Goal: Task Accomplishment & Management: Complete application form

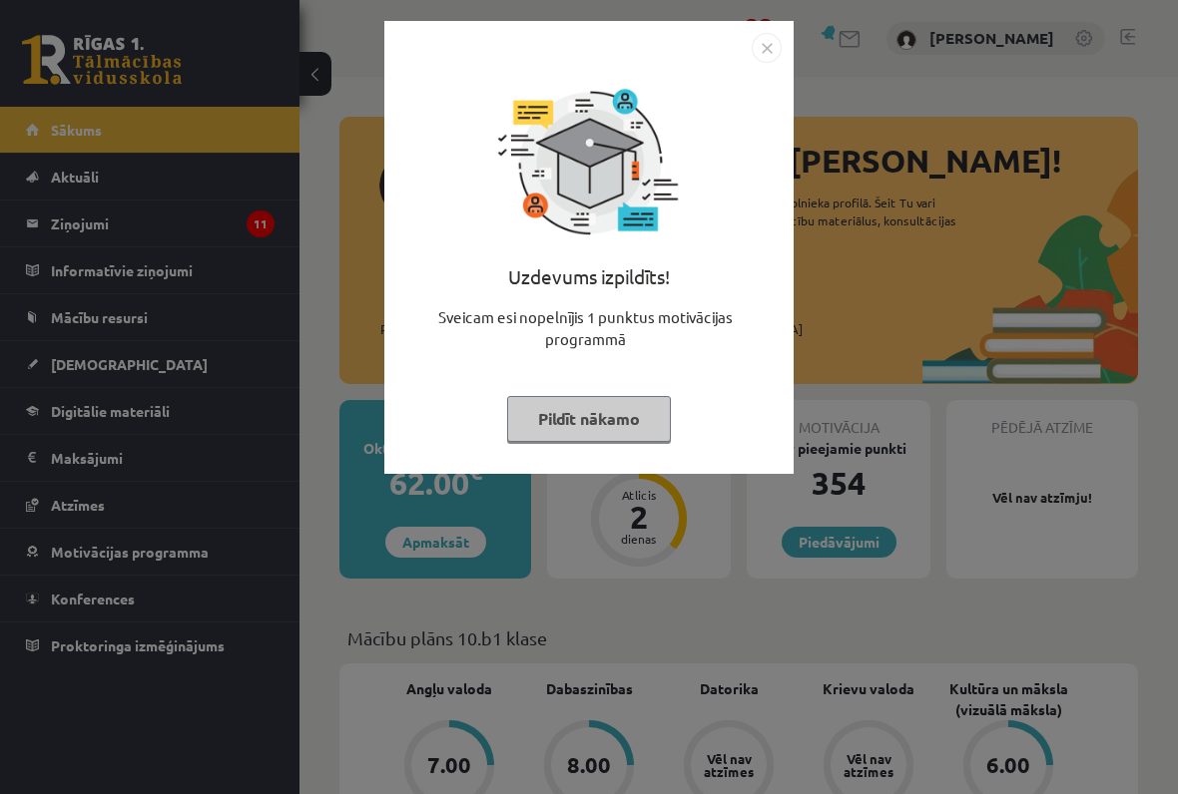
scroll to position [56, 0]
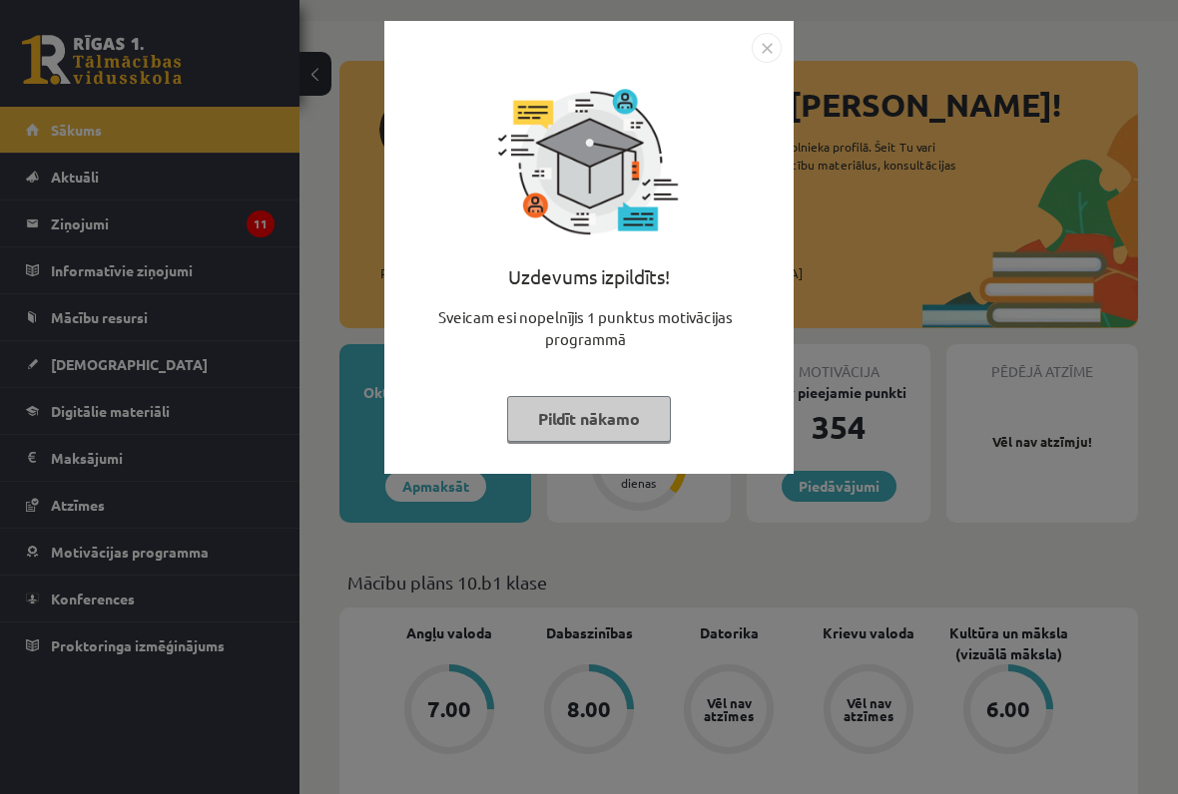
click at [756, 54] on img "Close" at bounding box center [766, 48] width 30 height 30
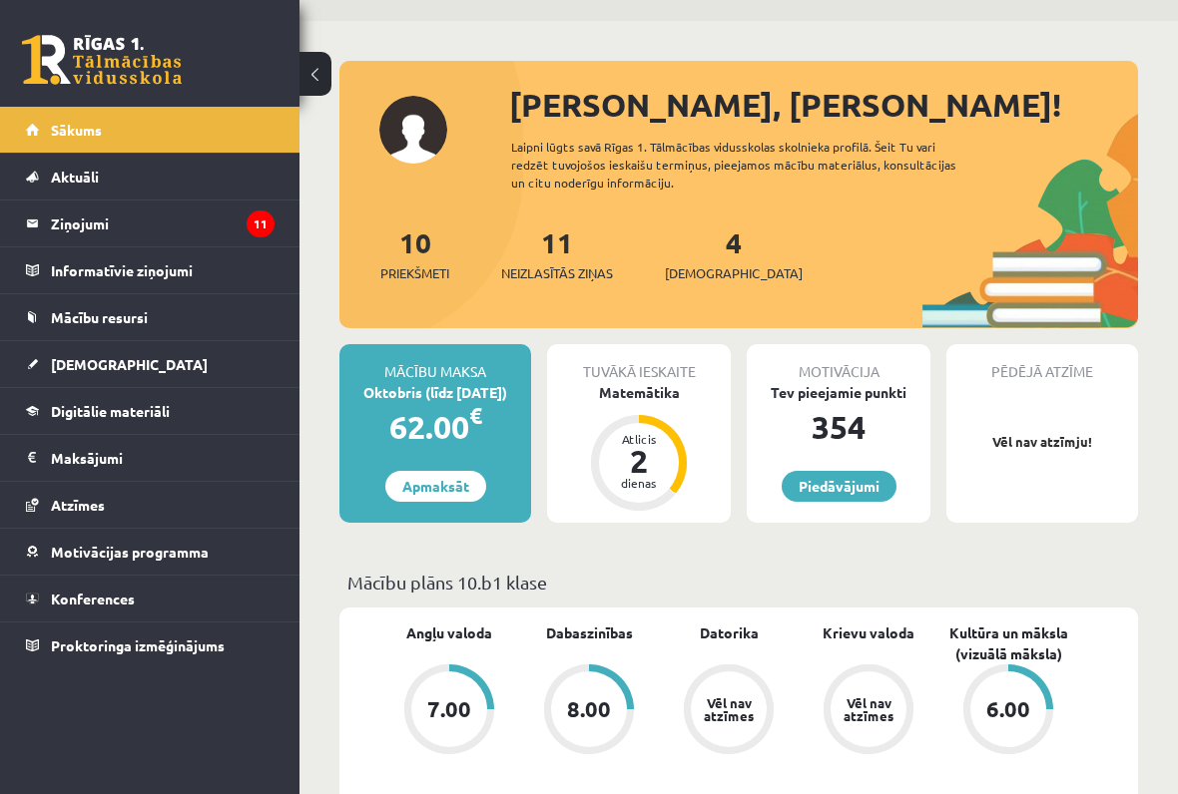
click at [96, 231] on legend "Ziņojumi 11" at bounding box center [163, 224] width 224 height 46
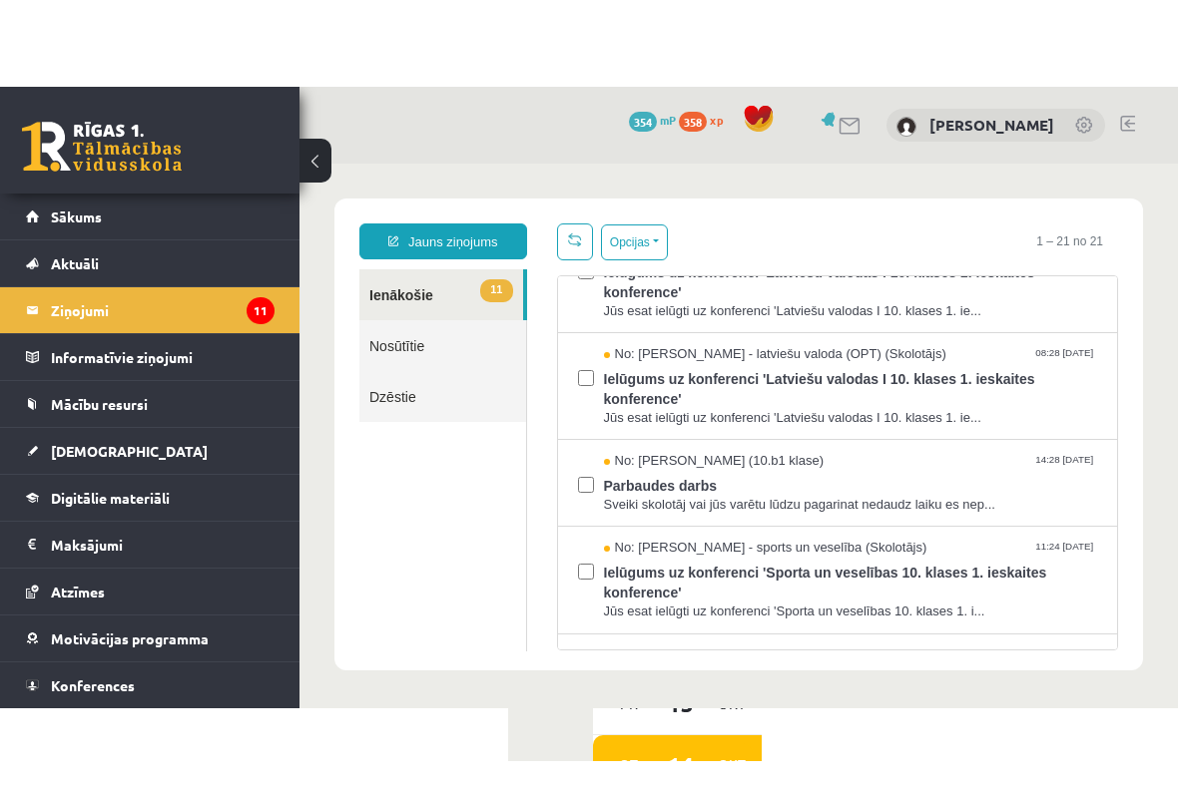
scroll to position [55, 0]
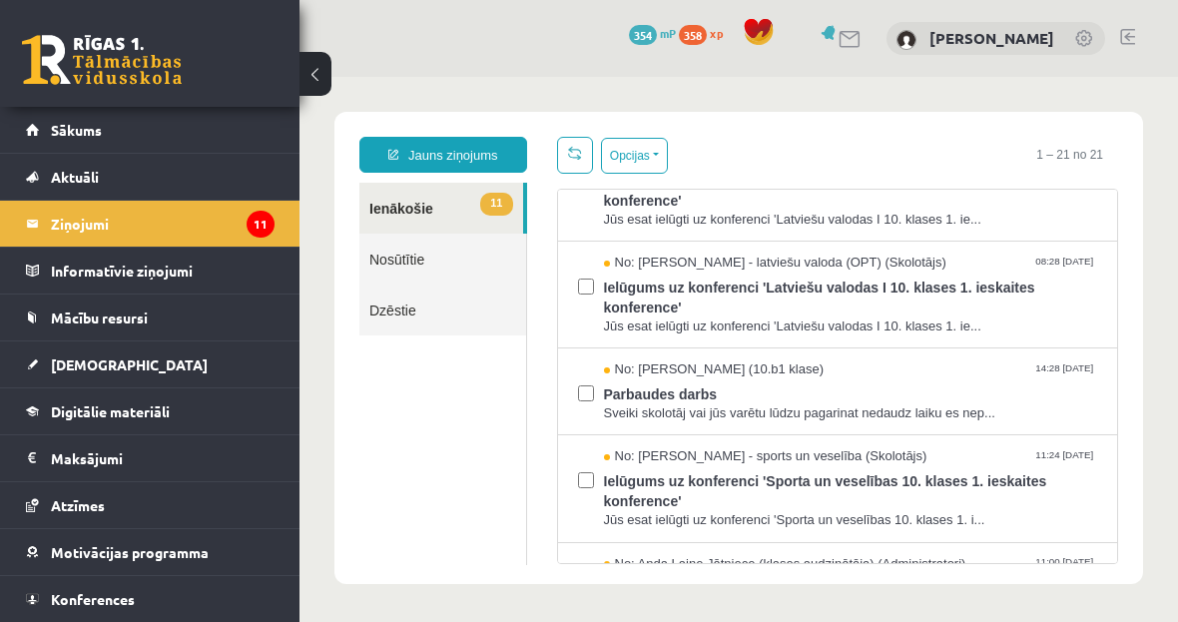
click at [56, 368] on span "[DEMOGRAPHIC_DATA]" at bounding box center [129, 364] width 157 height 18
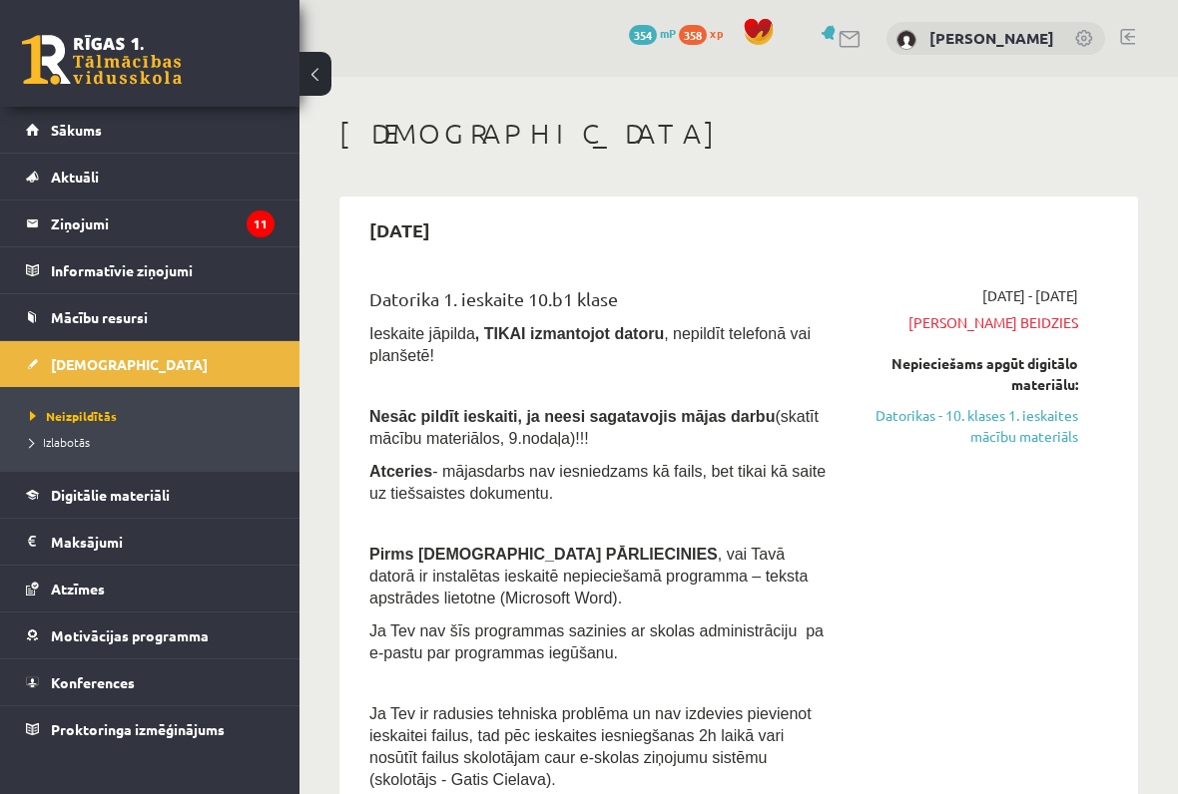
click at [1046, 424] on link "Datorikas - 10. klases 1. ieskaites mācību materiāls" at bounding box center [969, 426] width 217 height 42
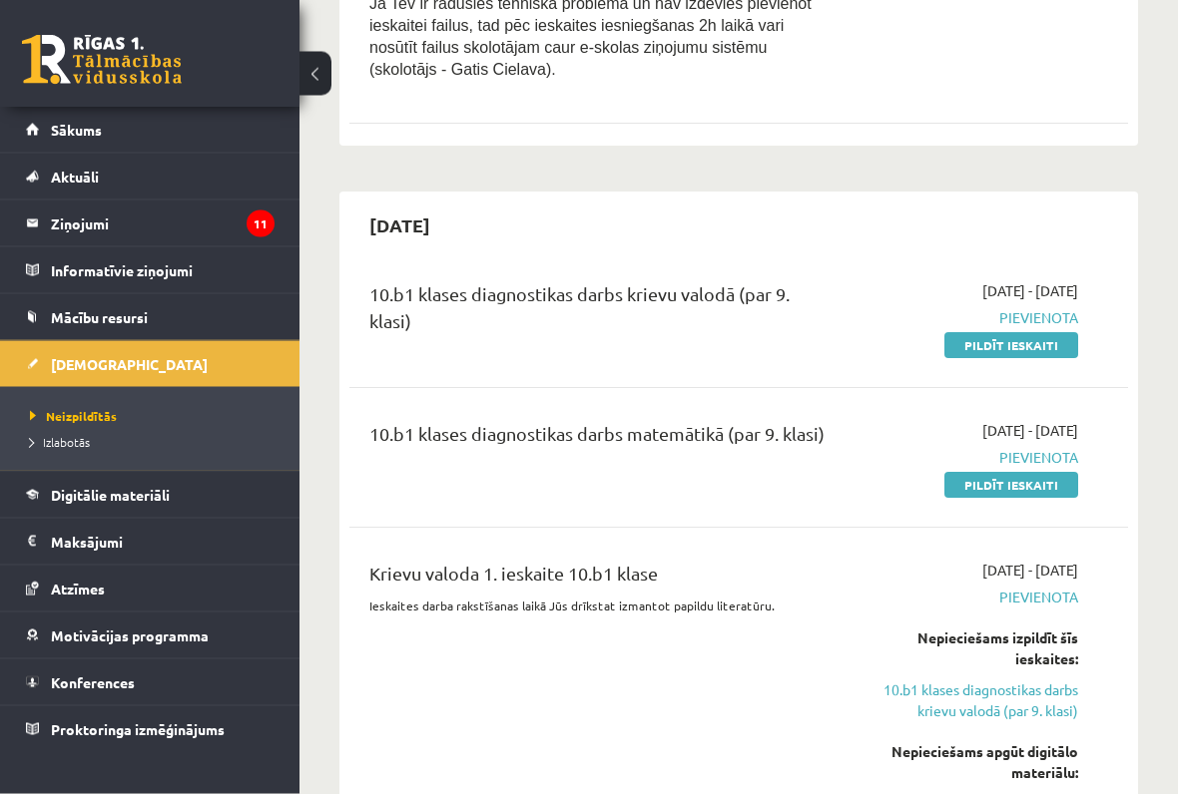
scroll to position [715, 0]
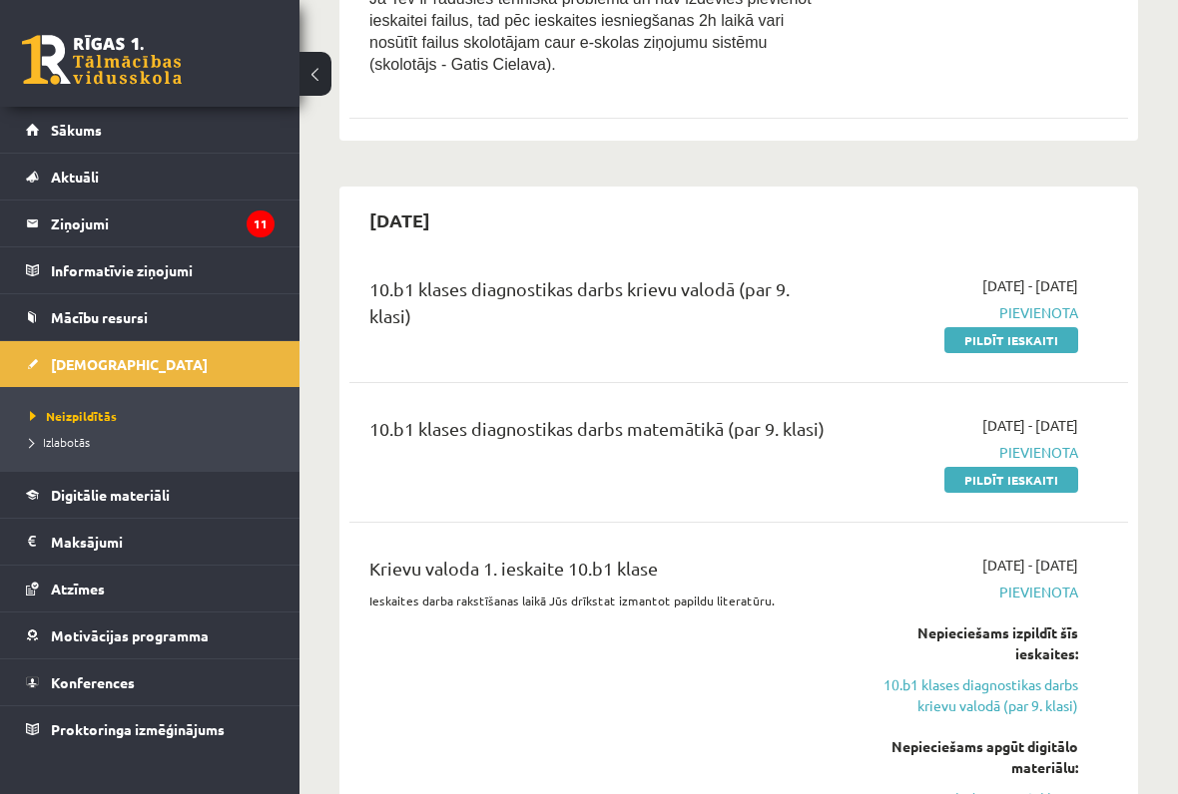
click at [1035, 327] on link "Pildīt ieskaiti" at bounding box center [1011, 340] width 134 height 26
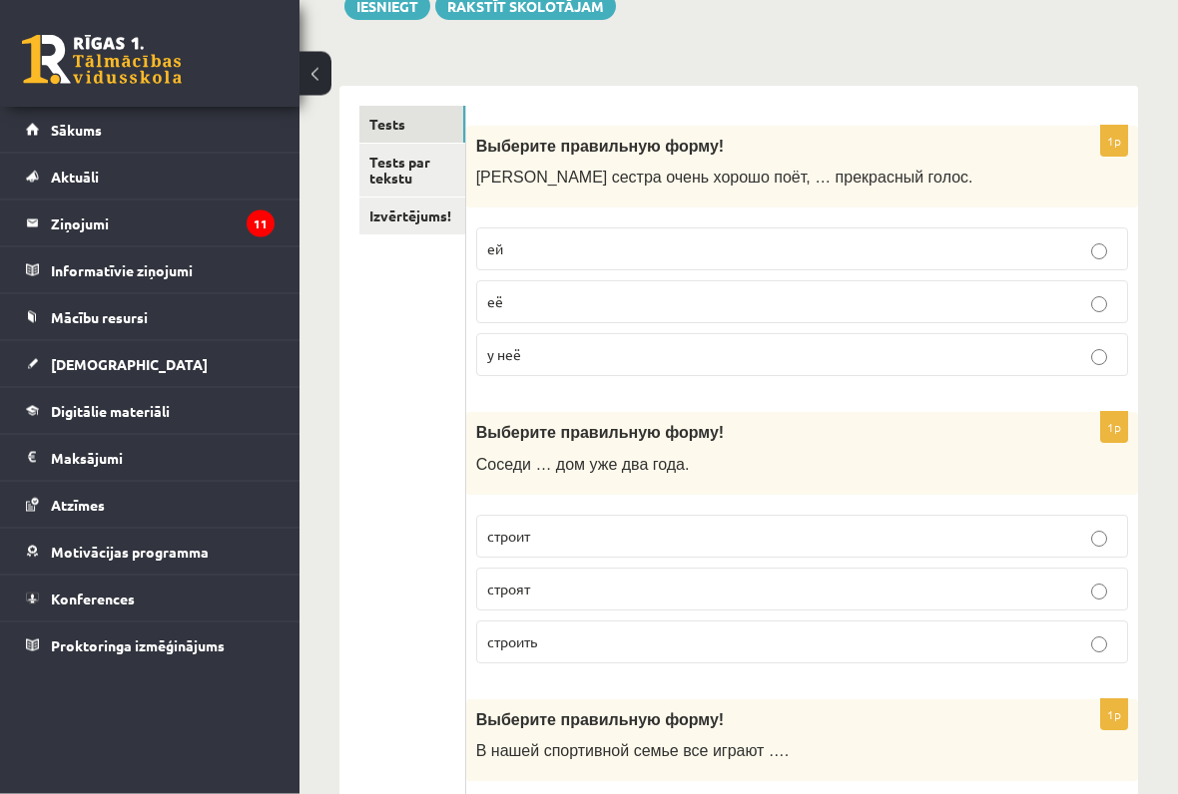
scroll to position [252, 0]
click at [1006, 339] on label "у неё" at bounding box center [802, 354] width 652 height 43
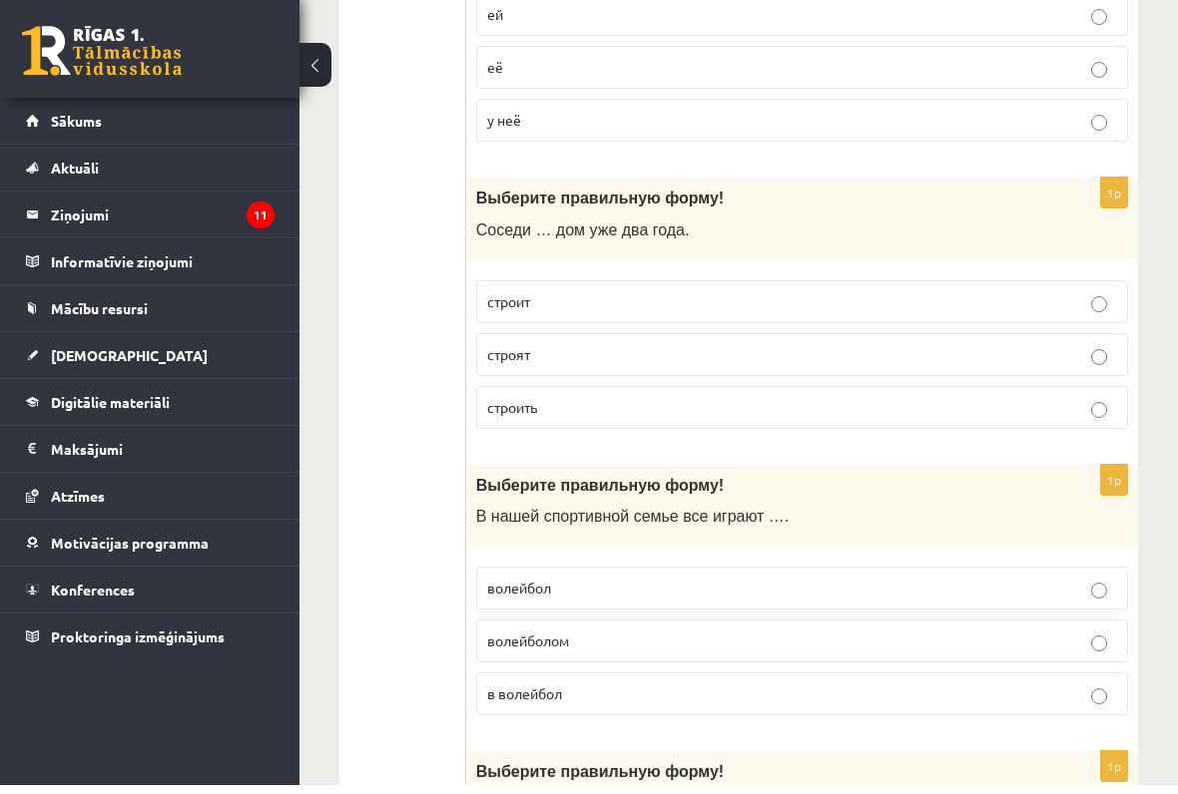
scroll to position [487, 0]
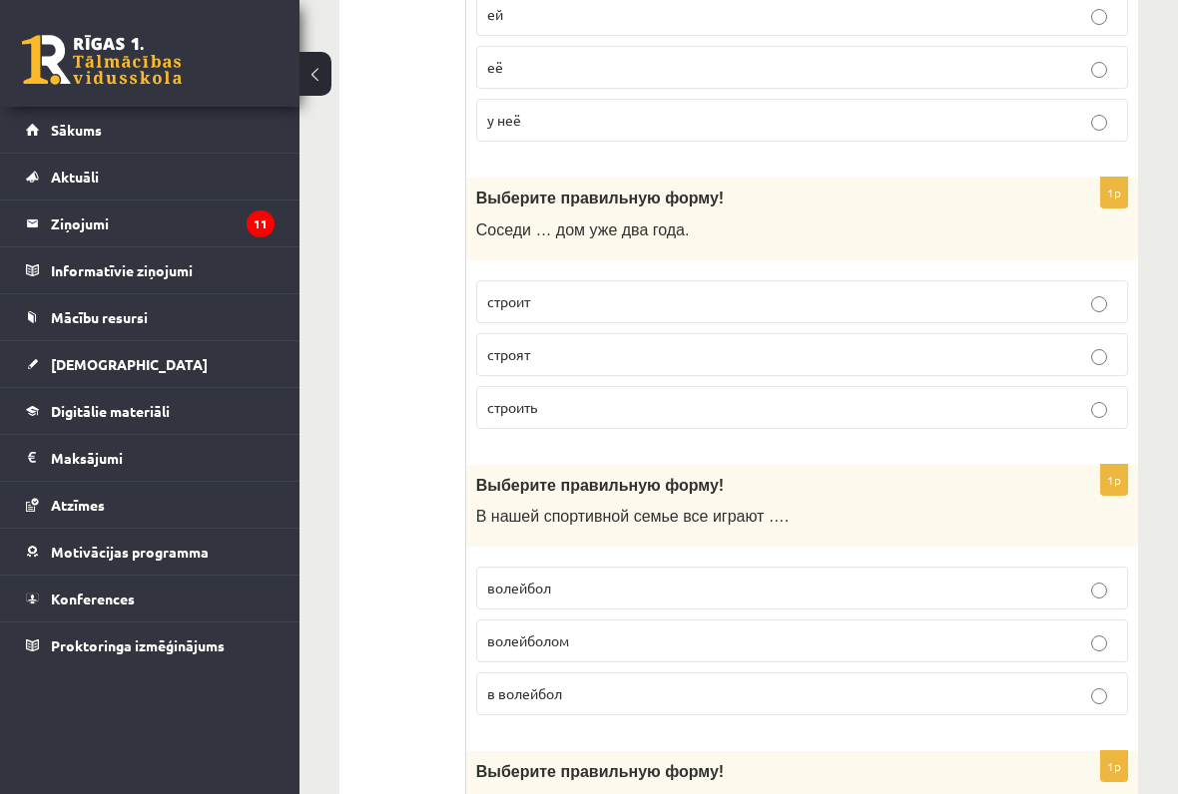
click at [1082, 358] on p "строят" at bounding box center [802, 354] width 630 height 21
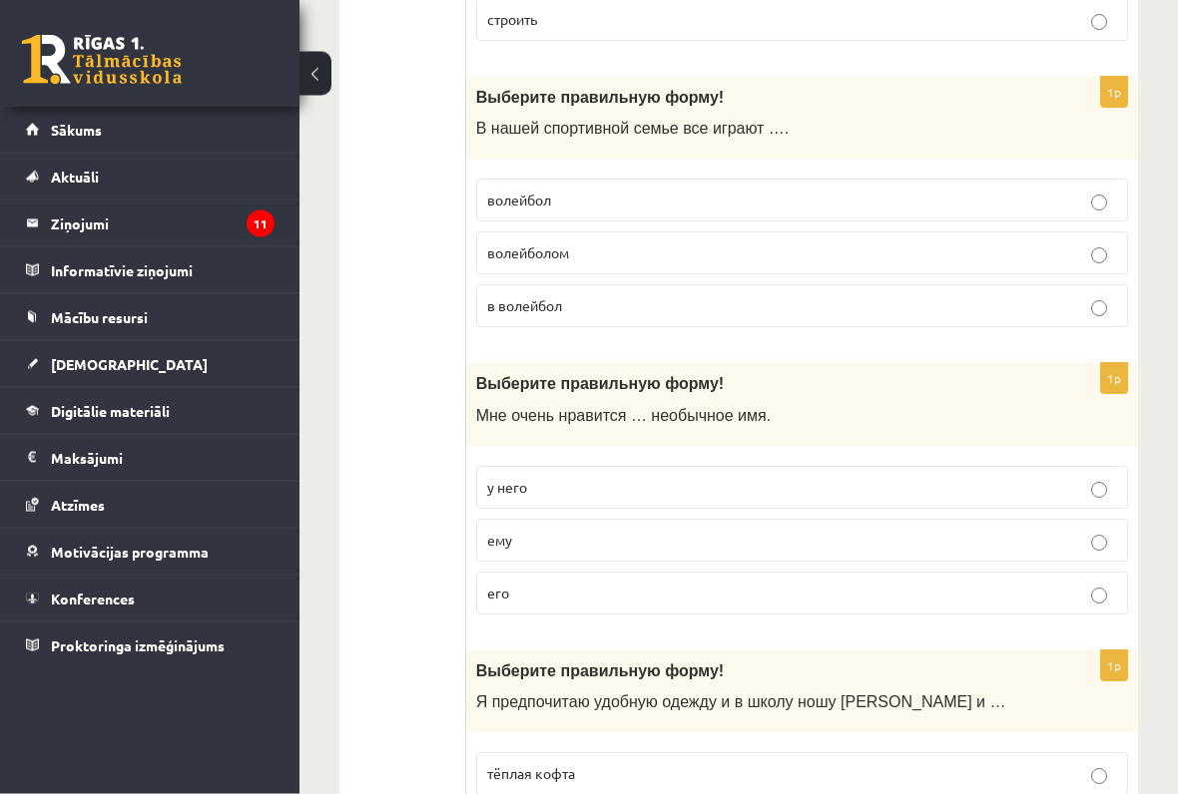
scroll to position [875, 0]
click at [1085, 211] on label "волейбол" at bounding box center [802, 200] width 652 height 43
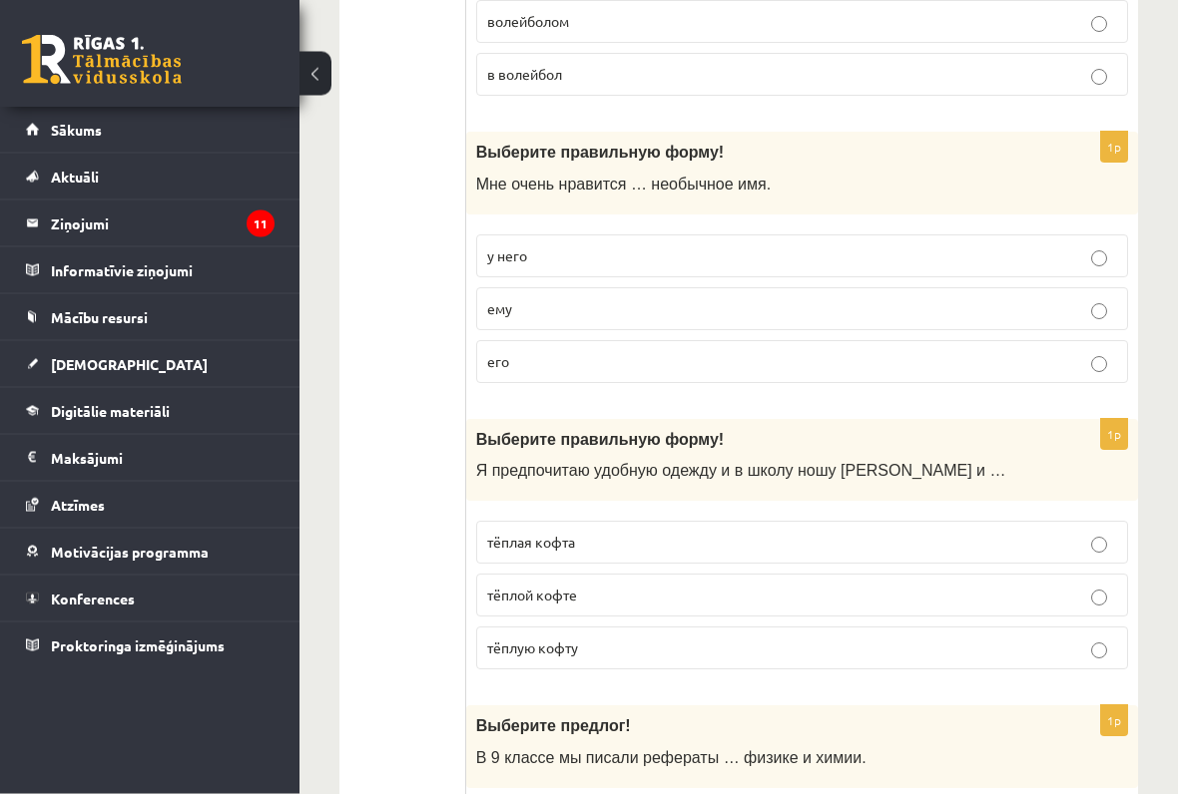
scroll to position [1103, 0]
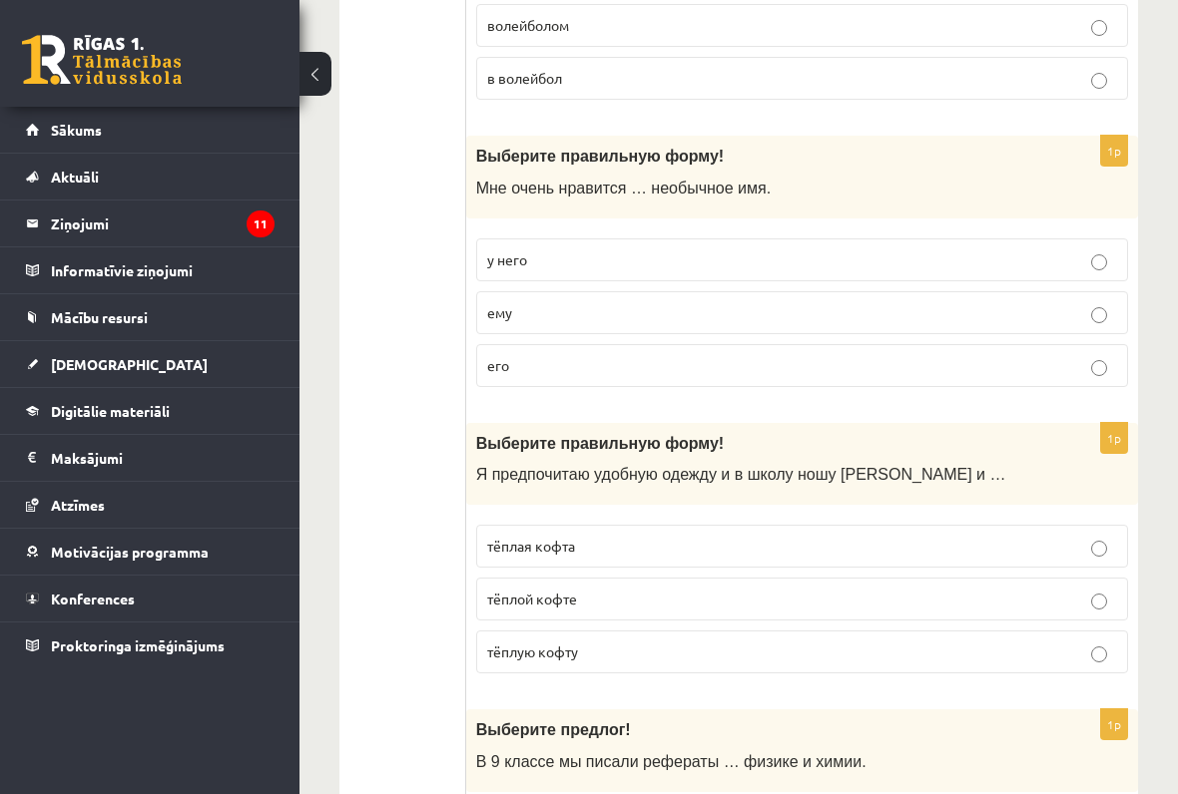
click at [1092, 371] on label "его" at bounding box center [802, 365] width 652 height 43
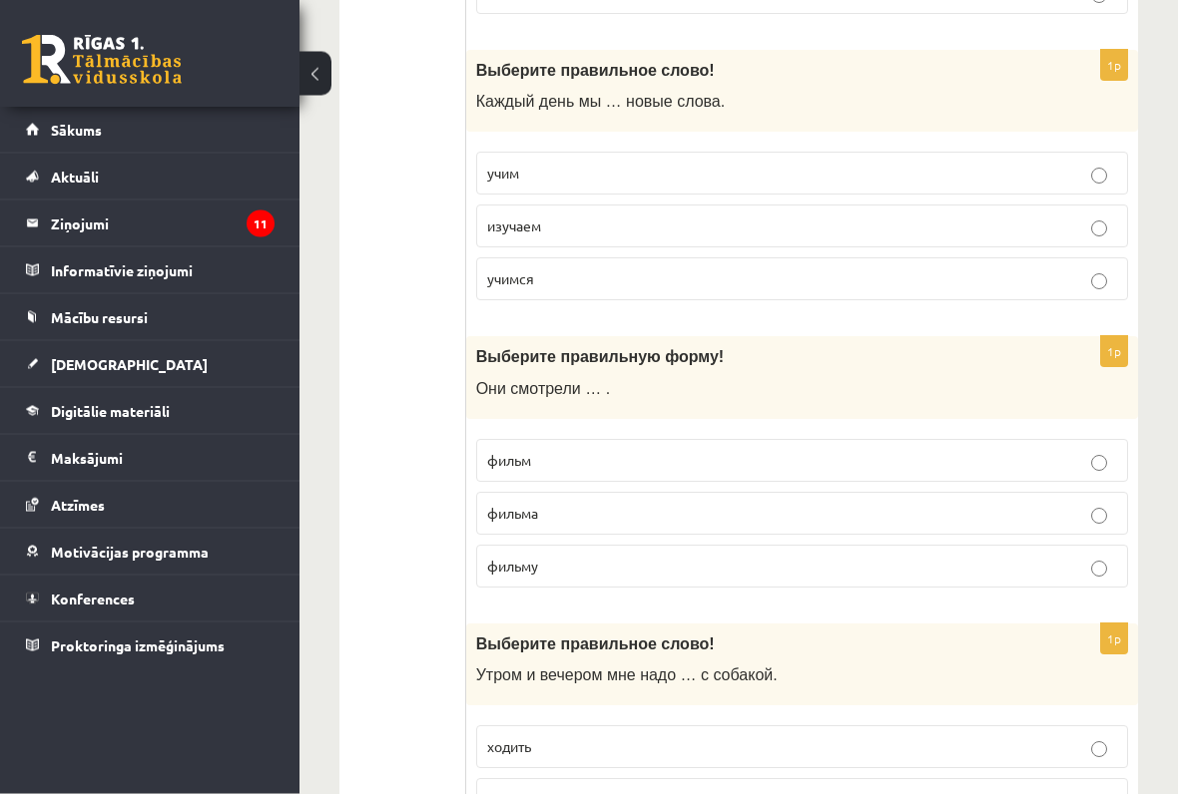
scroll to position [2103, 0]
click at [1089, 235] on label "изучаем" at bounding box center [802, 226] width 652 height 43
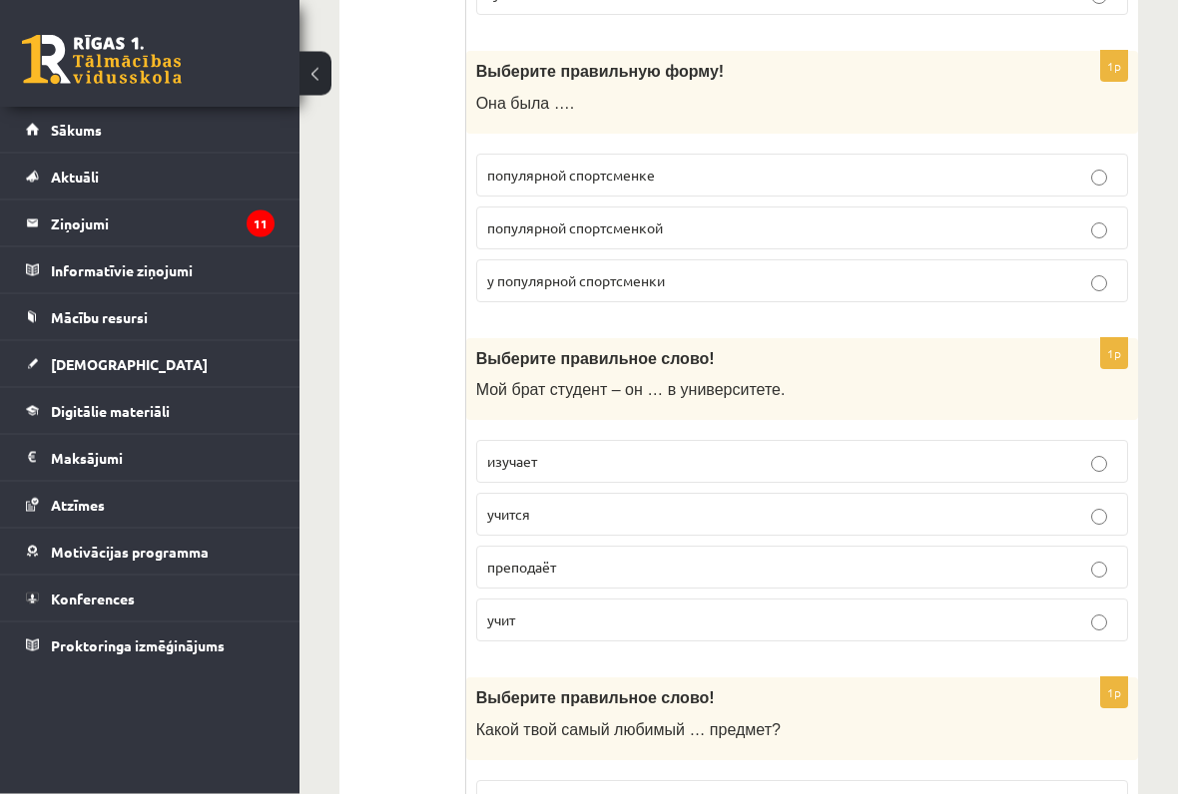
scroll to position [2962, 0]
click at [1113, 218] on p "популярной спортсменкой" at bounding box center [802, 228] width 630 height 21
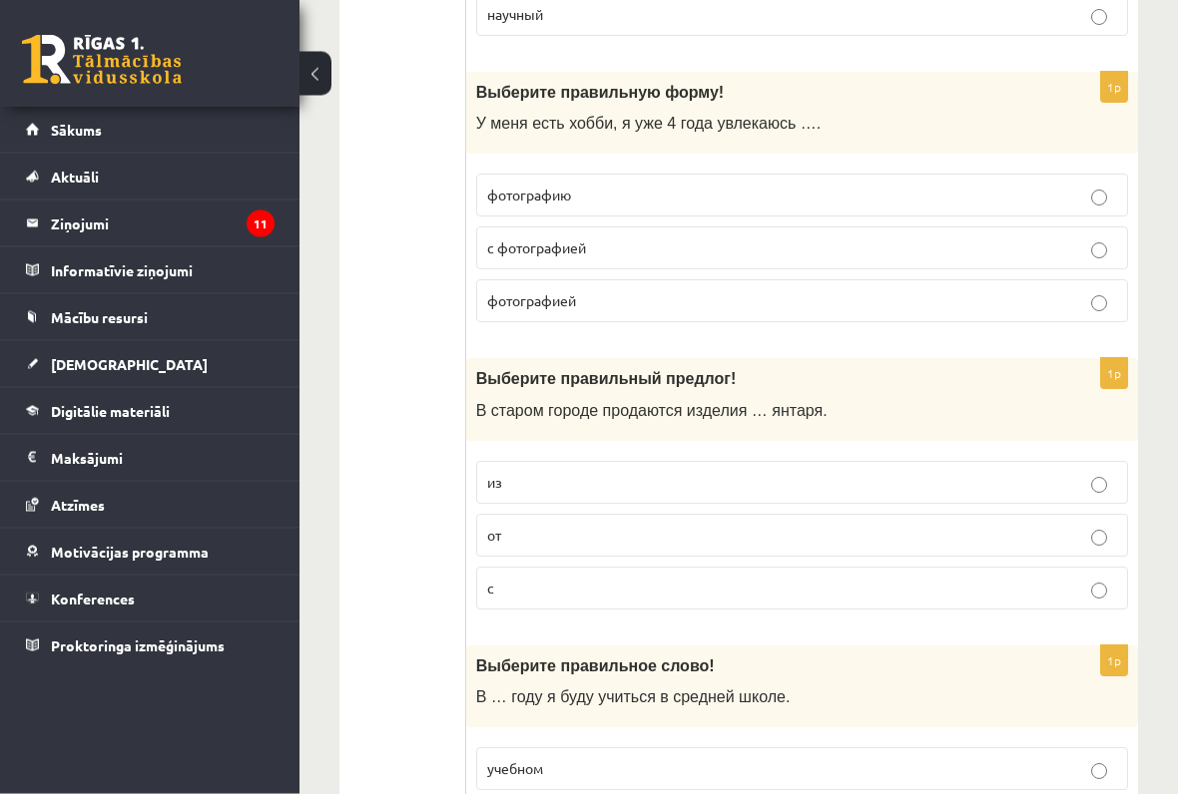
scroll to position [3910, 0]
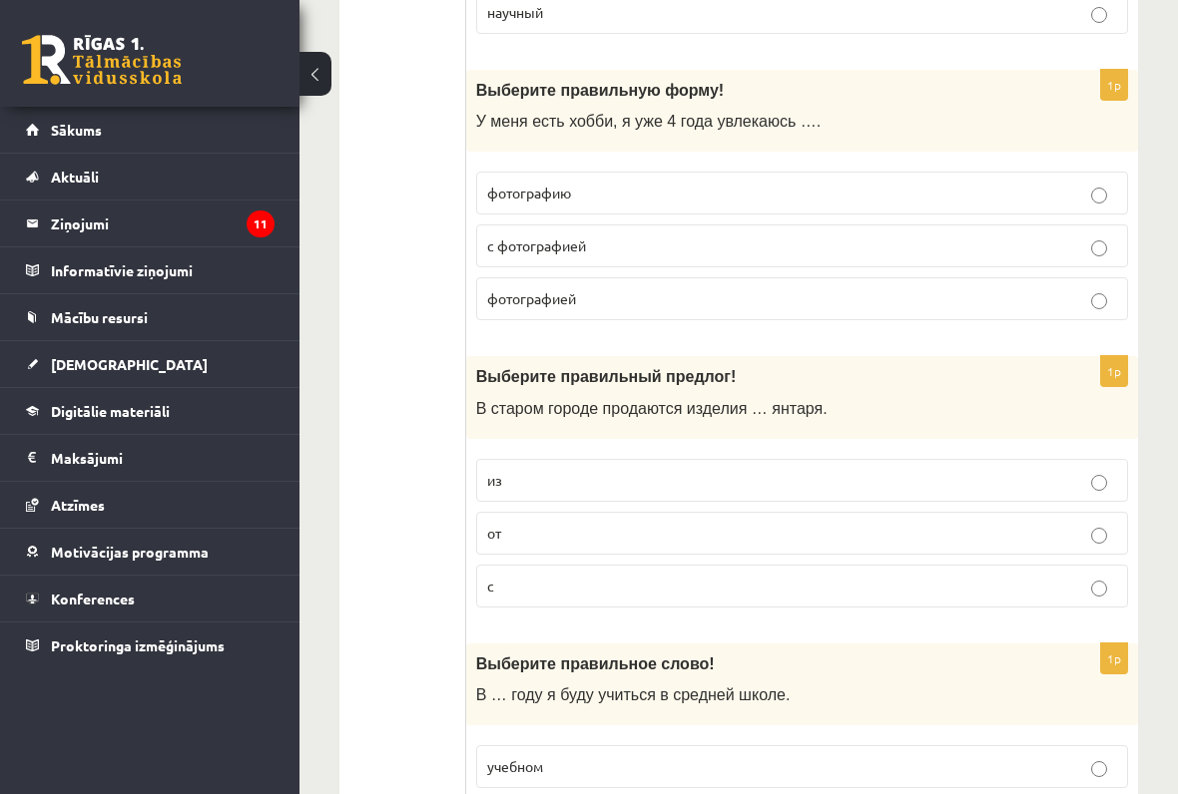
click at [1123, 277] on label "фотографией" at bounding box center [802, 298] width 652 height 43
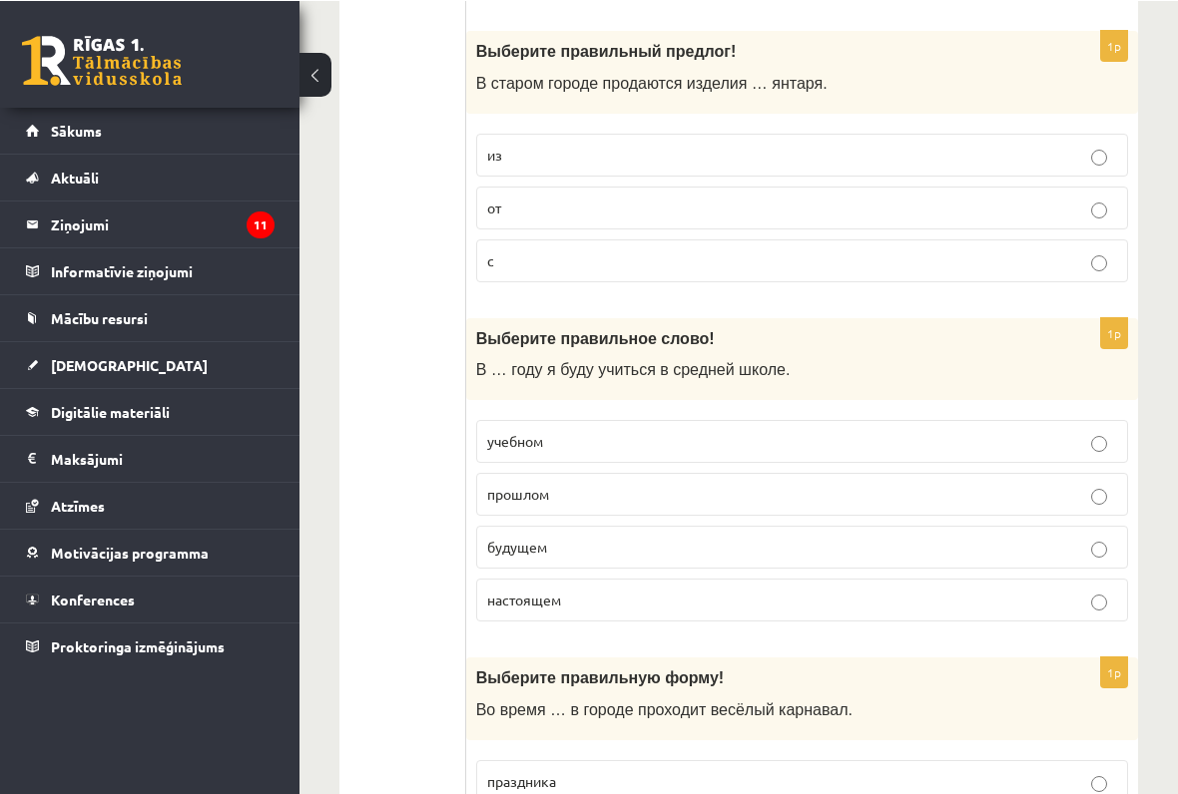
scroll to position [4235, 0]
click at [1085, 156] on label "из" at bounding box center [802, 155] width 652 height 43
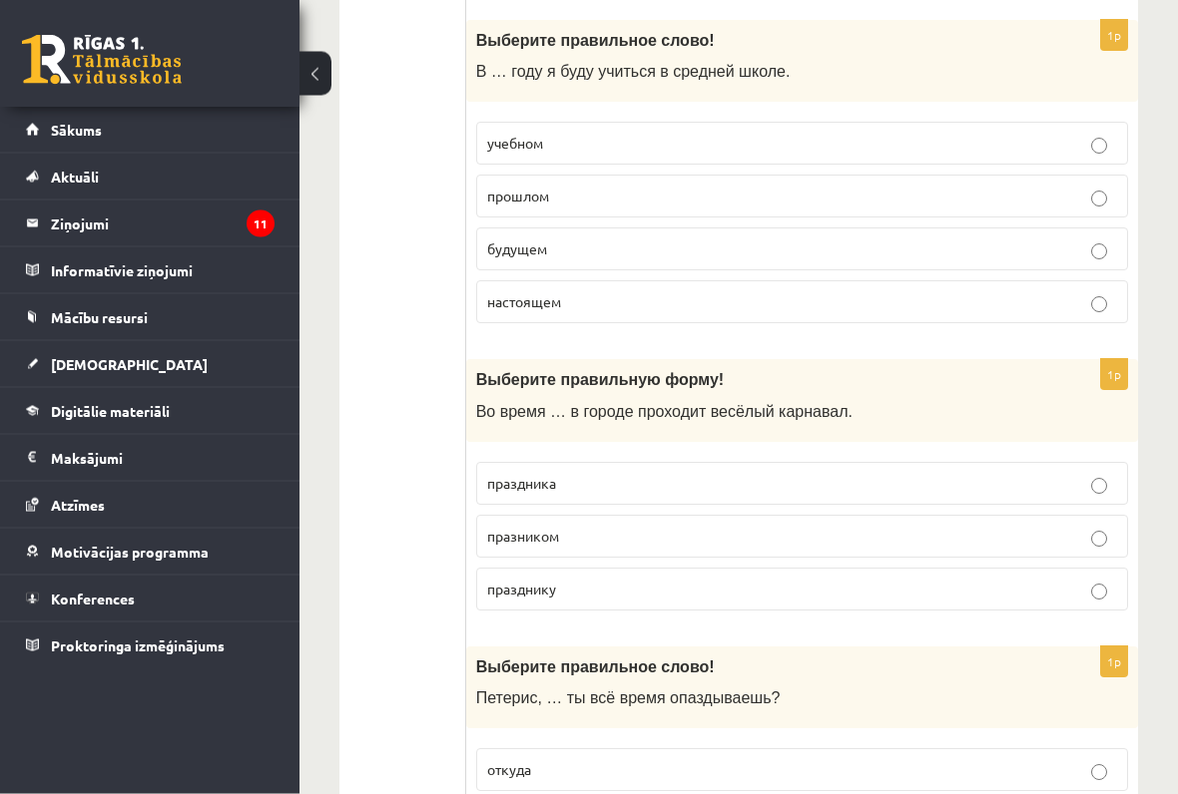
scroll to position [4533, 0]
click at [1082, 238] on p "будущем" at bounding box center [802, 248] width 630 height 21
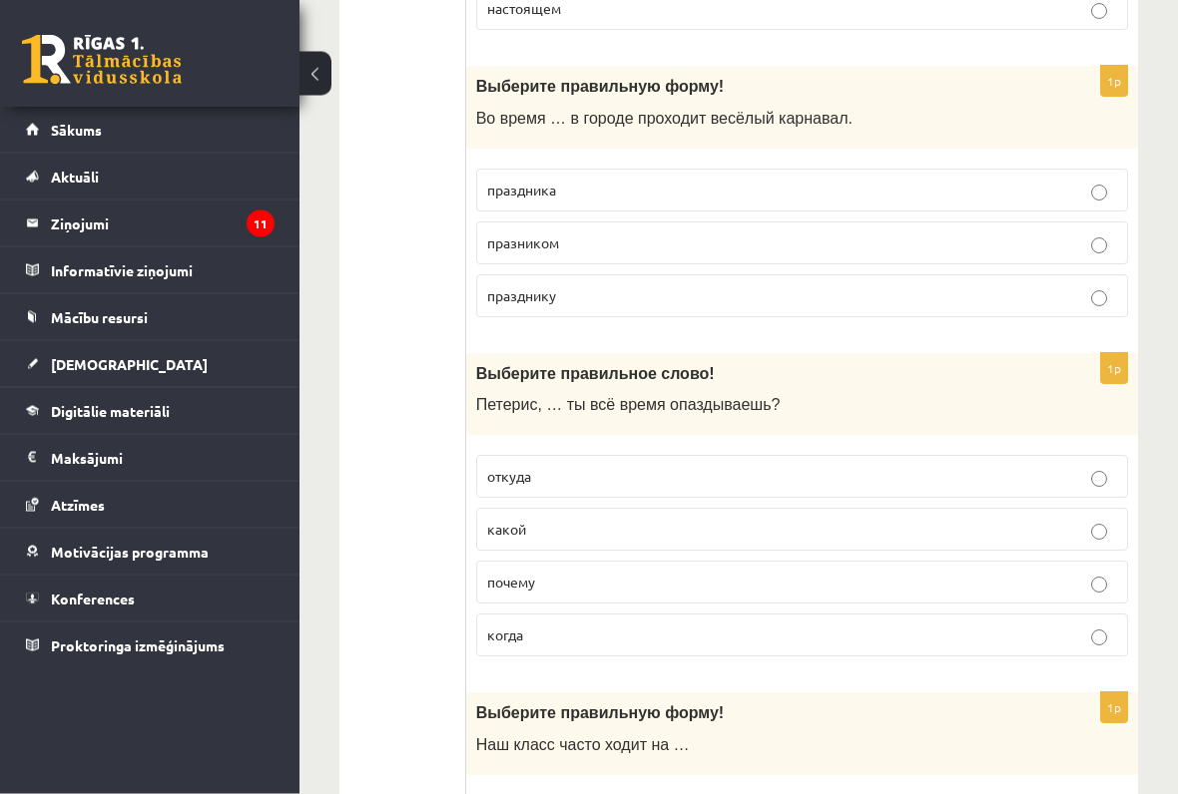
scroll to position [4827, 0]
click at [1080, 180] on p "праздника" at bounding box center [802, 190] width 630 height 21
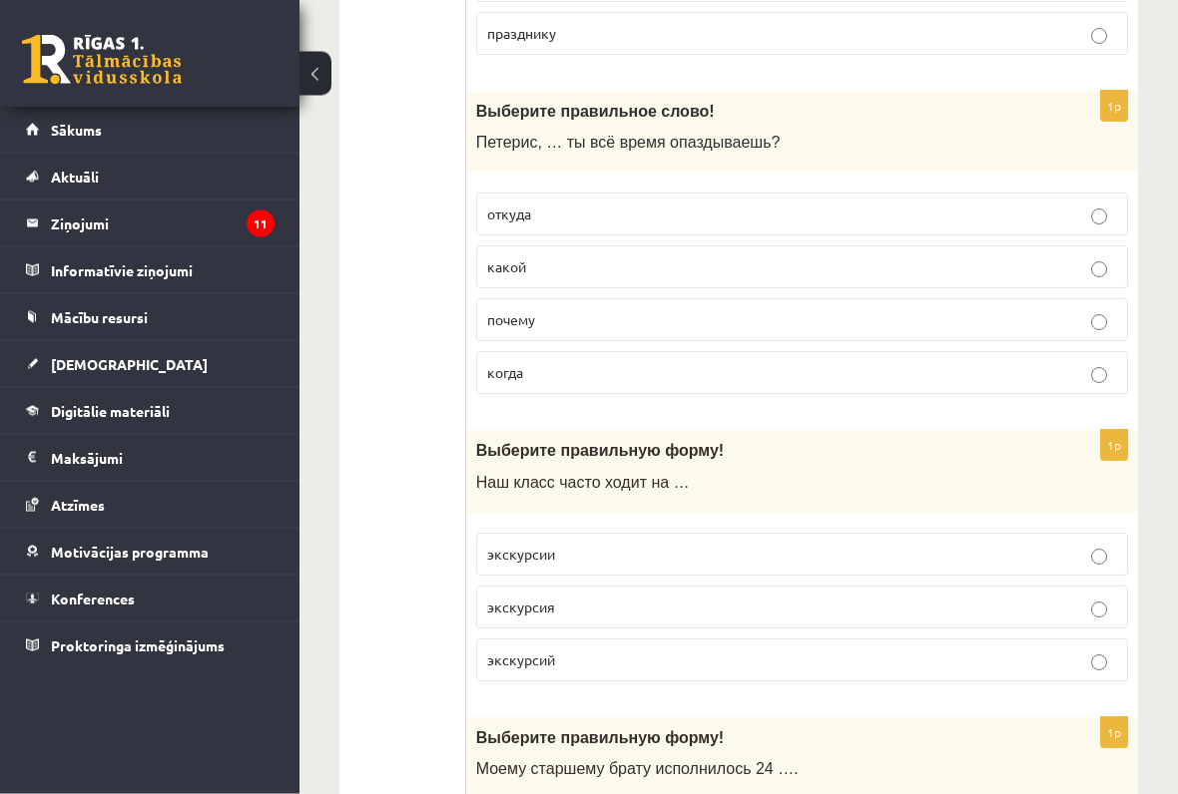
scroll to position [5093, 0]
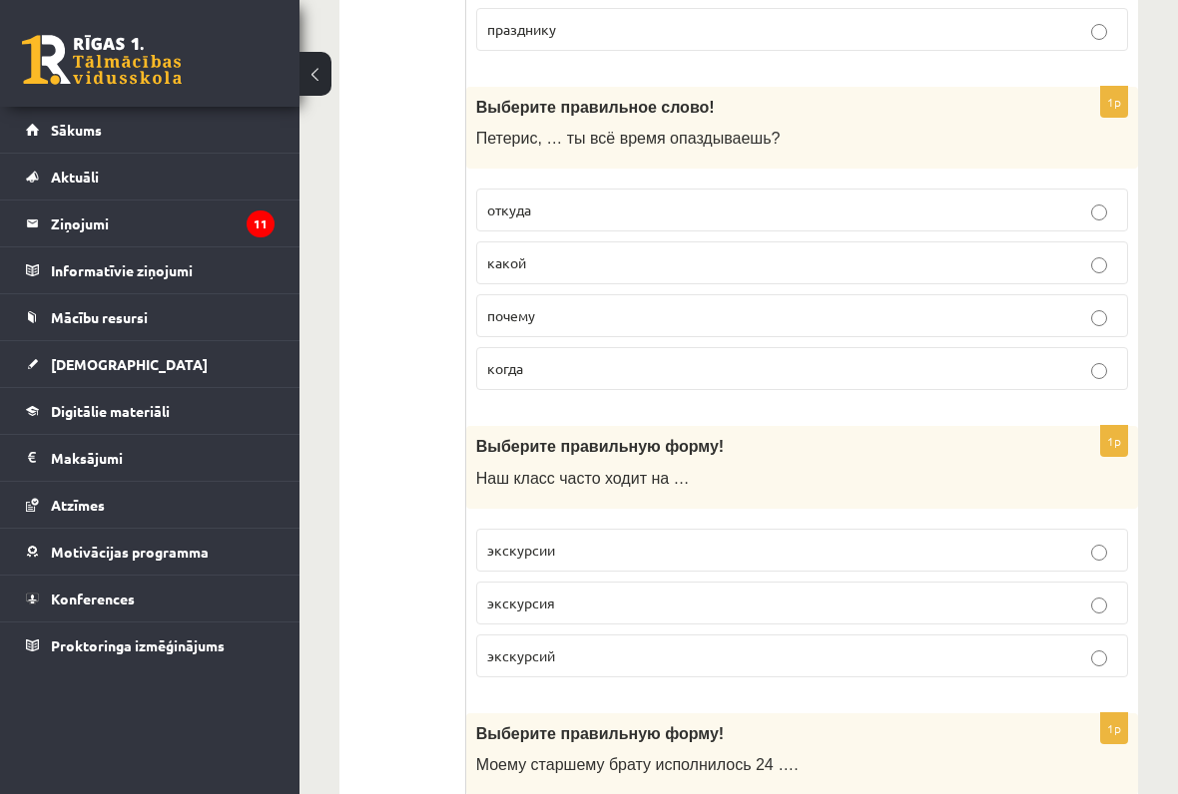
click at [1094, 307] on label "почему" at bounding box center [802, 315] width 652 height 43
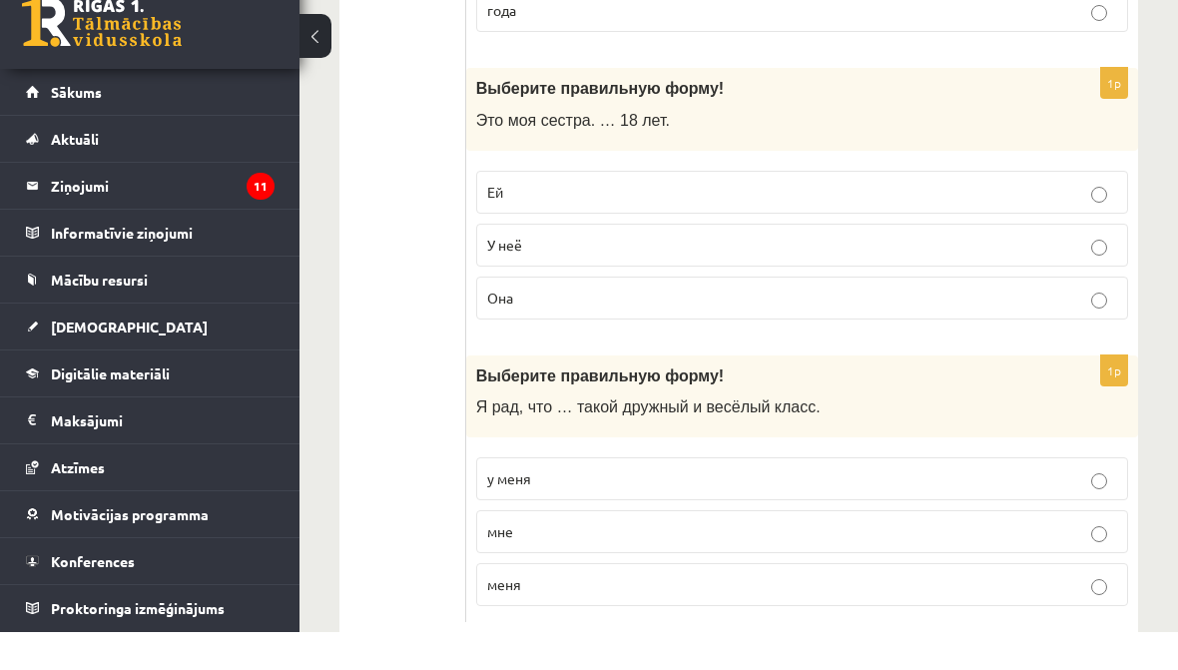
scroll to position [6012, 0]
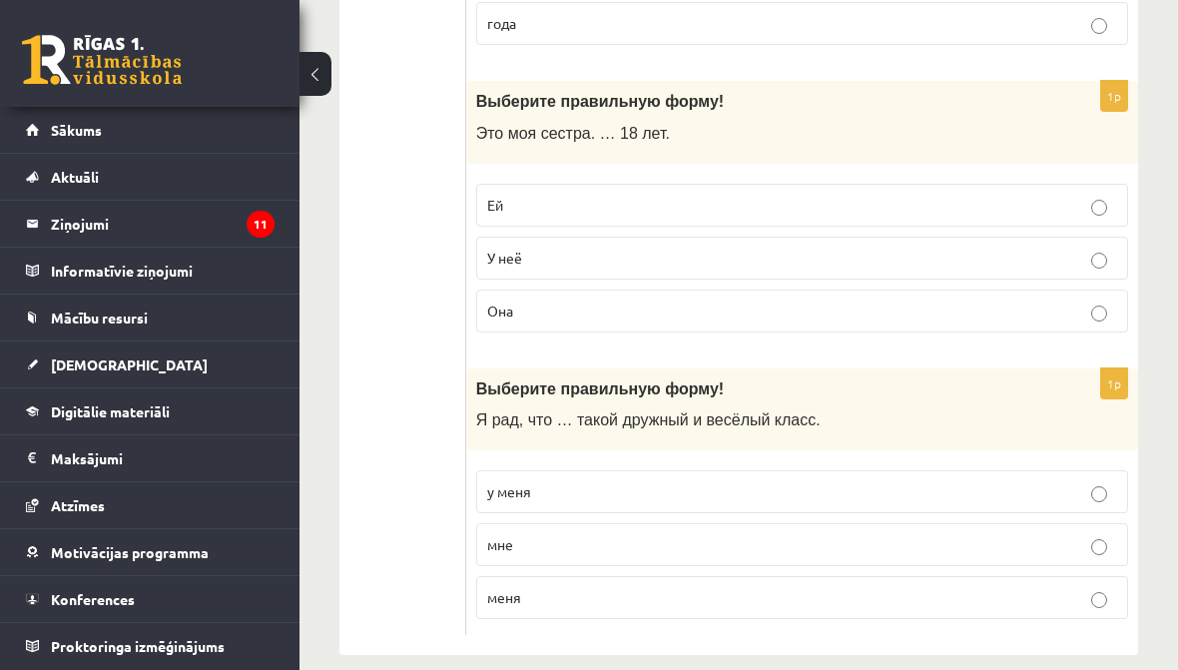
click at [1079, 200] on label "Ей" at bounding box center [802, 205] width 652 height 43
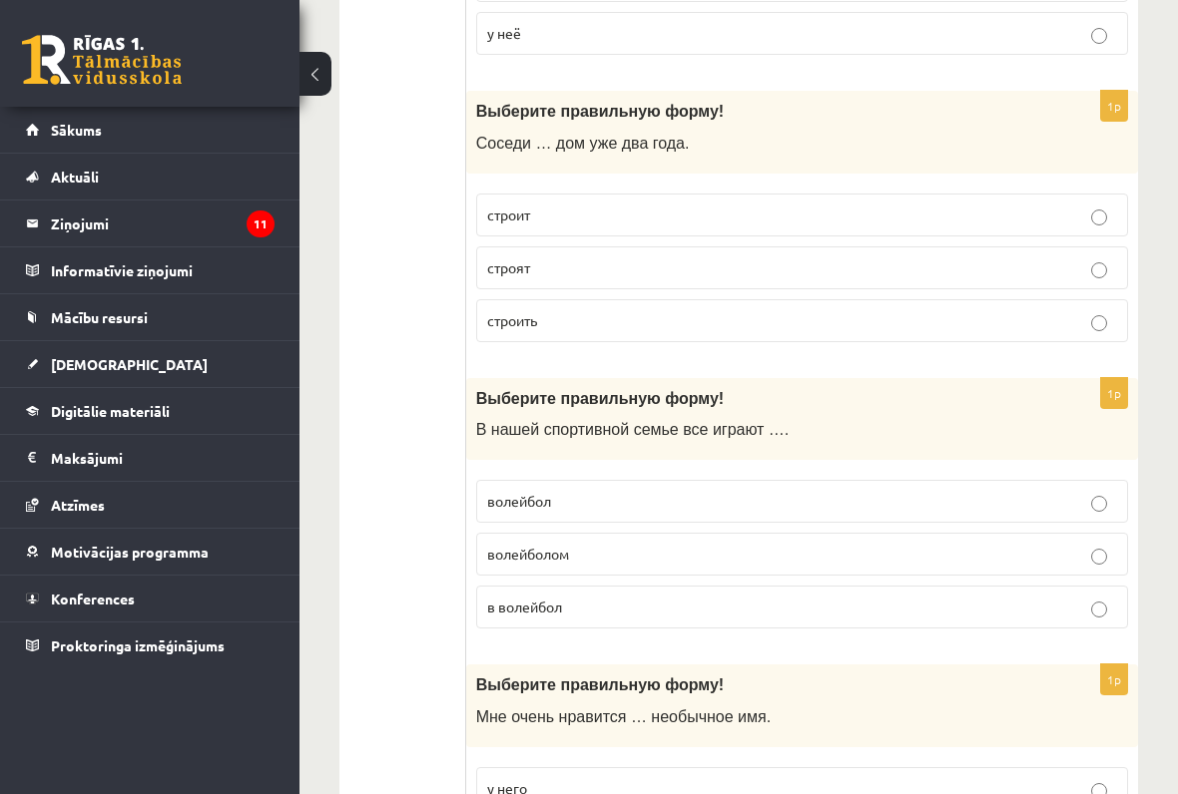
scroll to position [307, 0]
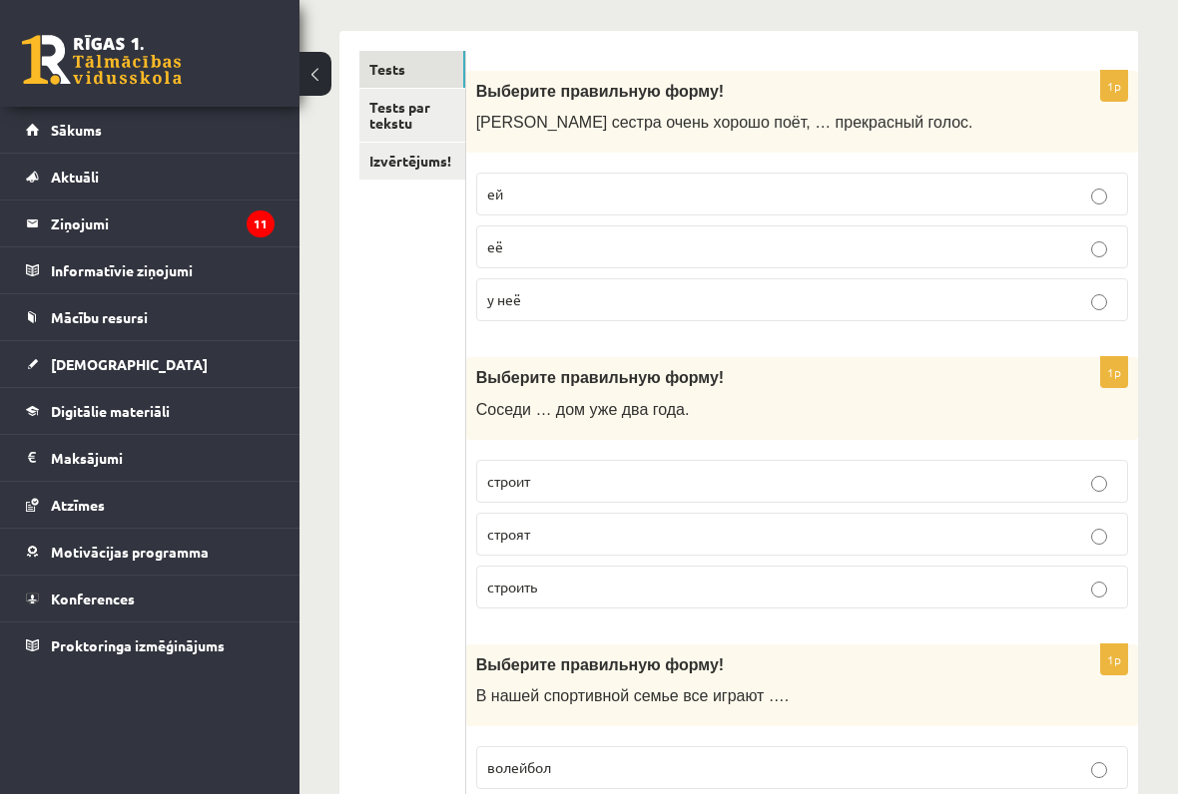
click at [417, 97] on link "Tests par tekstu" at bounding box center [412, 116] width 106 height 54
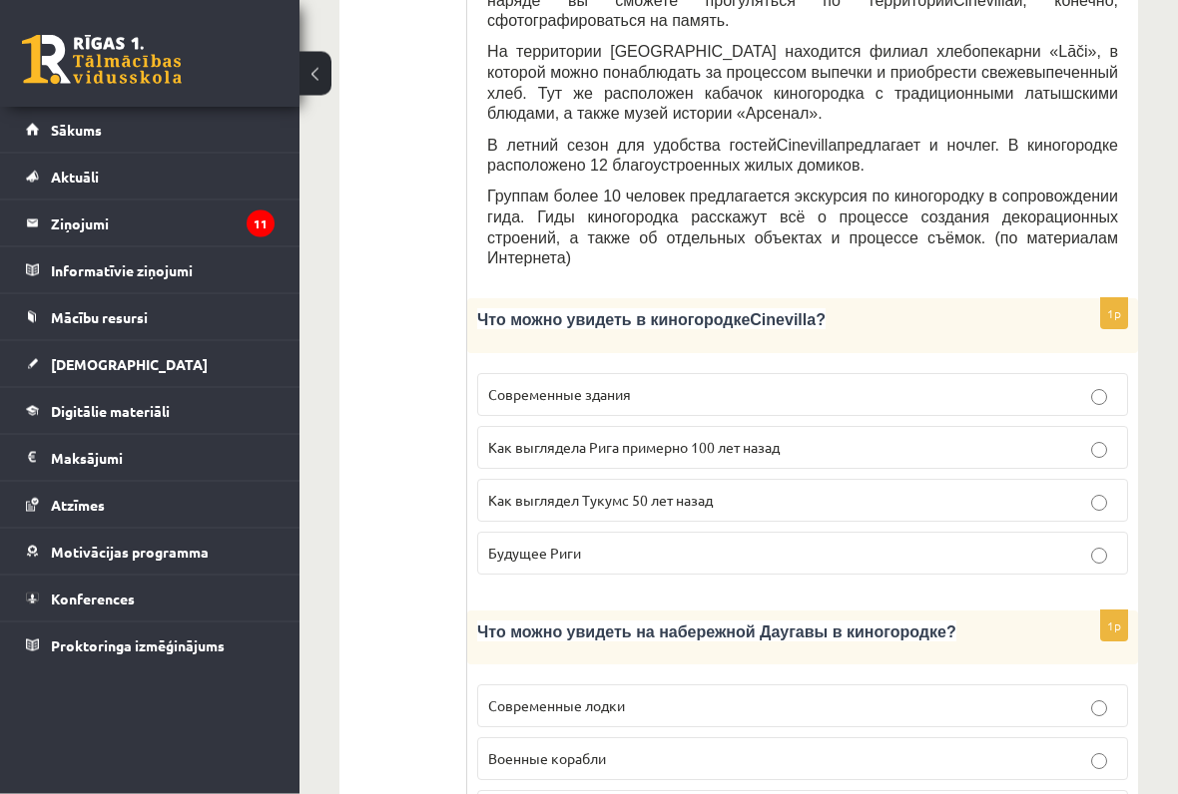
scroll to position [938, 0]
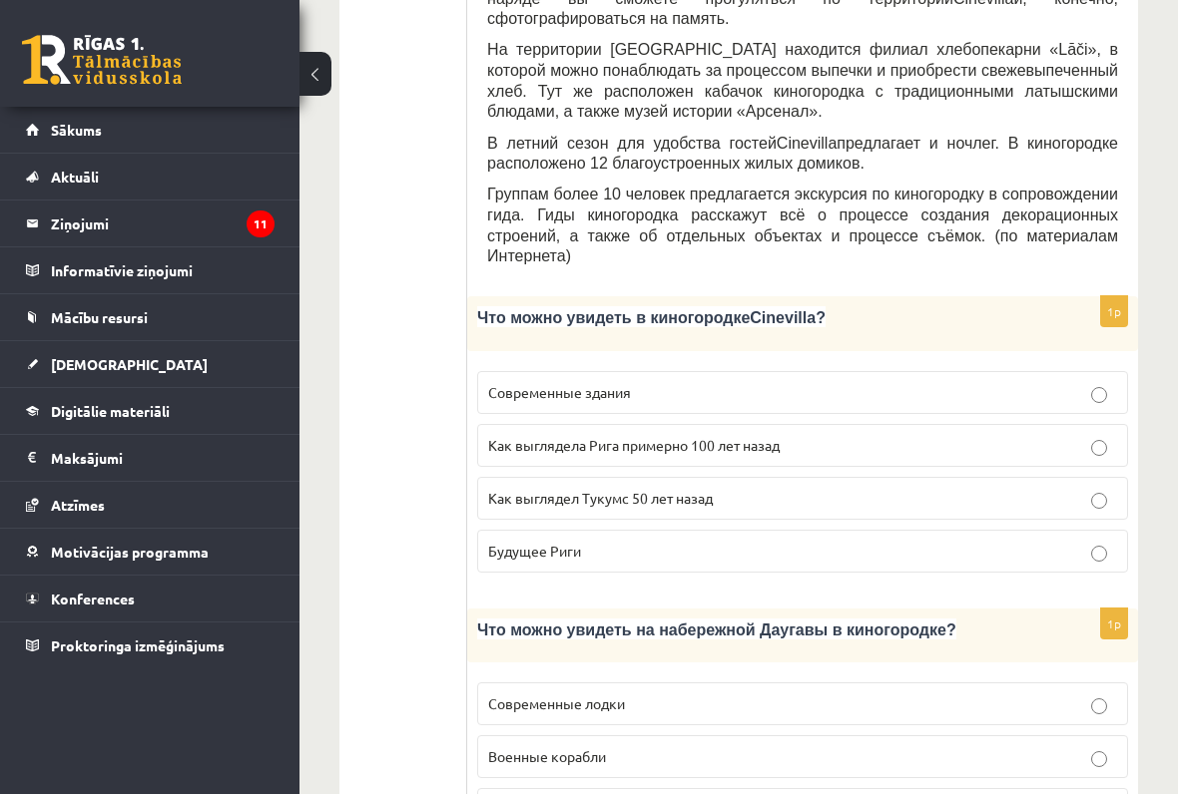
click at [1080, 435] on p "Как выглядела Рига примерно 100 лет назад" at bounding box center [802, 445] width 629 height 21
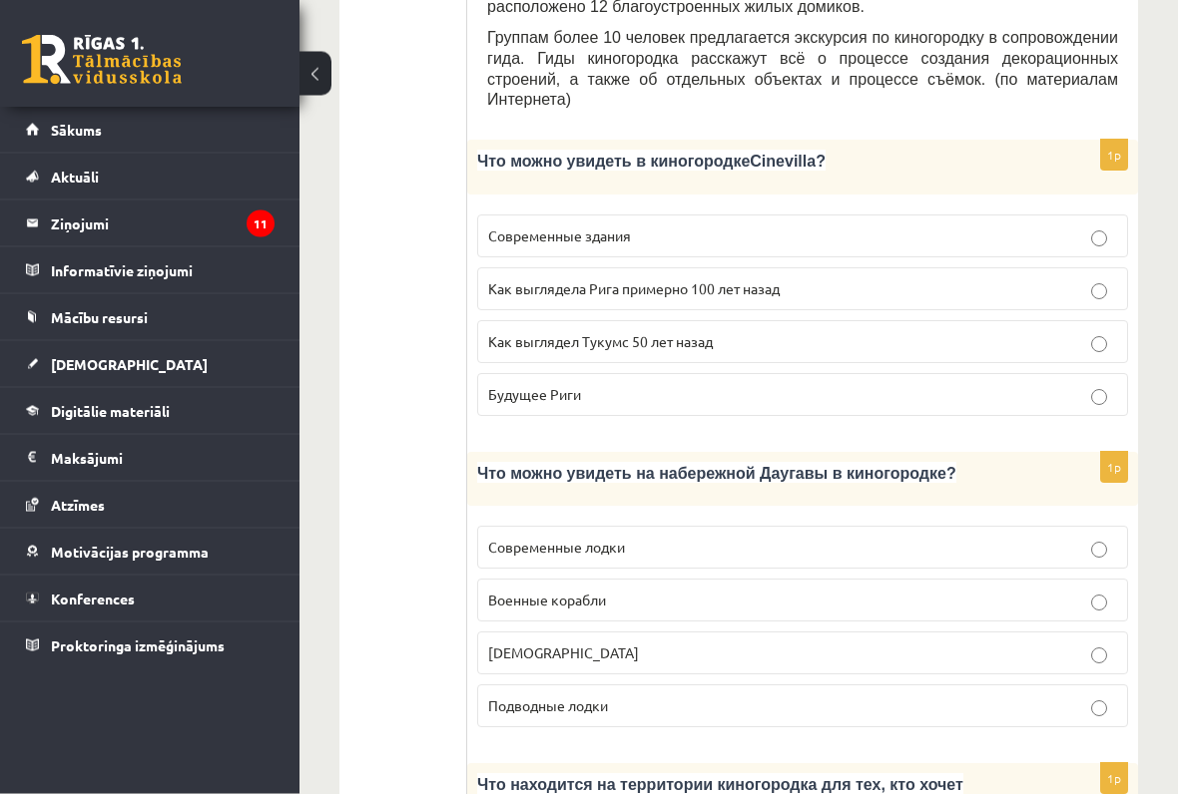
scroll to position [1095, 0]
click at [1061, 590] on p "Военные корабли" at bounding box center [802, 600] width 629 height 21
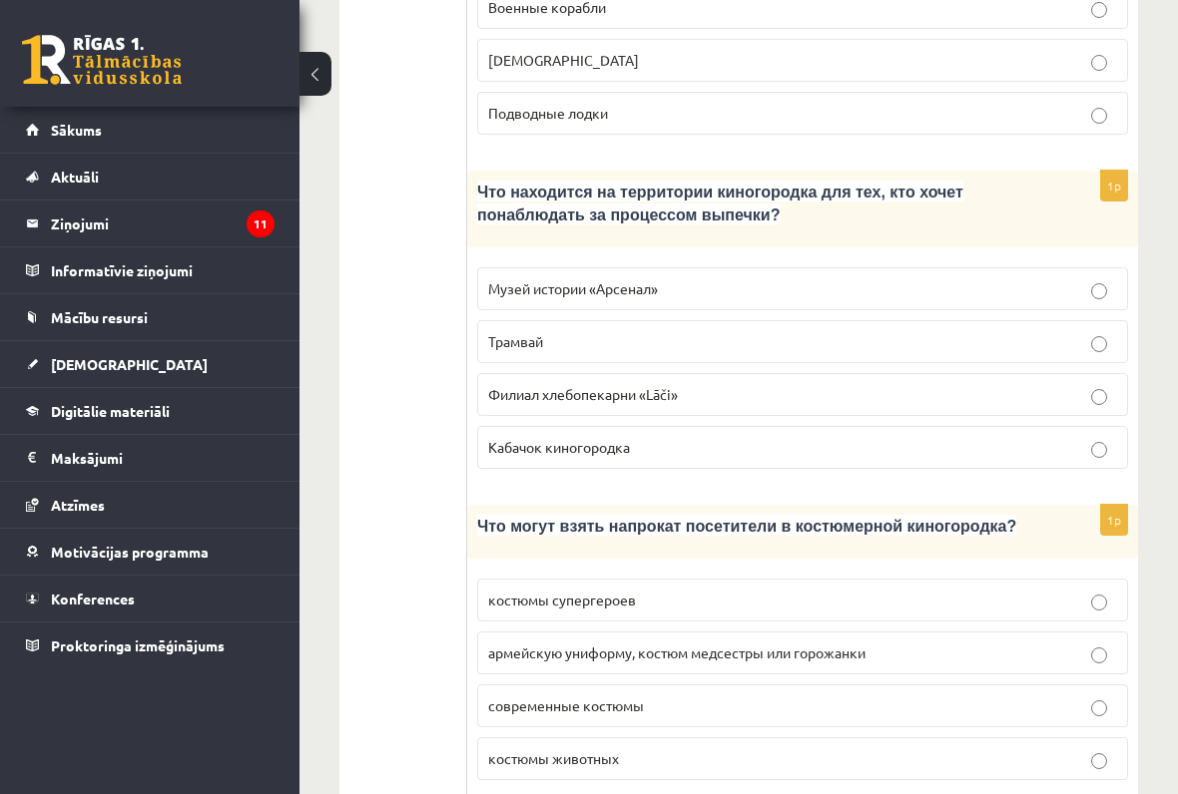
scroll to position [1686, 0]
click at [1079, 385] on p "Филиал хлебопекарни «Lāči»" at bounding box center [802, 395] width 629 height 21
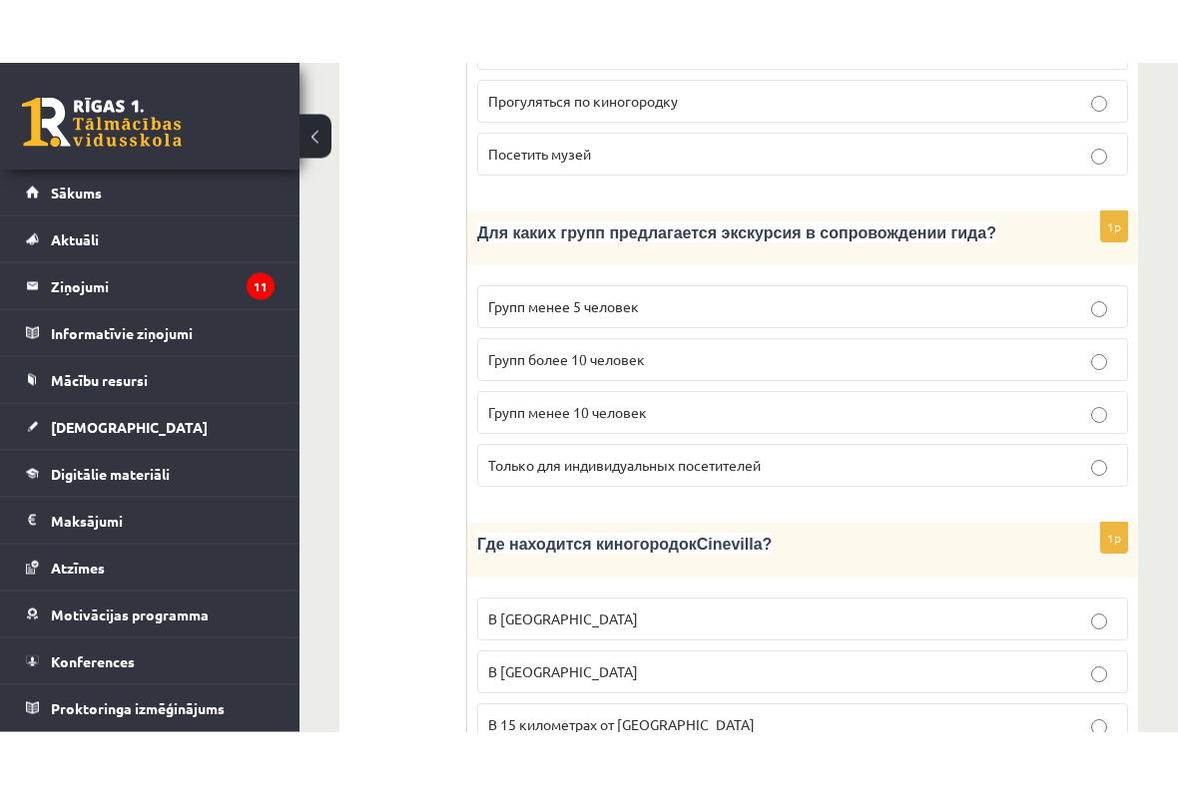
scroll to position [2667, 0]
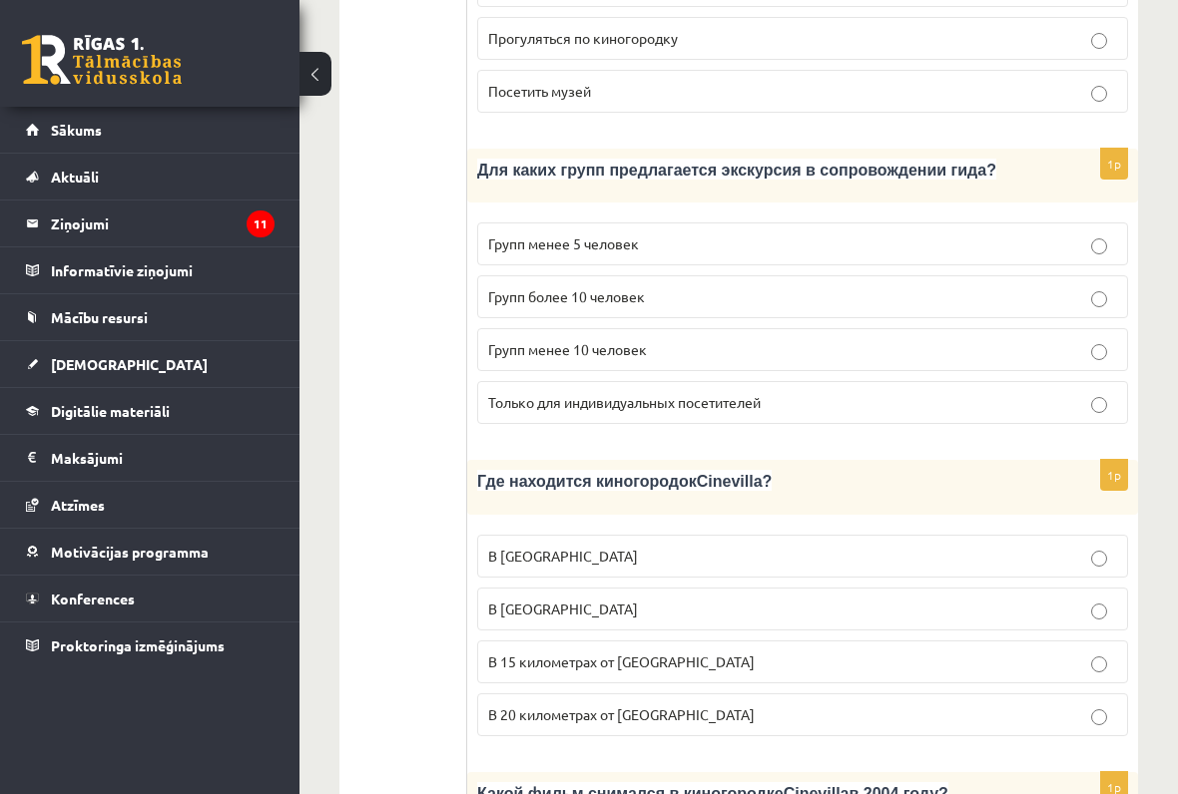
click at [1081, 286] on p "Групп более 10 человек" at bounding box center [802, 296] width 629 height 21
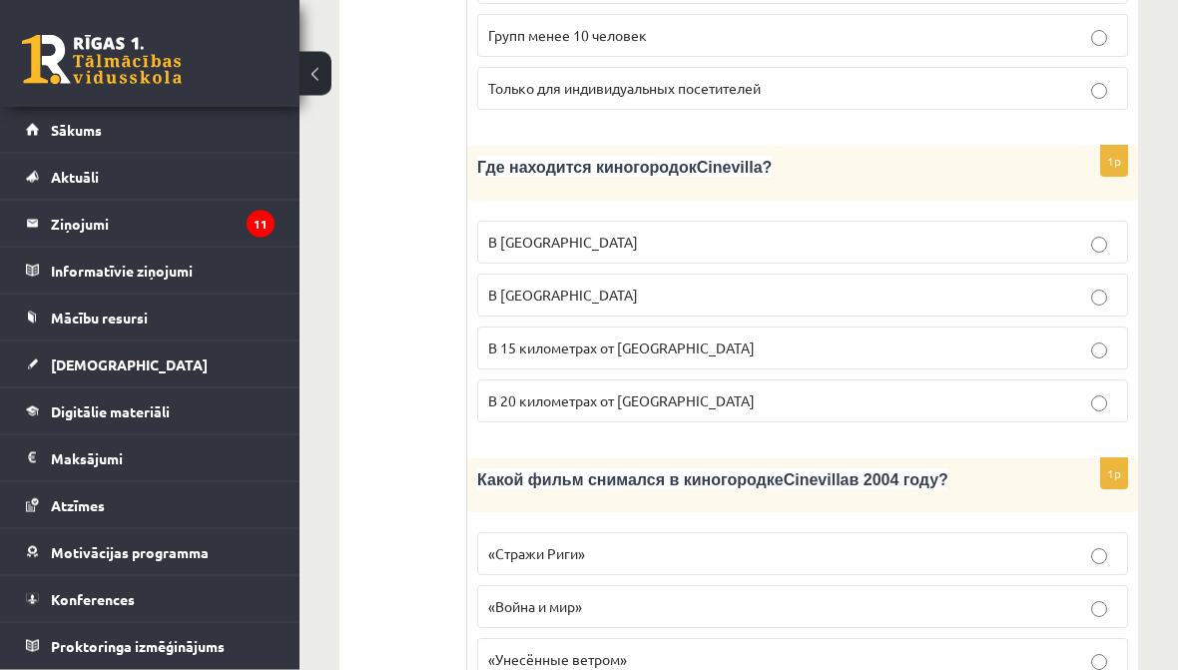
scroll to position [3095, 0]
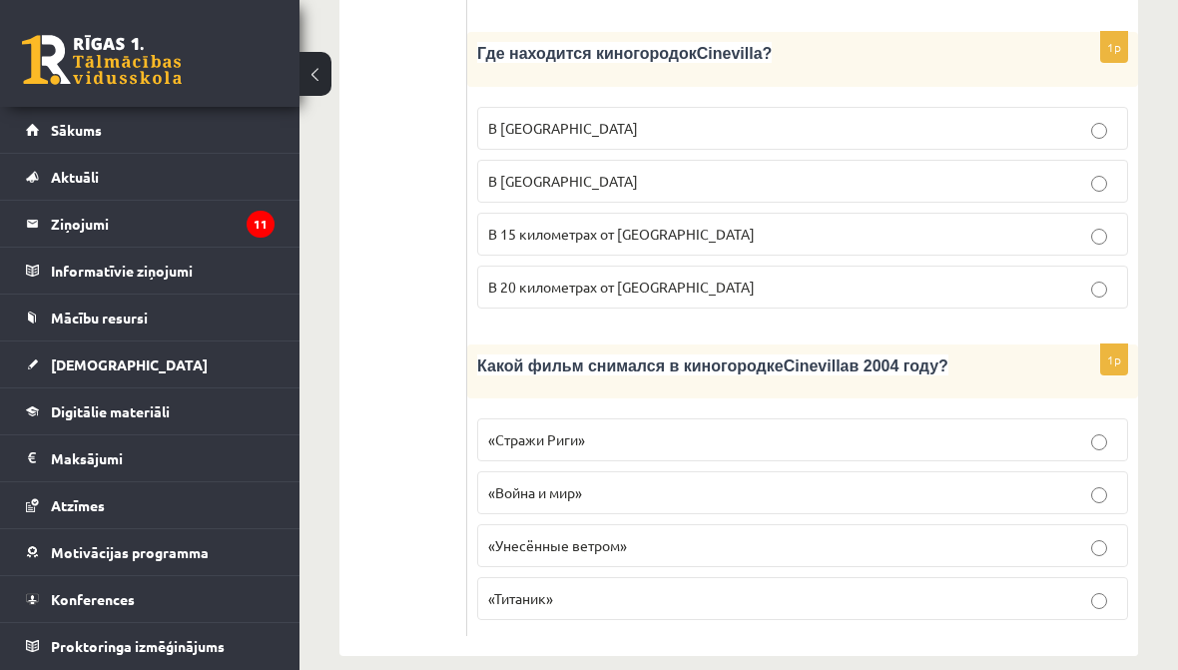
click at [1126, 418] on label "«Стражи Риги»" at bounding box center [802, 439] width 651 height 43
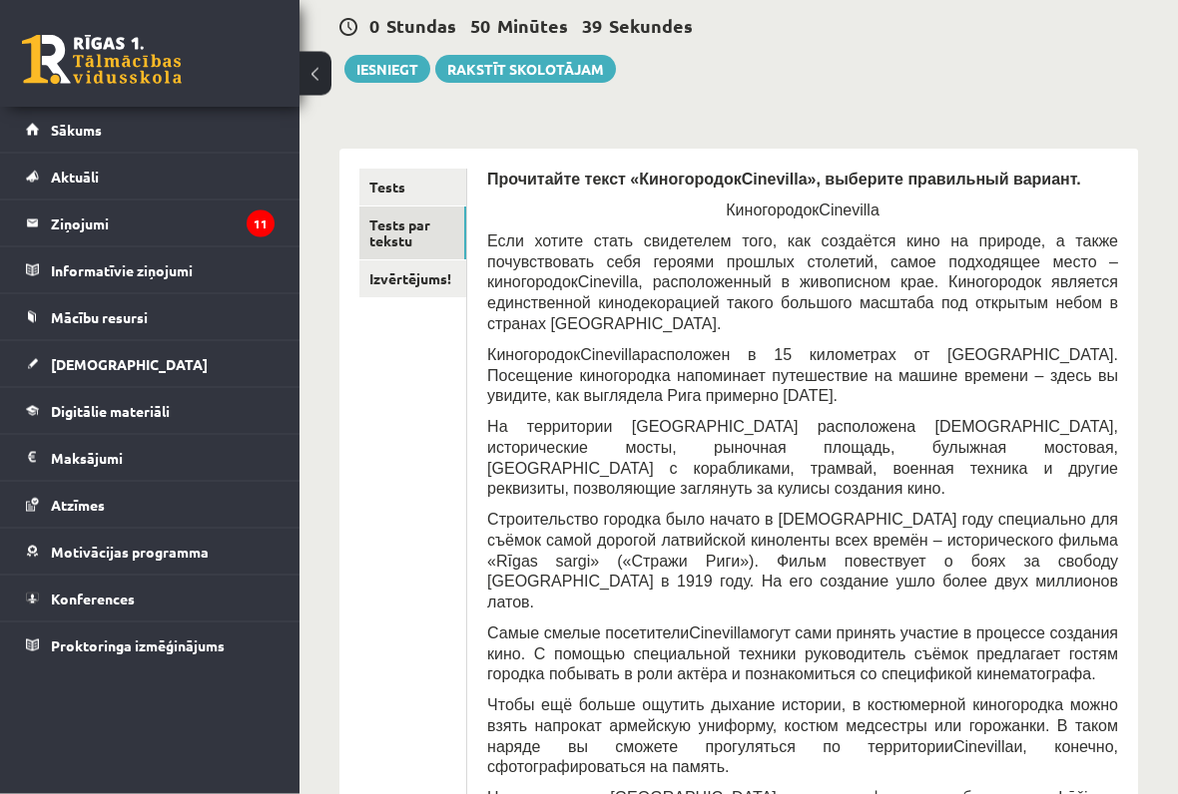
scroll to position [0, 0]
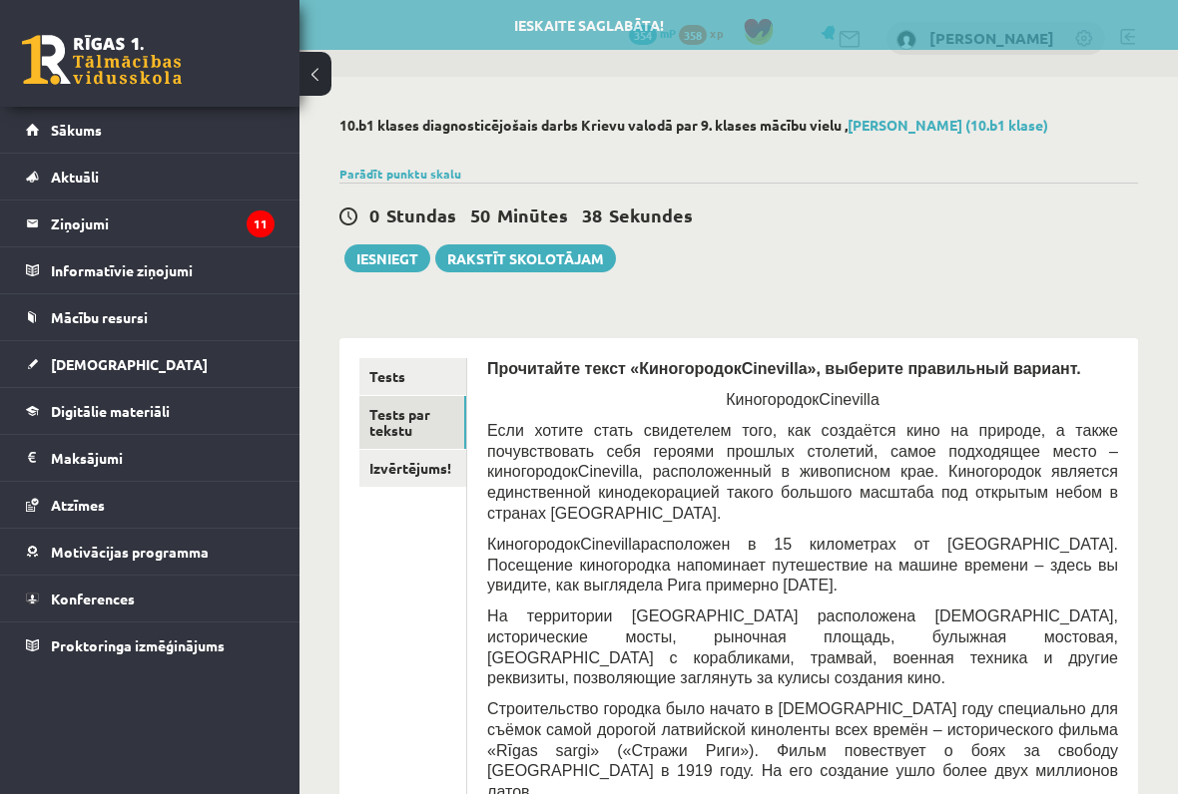
click at [383, 450] on link "Izvērtējums!" at bounding box center [412, 468] width 107 height 37
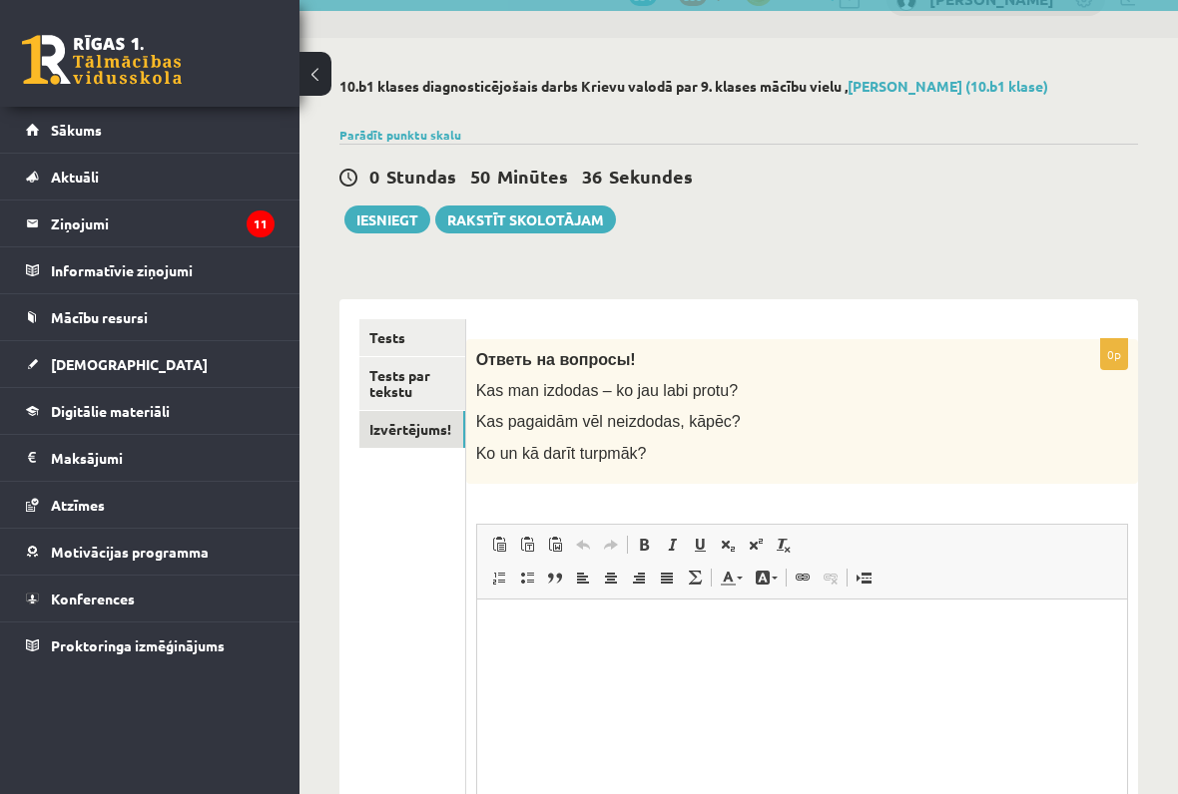
click at [917, 636] on p "Визуальный текстовый редактор, wiswyg-editor-user-answer-47433950114380" at bounding box center [801, 629] width 610 height 21
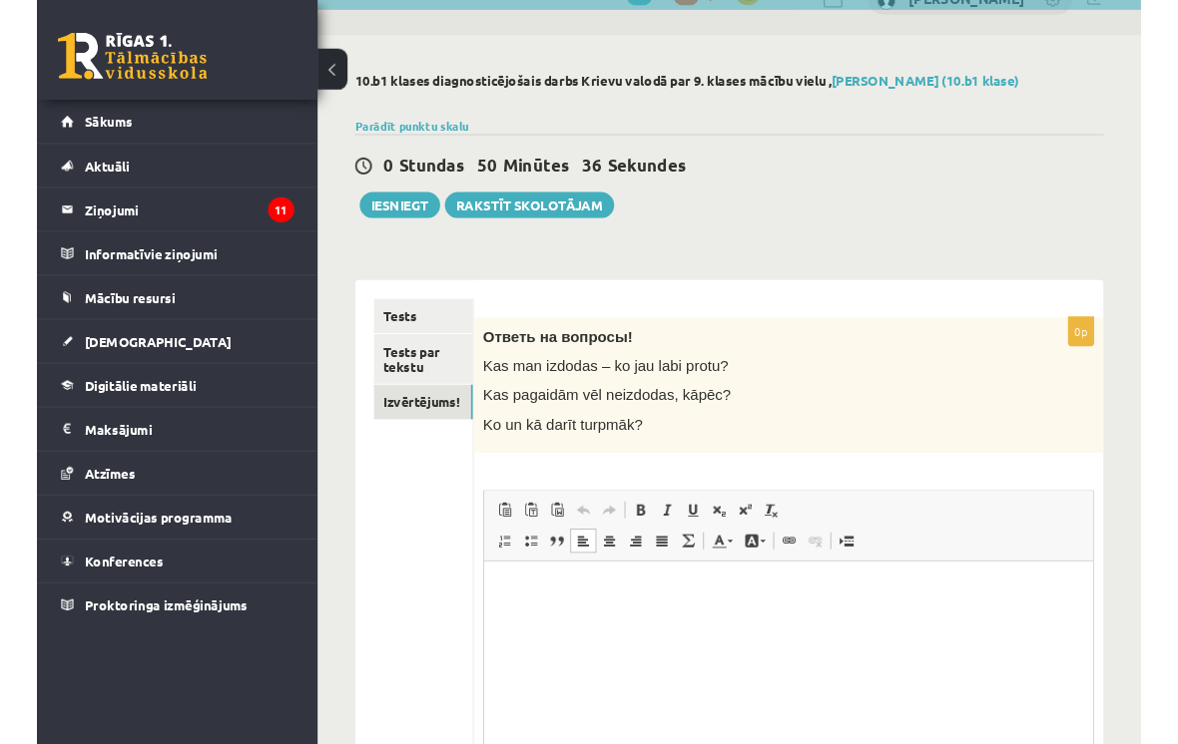
scroll to position [108, 0]
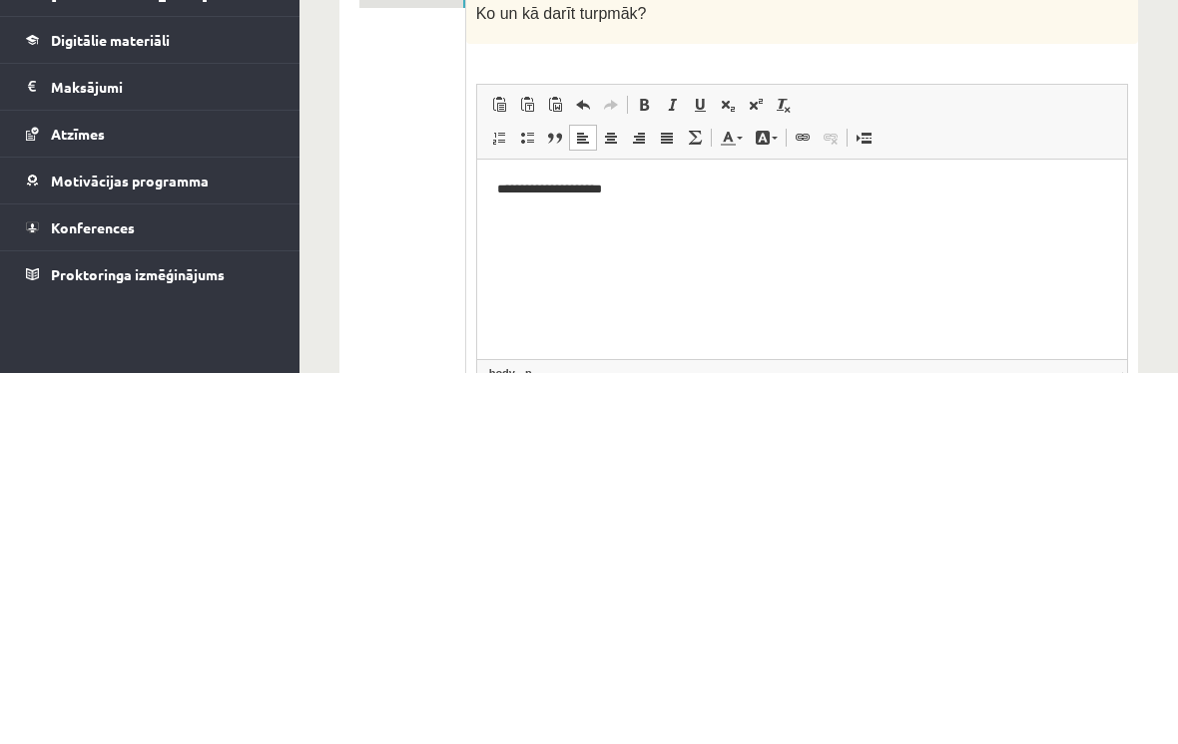
click at [978, 219] on html "**********" at bounding box center [801, 189] width 650 height 60
click at [1059, 219] on html "**********" at bounding box center [801, 189] width 650 height 60
click at [994, 219] on html "**********" at bounding box center [801, 189] width 650 height 60
click at [1082, 219] on html "**********" at bounding box center [801, 189] width 650 height 60
click at [999, 230] on html "**********" at bounding box center [801, 199] width 650 height 80
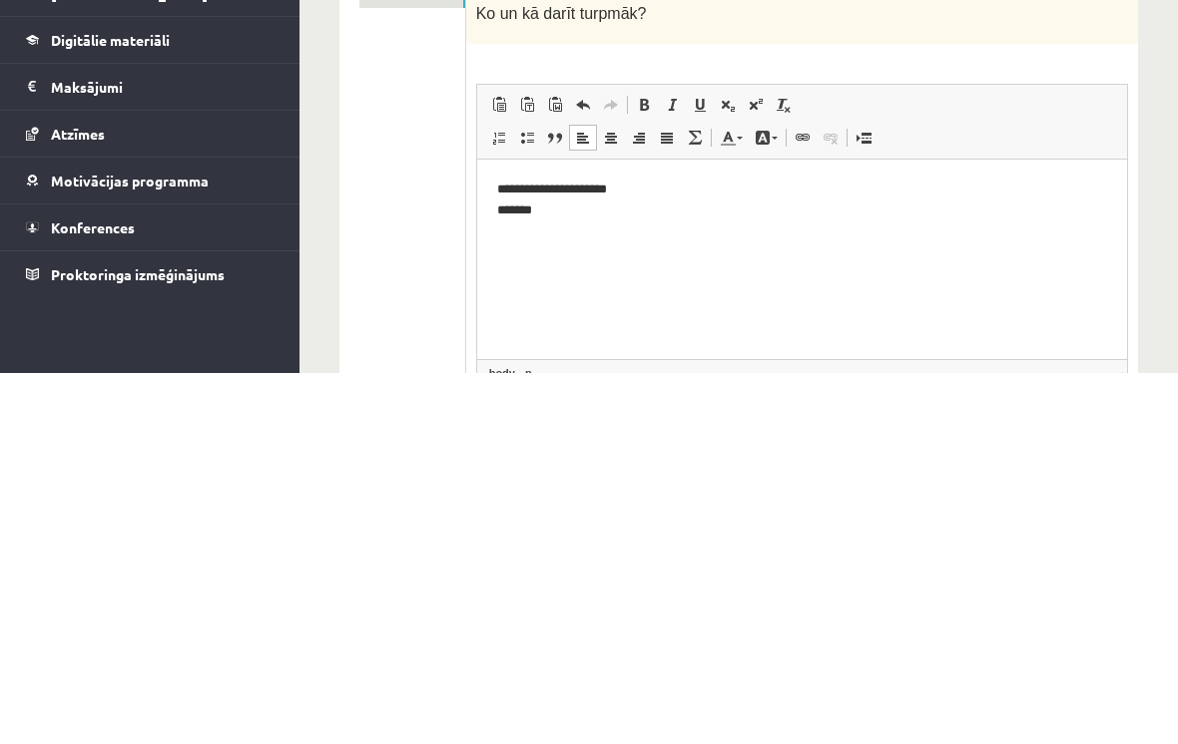
click at [980, 238] on html "**********" at bounding box center [801, 199] width 650 height 80
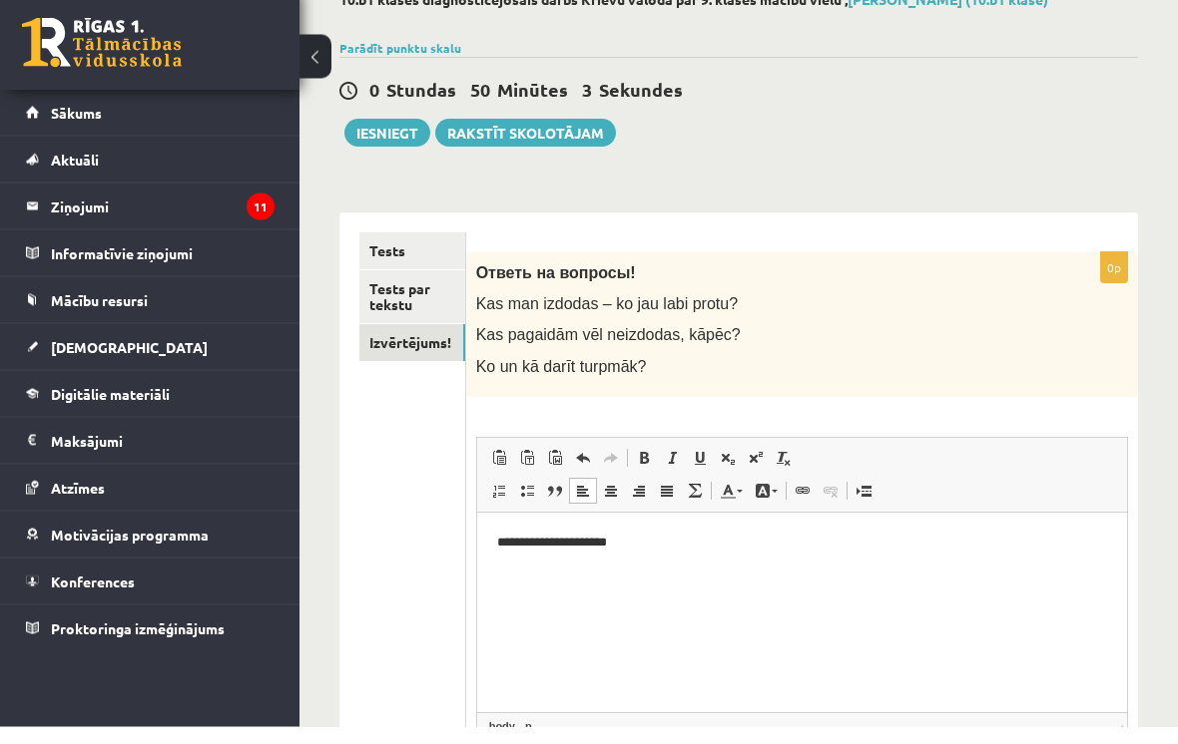
click at [391, 140] on button "Iesniegt" at bounding box center [387, 151] width 86 height 28
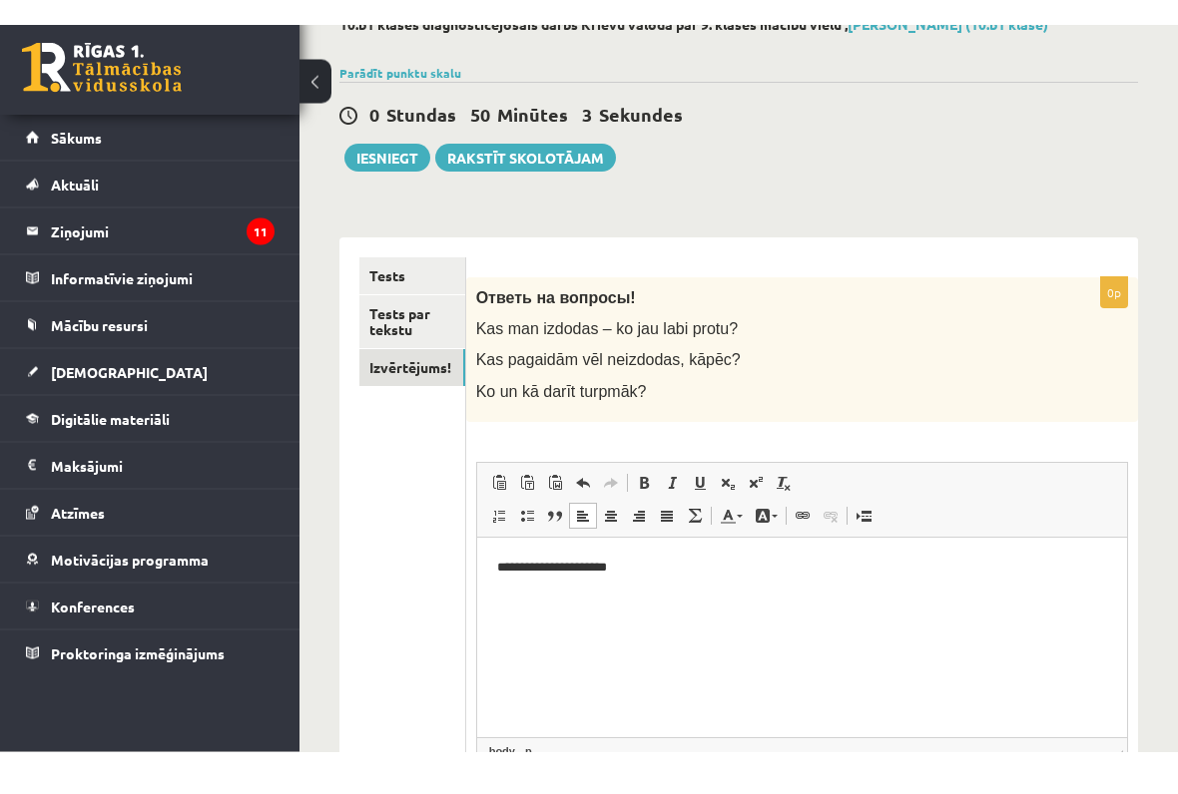
scroll to position [126, 0]
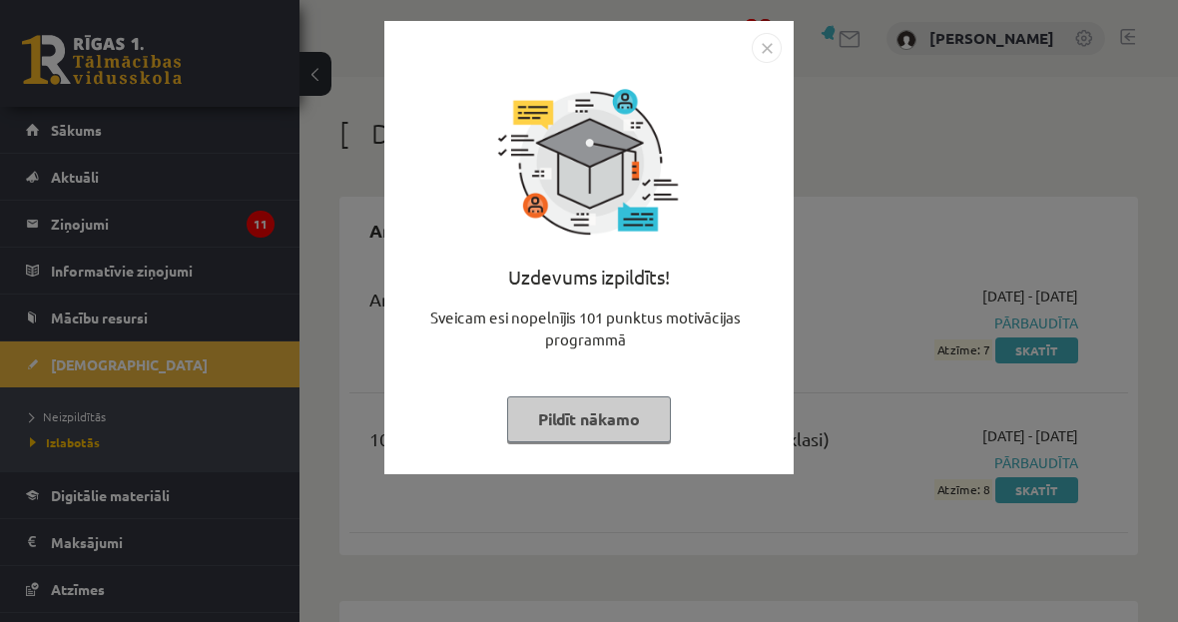
click at [767, 51] on img "Close" at bounding box center [766, 48] width 30 height 30
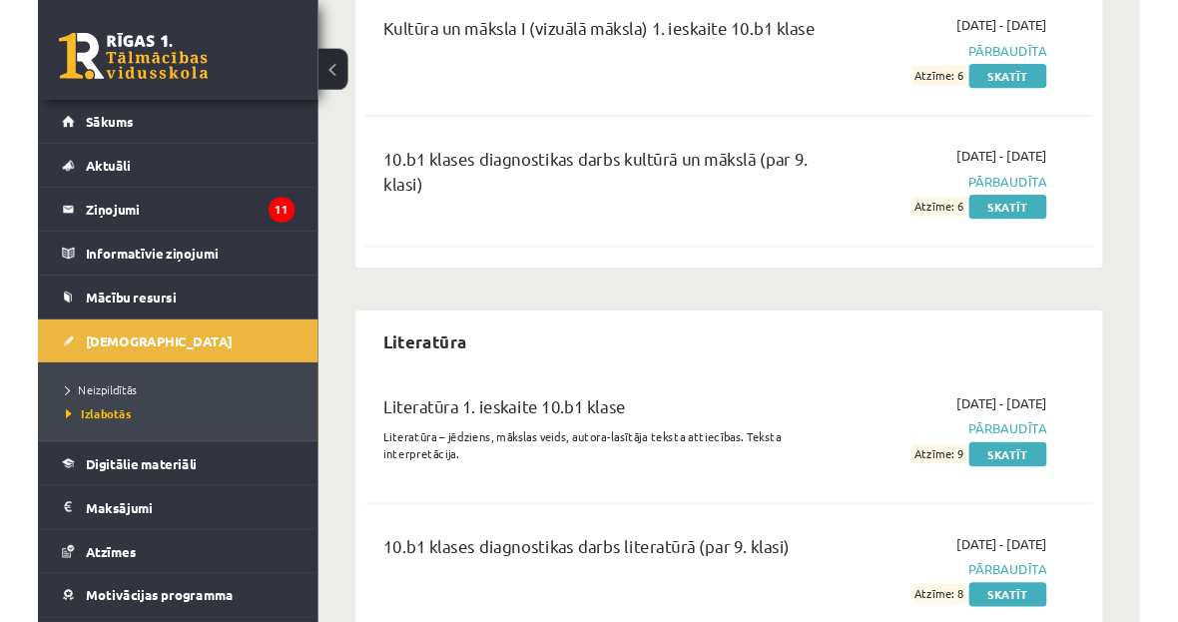
scroll to position [2321, 0]
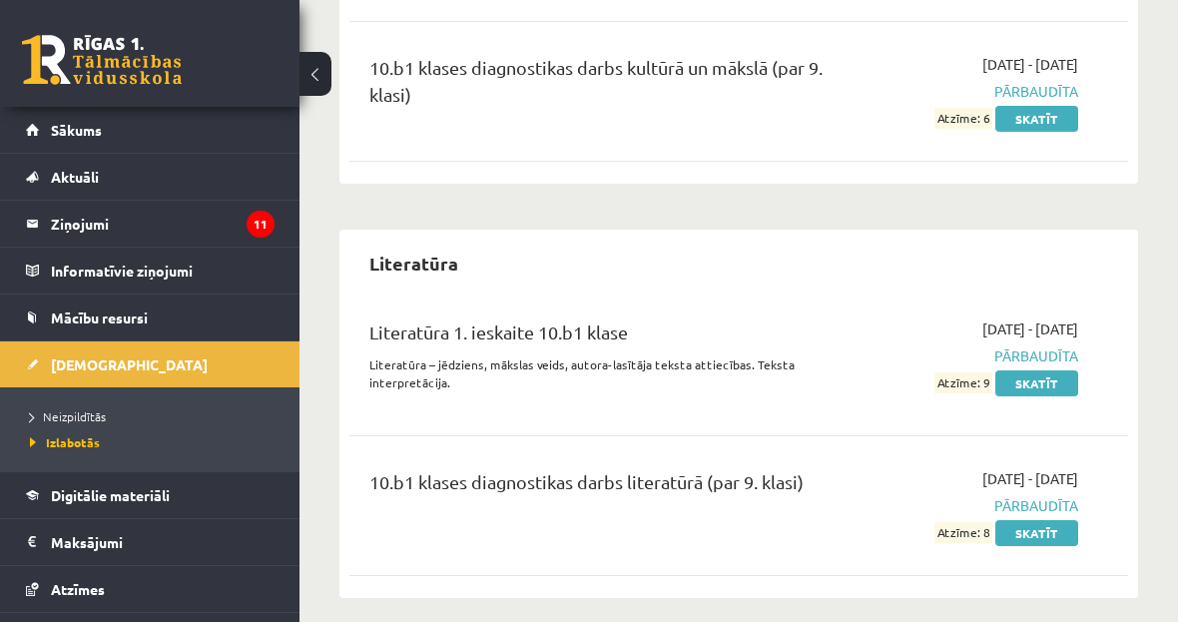
click at [63, 370] on span "[DEMOGRAPHIC_DATA]" at bounding box center [129, 364] width 157 height 18
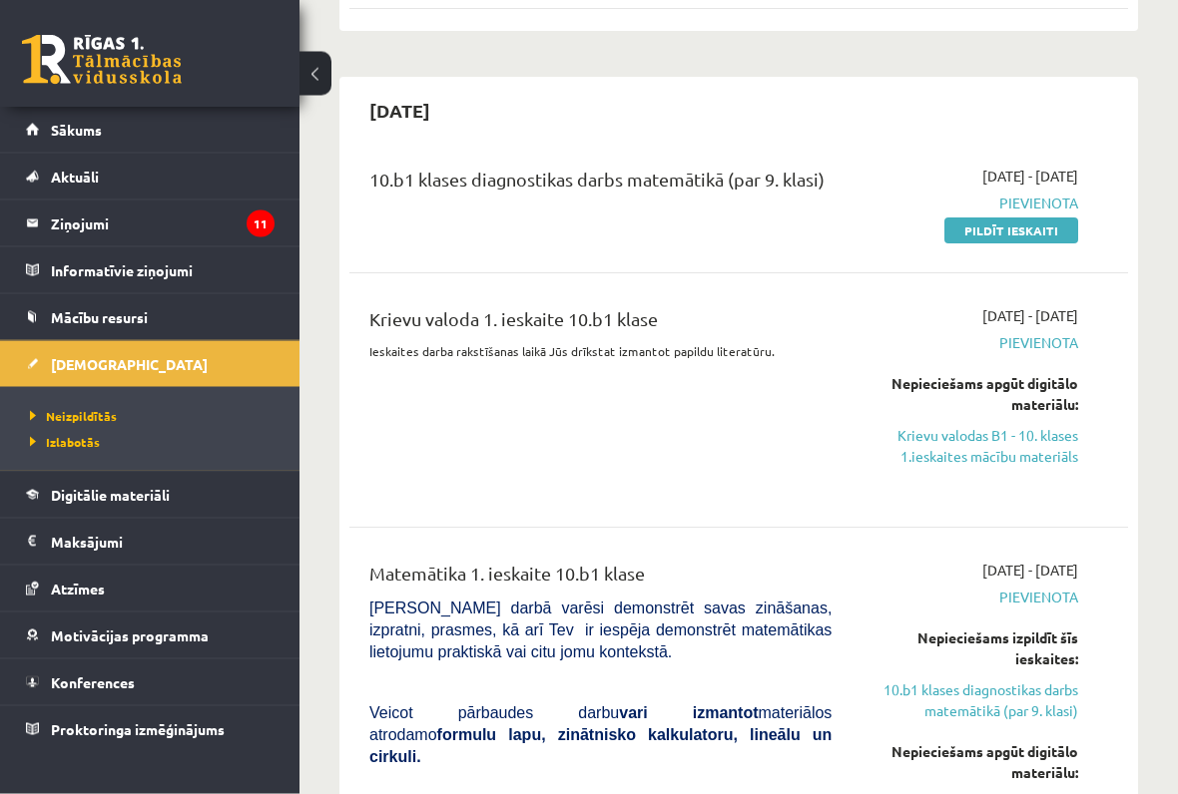
scroll to position [825, 0]
click at [1049, 429] on link "Krievu valodas B1 - 10. klases 1.ieskaites mācību materiāls" at bounding box center [969, 446] width 217 height 42
click at [1045, 425] on link "Krievu valodas B1 - 10. klases 1.ieskaites mācību materiāls" at bounding box center [969, 446] width 217 height 42
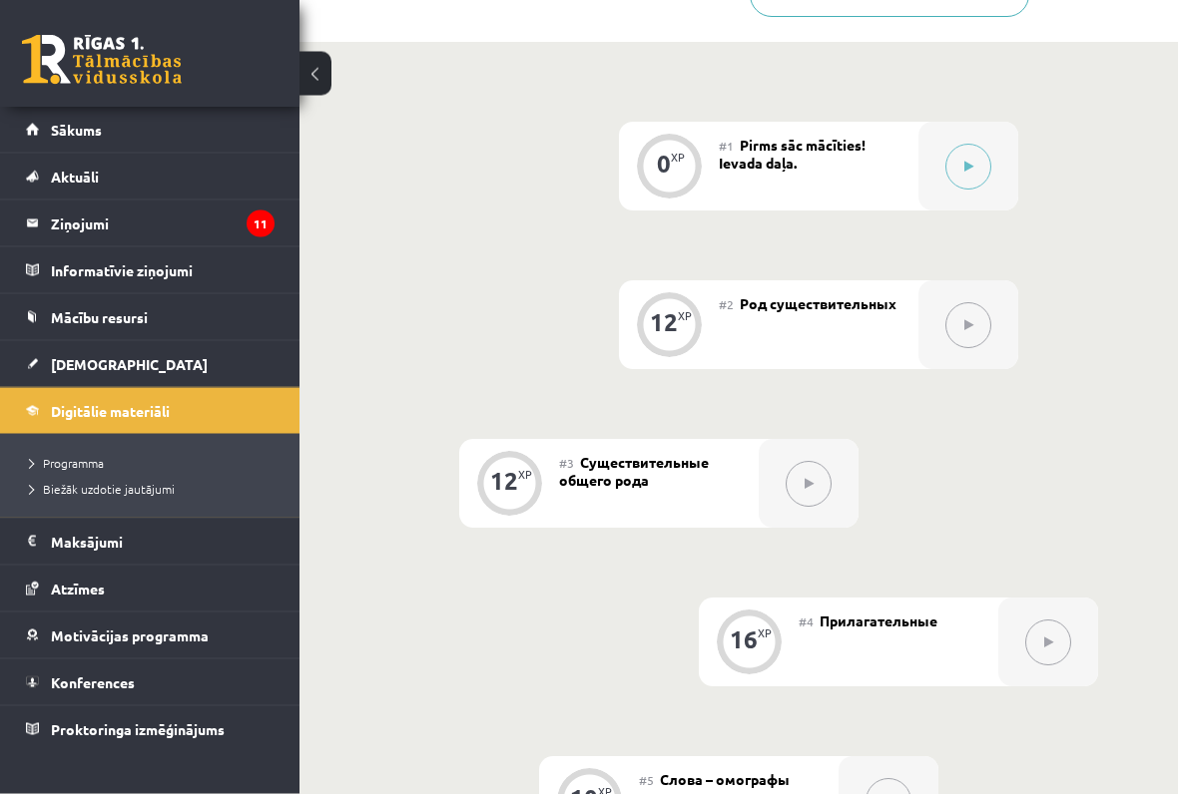
scroll to position [648, 0]
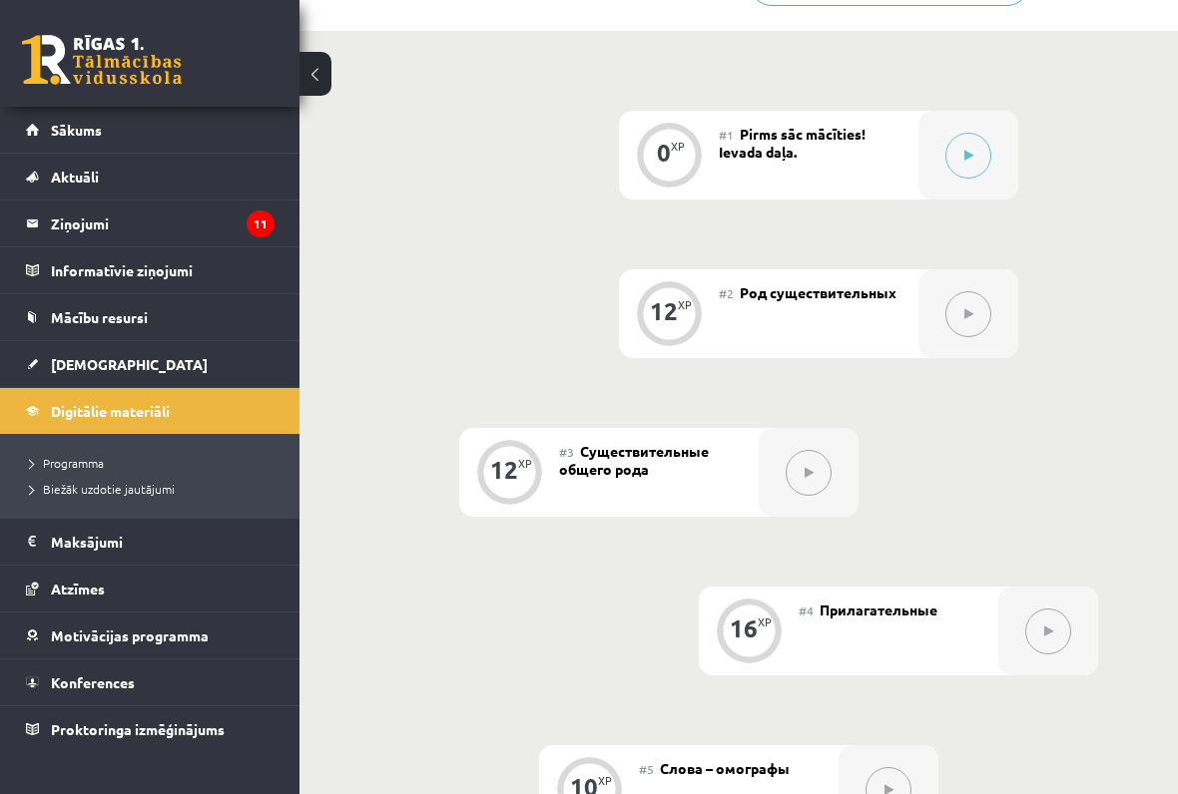
click at [978, 167] on button at bounding box center [968, 156] width 46 height 46
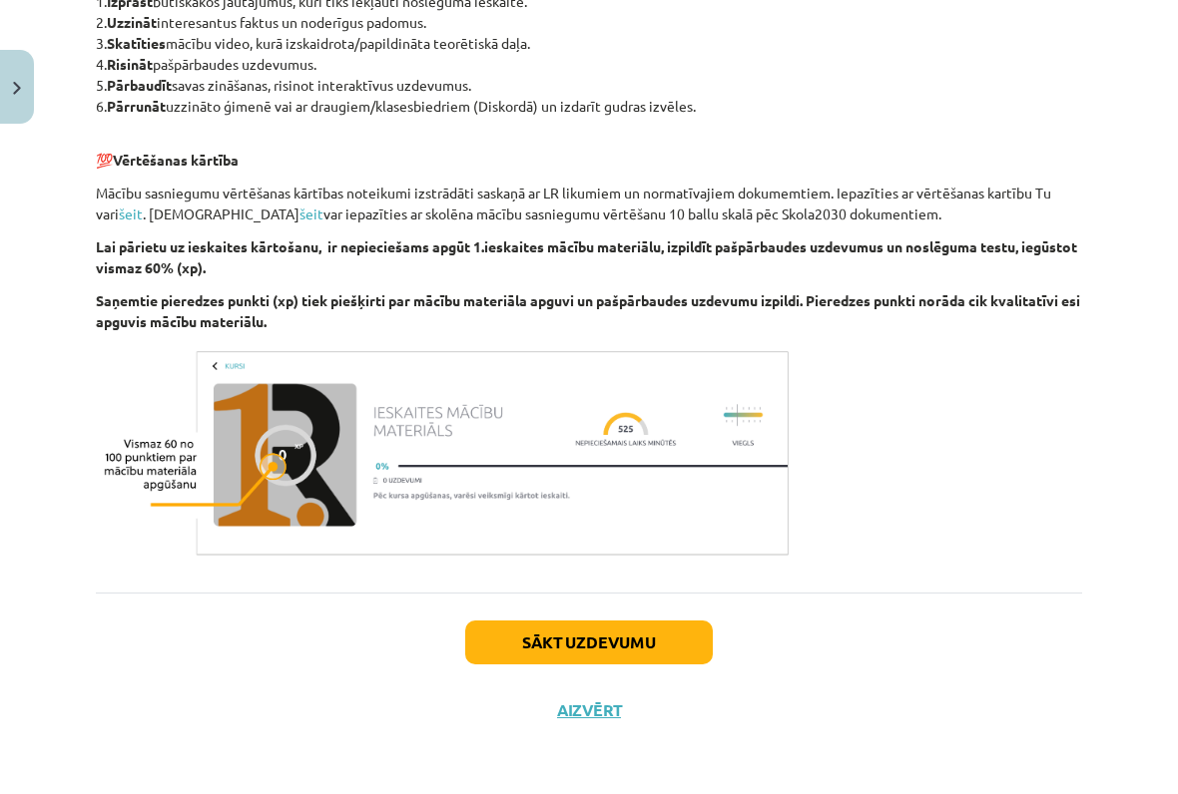
scroll to position [1067, 0]
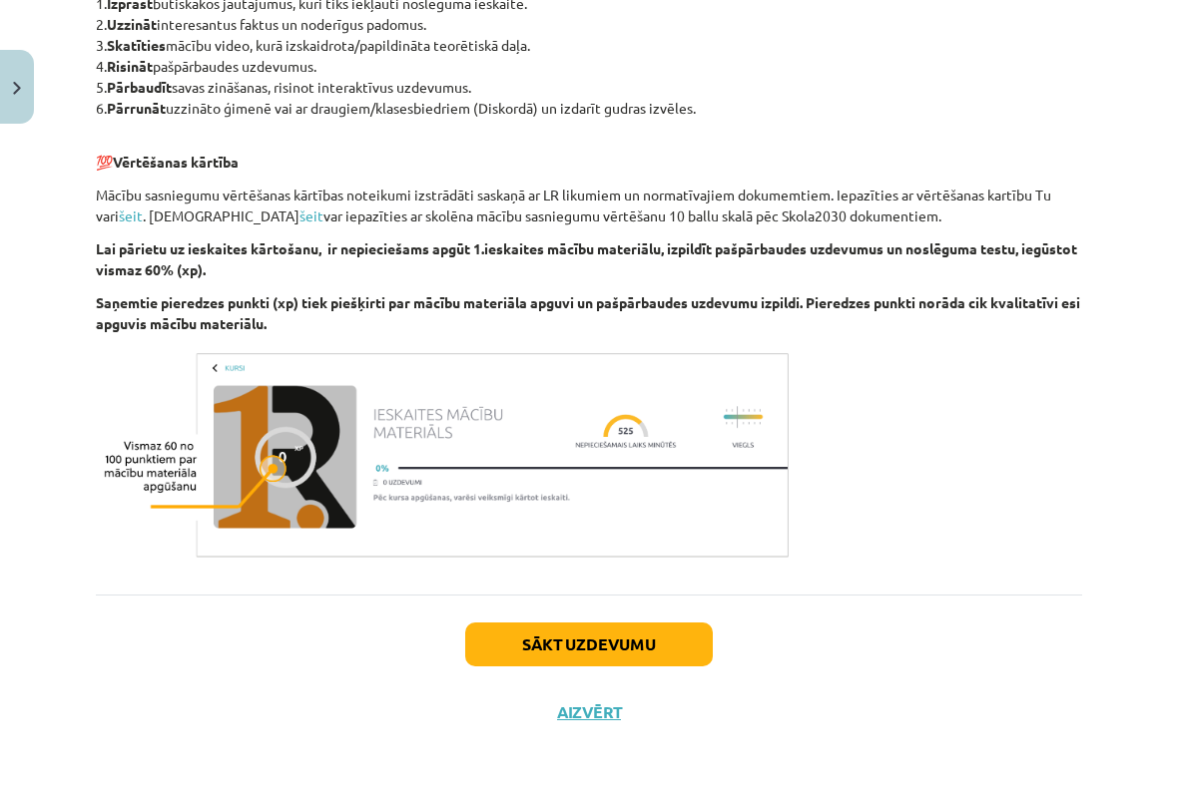
click at [687, 640] on button "Sākt uzdevumu" at bounding box center [588, 645] width 247 height 44
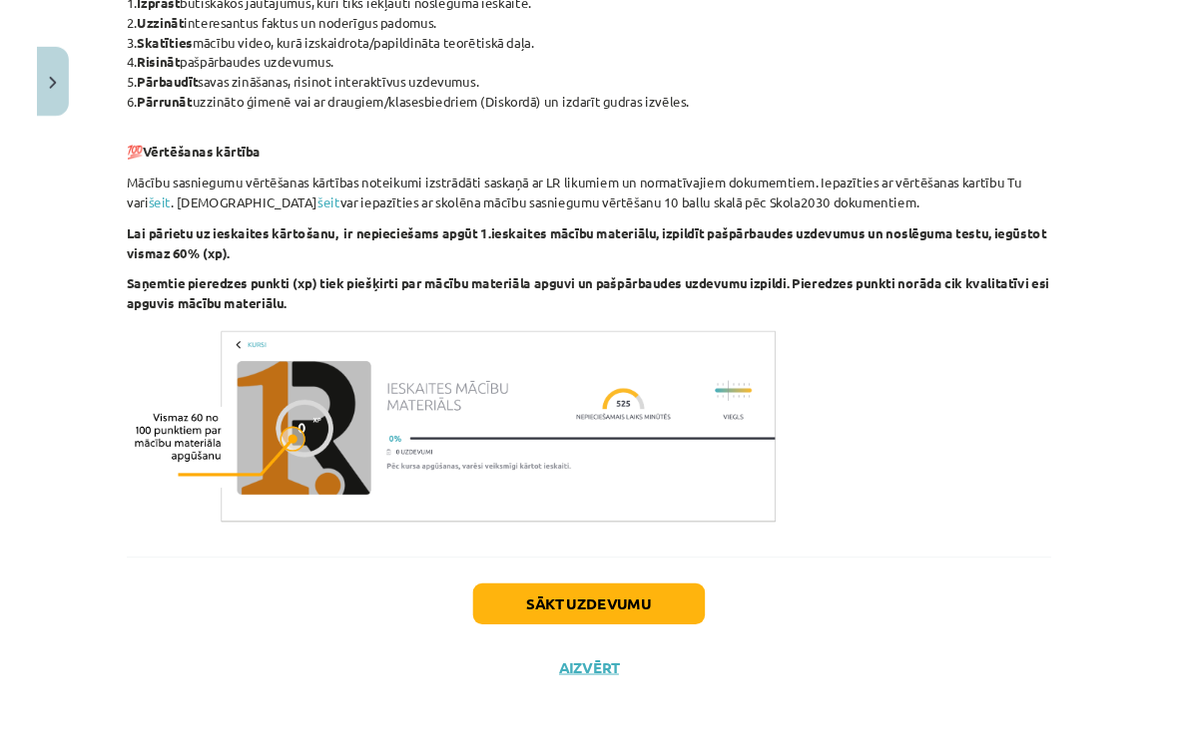
scroll to position [0, 0]
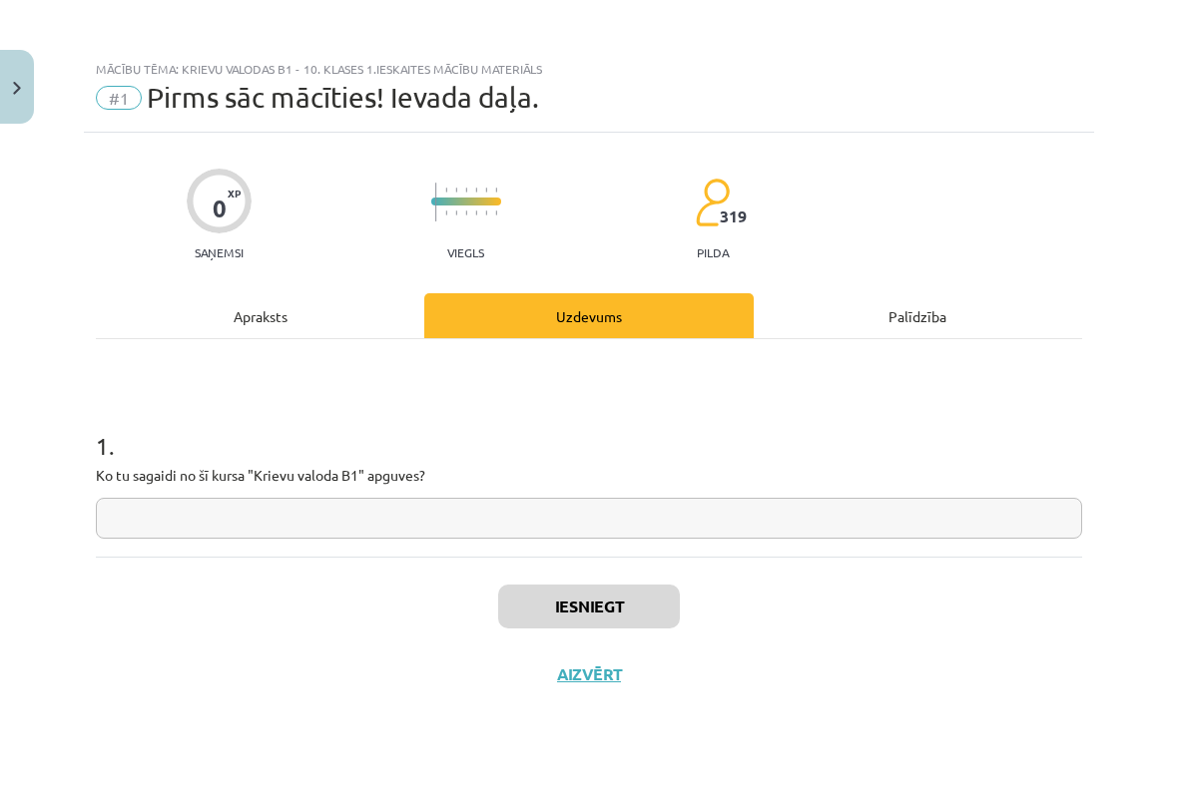
click at [633, 515] on input "text" at bounding box center [589, 518] width 986 height 41
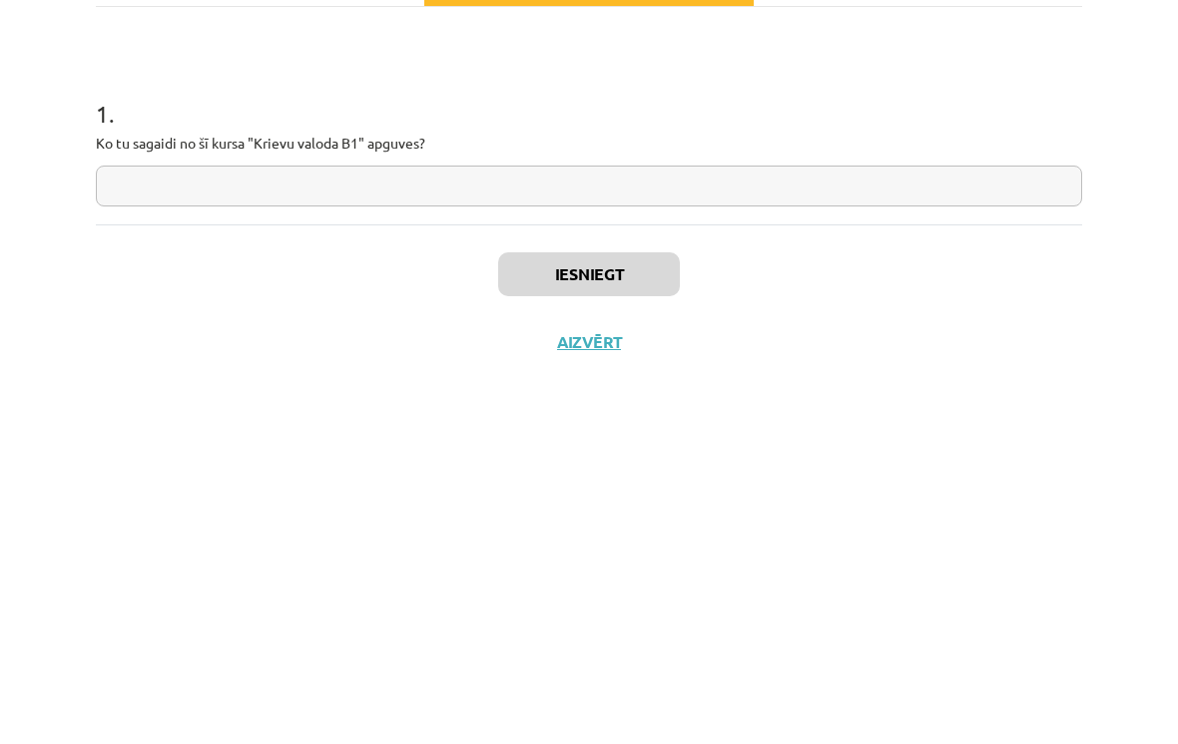
type input "*"
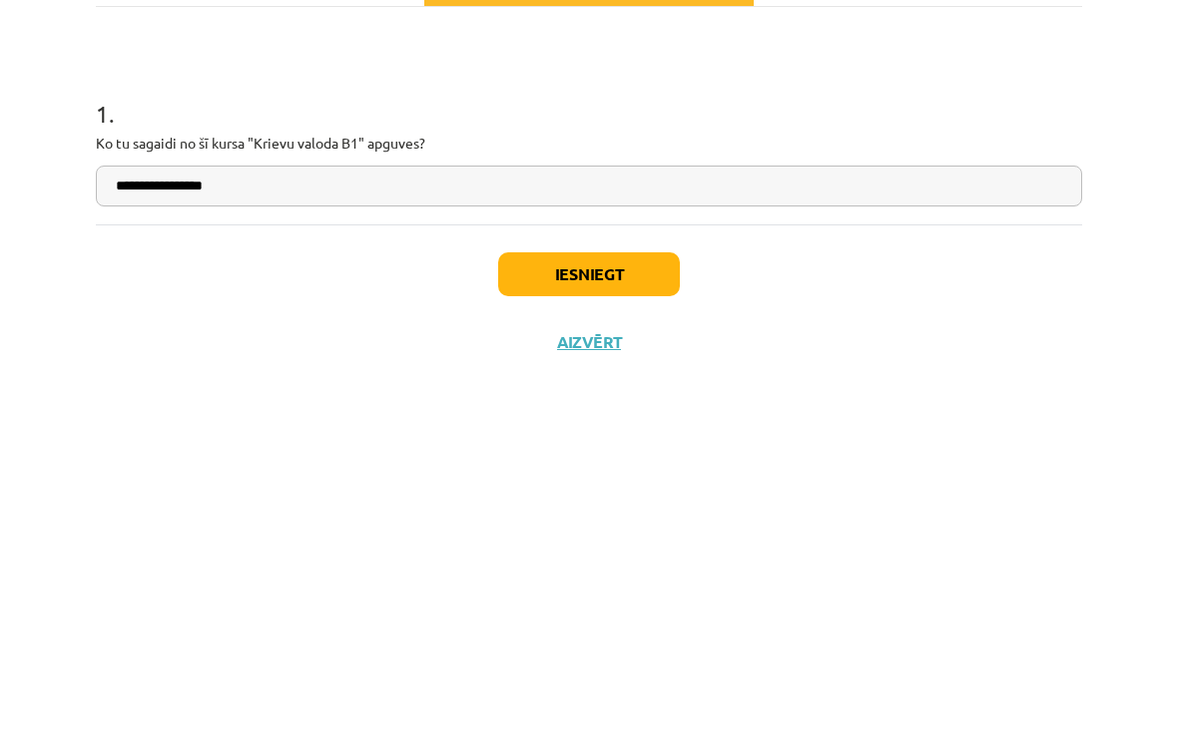
type input "**********"
click at [626, 585] on button "Iesniegt" at bounding box center [589, 607] width 182 height 44
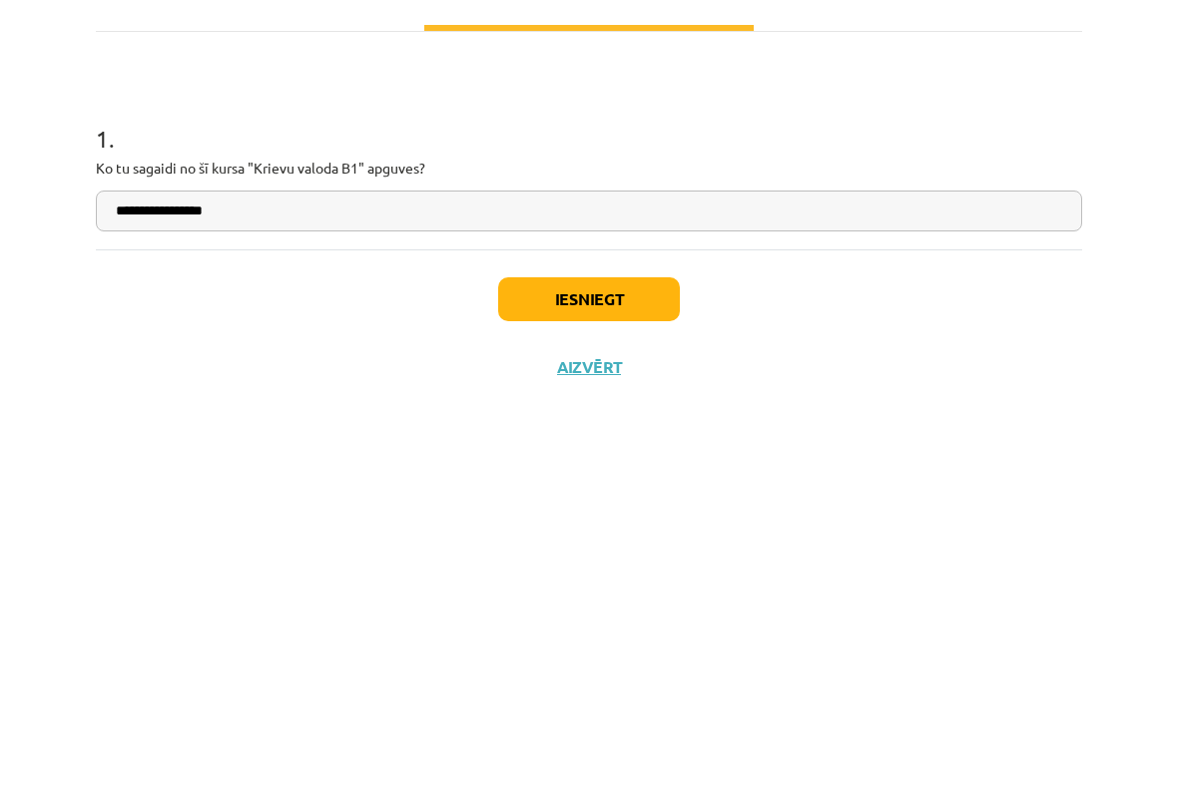
scroll to position [980, 0]
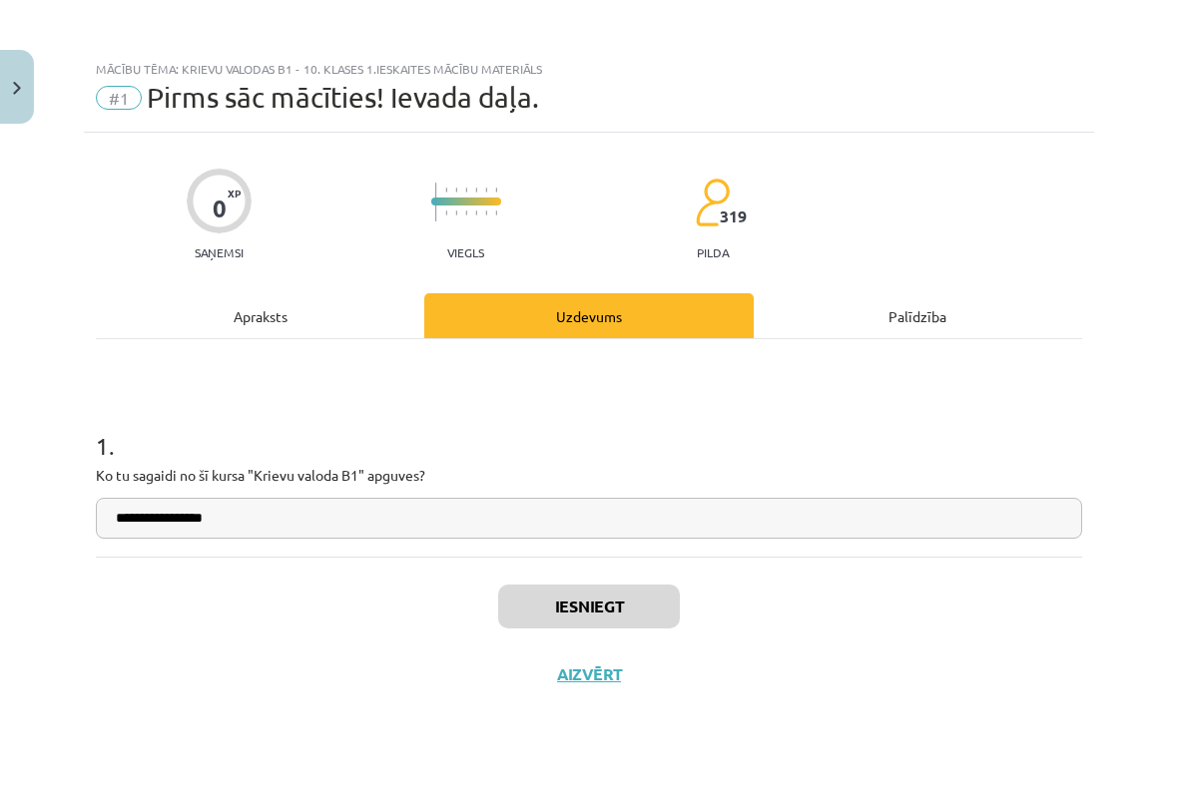
click at [649, 606] on button "Iesniegt" at bounding box center [589, 607] width 182 height 44
click at [864, 538] on input "**********" at bounding box center [589, 518] width 986 height 41
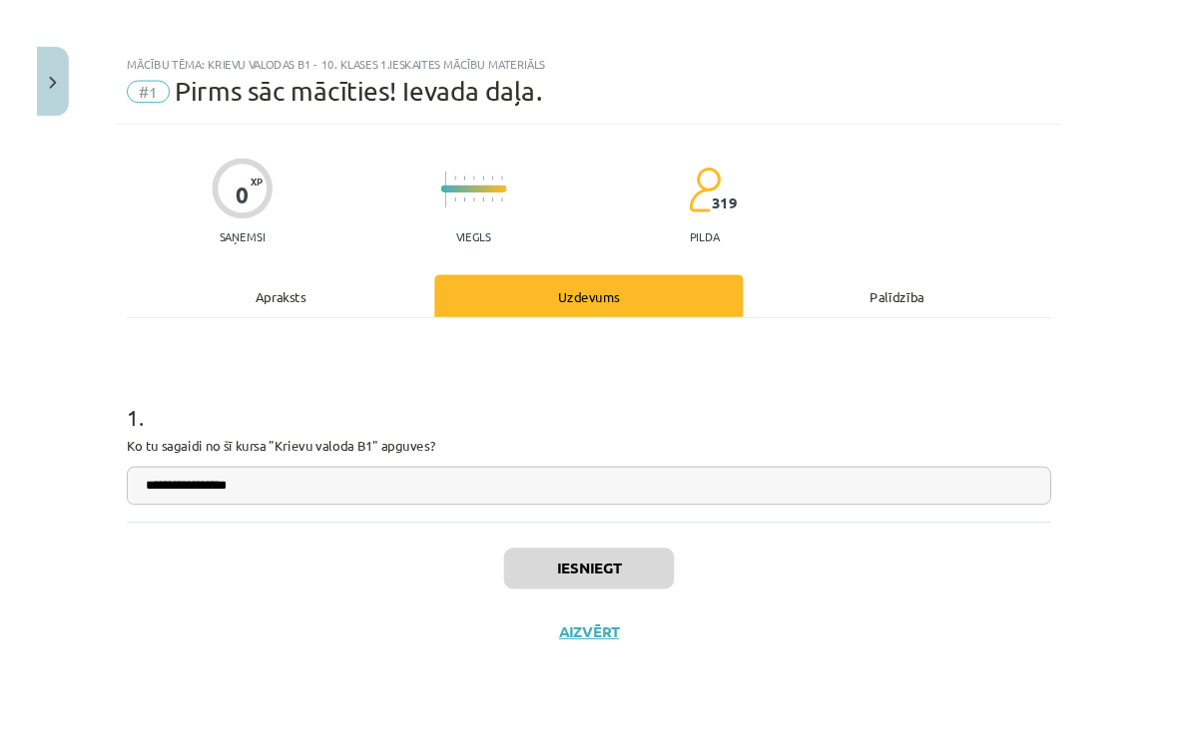
scroll to position [979, 0]
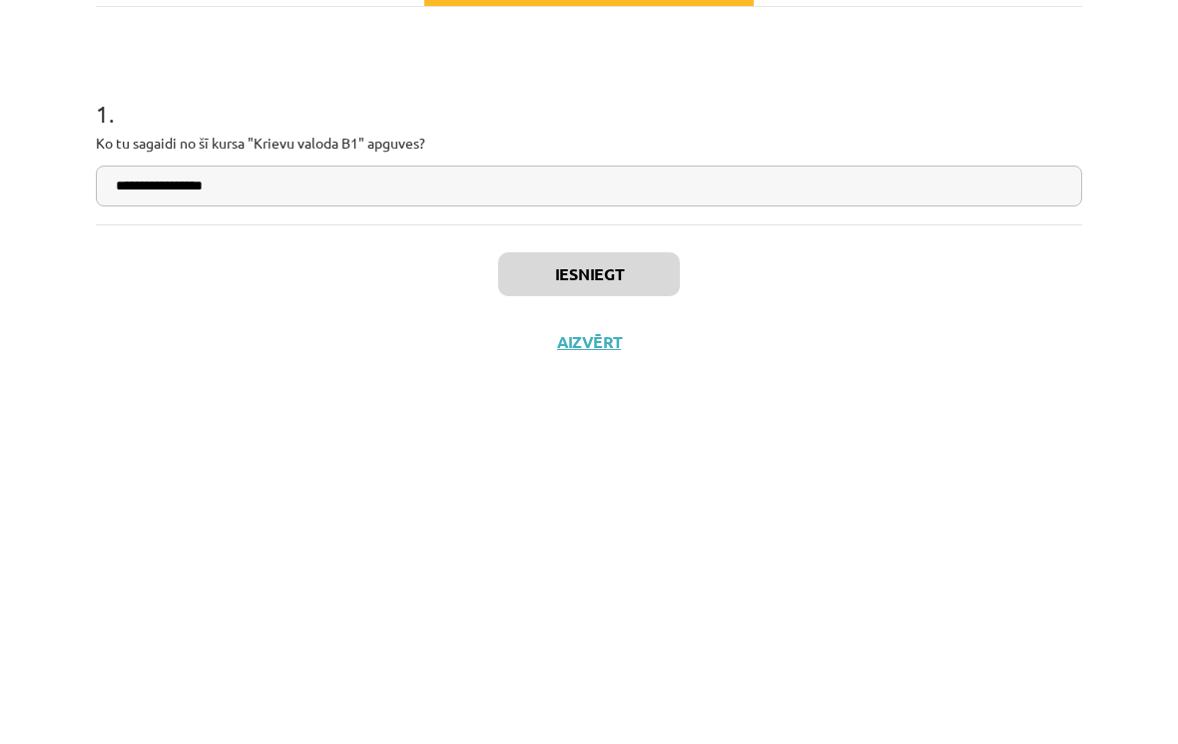
click at [1084, 295] on div "**********" at bounding box center [589, 421] width 1010 height 576
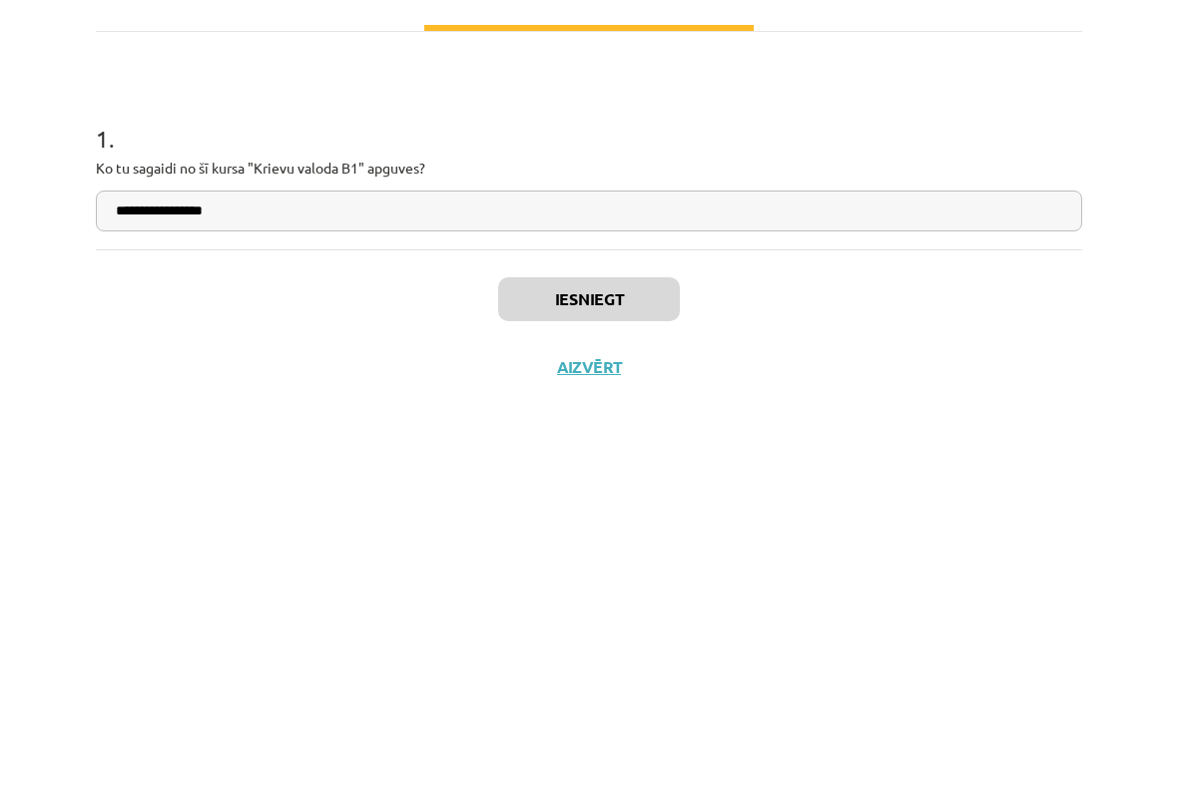
scroll to position [1312, 0]
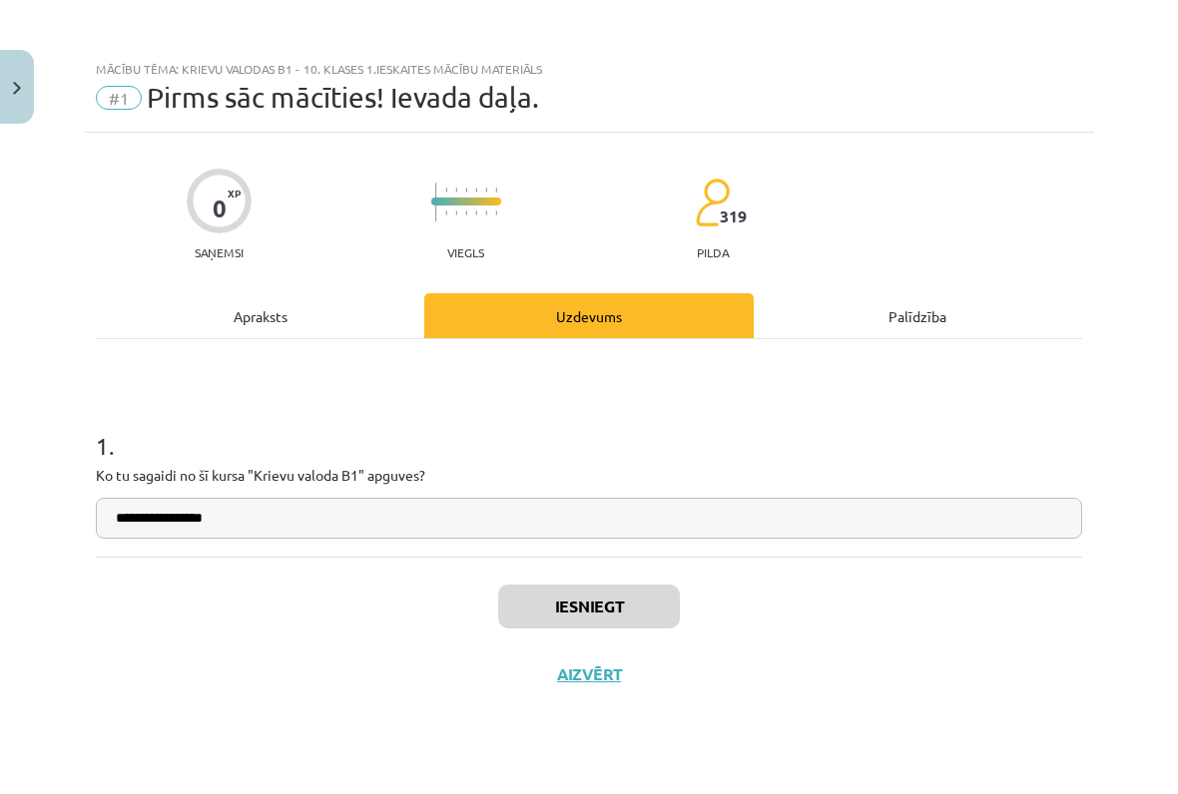
click at [625, 615] on button "Iesniegt" at bounding box center [589, 607] width 182 height 44
click at [636, 606] on button "Iesniegt" at bounding box center [589, 607] width 182 height 44
click at [614, 614] on button "Iesniegt" at bounding box center [589, 607] width 182 height 44
click at [609, 618] on button "Iesniegt" at bounding box center [589, 607] width 182 height 44
click at [594, 618] on button "Iesniegt" at bounding box center [589, 607] width 182 height 44
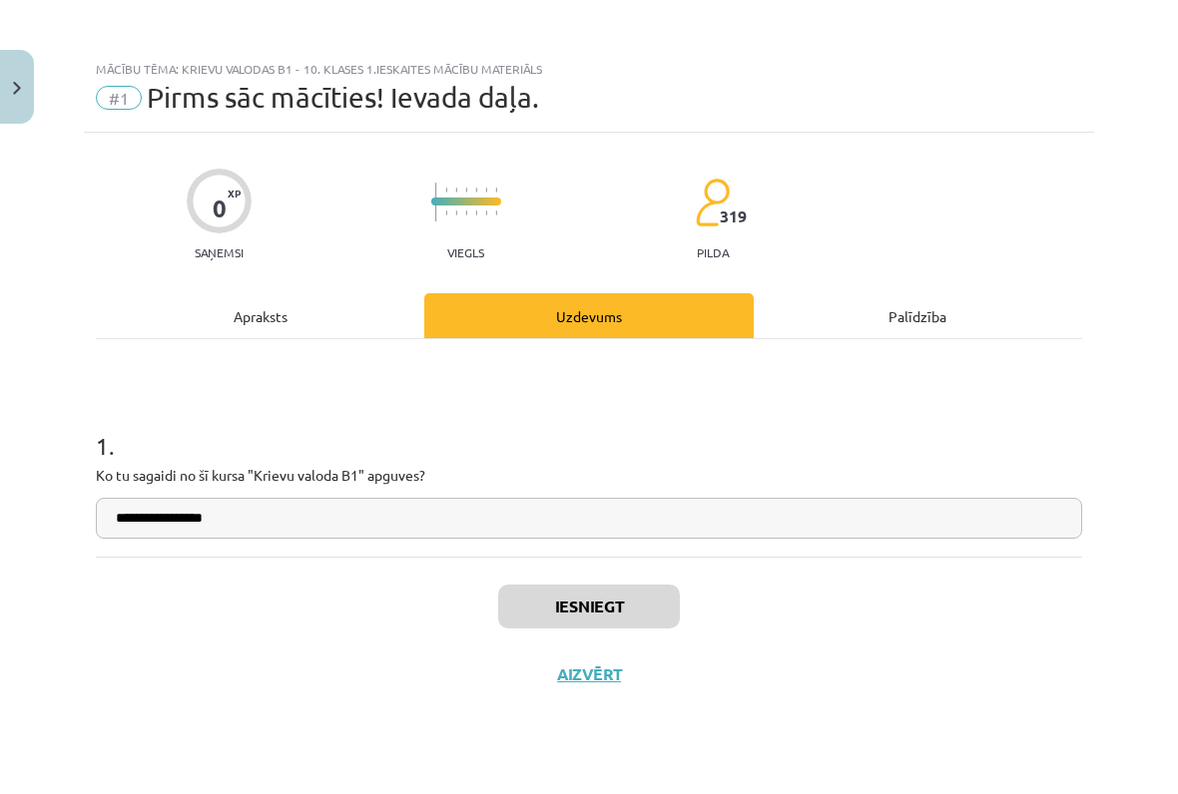
click at [578, 603] on button "Iesniegt" at bounding box center [589, 607] width 182 height 44
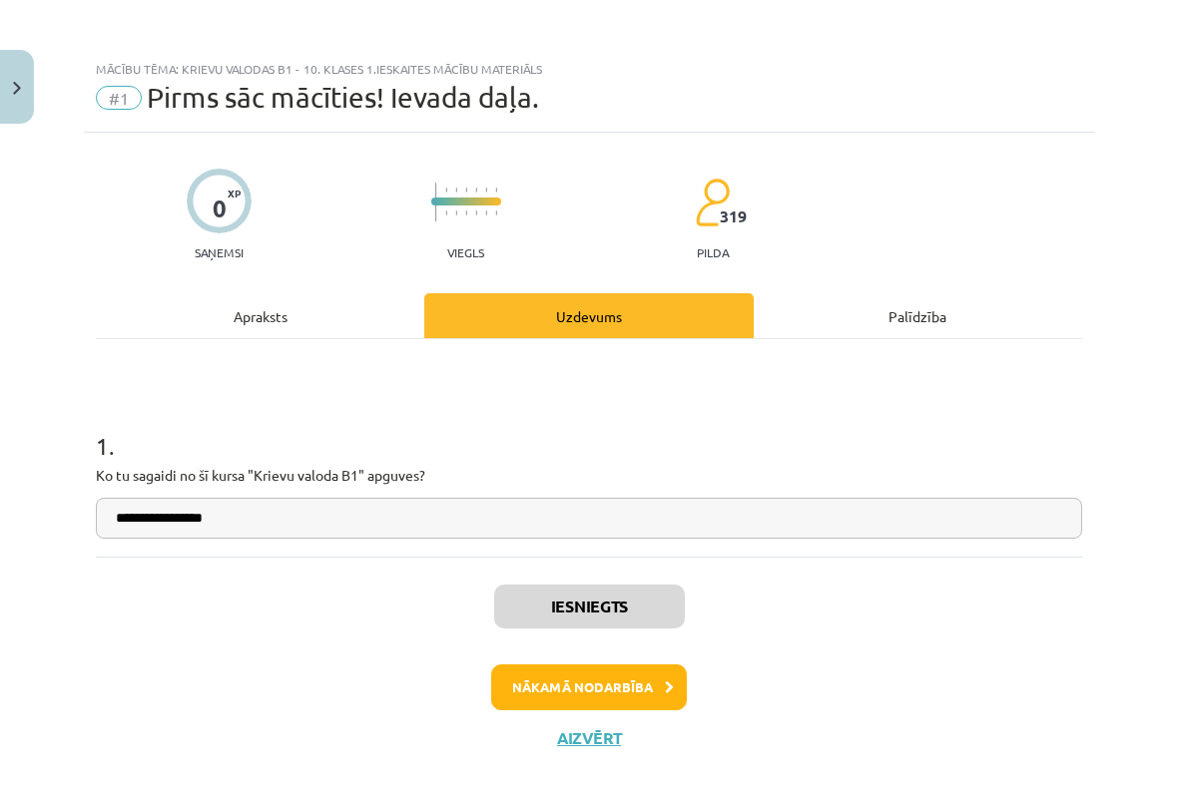
click at [665, 679] on button "Nākamā nodarbība" at bounding box center [589, 688] width 196 height 46
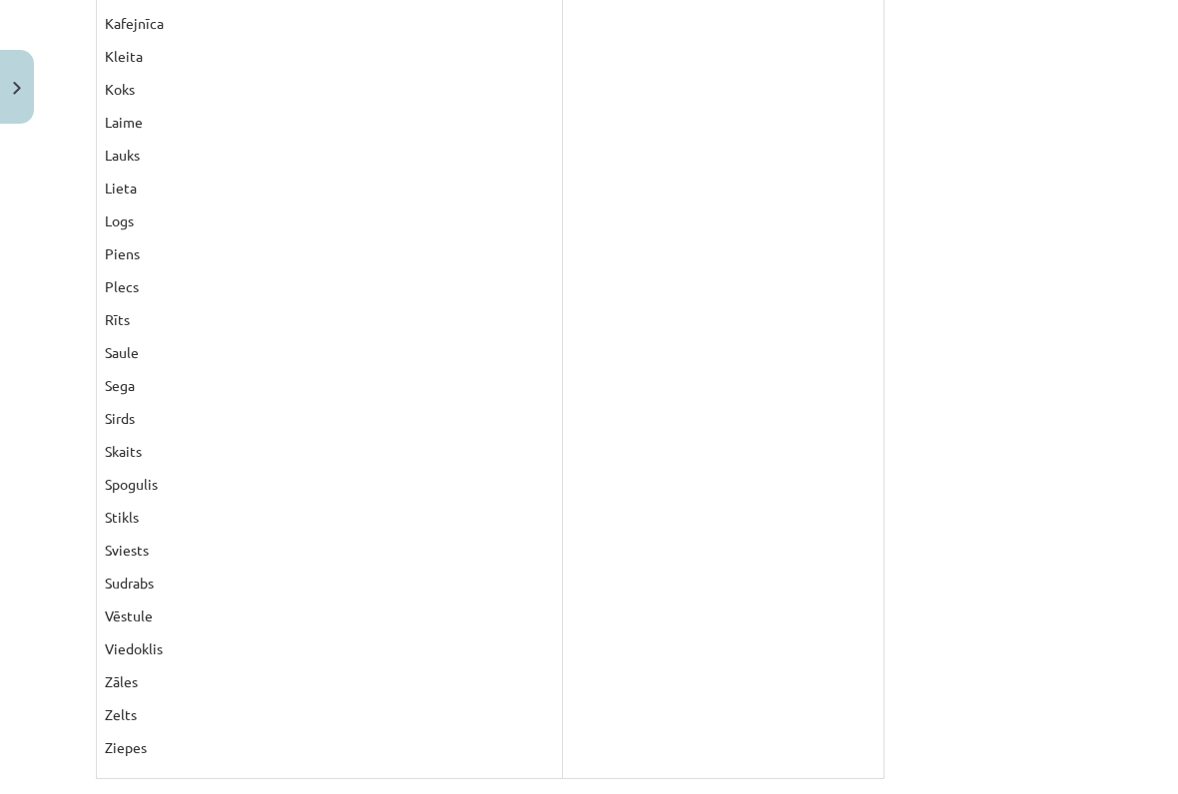
click at [642, 485] on td at bounding box center [722, 276] width 321 height 1005
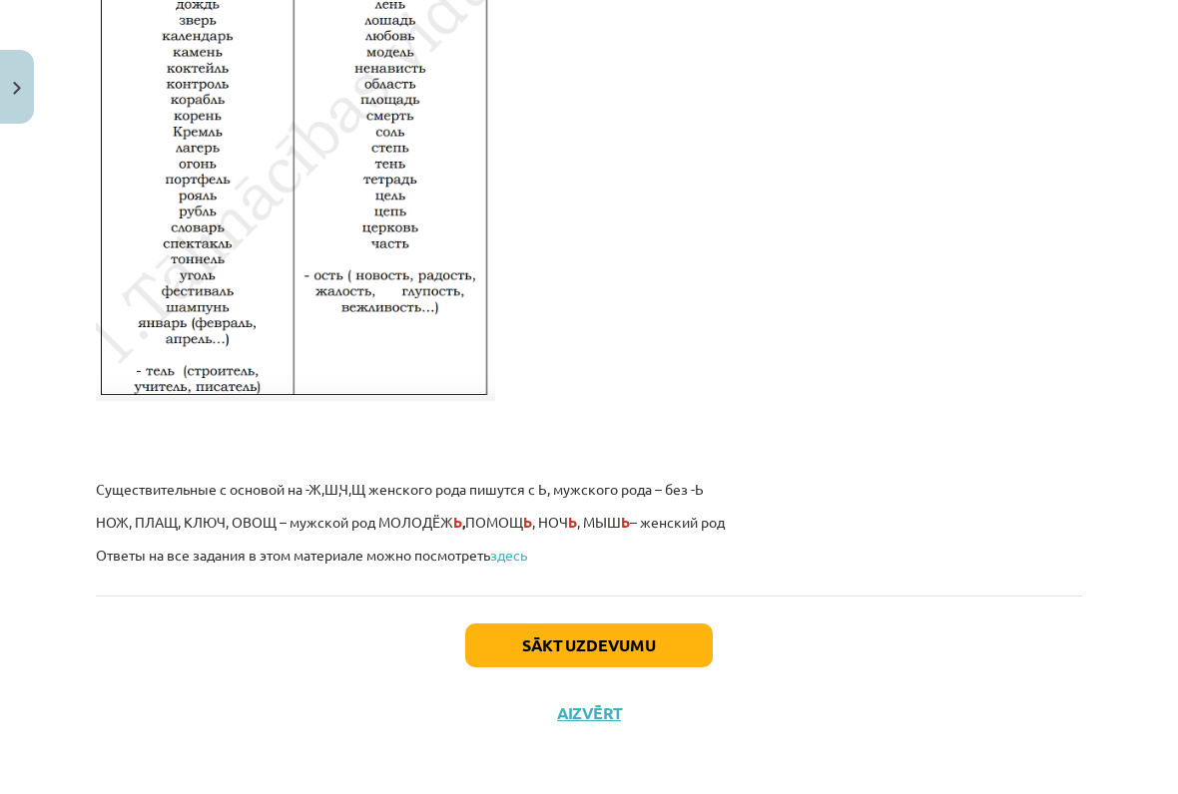
click at [660, 647] on button "Sākt uzdevumu" at bounding box center [588, 646] width 247 height 44
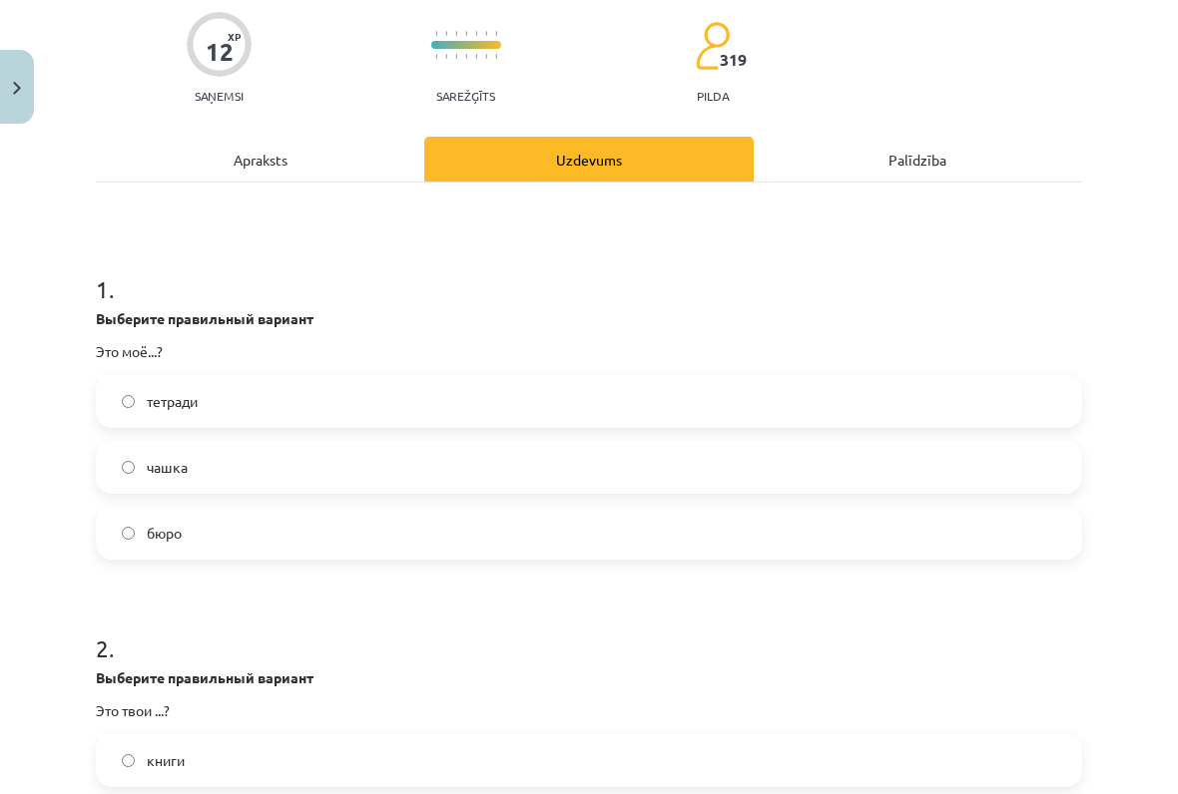
scroll to position [160, 0]
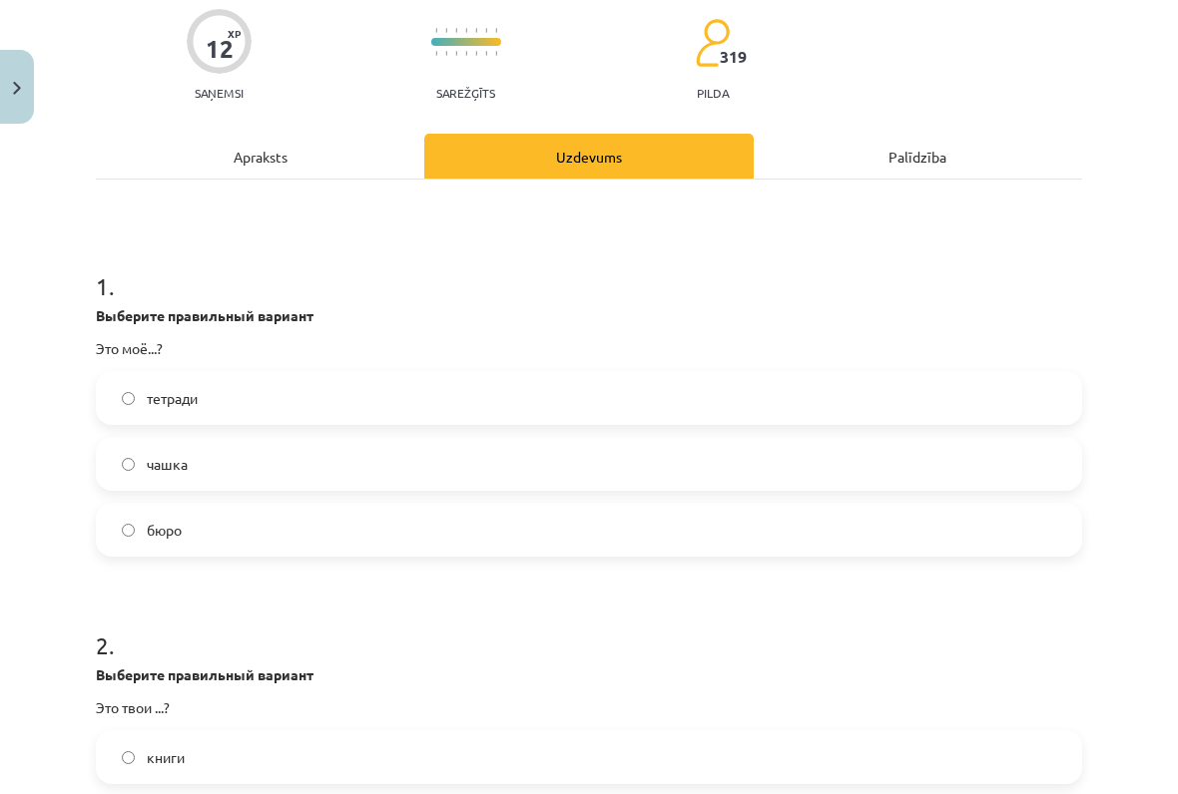
click at [993, 519] on label "бюро" at bounding box center [589, 530] width 982 height 50
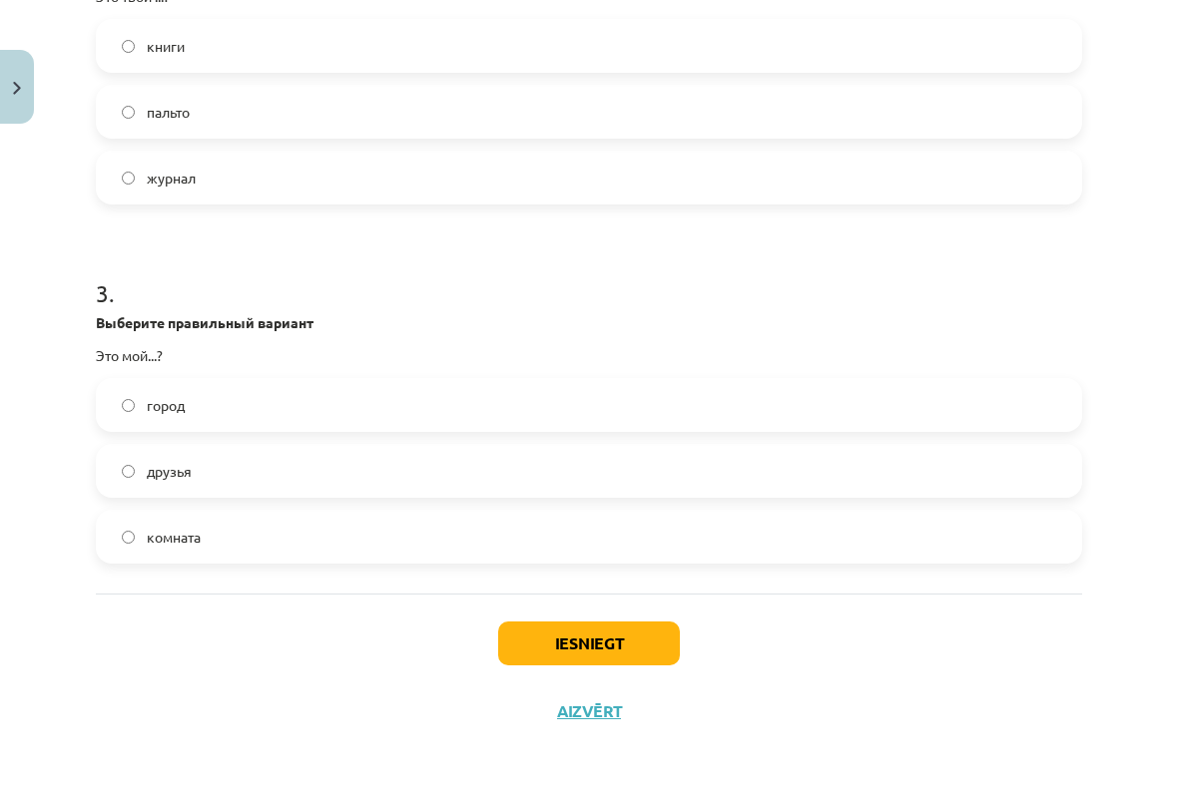
scroll to position [870, 0]
click at [931, 409] on label "город" at bounding box center [589, 406] width 982 height 50
click at [642, 642] on button "Iesniegt" at bounding box center [589, 645] width 182 height 44
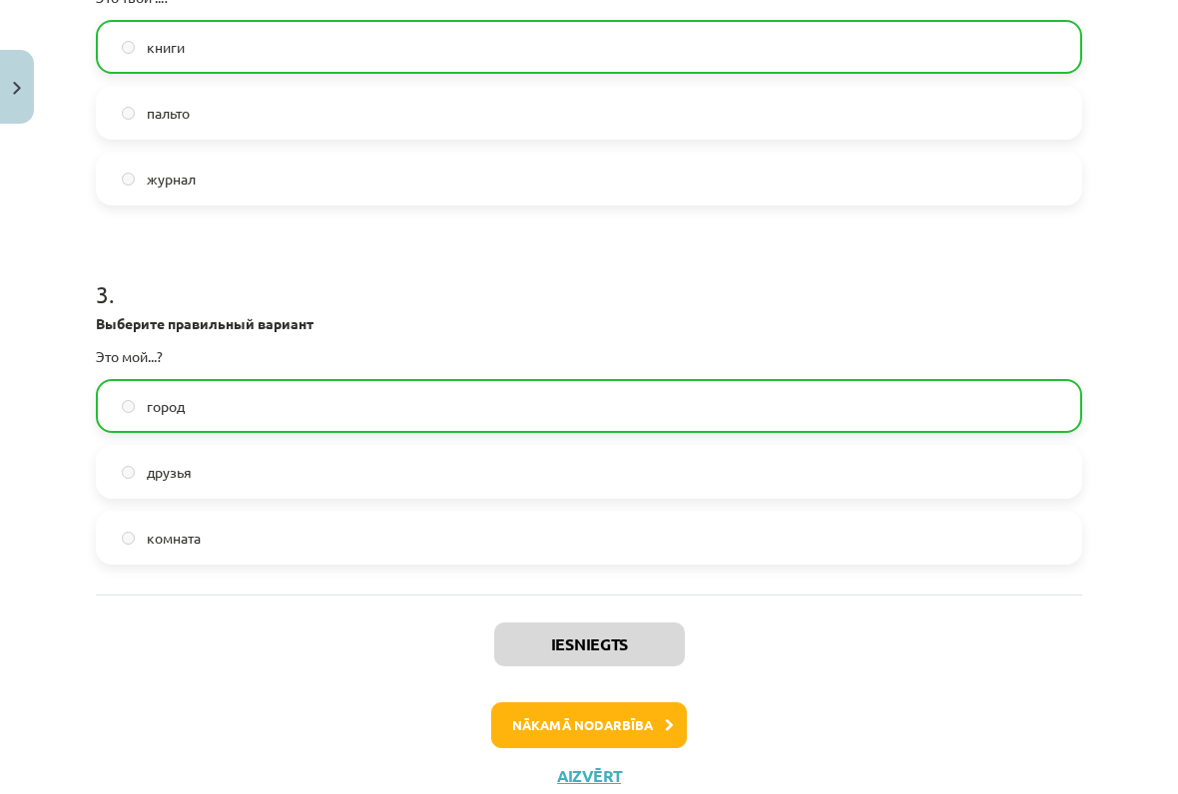
click at [663, 719] on button "Nākamā nodarbība" at bounding box center [589, 726] width 196 height 46
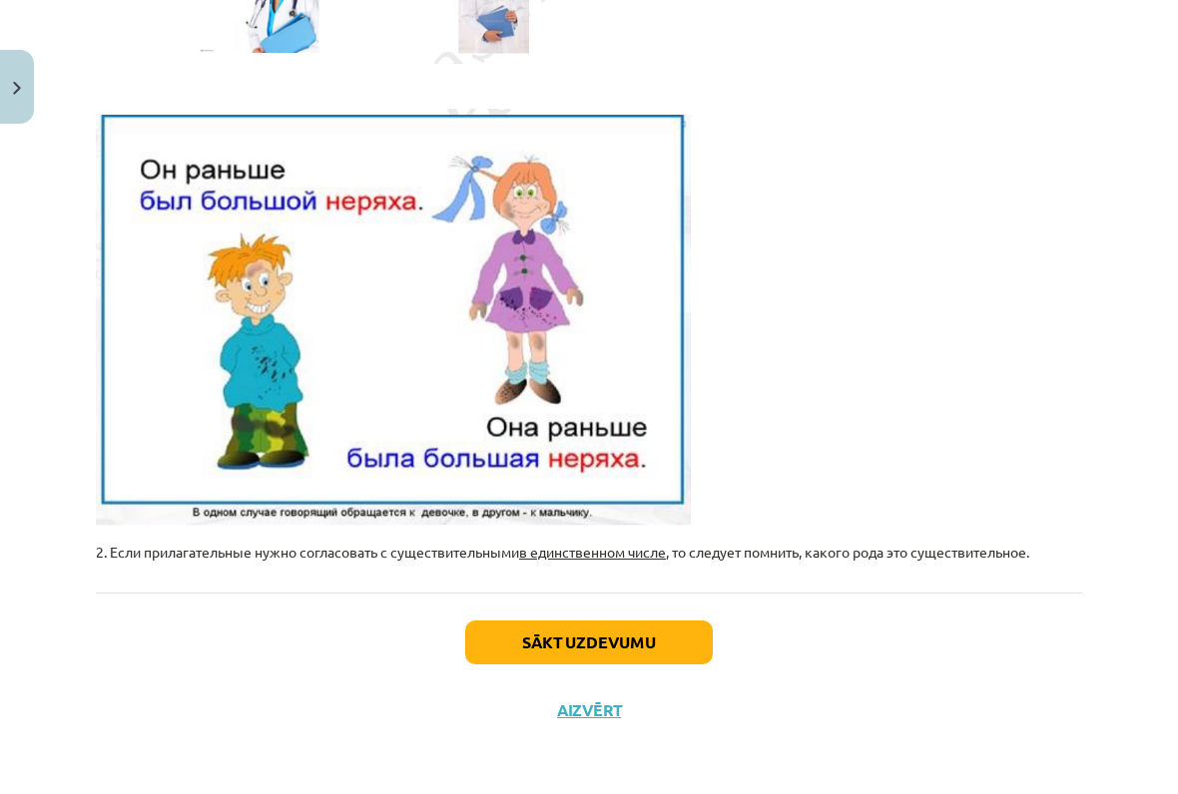
scroll to position [570, 0]
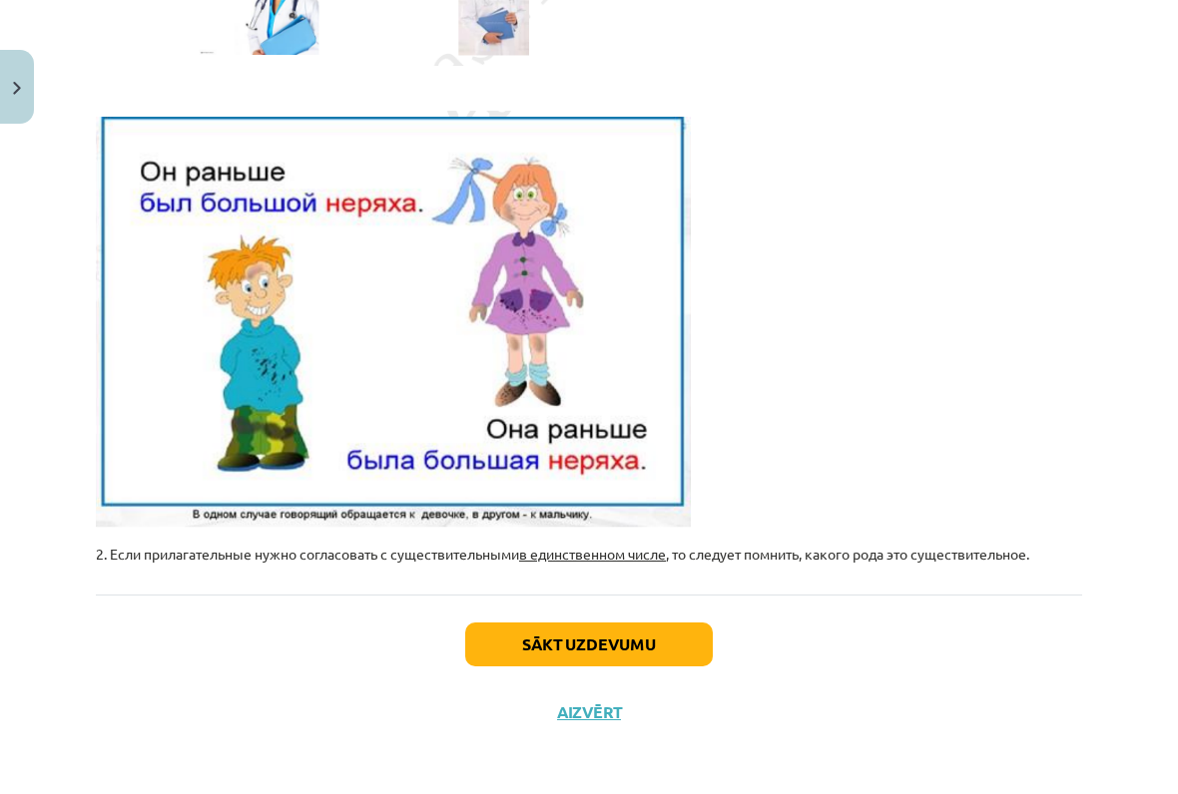
click at [666, 641] on button "Sākt uzdevumu" at bounding box center [588, 645] width 247 height 44
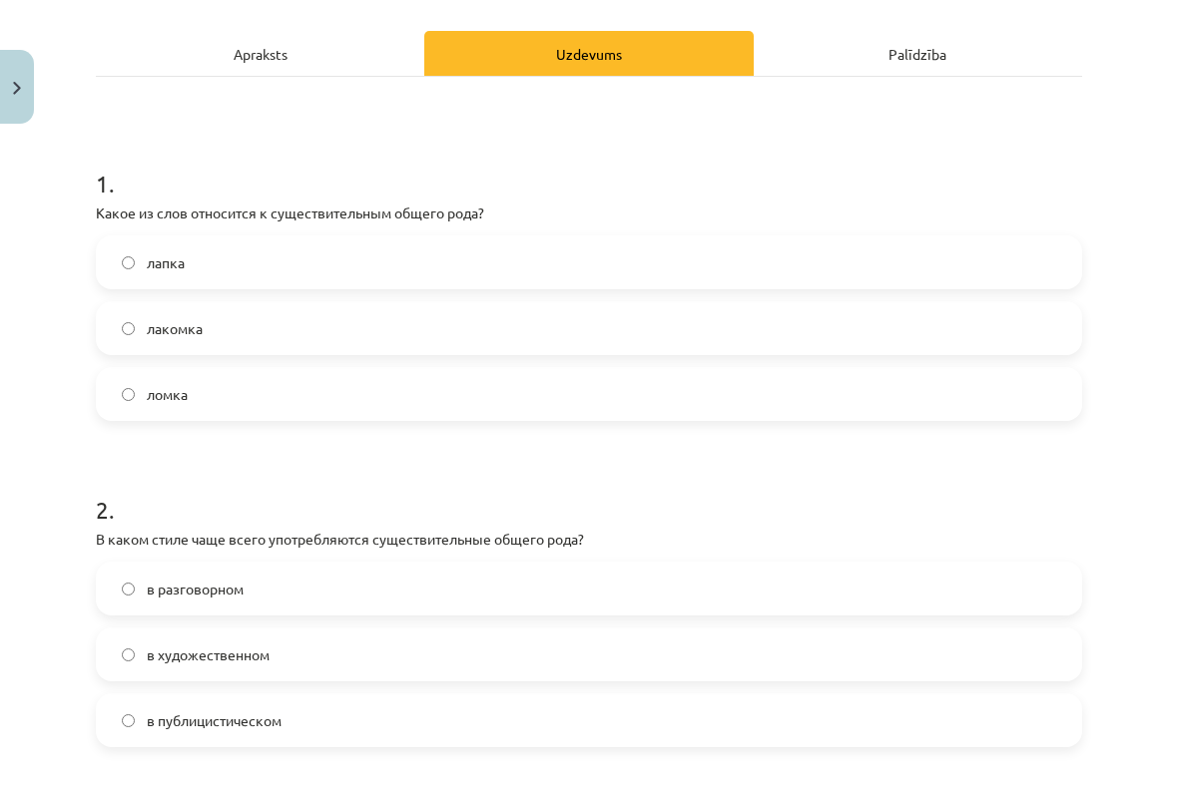
scroll to position [266, 0]
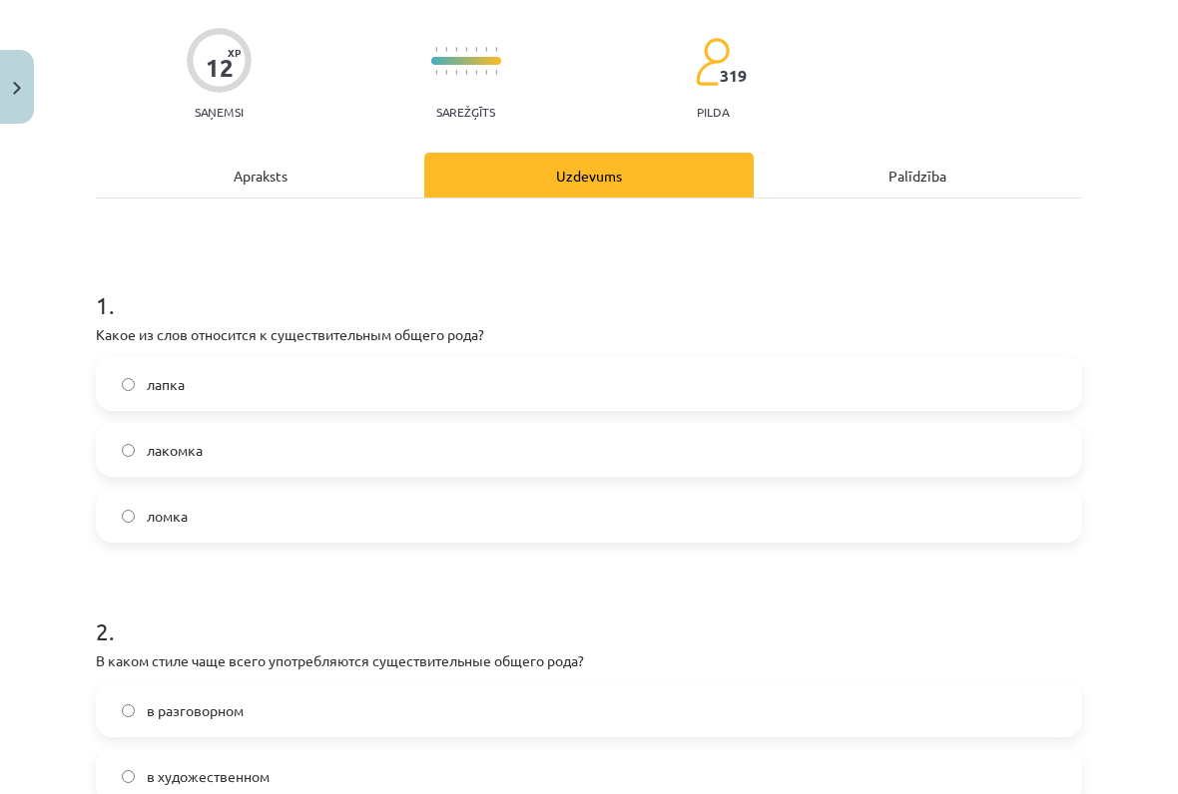
scroll to position [141, 0]
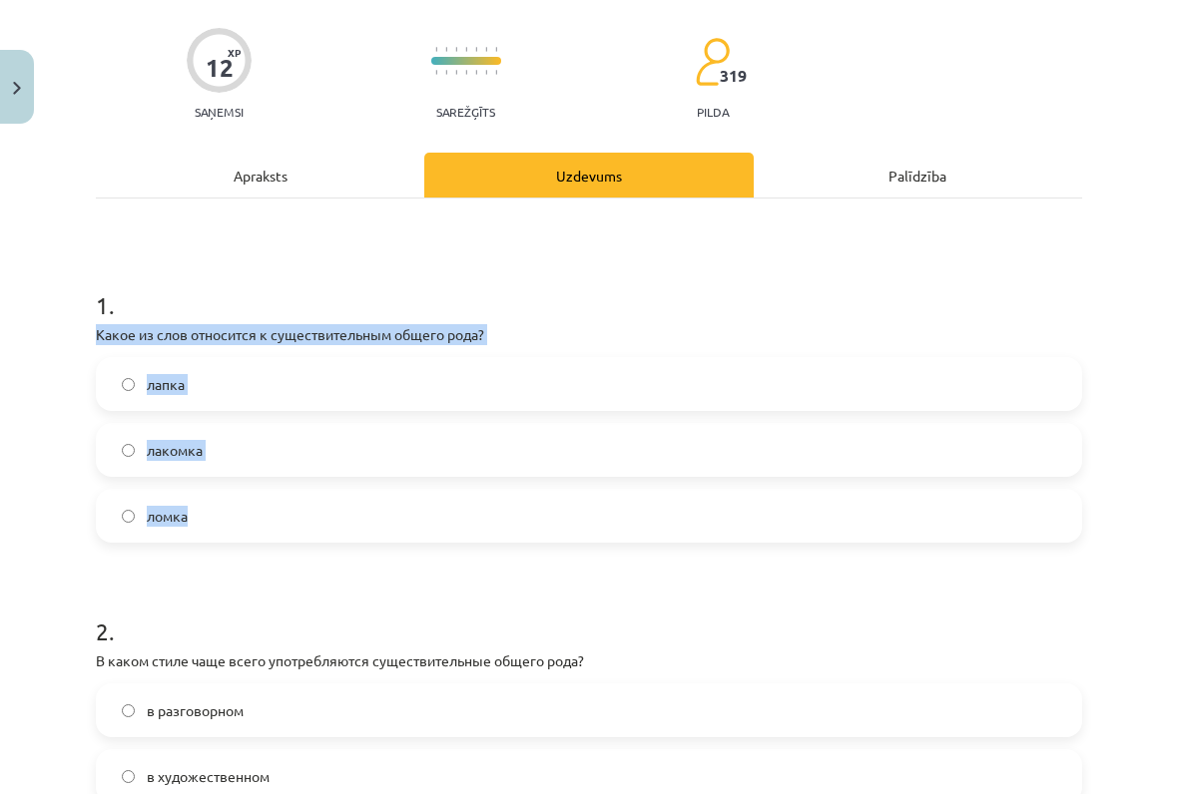
click at [112, 324] on p "Какое из слов относится к существительным общего рода?" at bounding box center [589, 334] width 986 height 21
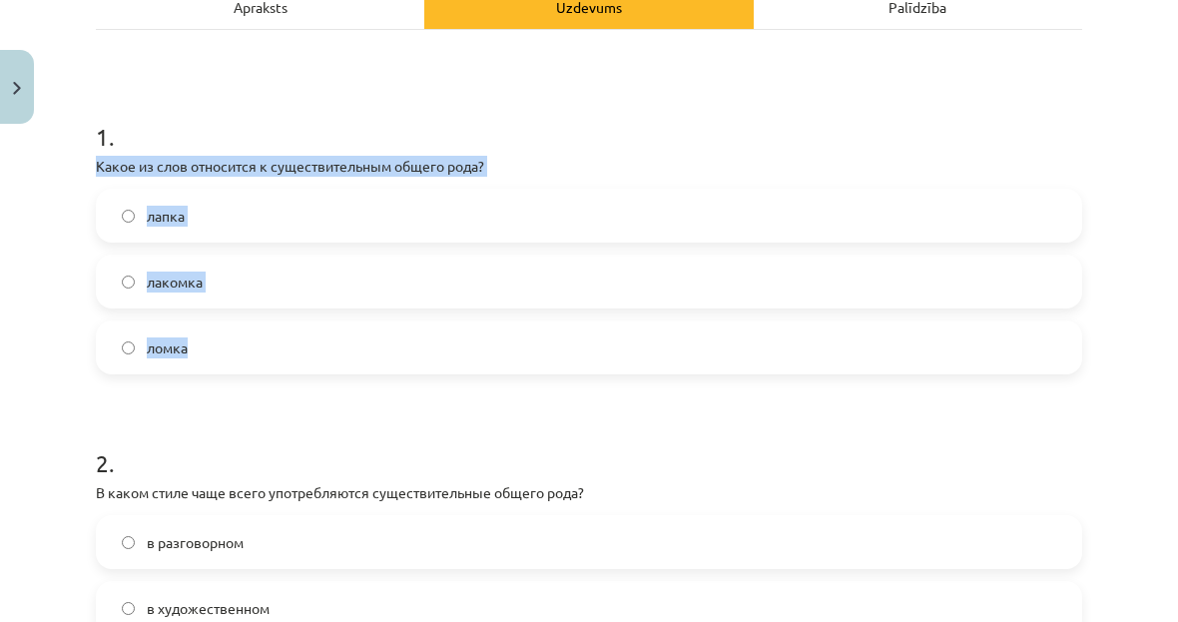
scroll to position [309, 0]
click at [650, 290] on label "лакомка" at bounding box center [589, 281] width 982 height 50
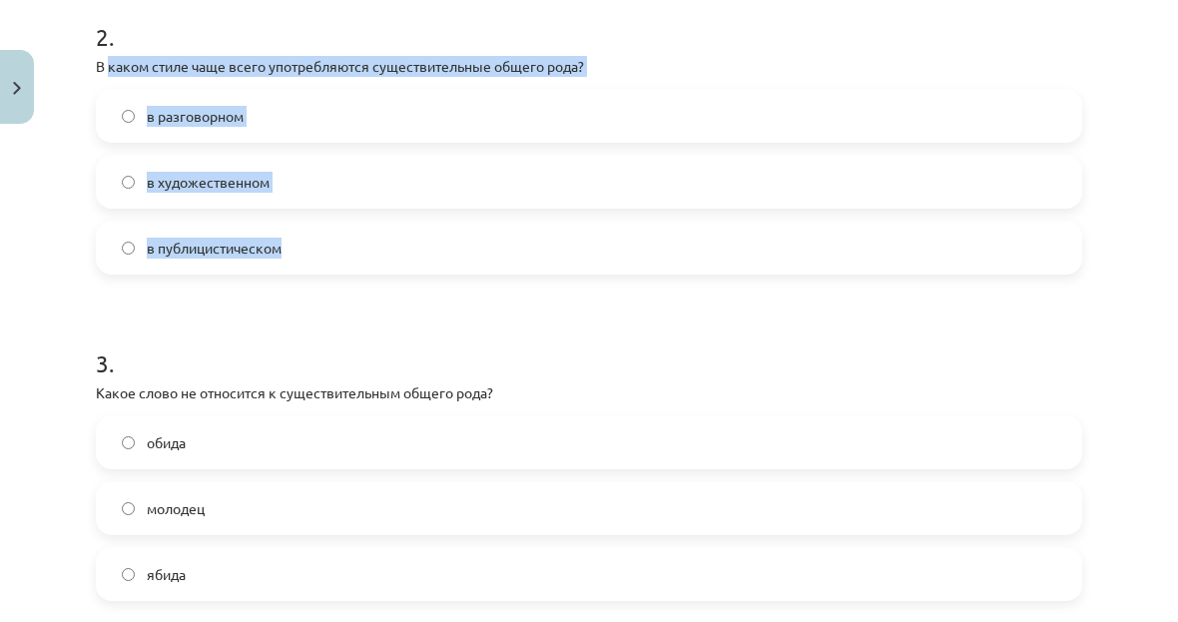
scroll to position [1415, 0]
click at [892, 353] on h1 "3 ." at bounding box center [589, 345] width 986 height 62
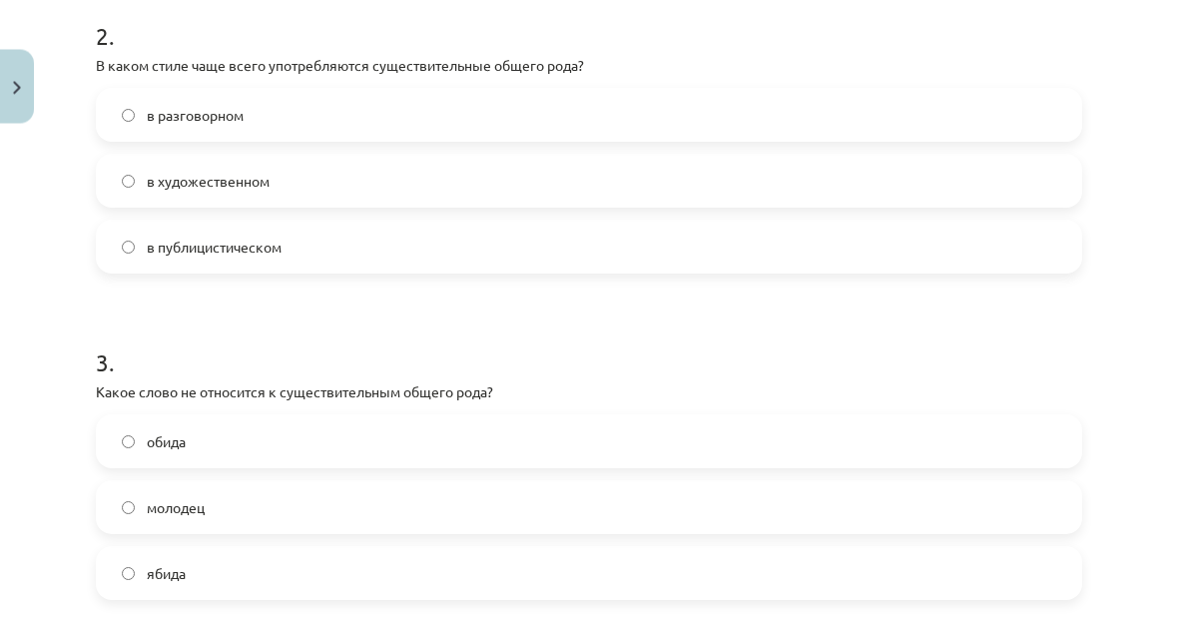
click at [963, 127] on label "в разговорном" at bounding box center [589, 116] width 982 height 50
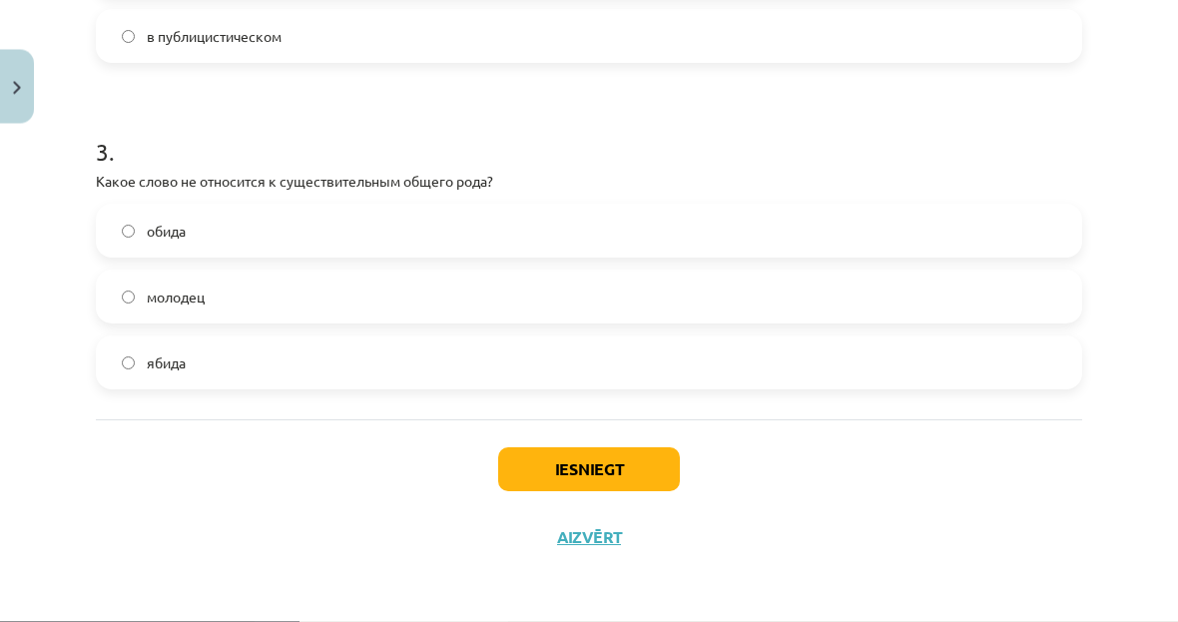
scroll to position [956, 0]
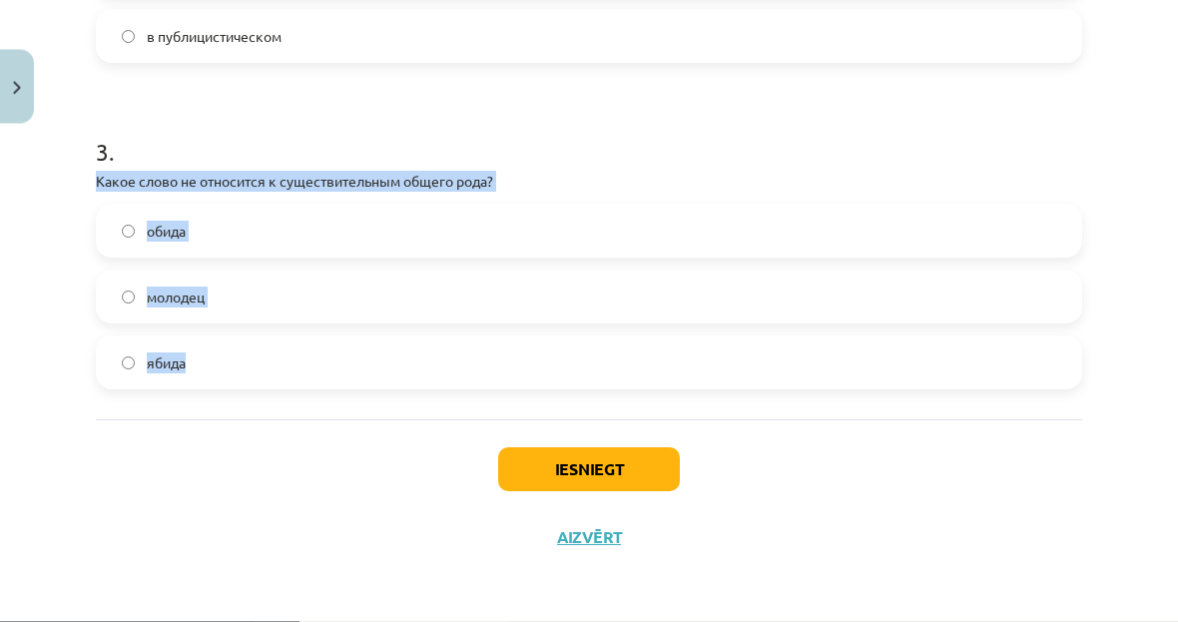
copy div "Какое слово не относится к существительным общего рода? обида молодец ябида"
click at [915, 508] on div "Iesniegt Aizvērt" at bounding box center [589, 490] width 986 height 140
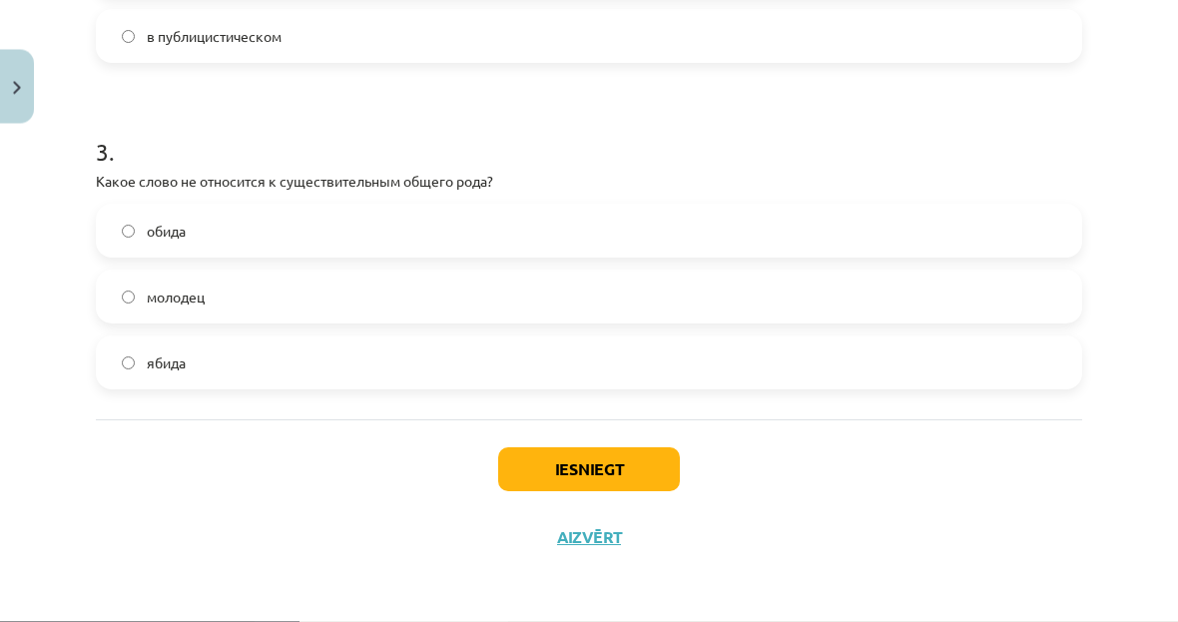
click at [943, 207] on label "обида" at bounding box center [589, 232] width 982 height 50
click at [941, 238] on label "обида" at bounding box center [589, 232] width 982 height 50
click at [627, 465] on button "Iesniegt" at bounding box center [589, 470] width 182 height 44
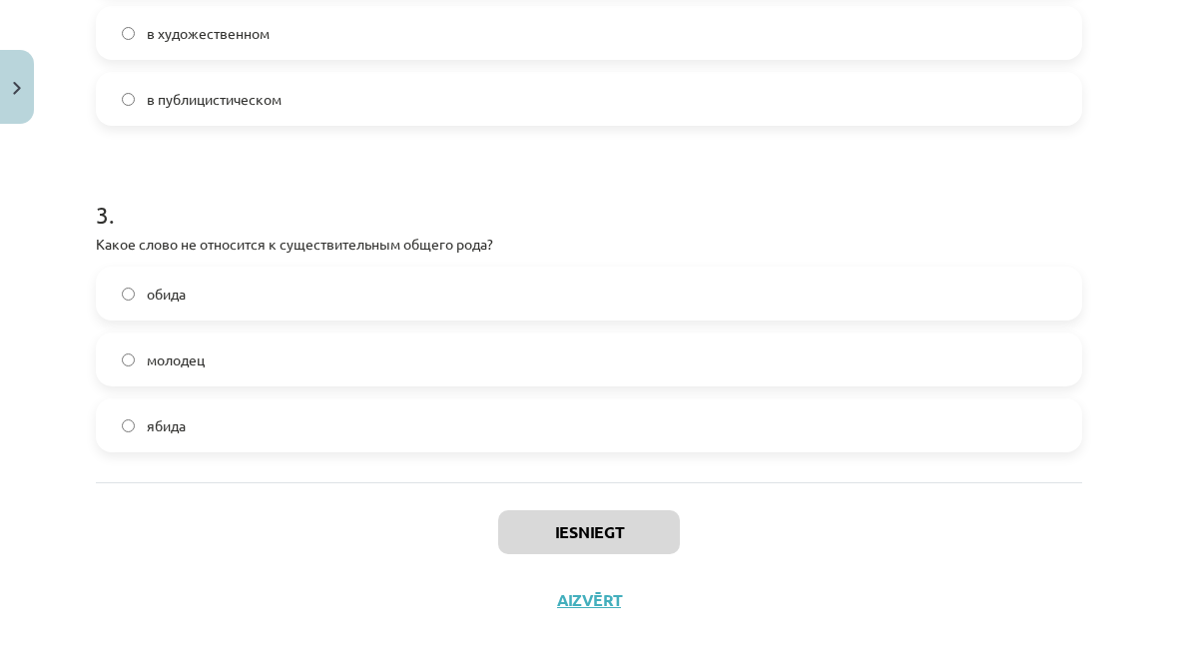
scroll to position [885, 0]
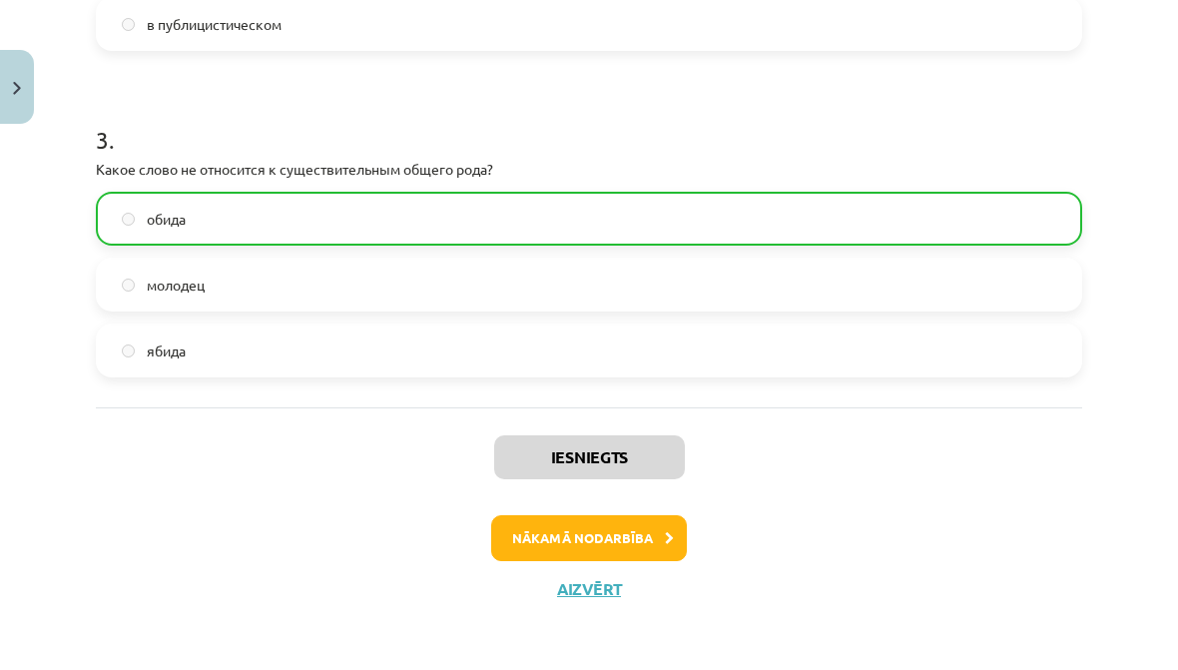
click at [656, 540] on button "Nākamā nodarbība" at bounding box center [589, 538] width 196 height 46
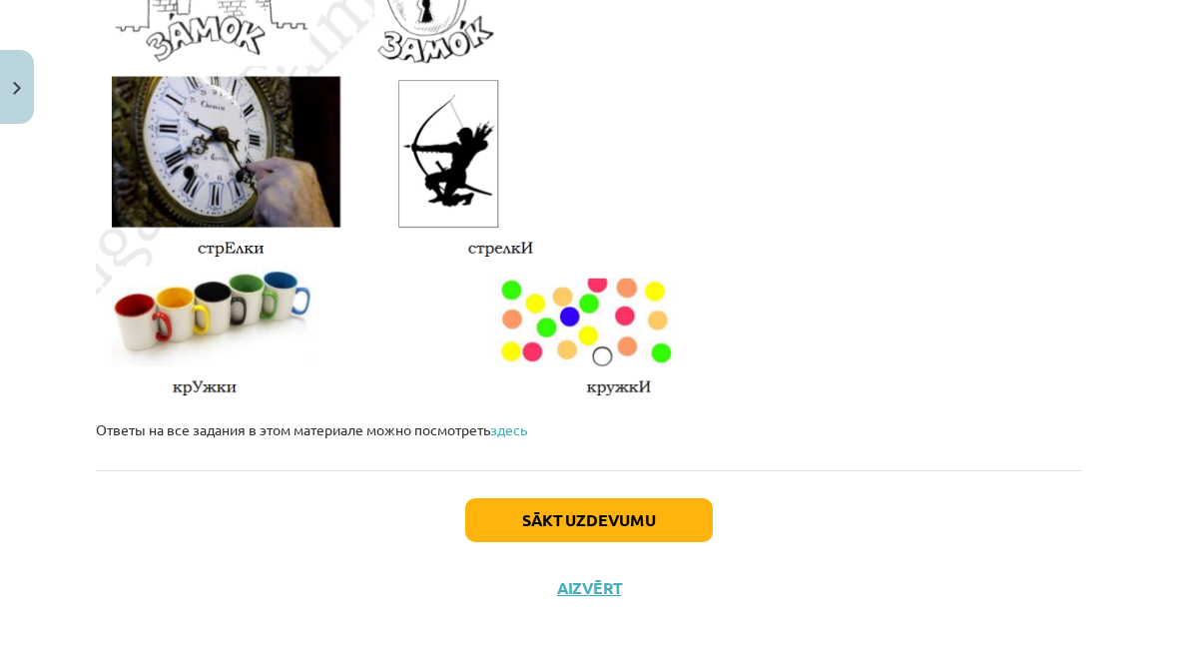
click at [579, 537] on button "Sākt uzdevumu" at bounding box center [588, 520] width 247 height 44
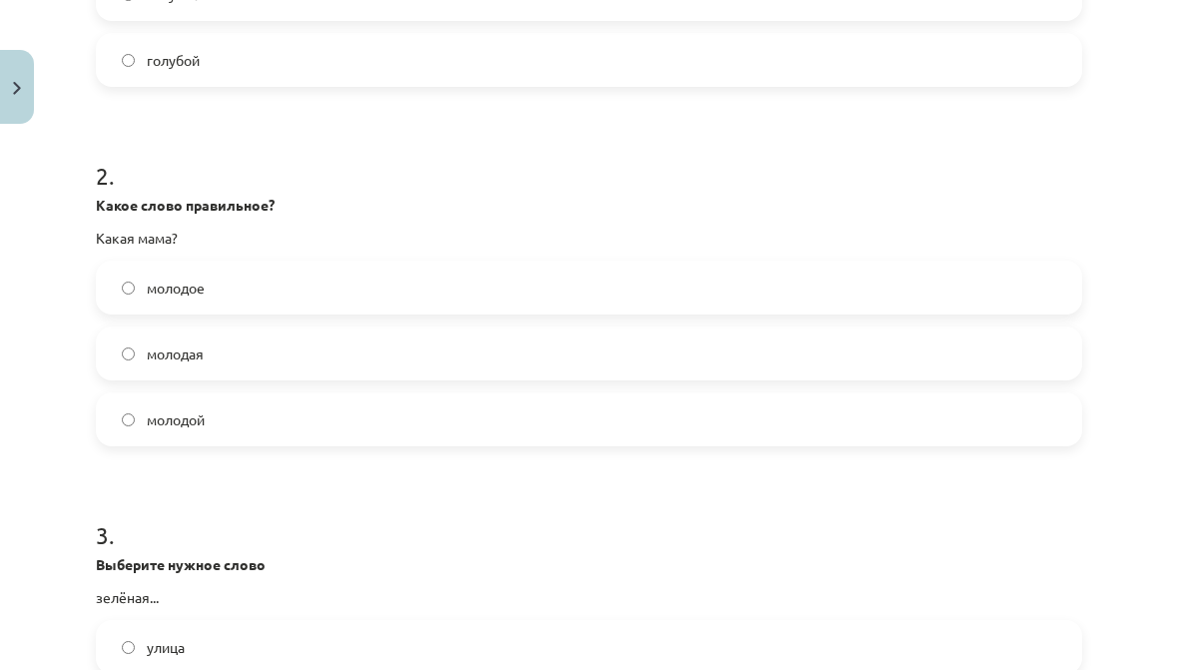
scroll to position [626, 0]
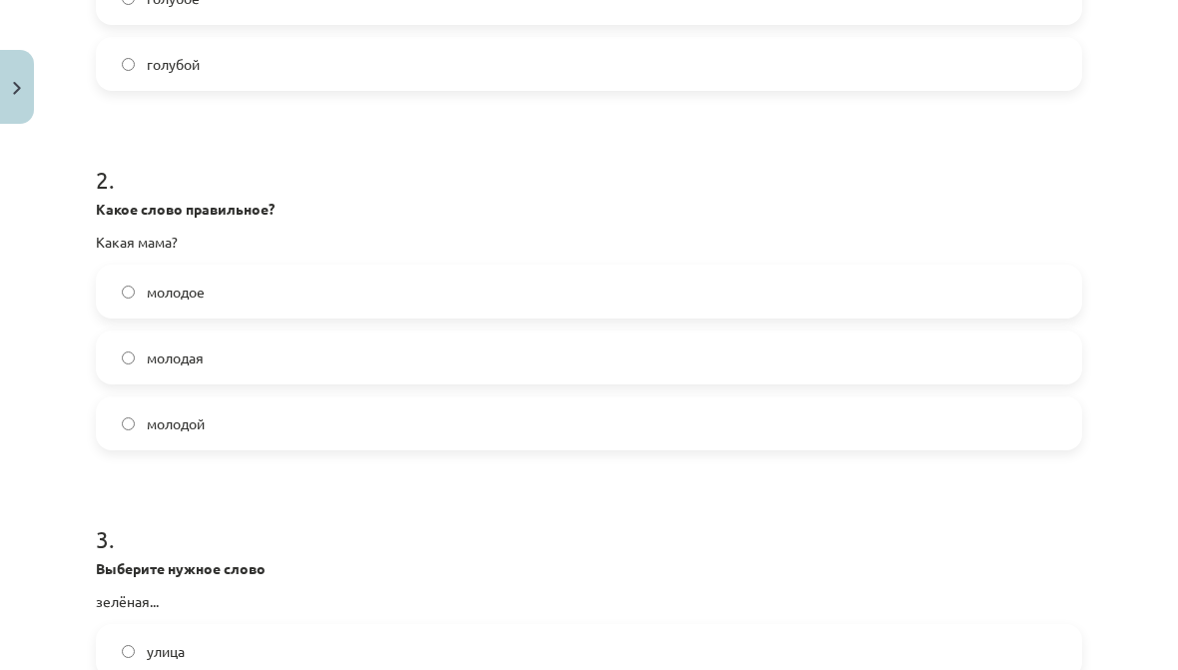
click at [130, 348] on label "молодая" at bounding box center [589, 357] width 982 height 50
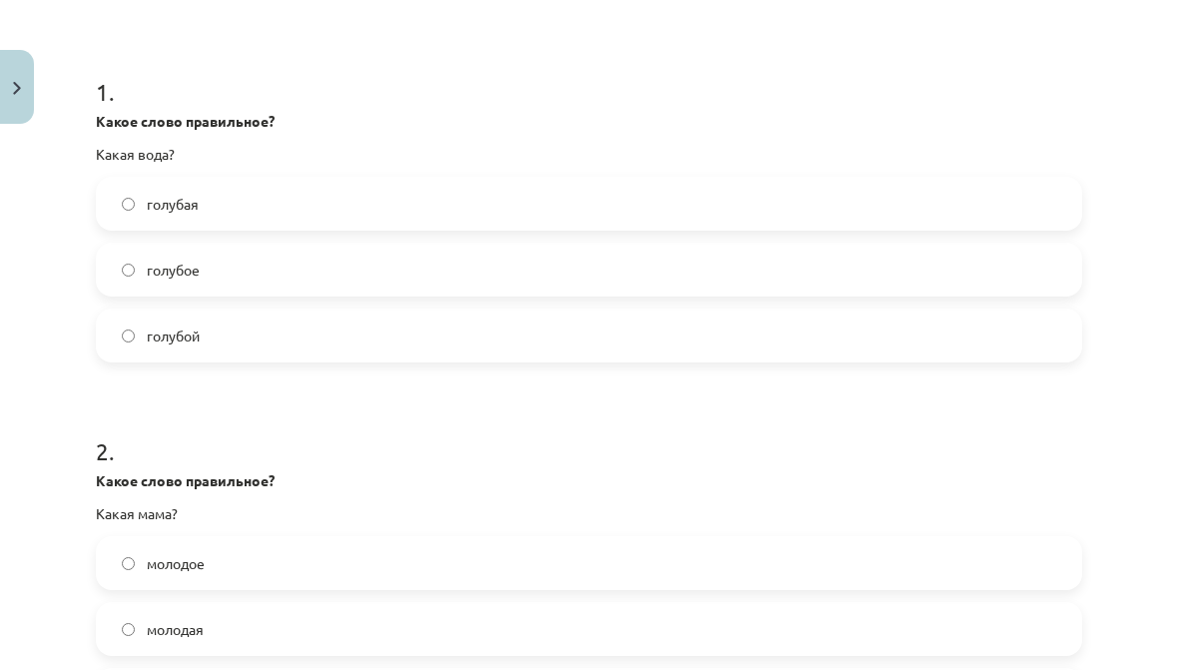
scroll to position [350, 0]
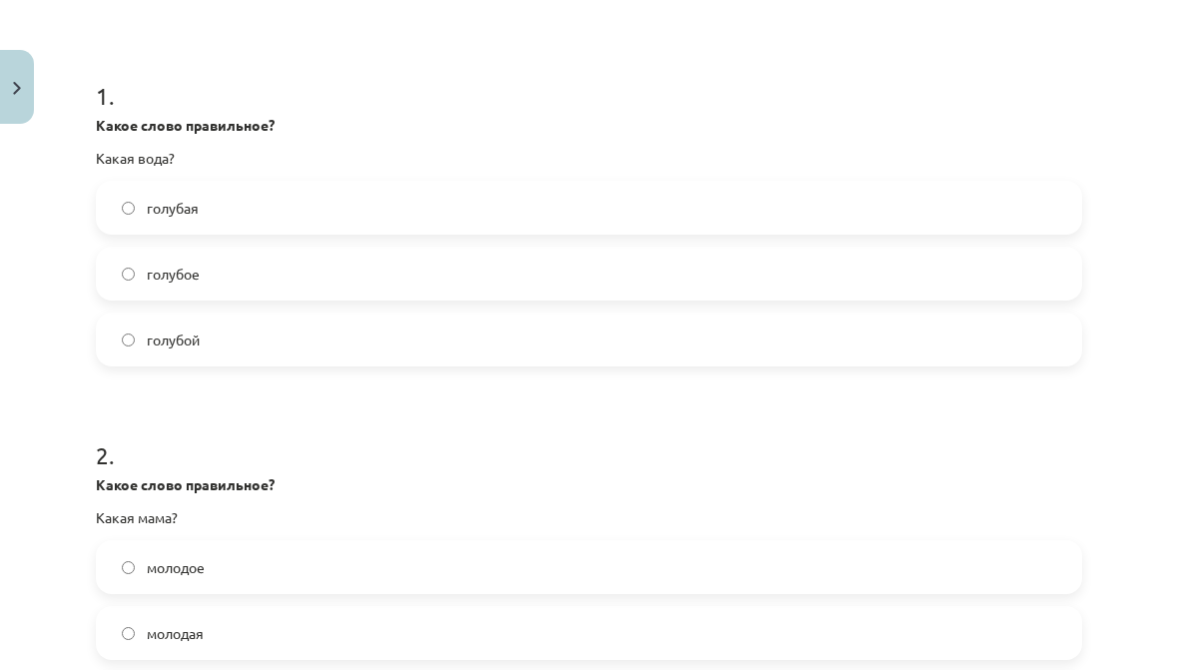
click at [137, 200] on label "голубая" at bounding box center [589, 208] width 982 height 50
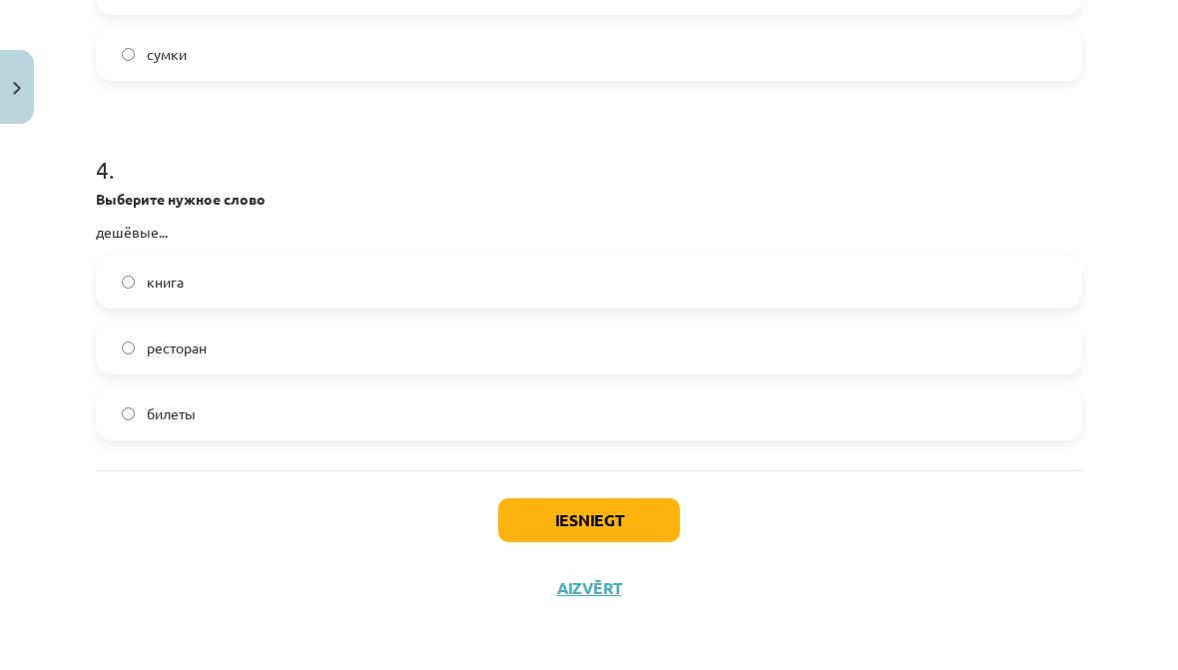
click at [592, 517] on button "Iesniegt" at bounding box center [589, 520] width 182 height 44
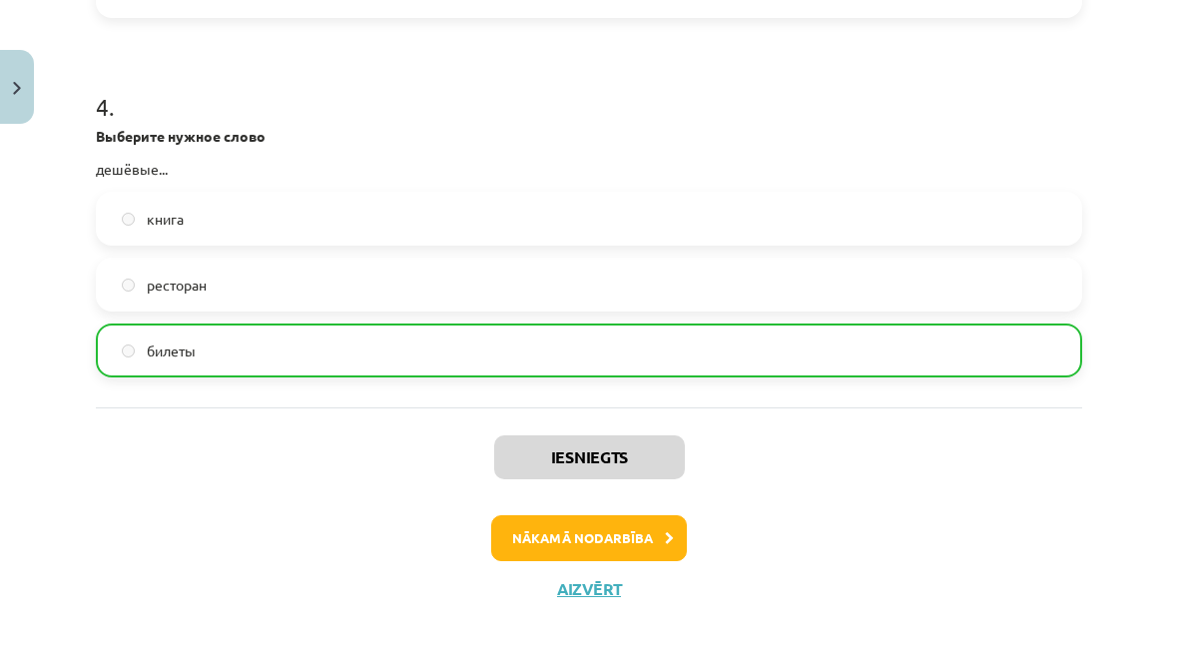
click at [614, 536] on button "Nākamā nodarbība" at bounding box center [589, 538] width 196 height 46
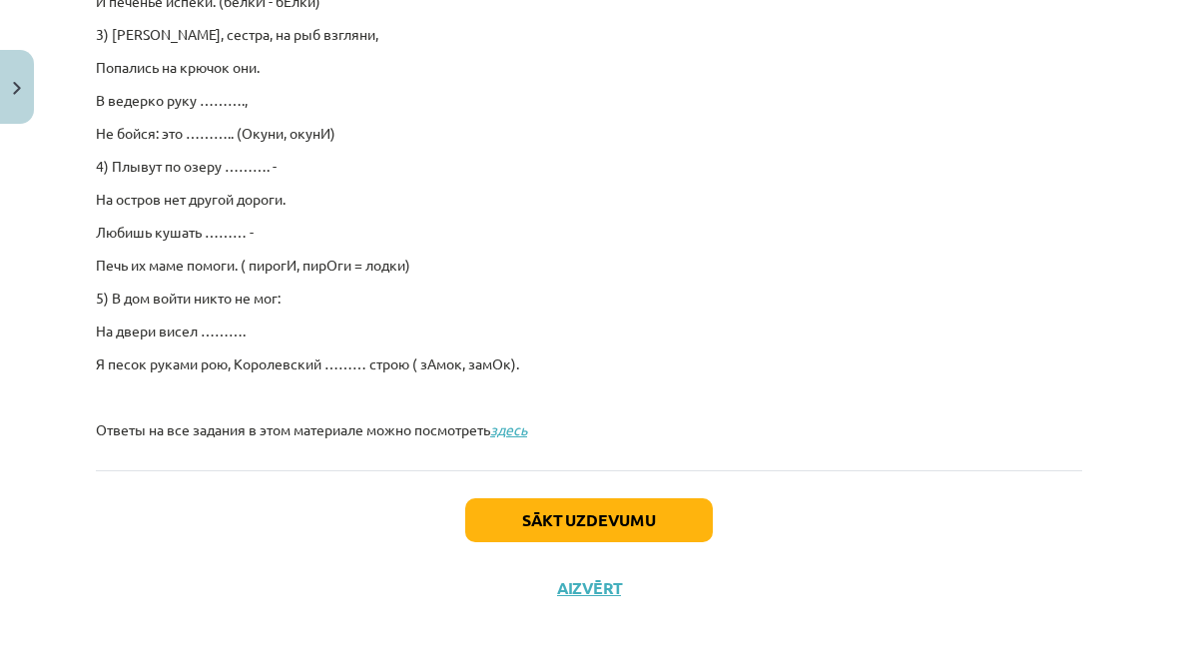
click at [616, 528] on button "Sākt uzdevumu" at bounding box center [588, 520] width 247 height 44
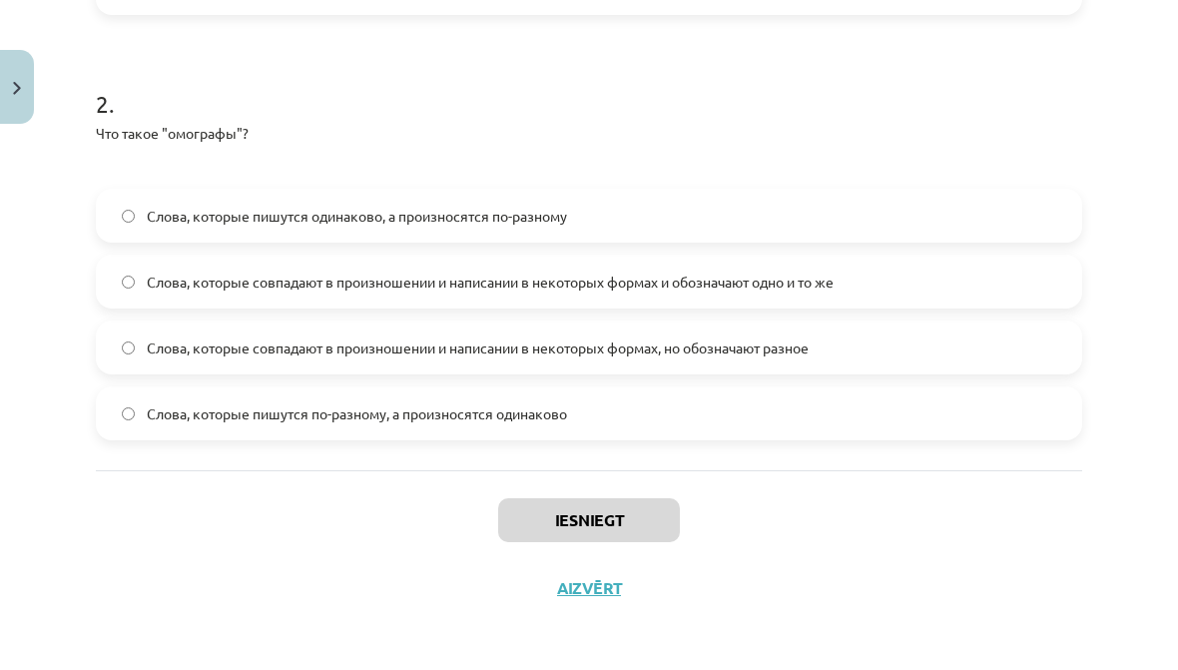
scroll to position [1367, 0]
click at [910, 502] on div "Iesniegt Aizvērt" at bounding box center [589, 540] width 986 height 140
click at [139, 201] on label "Слова, которые пишутся одинаково, а произносятся по-разному" at bounding box center [589, 216] width 982 height 50
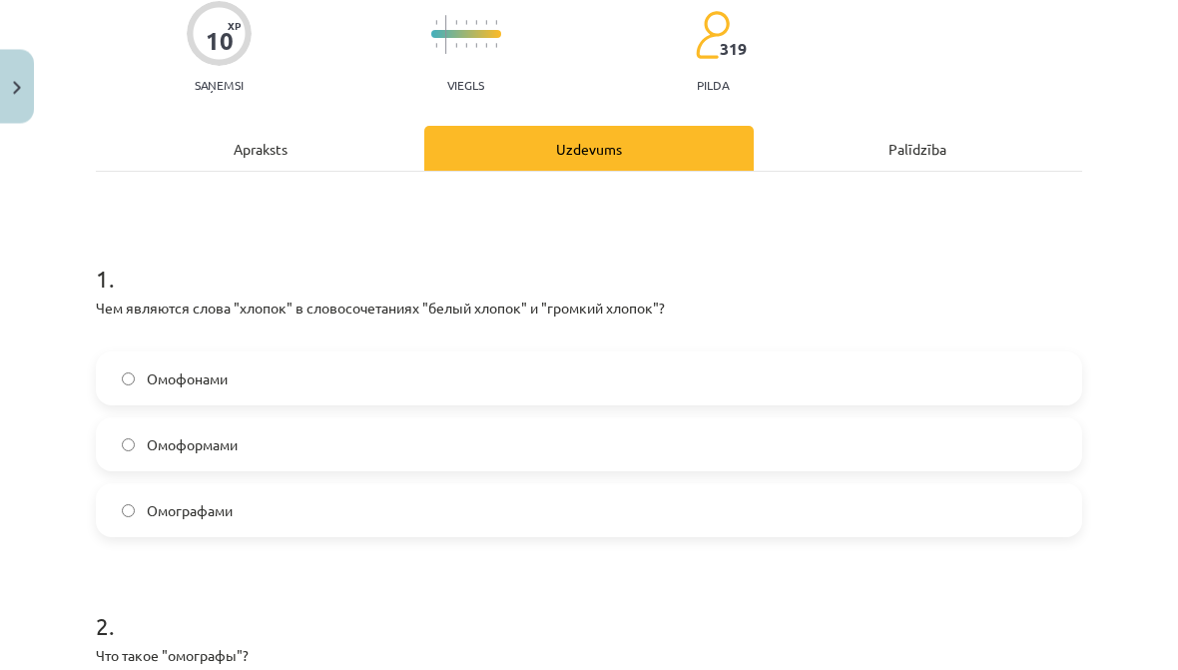
scroll to position [175, 0]
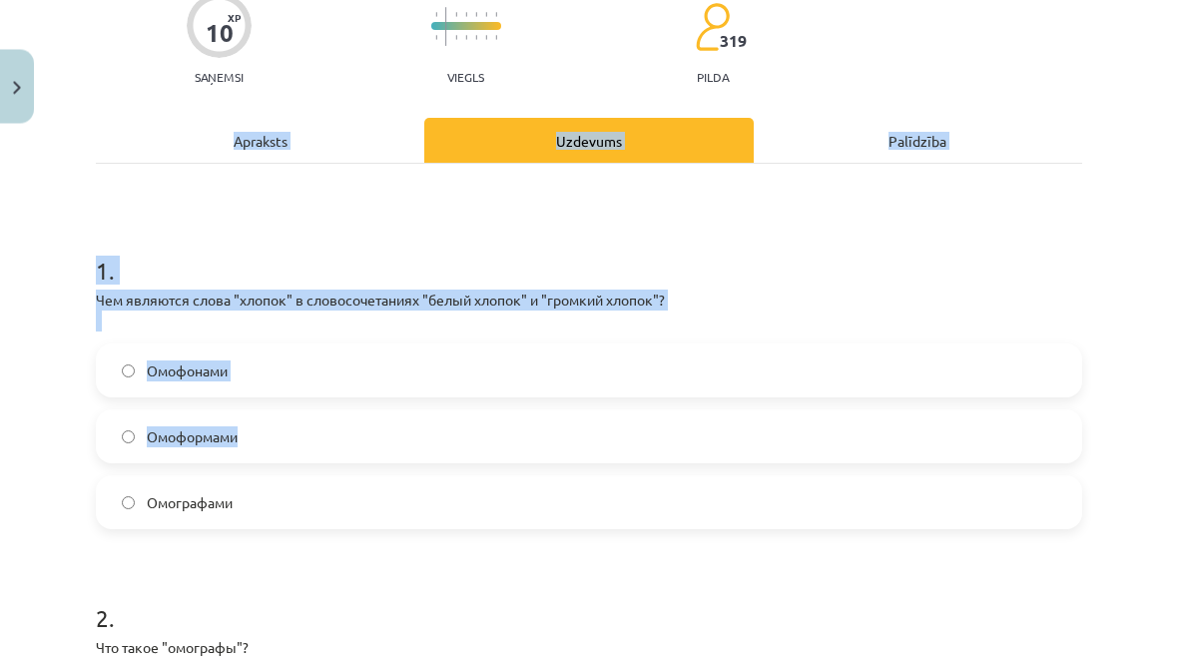
click at [77, 280] on div "Mācību tēma: Krievu valodas b1 - 10. klases 1.ieskaites mācību materiāls #5 Сло…" at bounding box center [589, 335] width 1178 height 670
click at [91, 299] on div "10 XP Saņemsi Viegls 319 pilda Apraksts Uzdevums Palīdzība 1 . Чем являются сло…" at bounding box center [589, 547] width 1010 height 1179
click at [709, 538] on form "1 . Чем являются слова "хлопок" в словосочетаниях "белый хлопок" и "громкий хло…" at bounding box center [589, 589] width 986 height 732
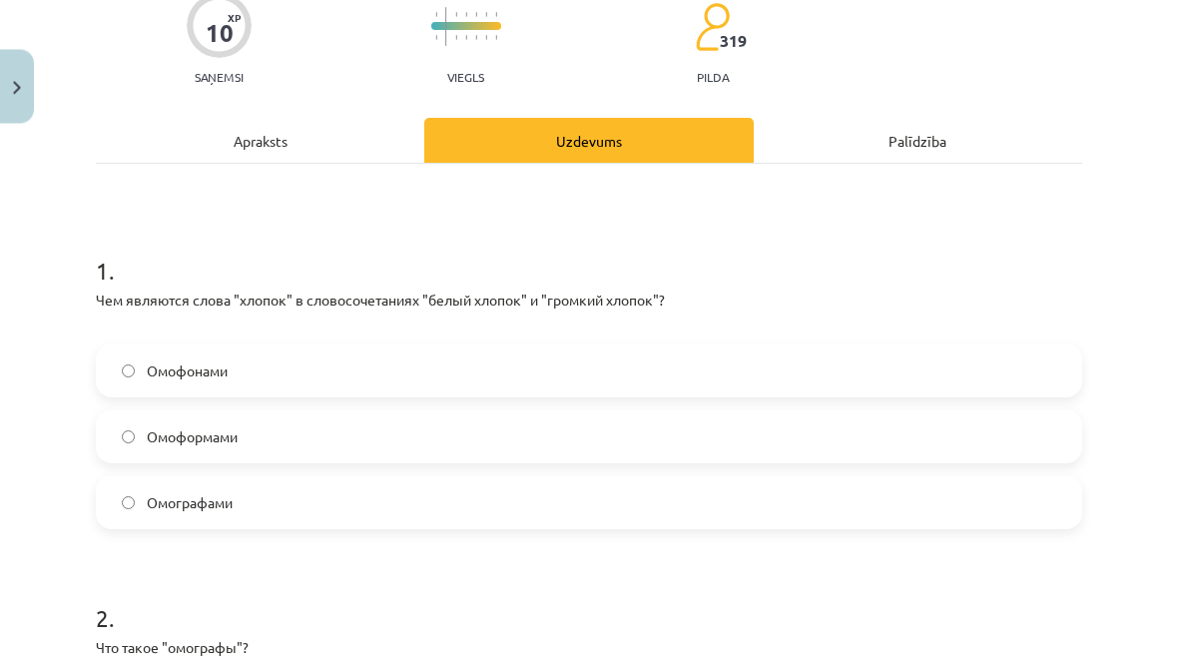
click at [752, 394] on label "Омофонами" at bounding box center [589, 371] width 982 height 50
click at [910, 430] on label "Омоформами" at bounding box center [589, 437] width 982 height 50
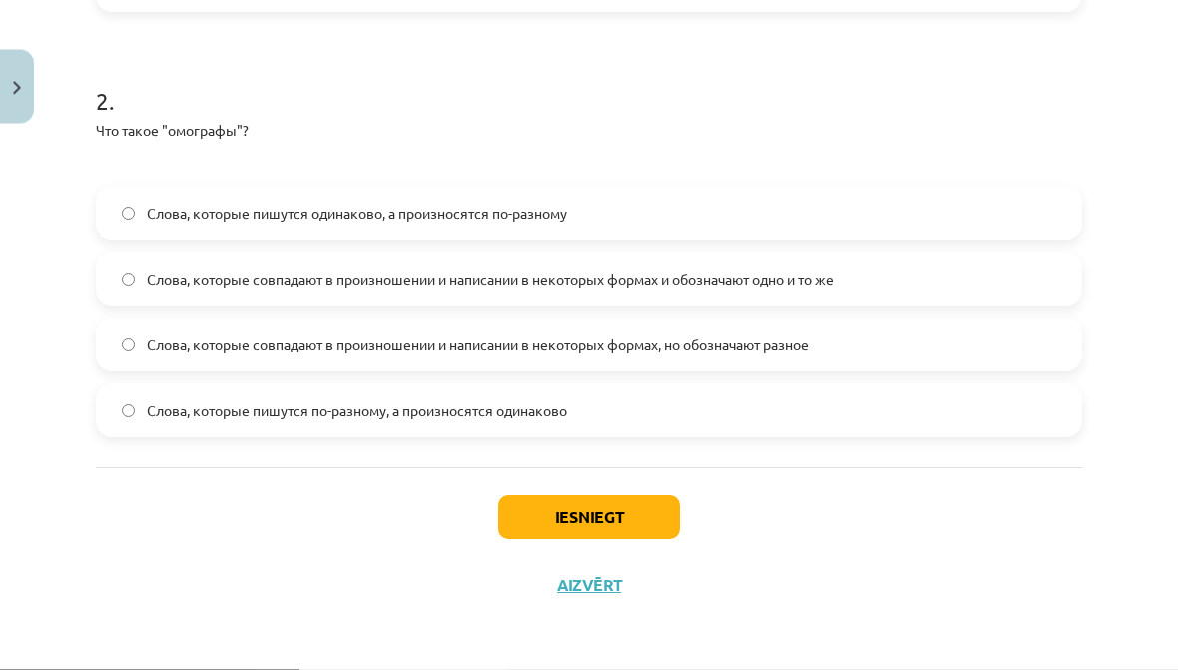
click at [648, 510] on button "Iesniegt" at bounding box center [589, 518] width 182 height 44
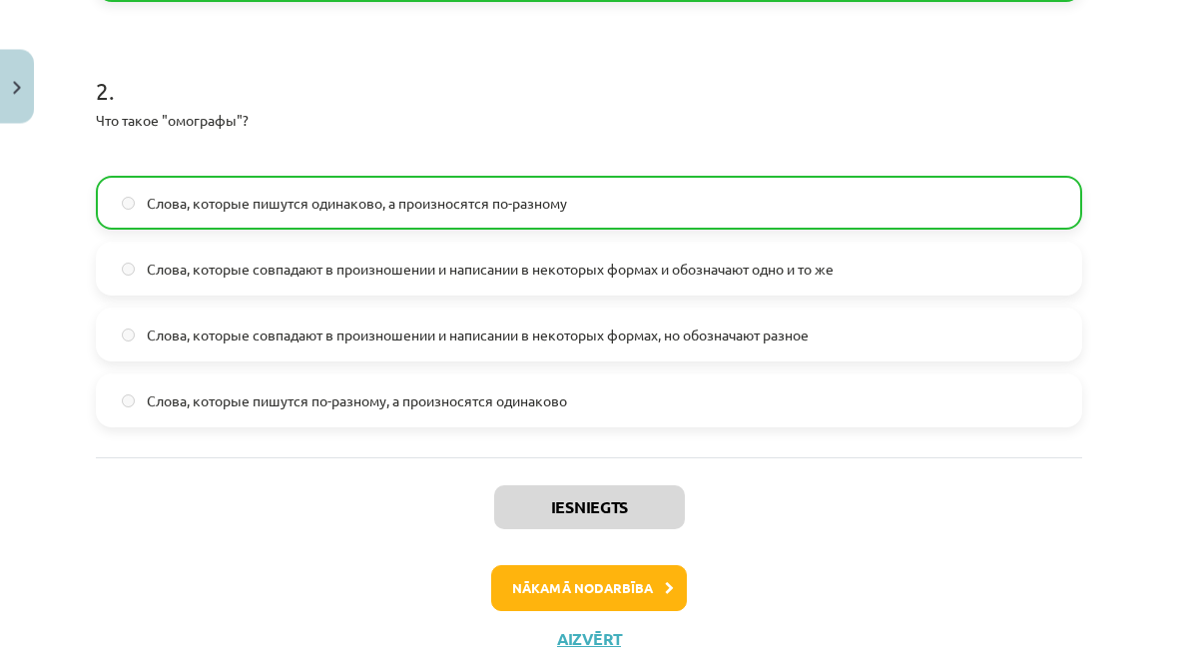
scroll to position [1368, 0]
click at [662, 595] on button "Nākamā nodarbība" at bounding box center [589, 589] width 196 height 46
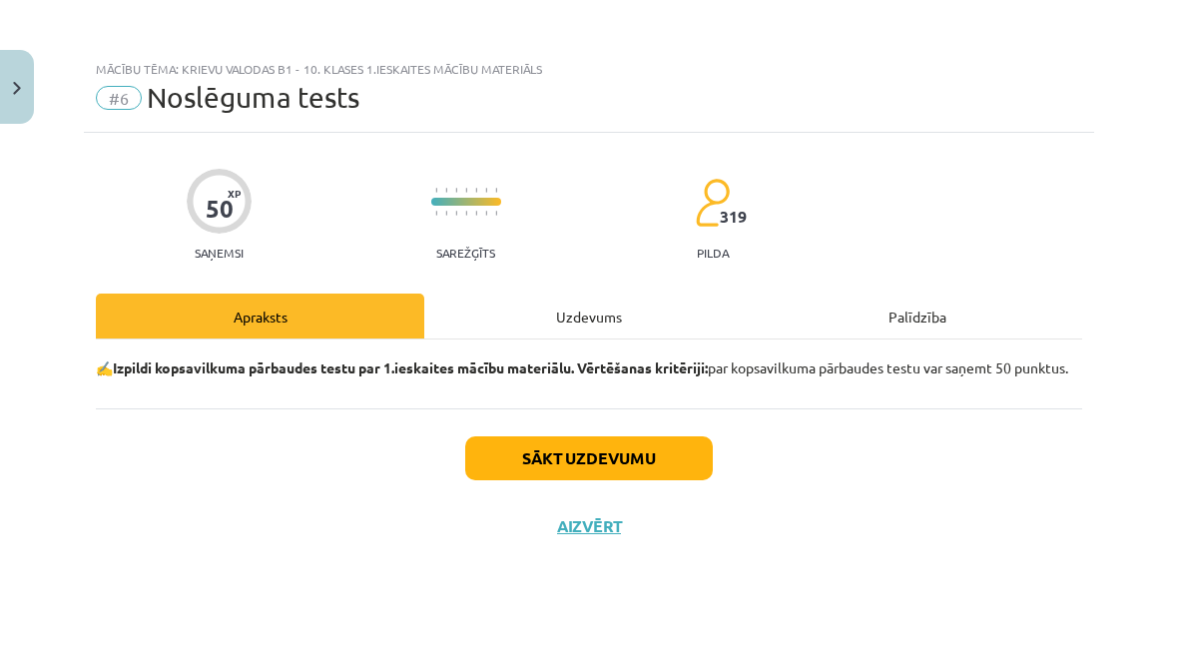
click at [651, 480] on button "Sākt uzdevumu" at bounding box center [588, 458] width 247 height 44
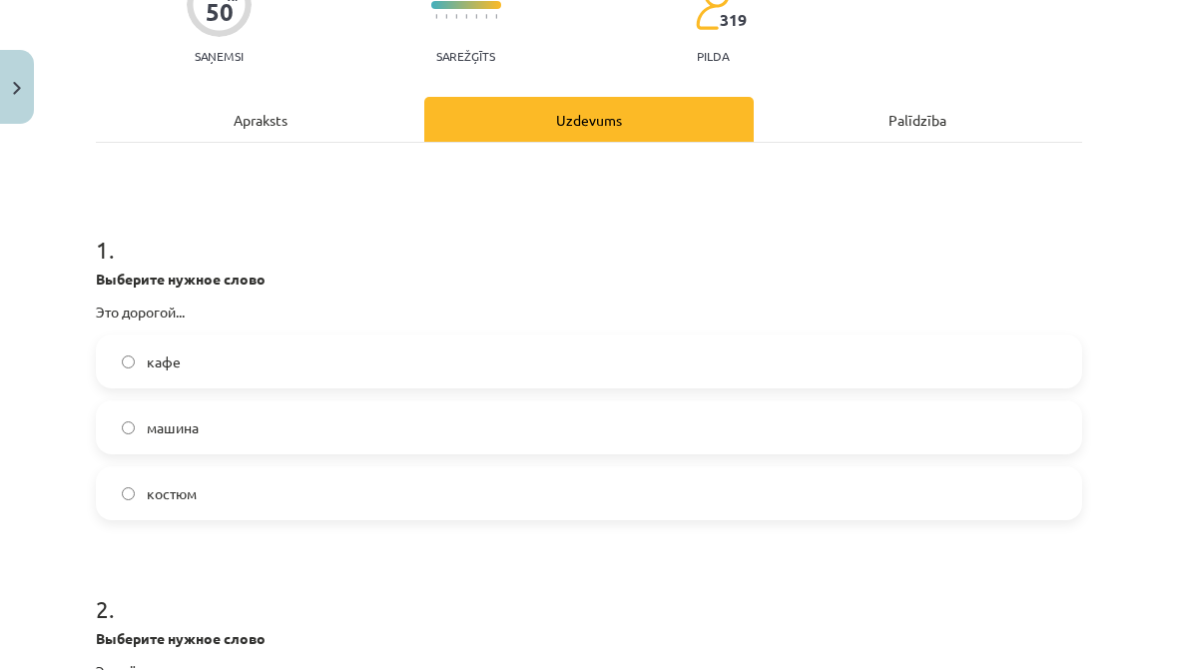
scroll to position [197, 0]
click at [104, 286] on strong "Выберите нужное слово" at bounding box center [181, 278] width 170 height 18
click at [413, 363] on label "кафе" at bounding box center [589, 361] width 982 height 50
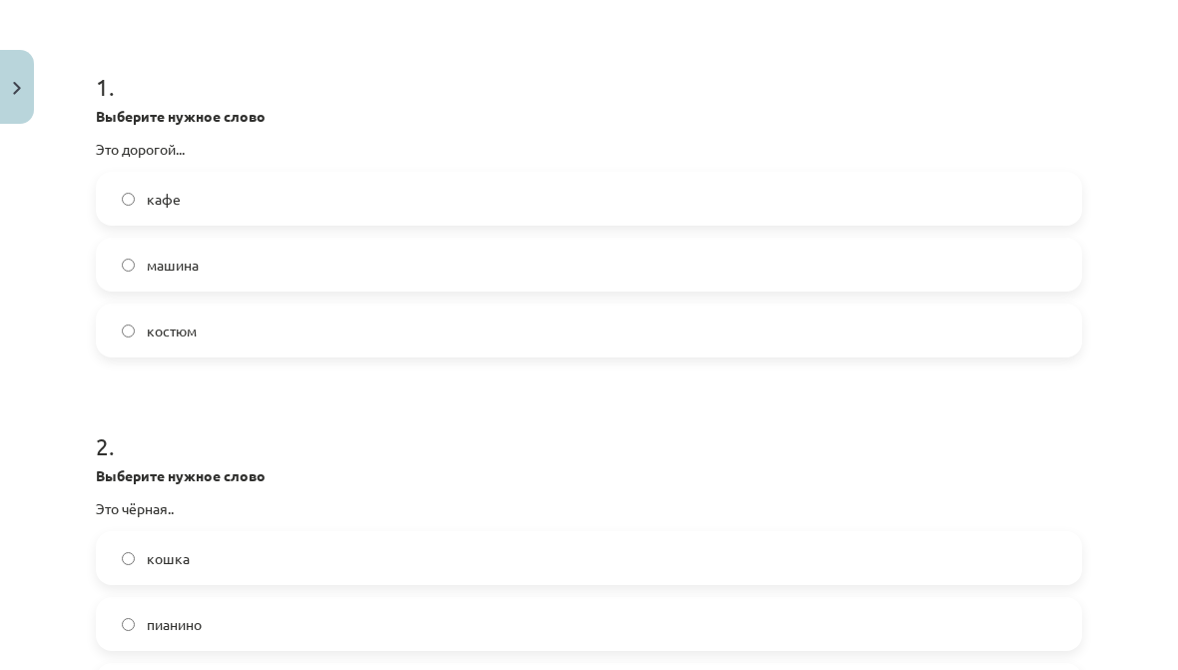
scroll to position [359, 0]
click at [449, 307] on label "костюм" at bounding box center [589, 330] width 982 height 50
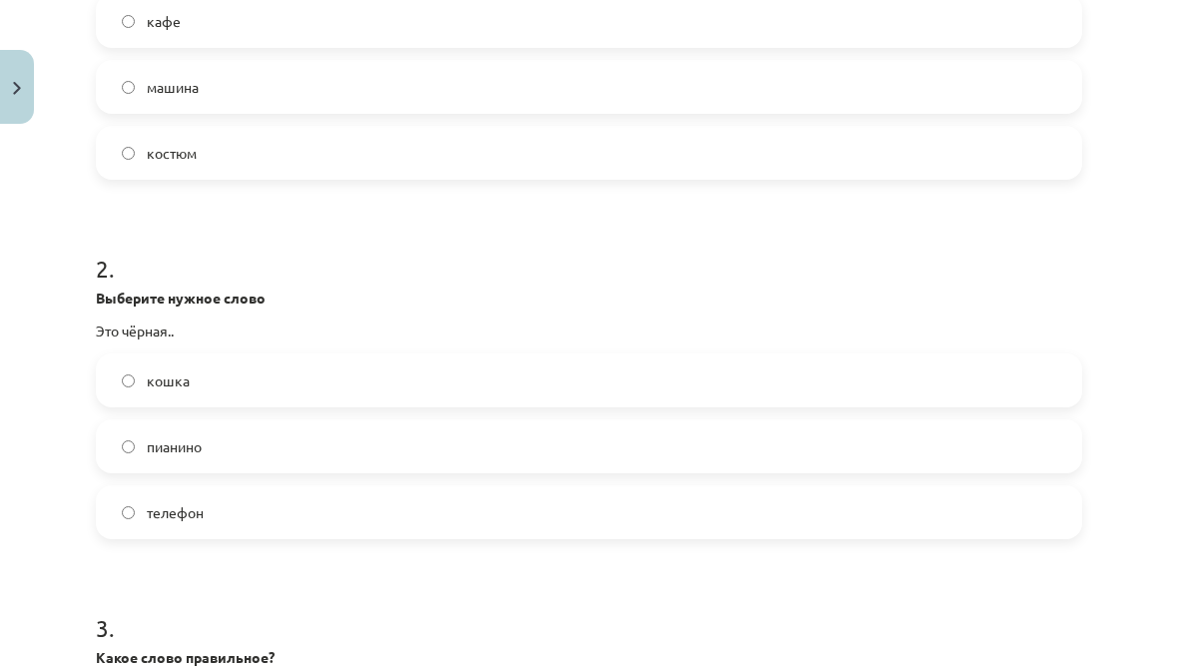
scroll to position [540, 0]
click at [363, 378] on label "кошка" at bounding box center [589, 377] width 982 height 50
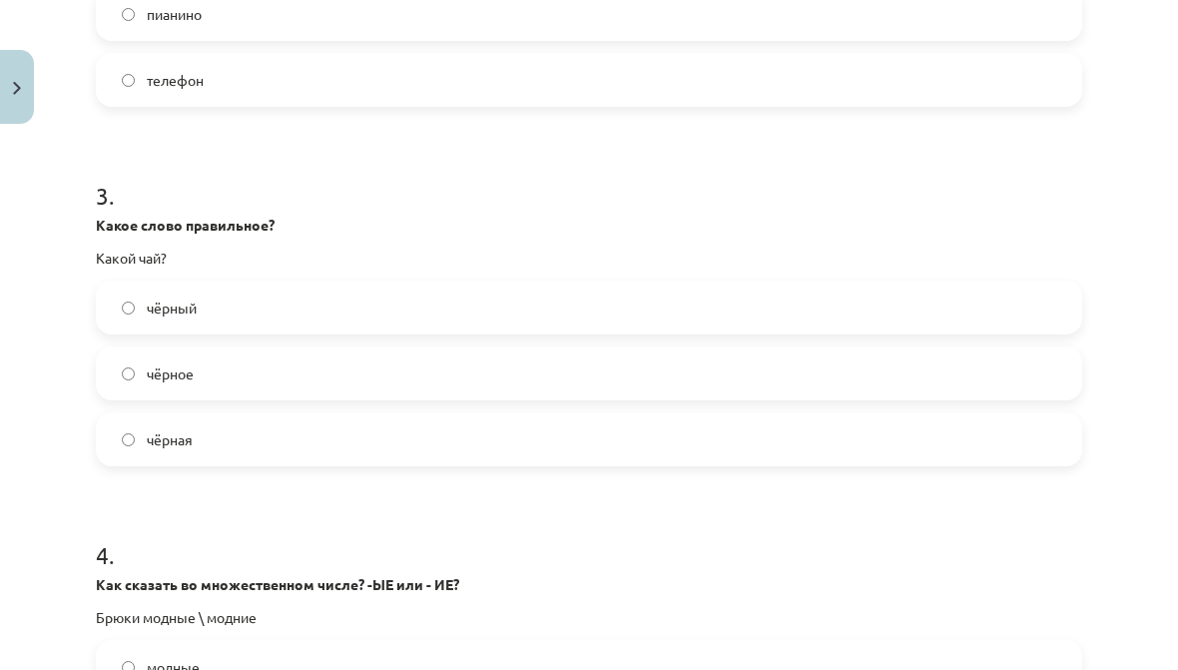
scroll to position [969, 0]
click at [432, 308] on label "чёрный" at bounding box center [589, 307] width 982 height 50
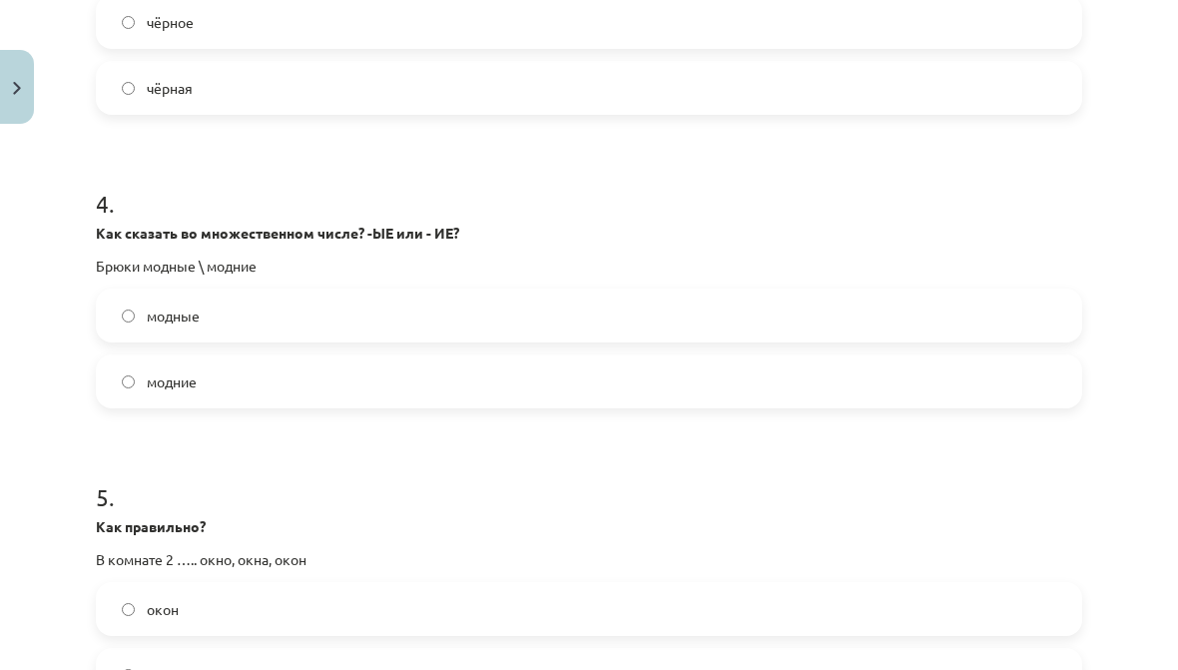
scroll to position [1320, 0]
click at [424, 313] on label "модные" at bounding box center [589, 315] width 982 height 50
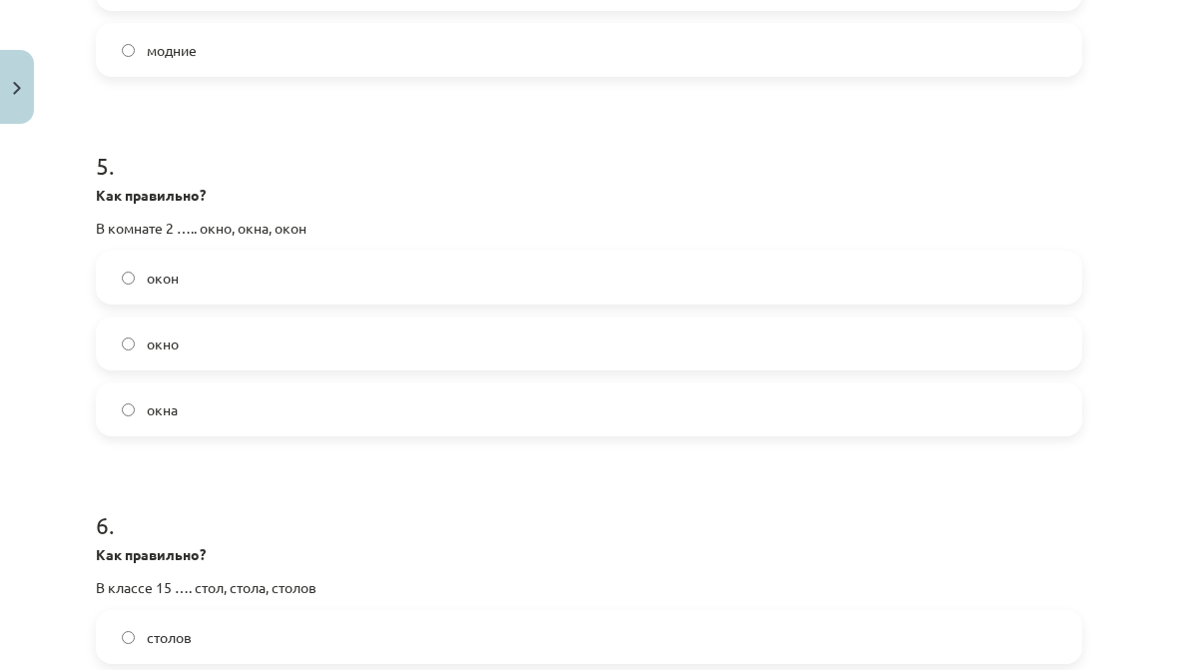
scroll to position [1656, 0]
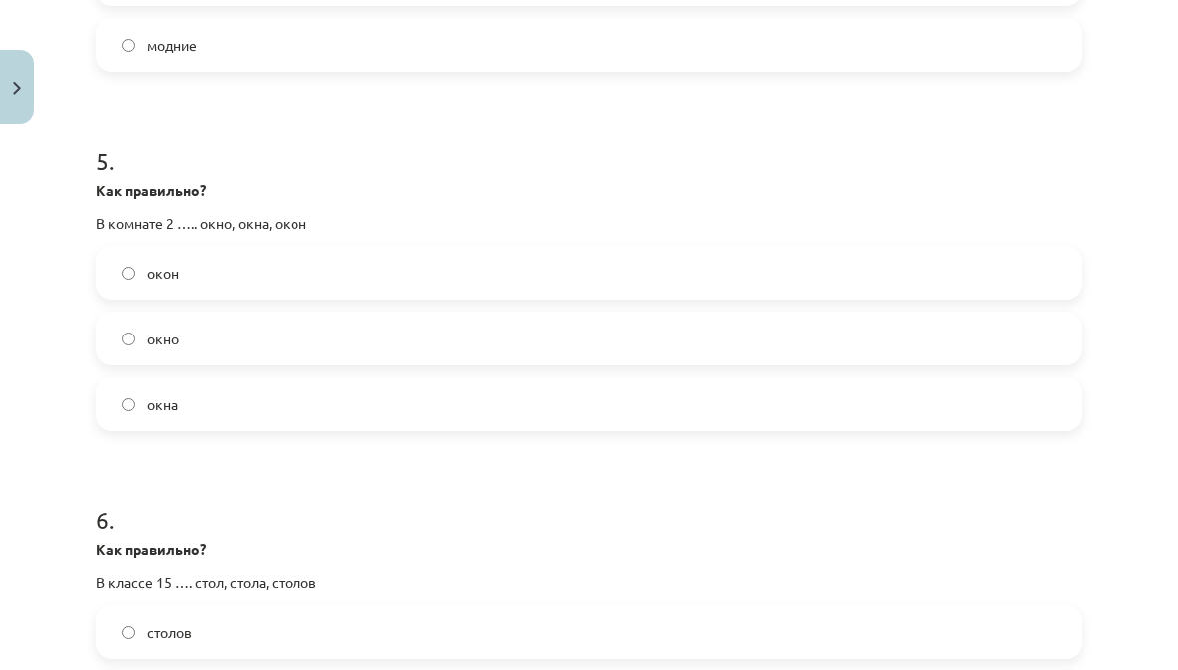
click at [459, 333] on label "окно" at bounding box center [589, 338] width 982 height 50
click at [496, 258] on label "окон" at bounding box center [589, 272] width 982 height 50
click at [447, 417] on label "окна" at bounding box center [589, 404] width 982 height 50
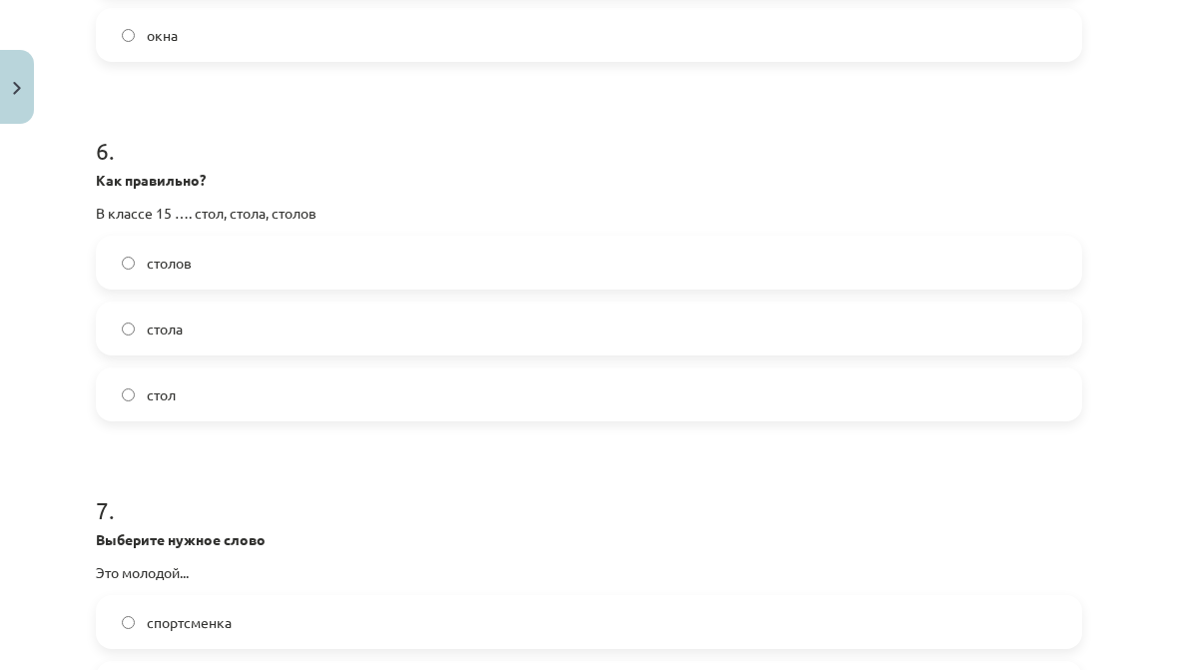
scroll to position [2027, 0]
click at [123, 247] on label "столов" at bounding box center [589, 261] width 982 height 50
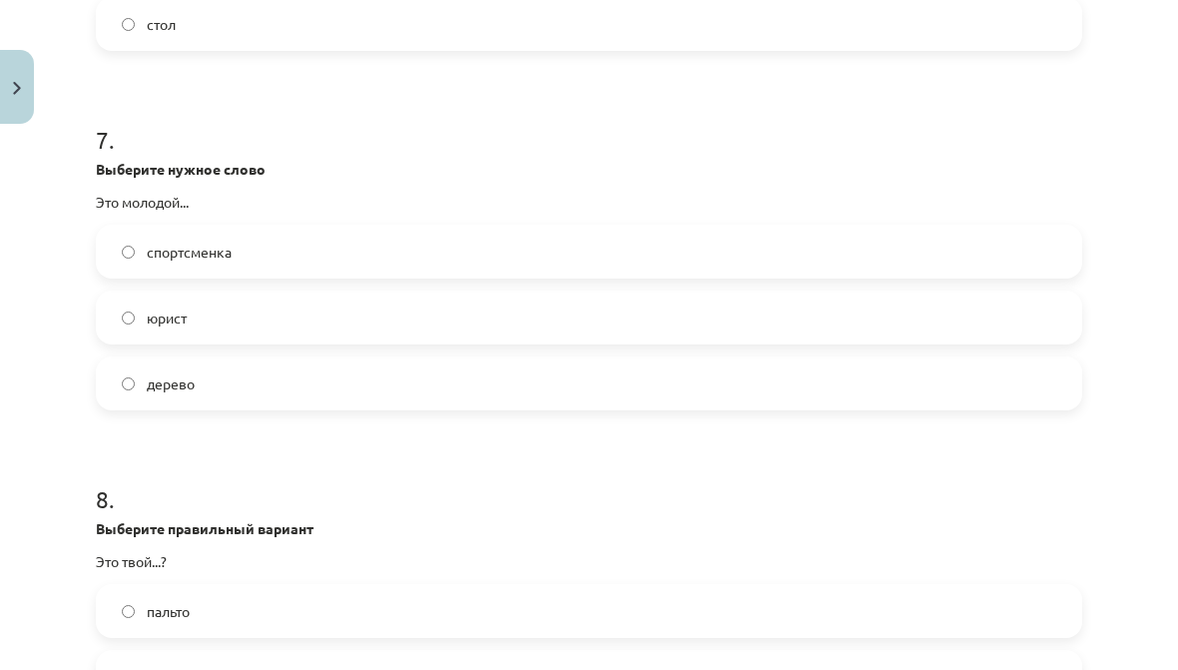
scroll to position [2397, 0]
click at [907, 330] on label "юрист" at bounding box center [589, 316] width 982 height 50
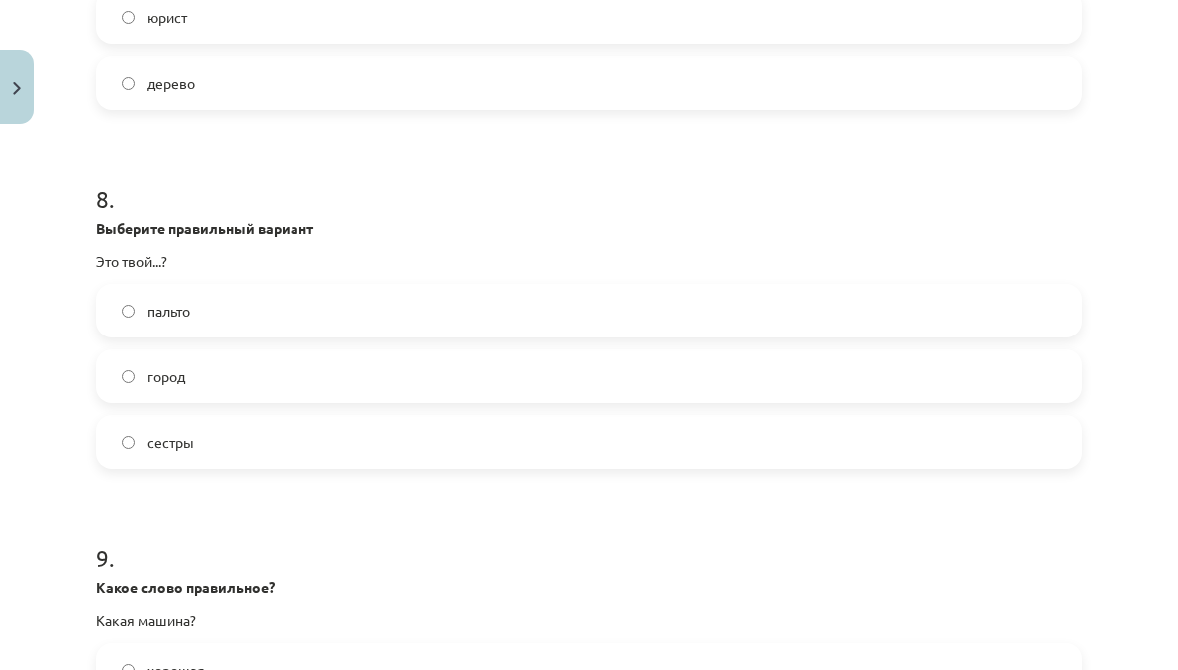
scroll to position [2702, 0]
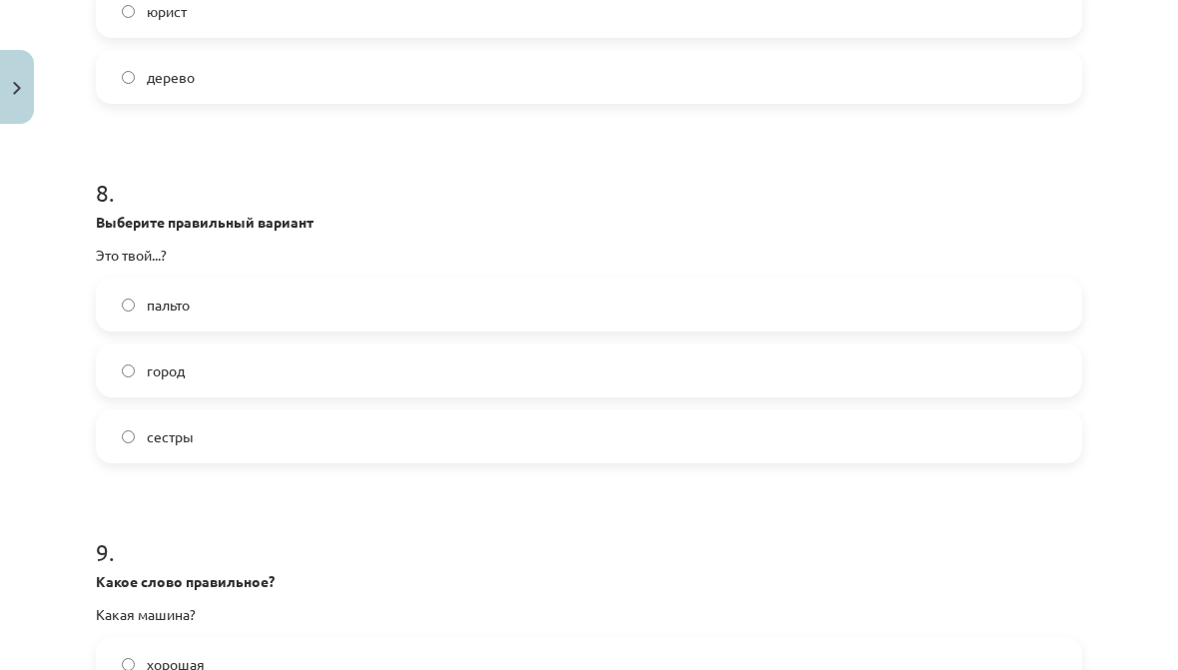
click at [957, 377] on label "город" at bounding box center [589, 370] width 982 height 50
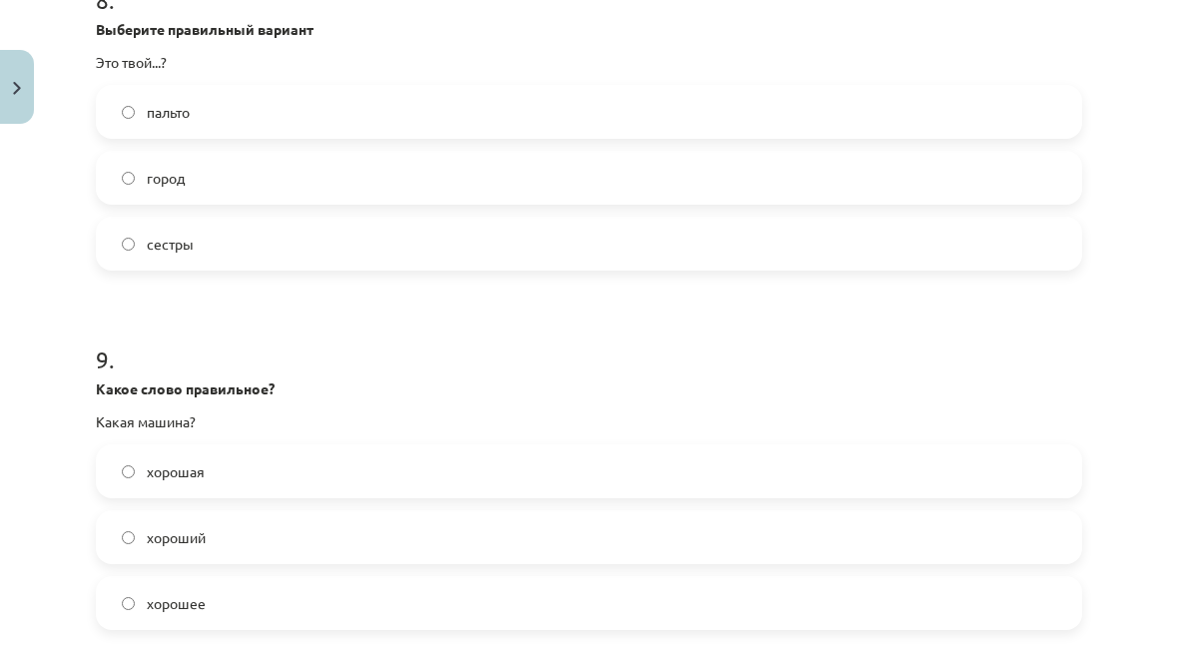
scroll to position [2895, 0]
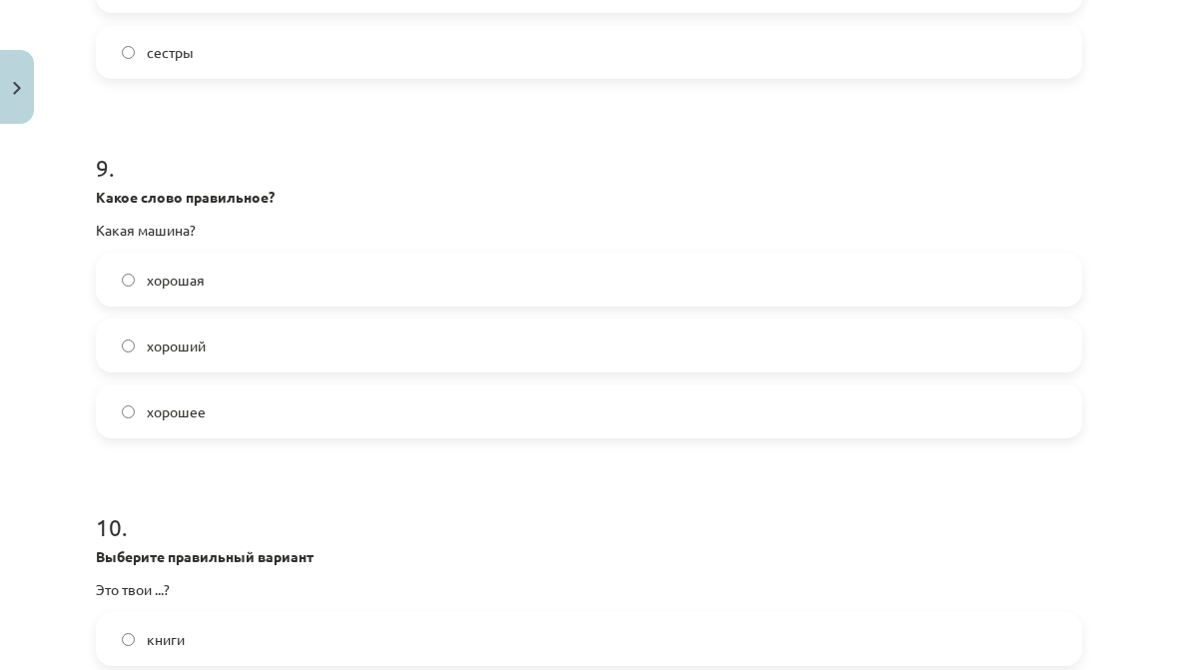
click at [955, 295] on label "хорошая" at bounding box center [589, 279] width 982 height 50
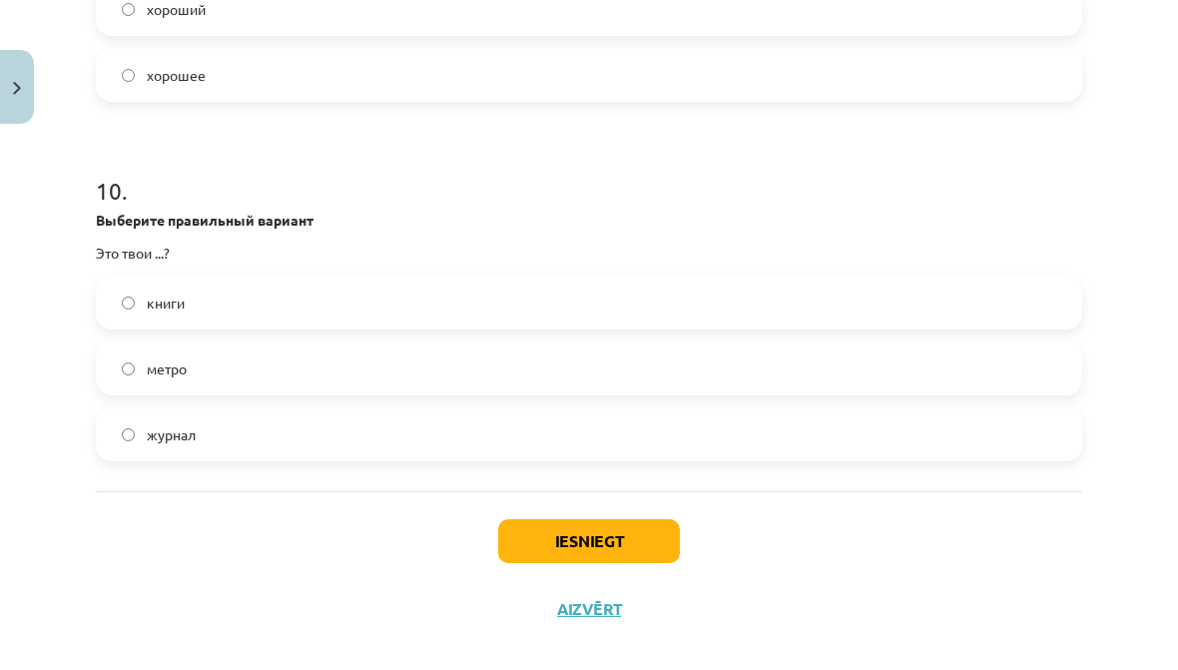
scroll to position [3423, 0]
click at [912, 316] on label "книги" at bounding box center [589, 302] width 982 height 50
click at [662, 541] on button "Iesniegt" at bounding box center [589, 541] width 182 height 44
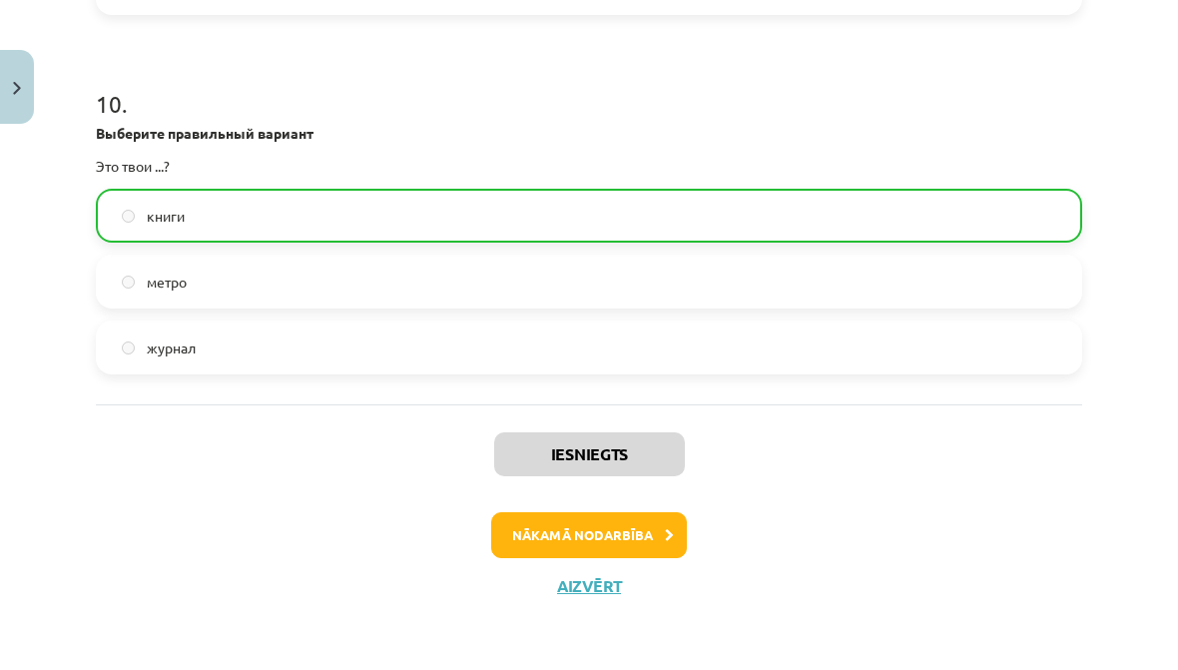
scroll to position [3519, 0]
click at [623, 521] on button "Nākamā nodarbība" at bounding box center [589, 535] width 196 height 46
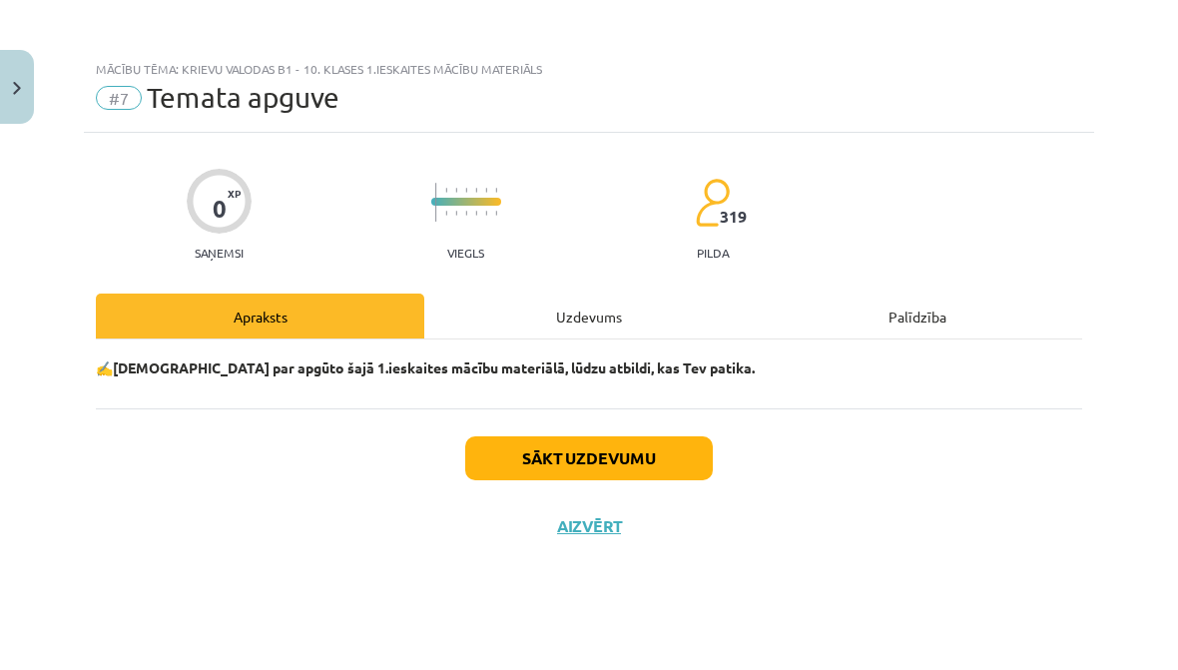
scroll to position [0, 0]
click at [691, 458] on button "Sākt uzdevumu" at bounding box center [588, 458] width 247 height 44
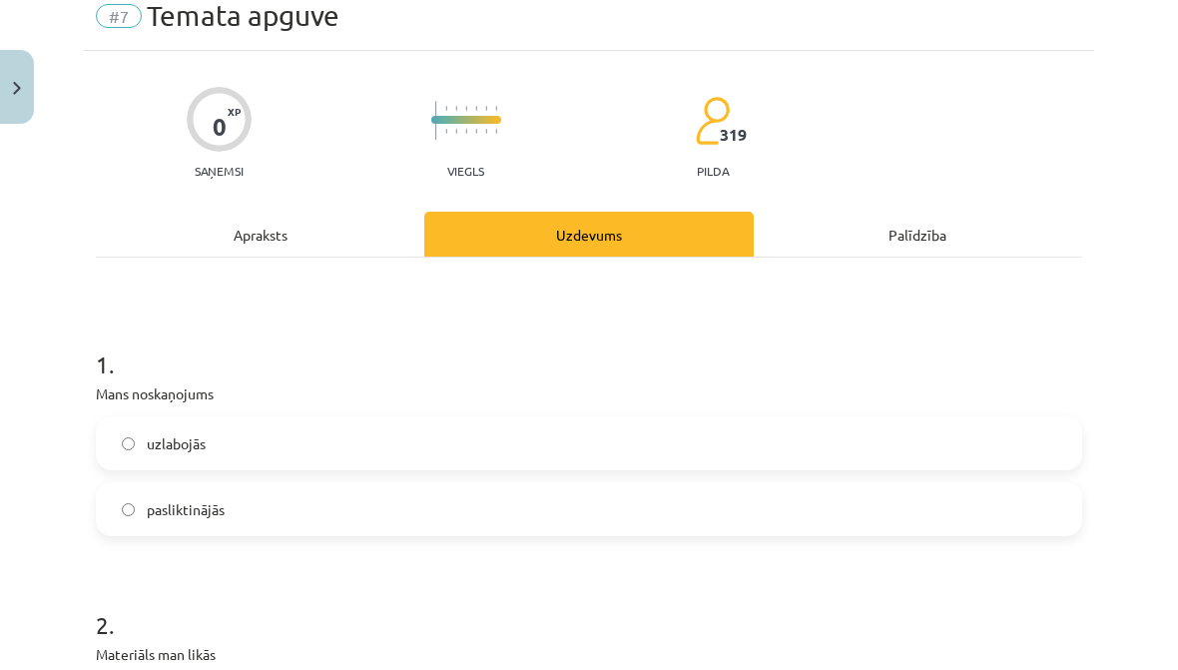
scroll to position [87, 0]
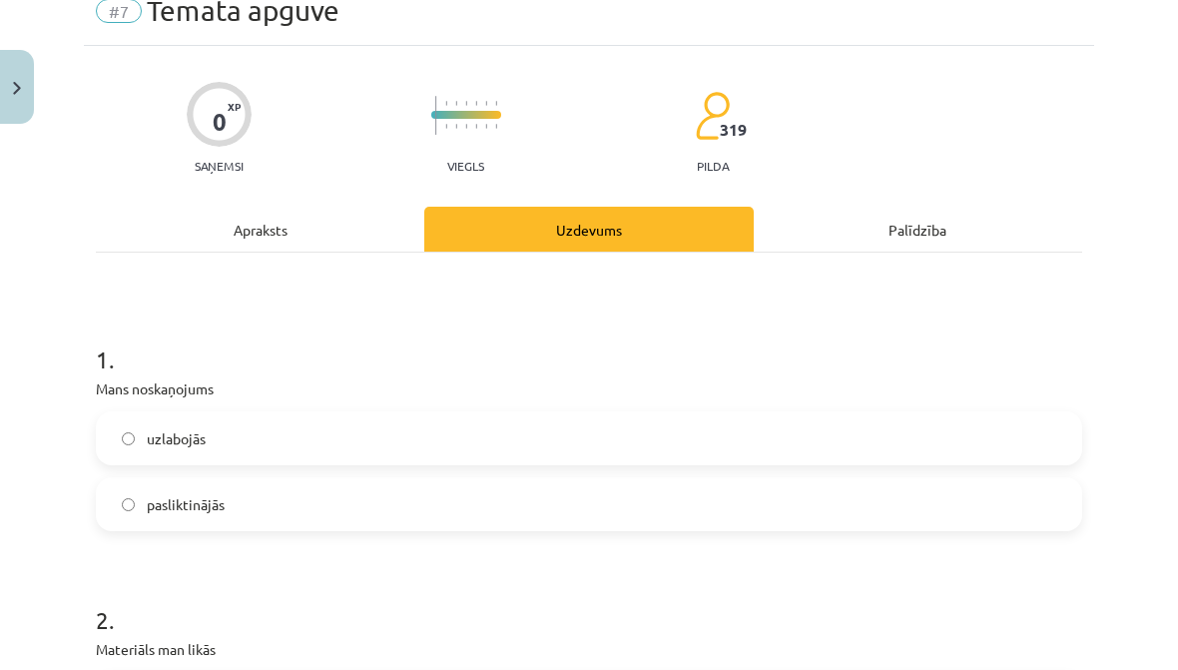
click at [794, 435] on label "uzlabojās" at bounding box center [589, 438] width 982 height 50
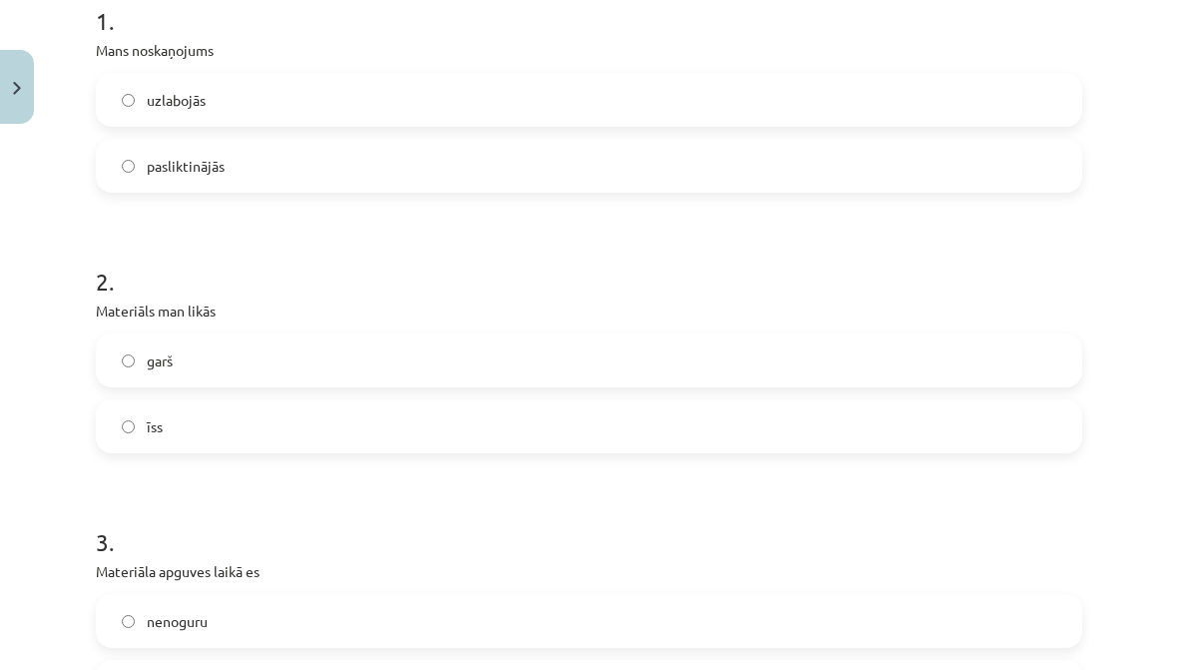
scroll to position [426, 0]
click at [797, 417] on label "īss" at bounding box center [589, 425] width 982 height 50
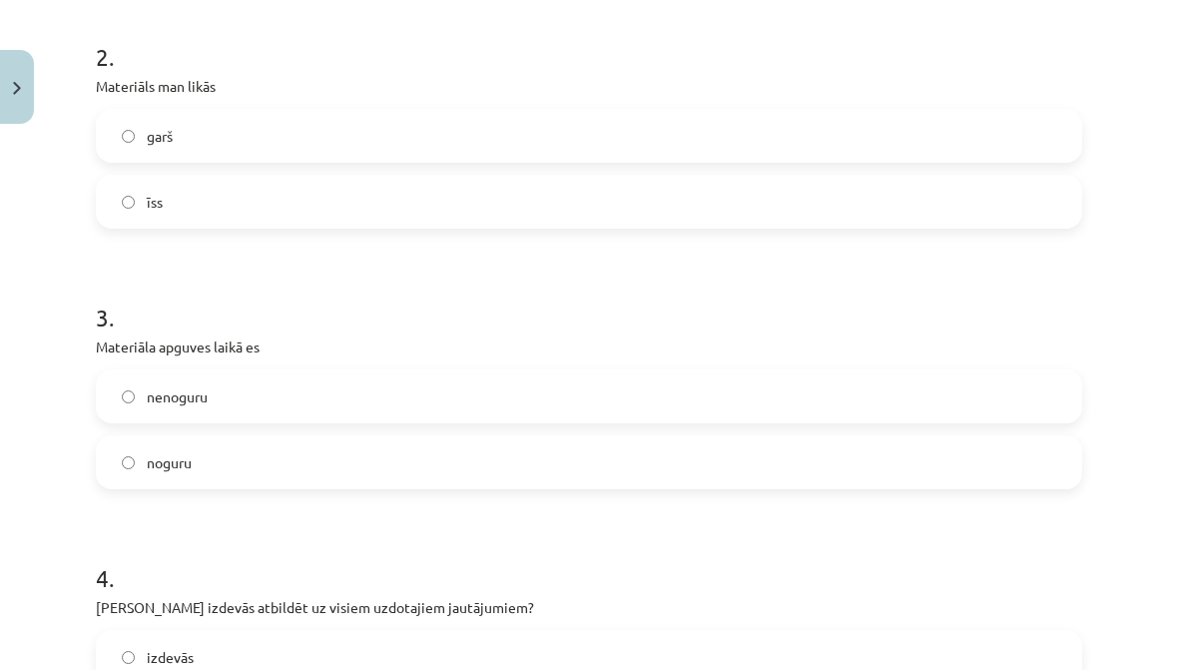
click at [852, 372] on label "nenoguru" at bounding box center [589, 396] width 982 height 50
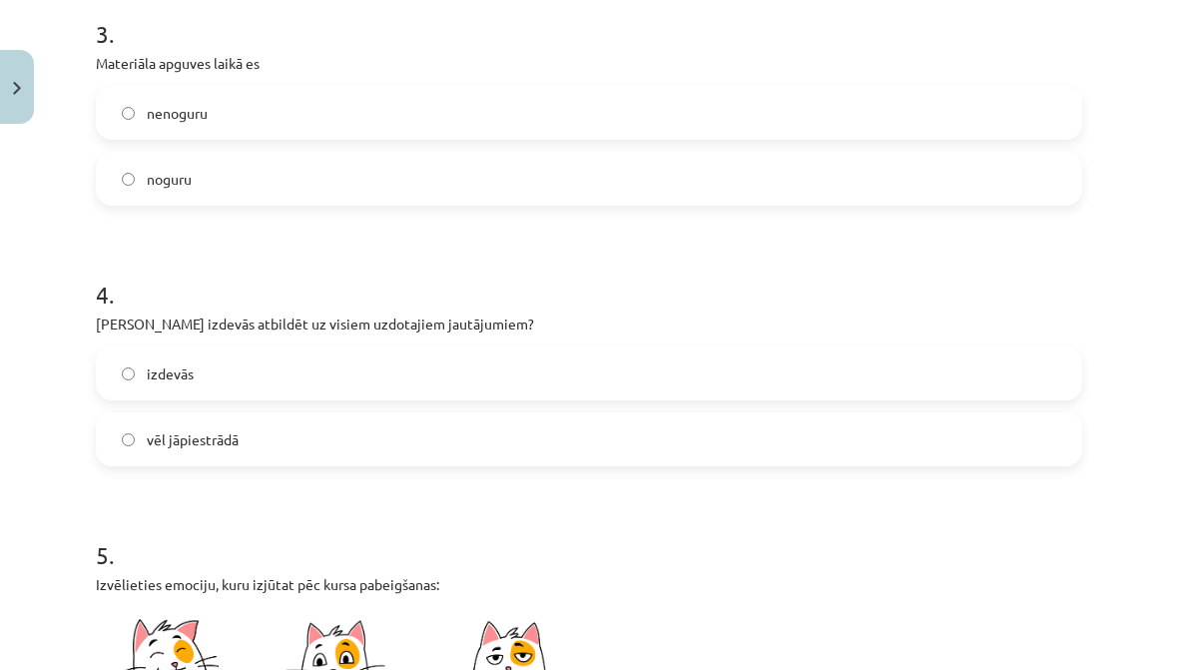
scroll to position [933, 0]
click at [899, 366] on label "izdevās" at bounding box center [589, 373] width 982 height 50
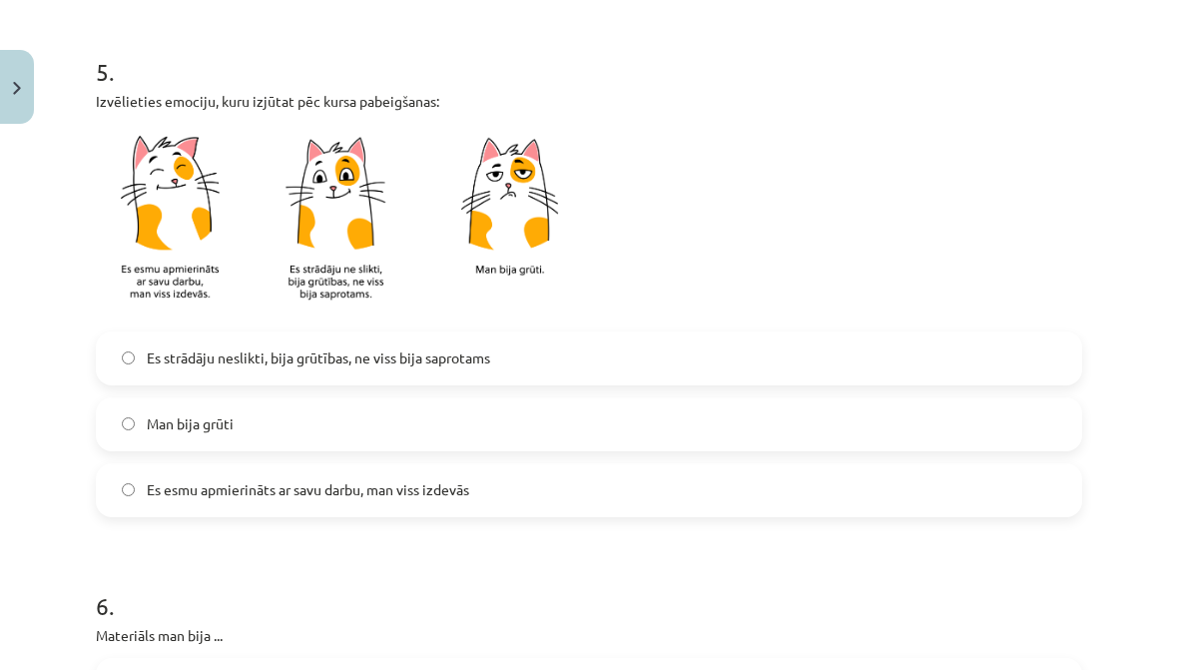
scroll to position [1417, 0]
click at [861, 445] on label "Man bija grūti" at bounding box center [589, 423] width 982 height 50
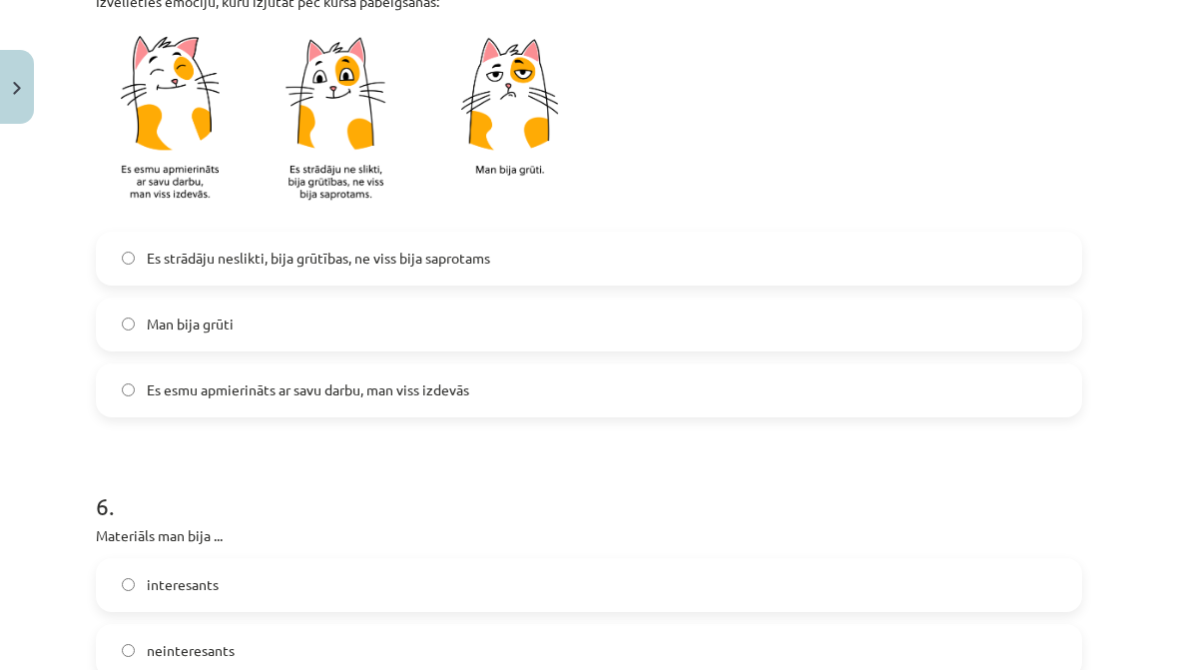
click at [883, 392] on label "Es esmu apmierināts ar savu darbu, man viss izdevās" at bounding box center [589, 390] width 982 height 50
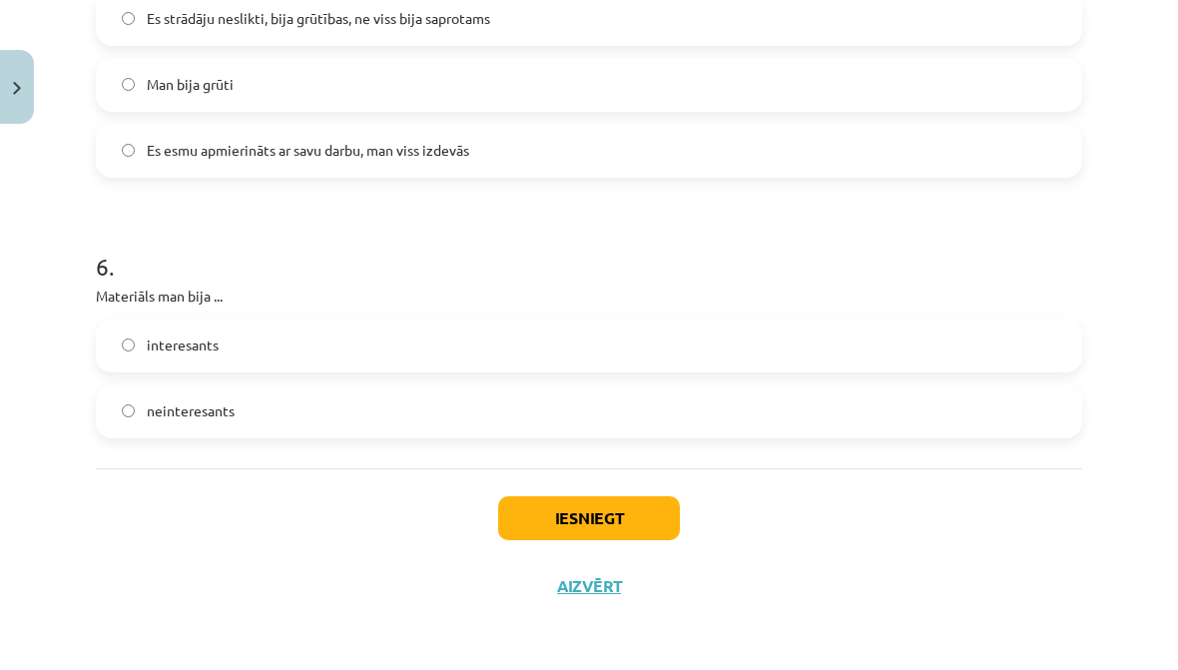
scroll to position [1765, 0]
click at [858, 320] on label "interesants" at bounding box center [589, 345] width 982 height 50
click at [652, 523] on button "Iesniegt" at bounding box center [589, 518] width 182 height 44
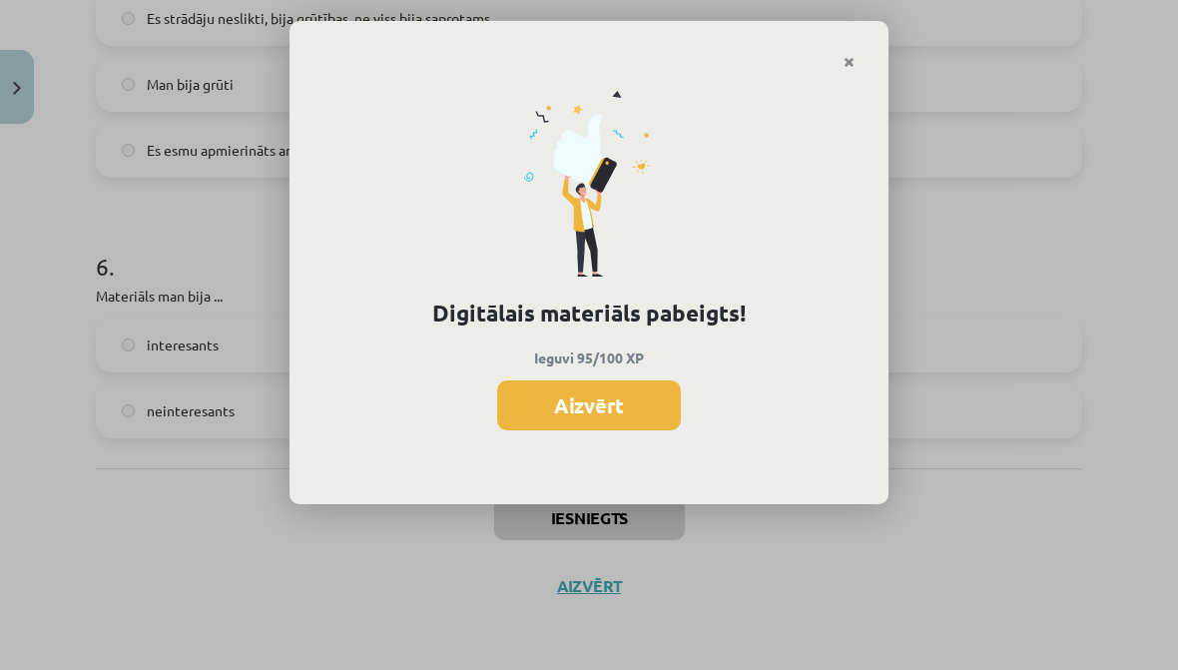
click at [657, 401] on button "Aizvērt" at bounding box center [589, 405] width 184 height 50
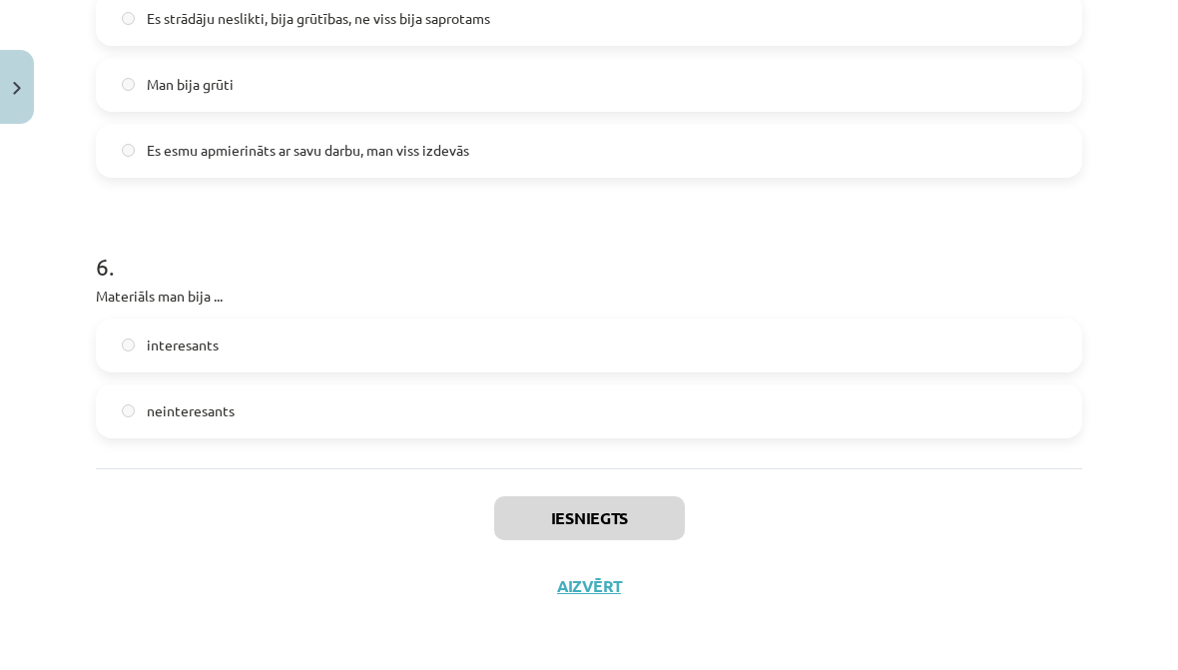
click at [610, 576] on button "Aizvērt" at bounding box center [589, 586] width 76 height 20
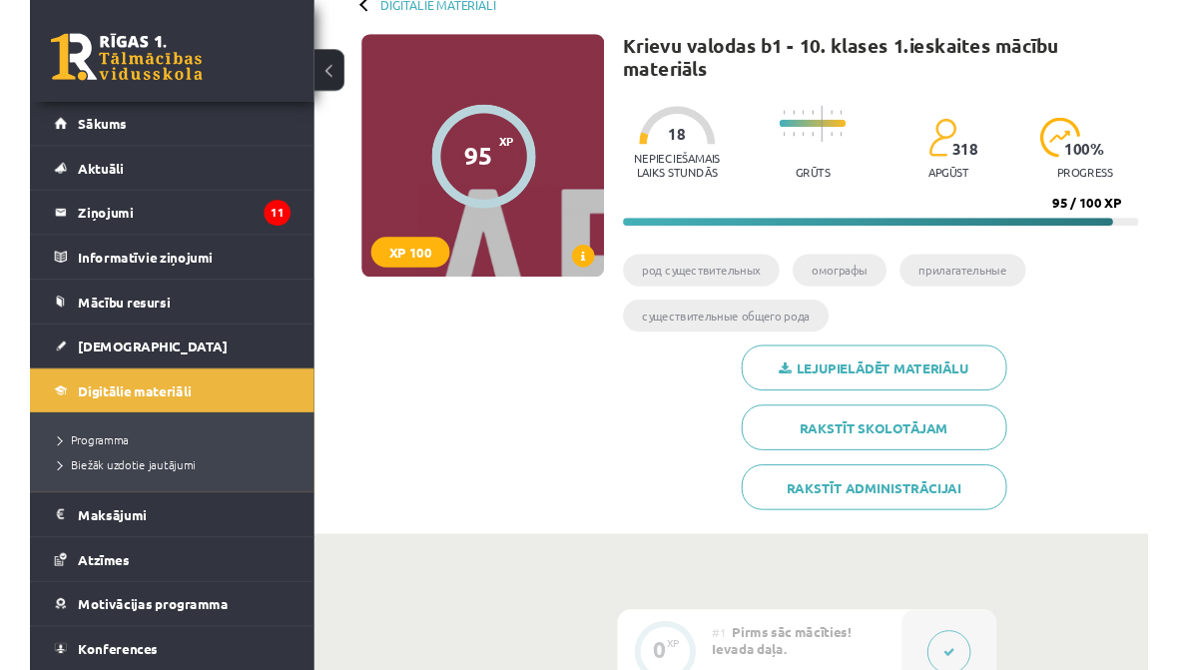
scroll to position [133, 0]
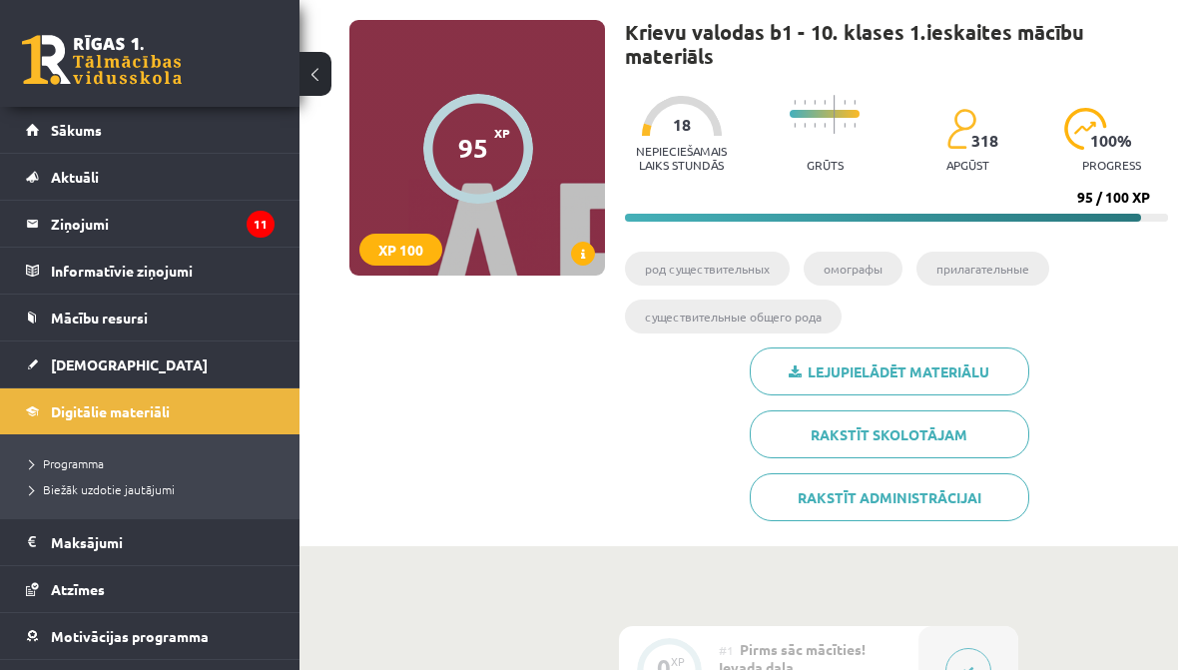
click at [1075, 334] on ul "род существительных омографы прилагательные существительные общего рода" at bounding box center [896, 299] width 543 height 96
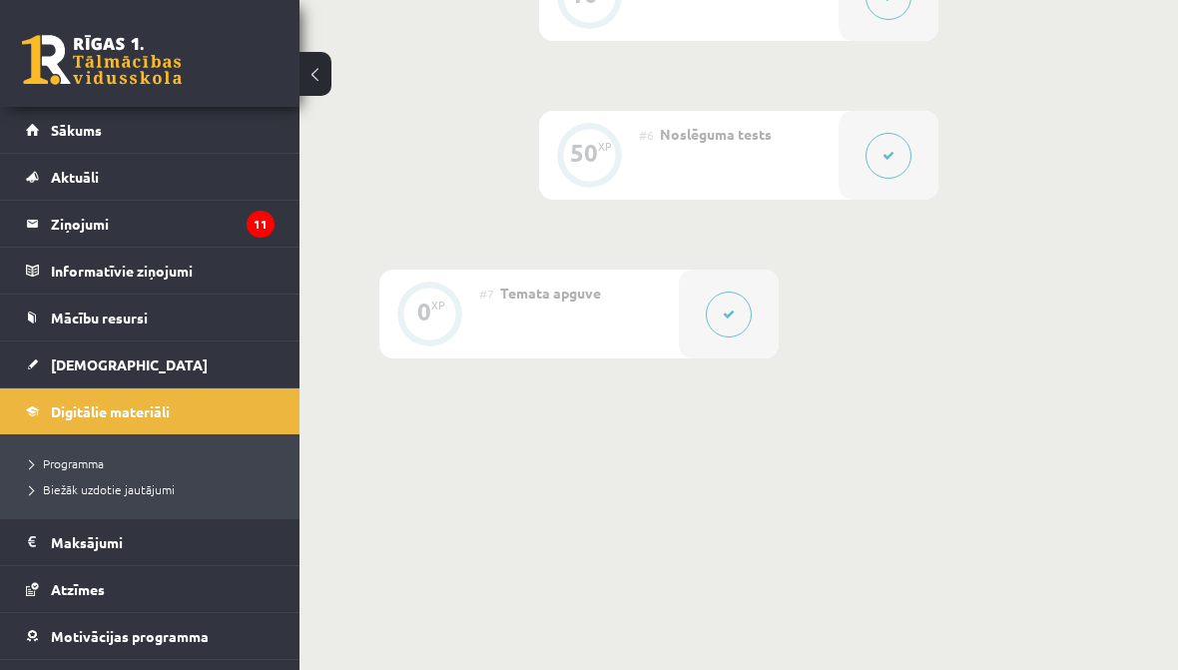
scroll to position [1479, 0]
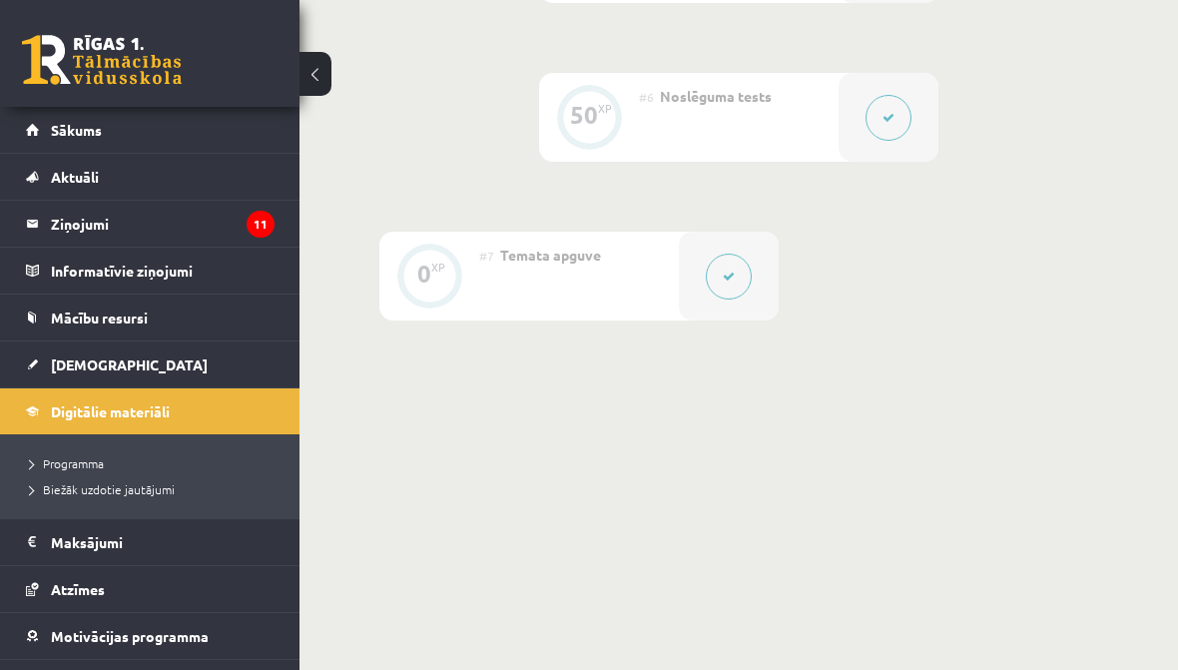
click at [66, 365] on span "[DEMOGRAPHIC_DATA]" at bounding box center [129, 364] width 157 height 18
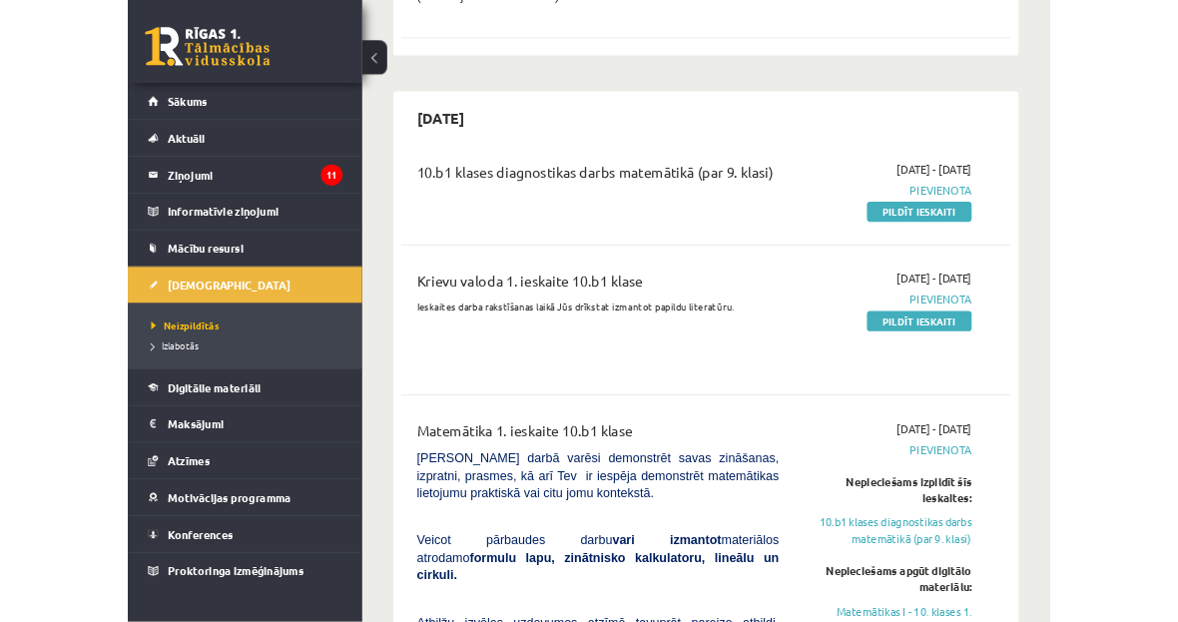
scroll to position [783, 0]
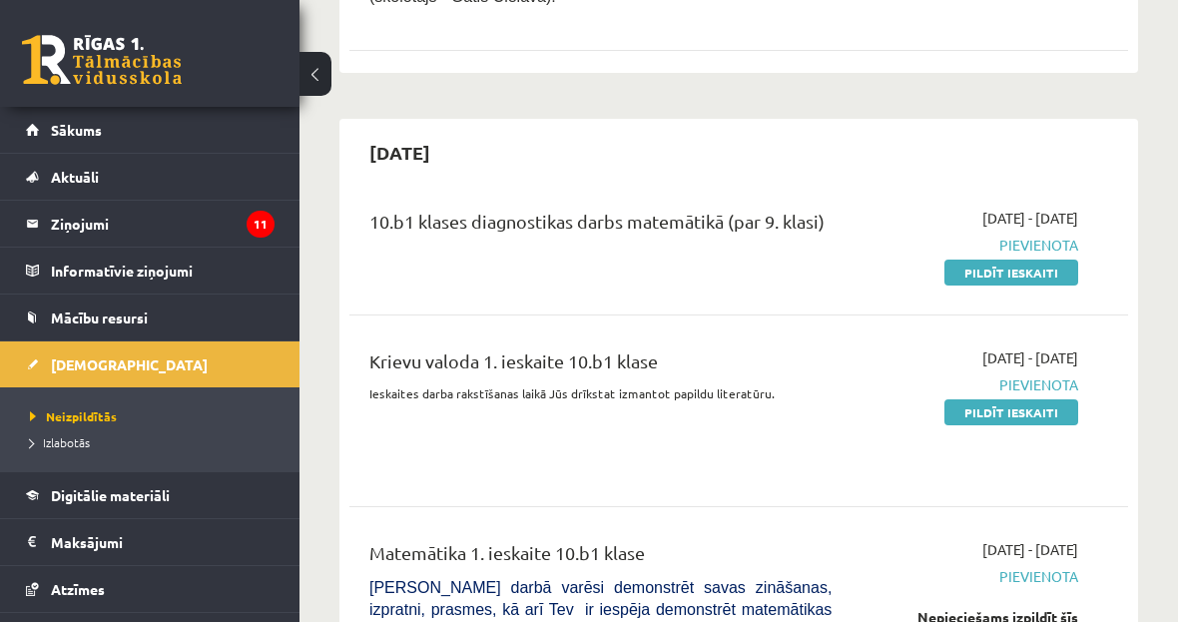
click at [1057, 399] on link "Pildīt ieskaiti" at bounding box center [1011, 412] width 134 height 26
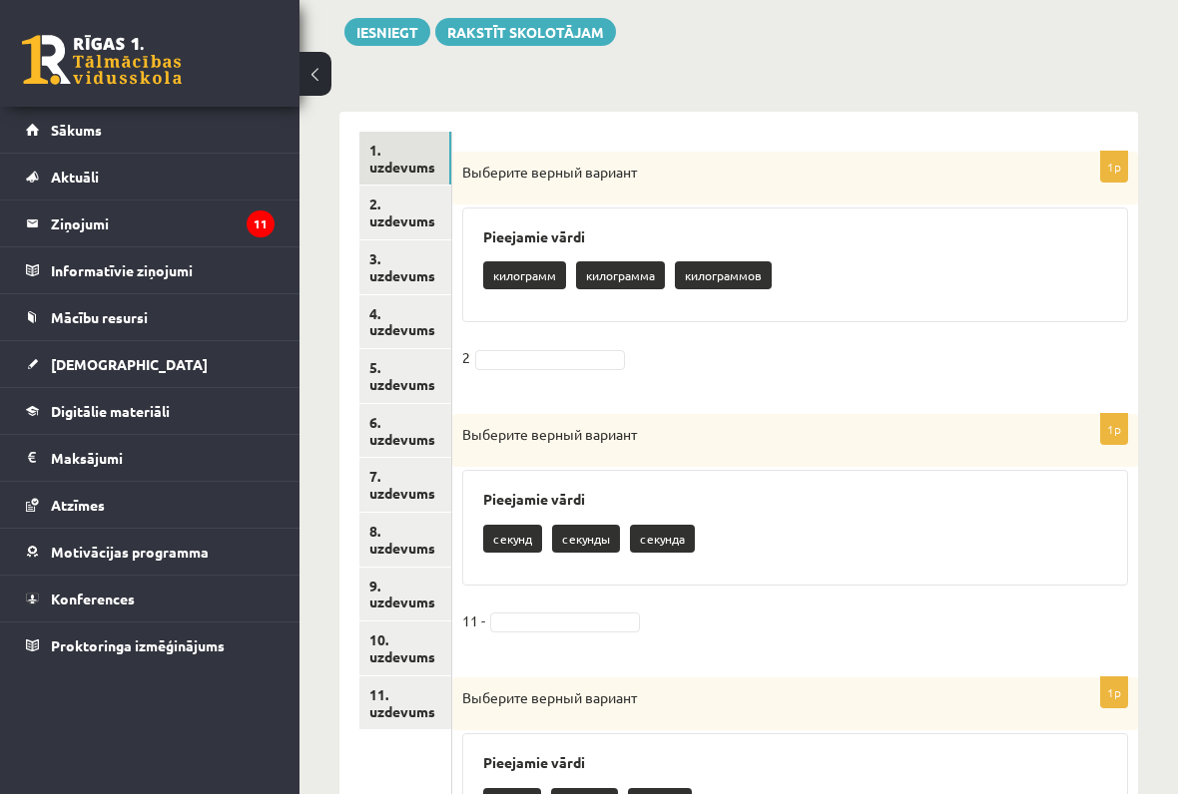
scroll to position [321, 0]
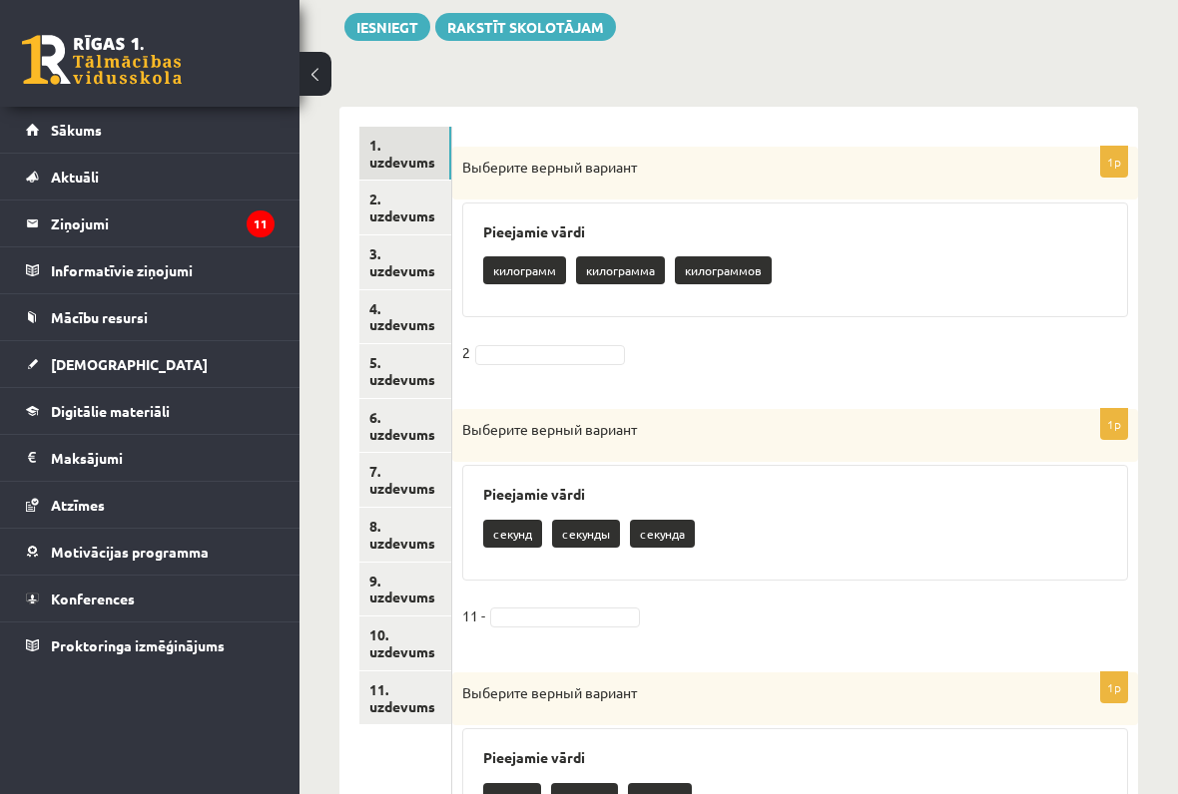
click at [543, 271] on p "килограмм" at bounding box center [524, 270] width 83 height 28
click at [538, 274] on p "килограмм" at bounding box center [524, 270] width 83 height 28
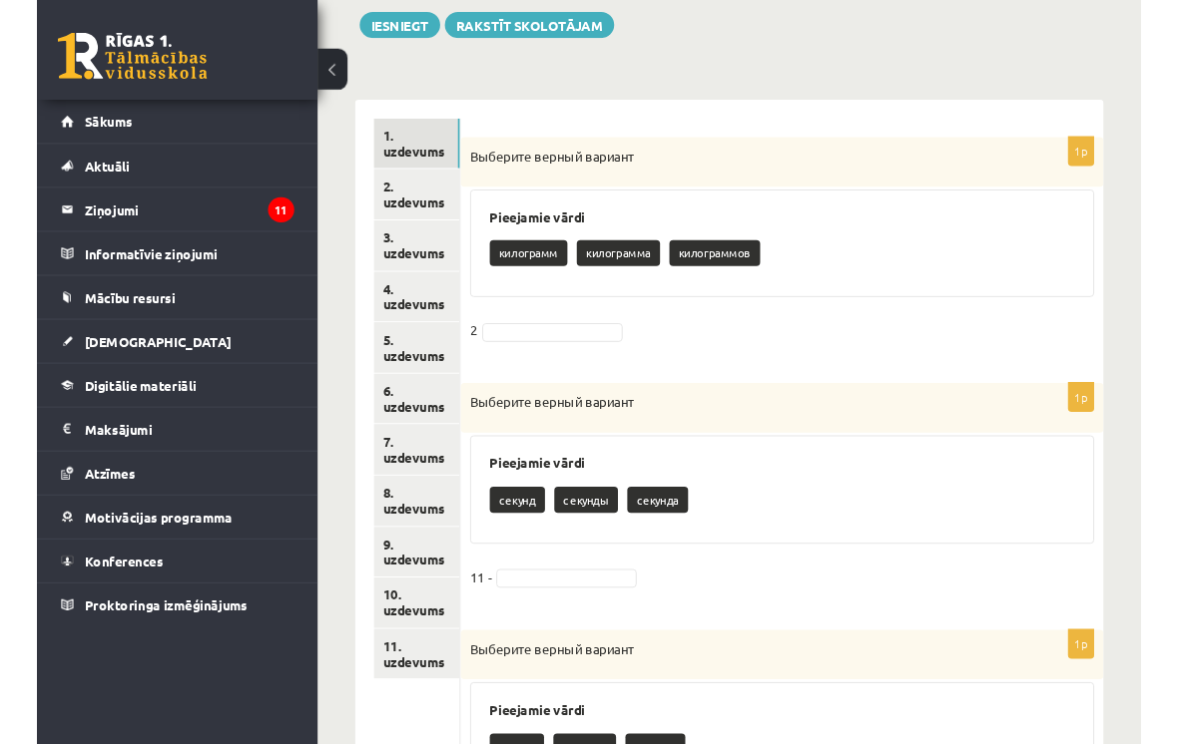
scroll to position [320, 0]
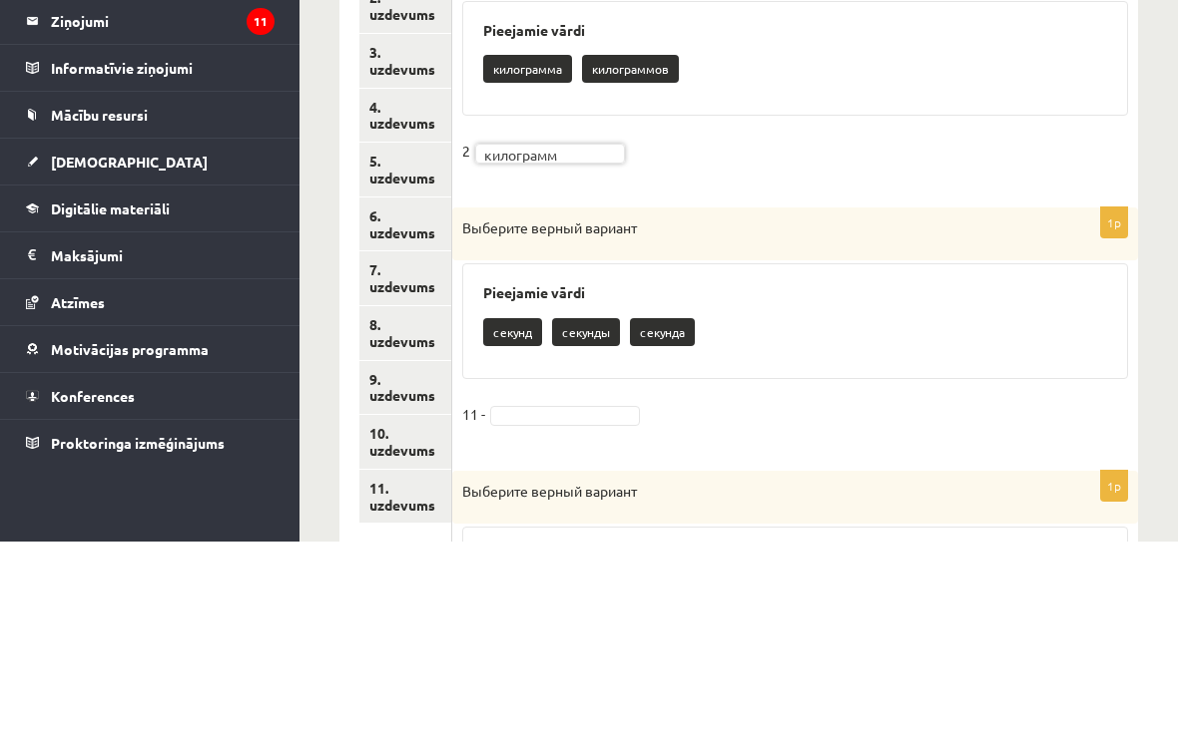
click at [940, 338] on fieldset "2 килограмм *********" at bounding box center [795, 359] width 666 height 42
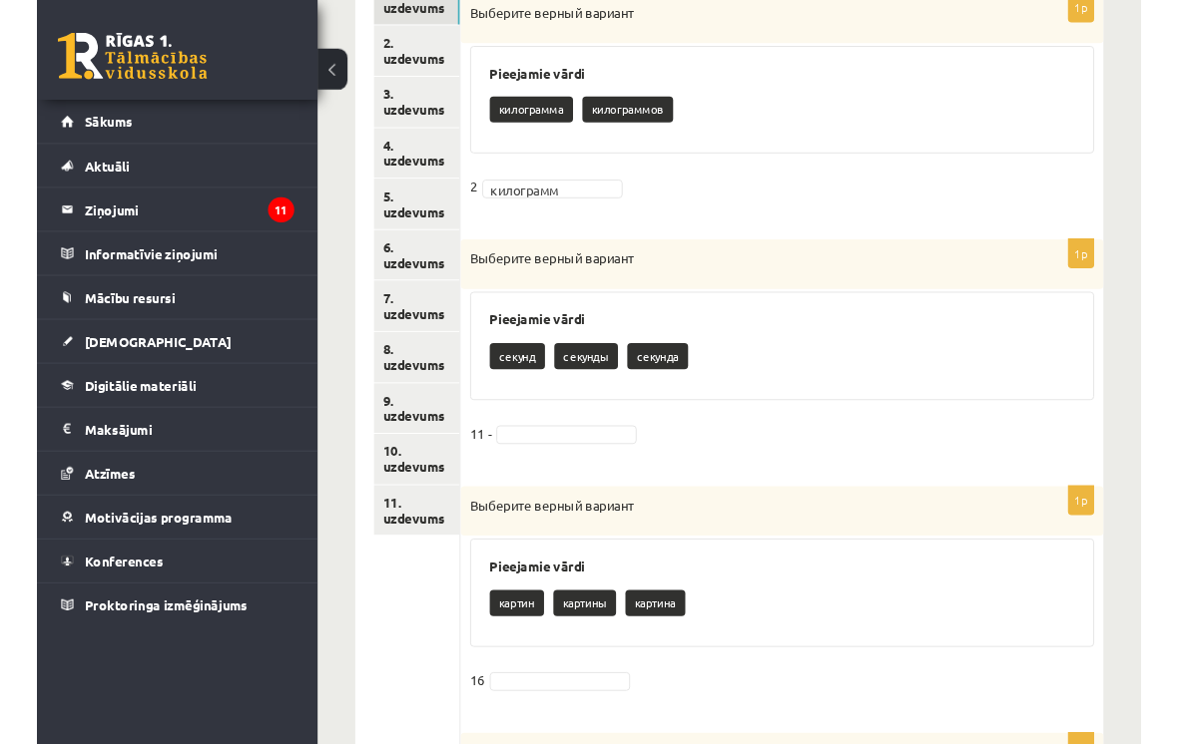
scroll to position [494, 0]
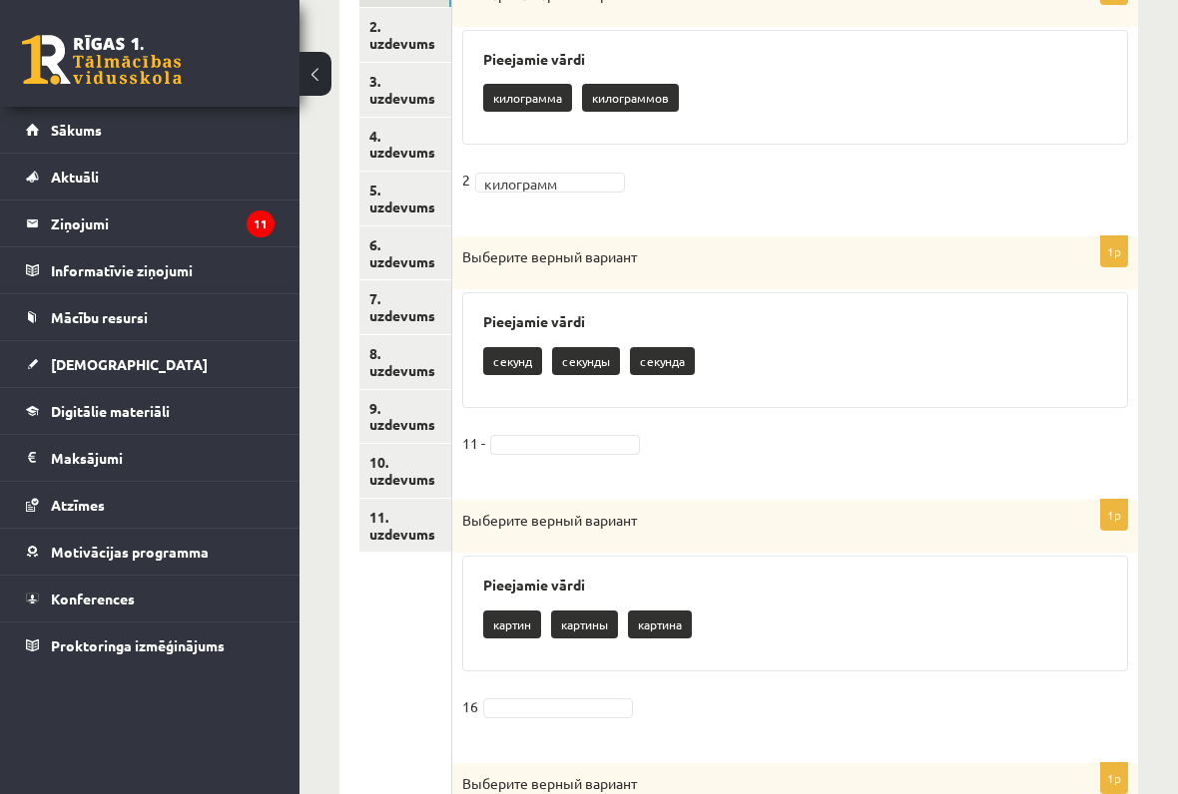
click at [672, 349] on p "секунда" at bounding box center [662, 361] width 65 height 28
click at [683, 358] on p "секунда" at bounding box center [662, 361] width 65 height 28
click at [685, 368] on p "секунда" at bounding box center [662, 361] width 65 height 28
click at [678, 349] on p "секунда" at bounding box center [662, 361] width 65 height 28
click at [676, 353] on p "секунда" at bounding box center [662, 361] width 65 height 28
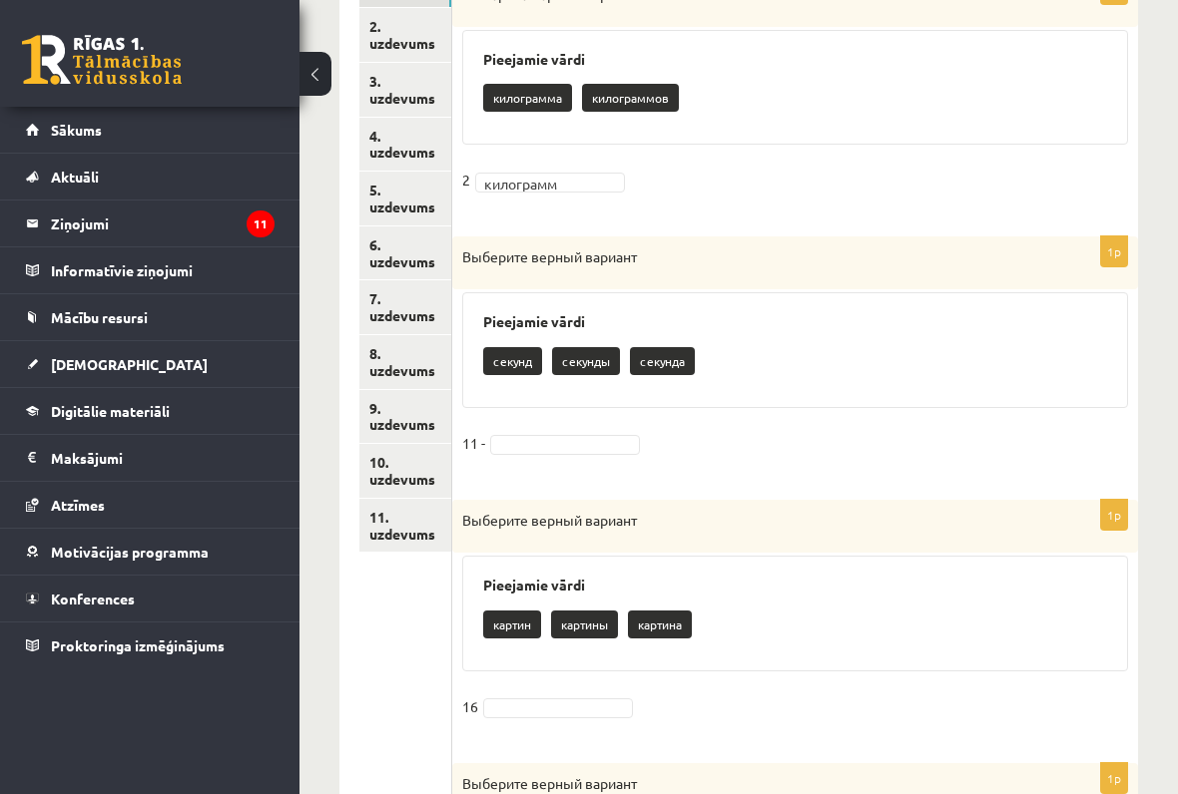
click at [678, 354] on p "секунда" at bounding box center [662, 361] width 65 height 28
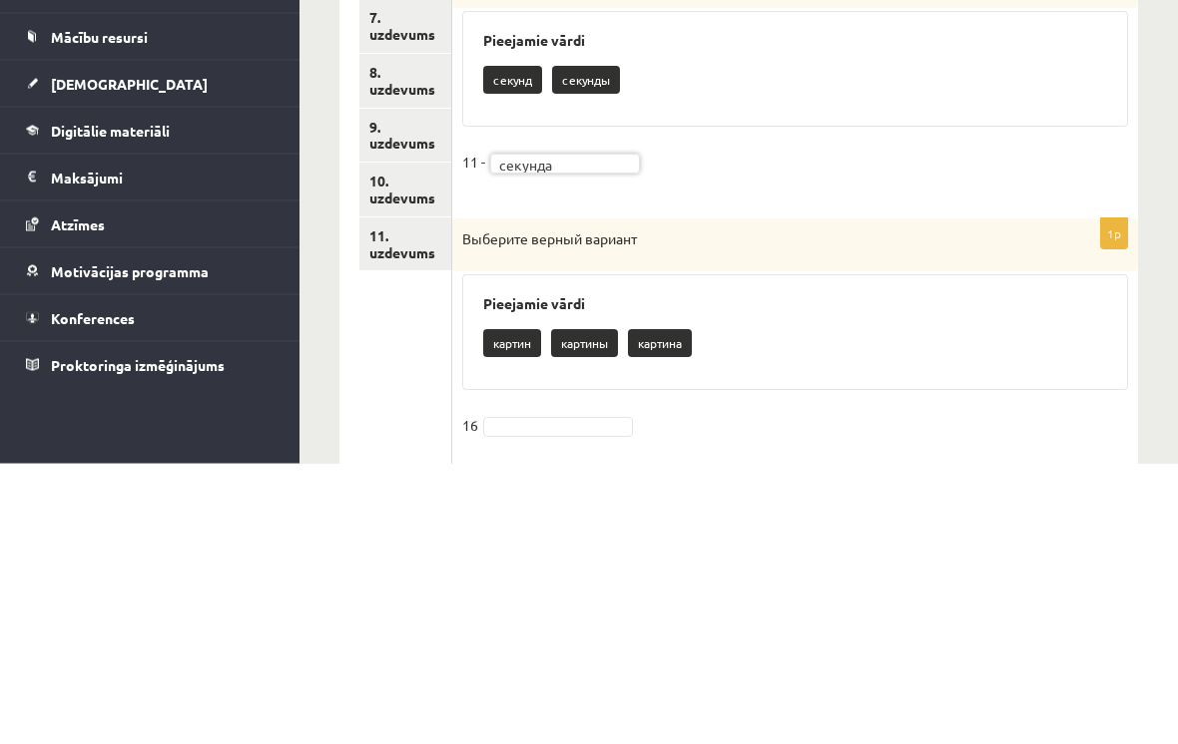
click at [920, 500] on div "1p Выберите верный вариант Pieejamie vārdi картин картины картина 16" at bounding box center [795, 621] width 686 height 243
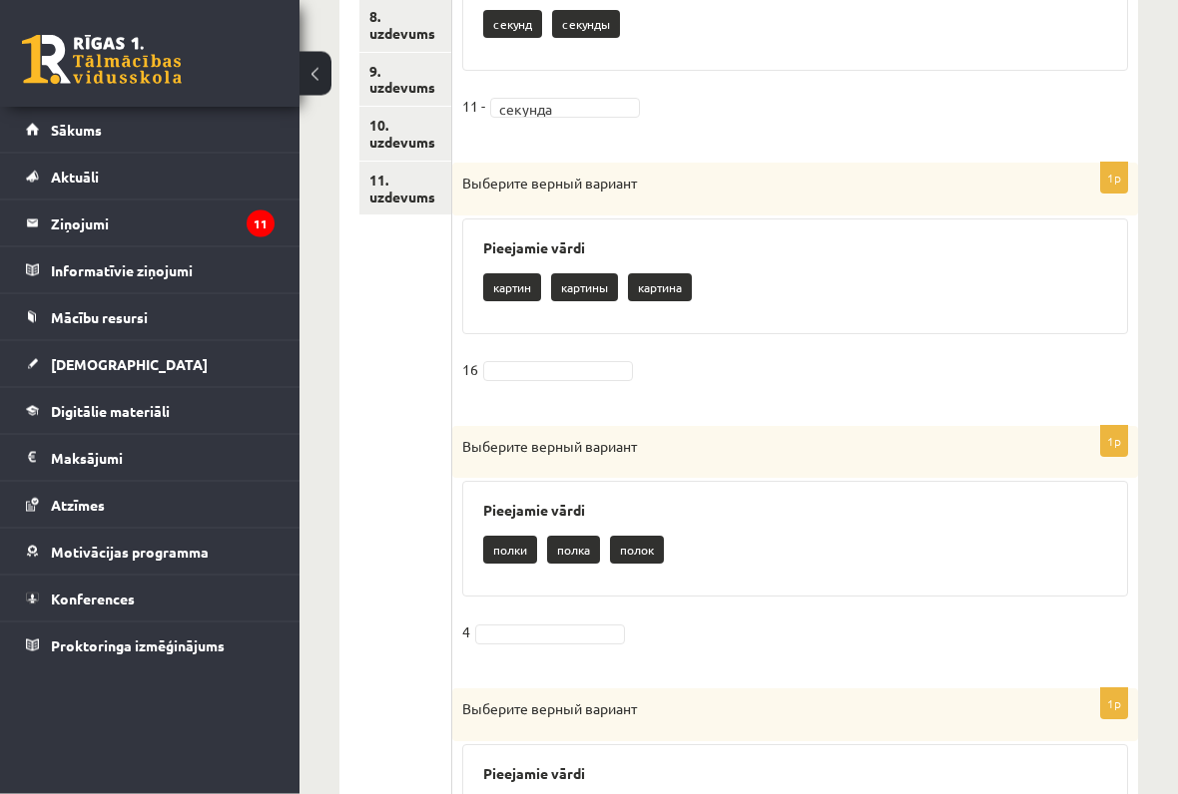
scroll to position [831, 0]
click at [629, 346] on div "1p Выберите верный вариант Pieejamie vārdi картин картины картина 16" at bounding box center [795, 284] width 686 height 243
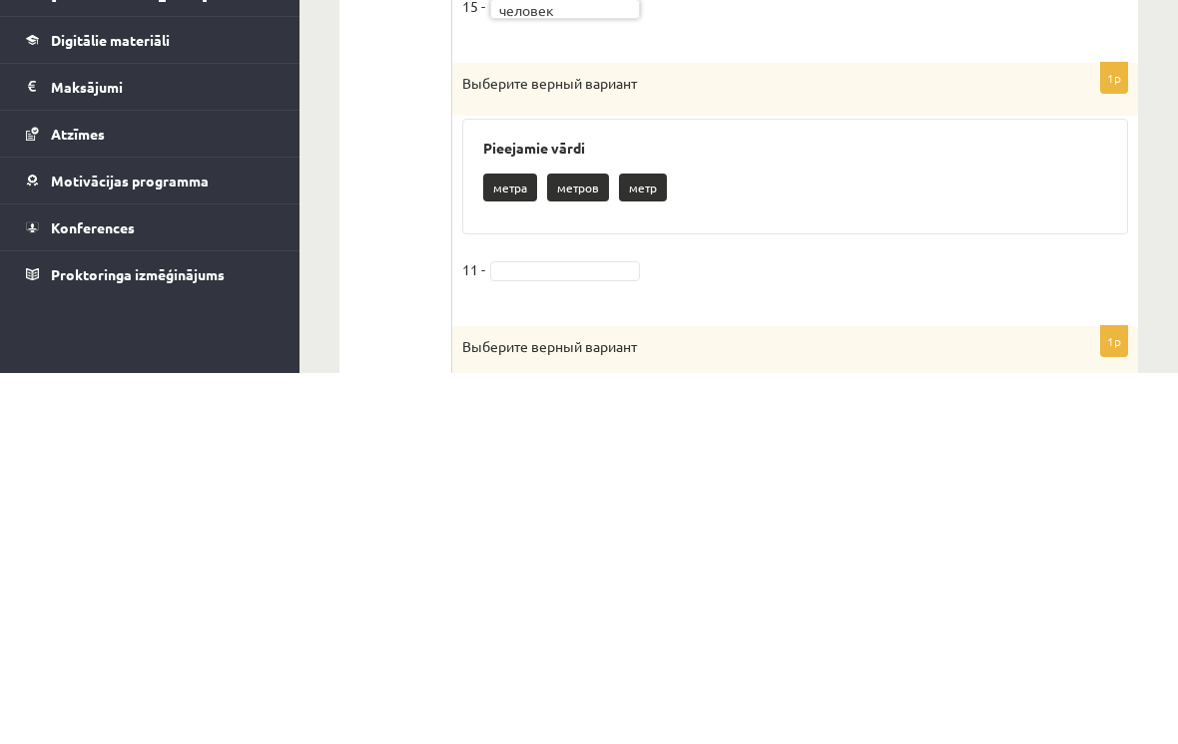
scroll to position [1625, 0]
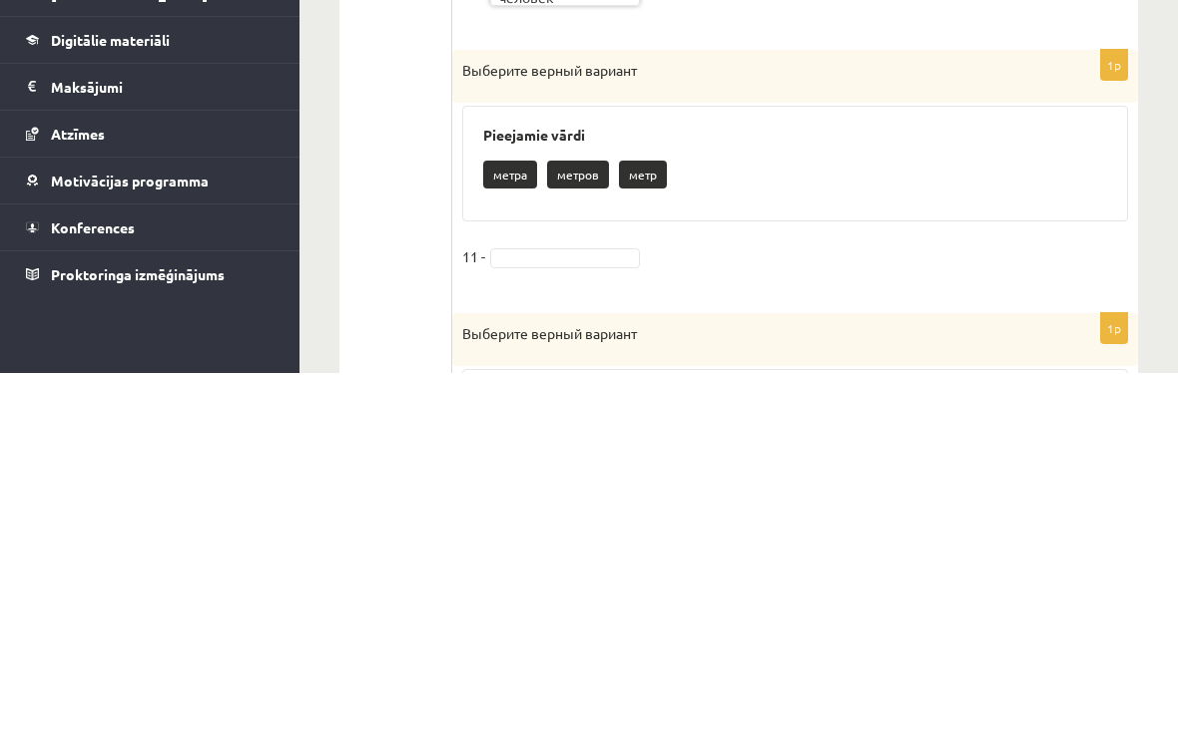
click at [607, 421] on div "1p Выберите верный вариант Pieejamie vārdi метра метров метр 11 -" at bounding box center [795, 542] width 686 height 243
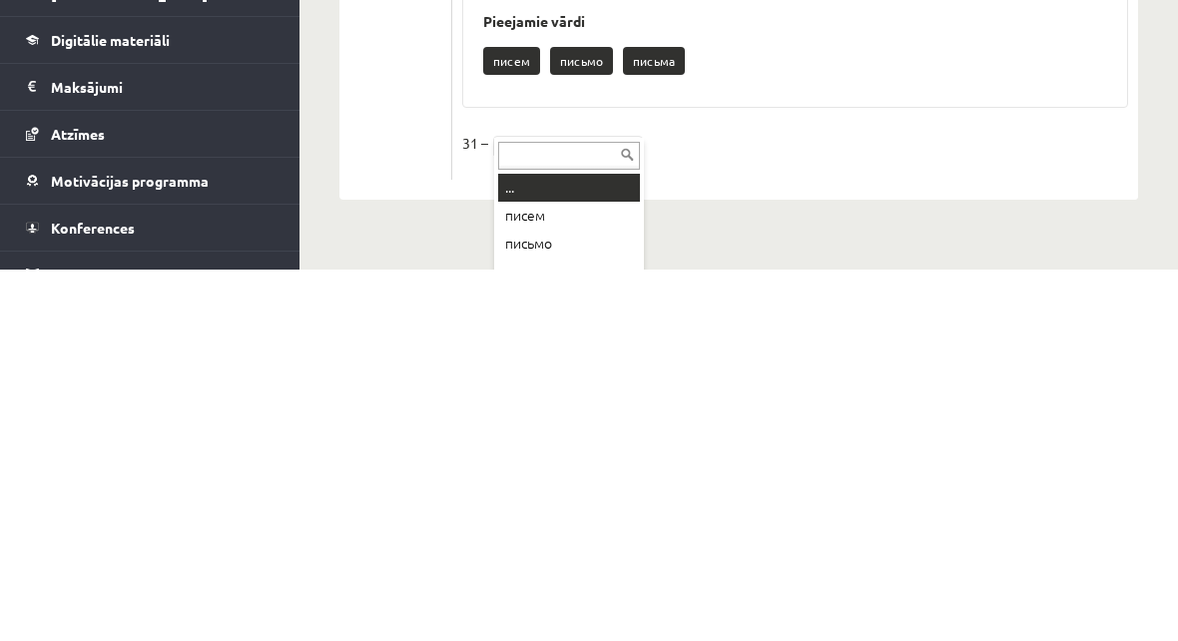
scroll to position [2219, 0]
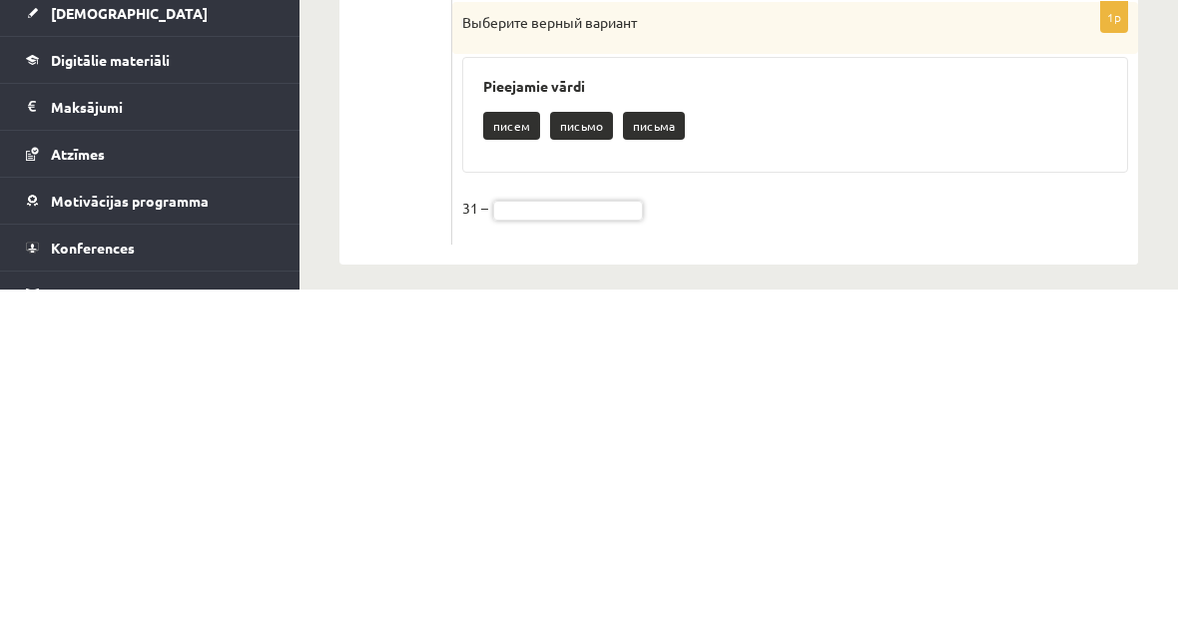
click at [1113, 544] on fieldset "31 –" at bounding box center [795, 565] width 666 height 42
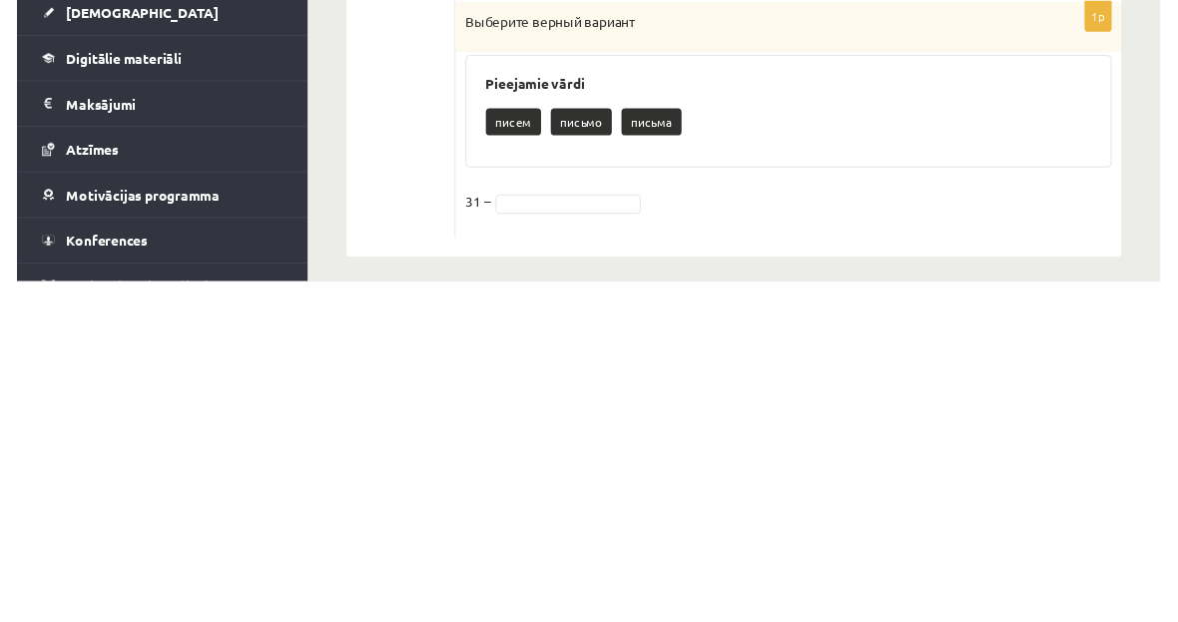
scroll to position [2238, 0]
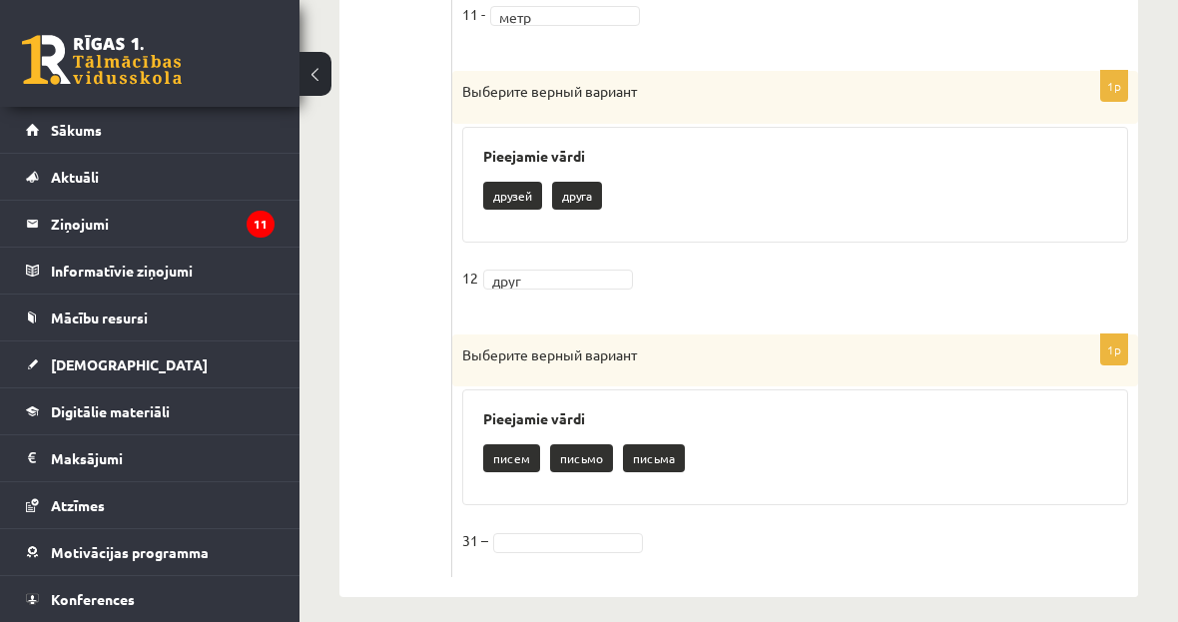
click at [572, 444] on p "письмо" at bounding box center [581, 458] width 63 height 28
click at [560, 525] on fieldset "31 –" at bounding box center [795, 546] width 666 height 42
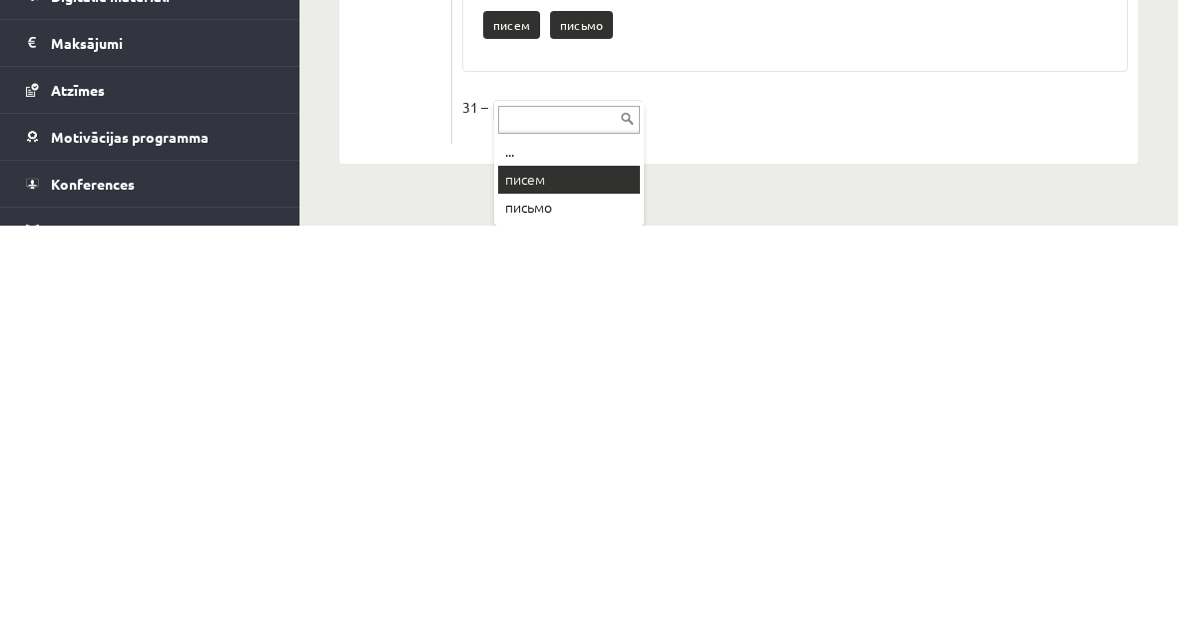
scroll to position [2256, 0]
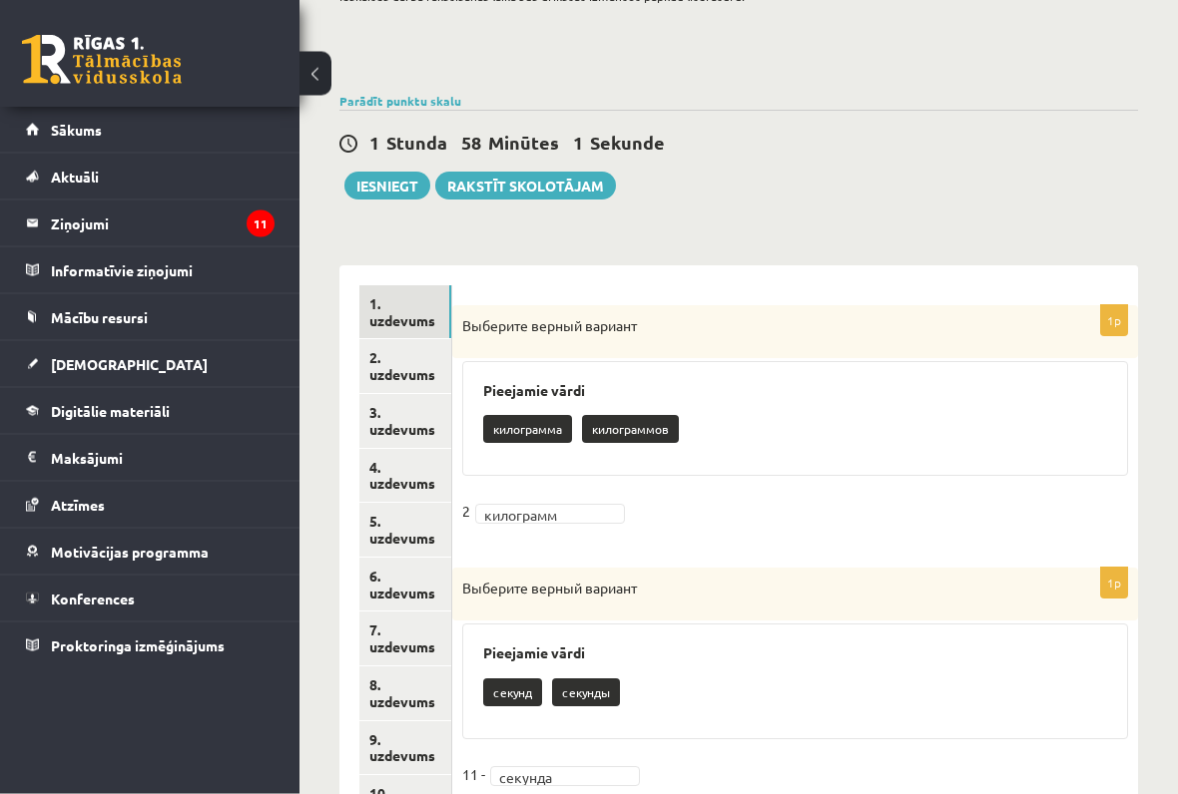
scroll to position [162, 0]
click at [390, 368] on link "2. uzdevums" at bounding box center [405, 367] width 92 height 54
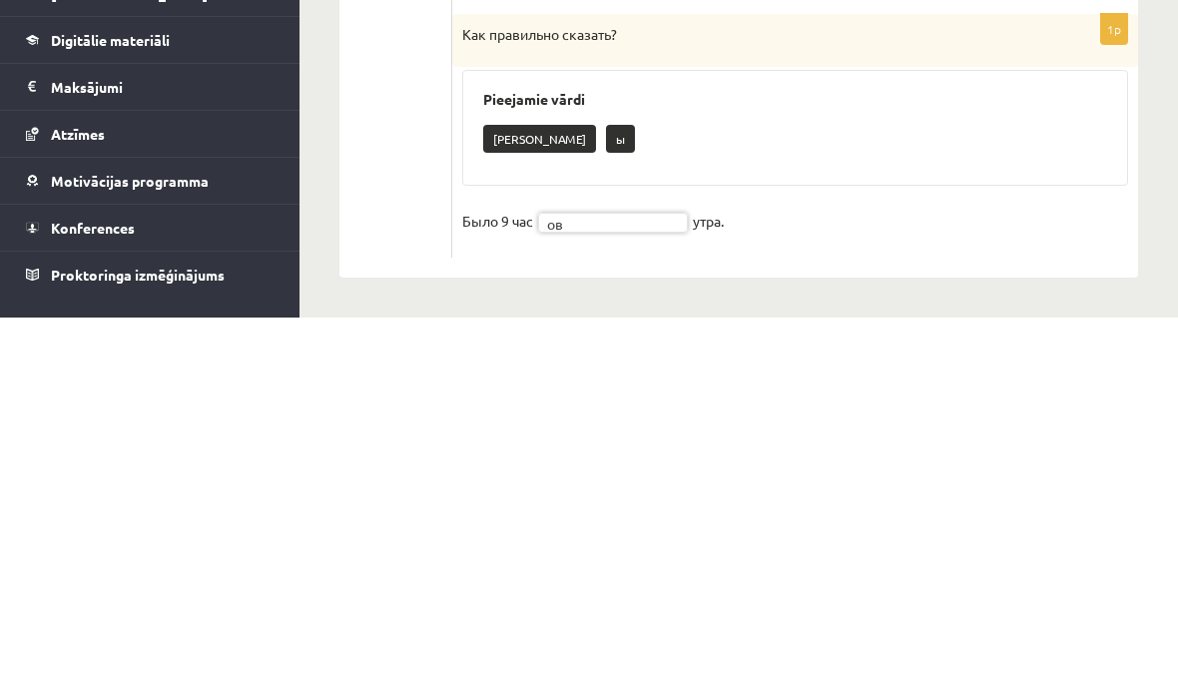
scroll to position [1126, 0]
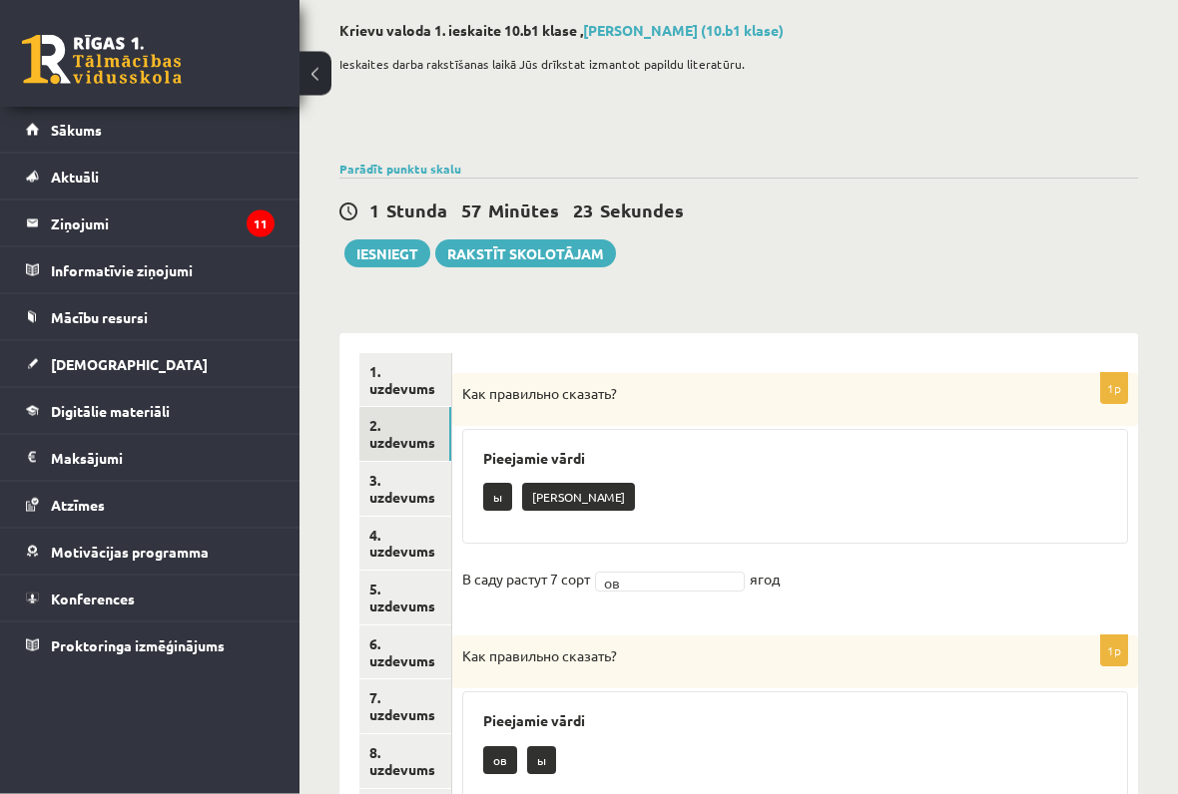
scroll to position [93, 0]
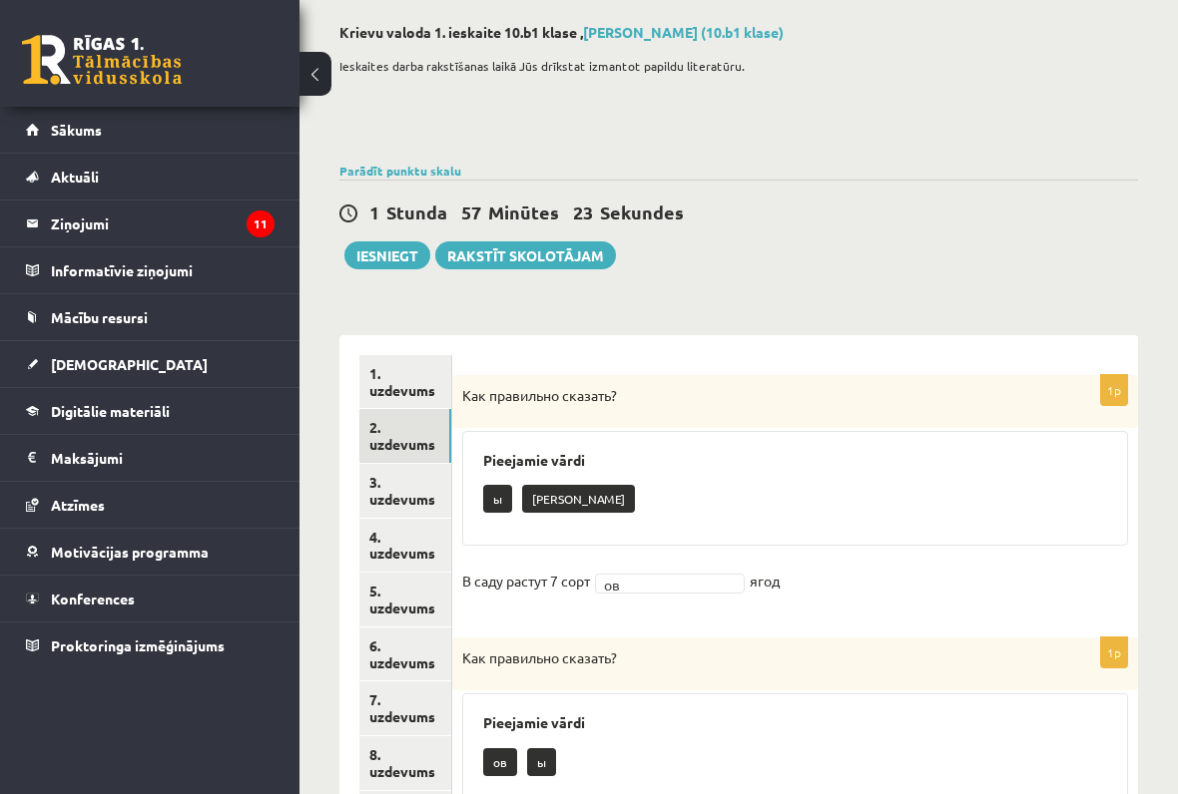
click at [392, 497] on link "3. uzdevums" at bounding box center [405, 491] width 92 height 54
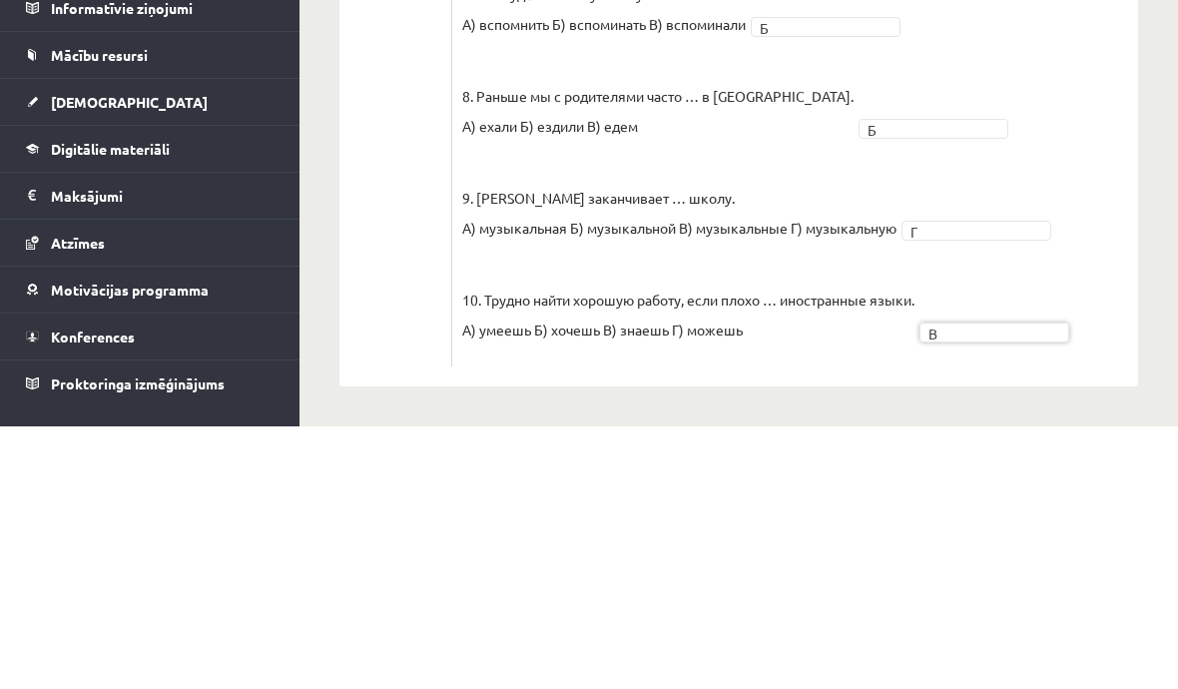
scroll to position [1025, 0]
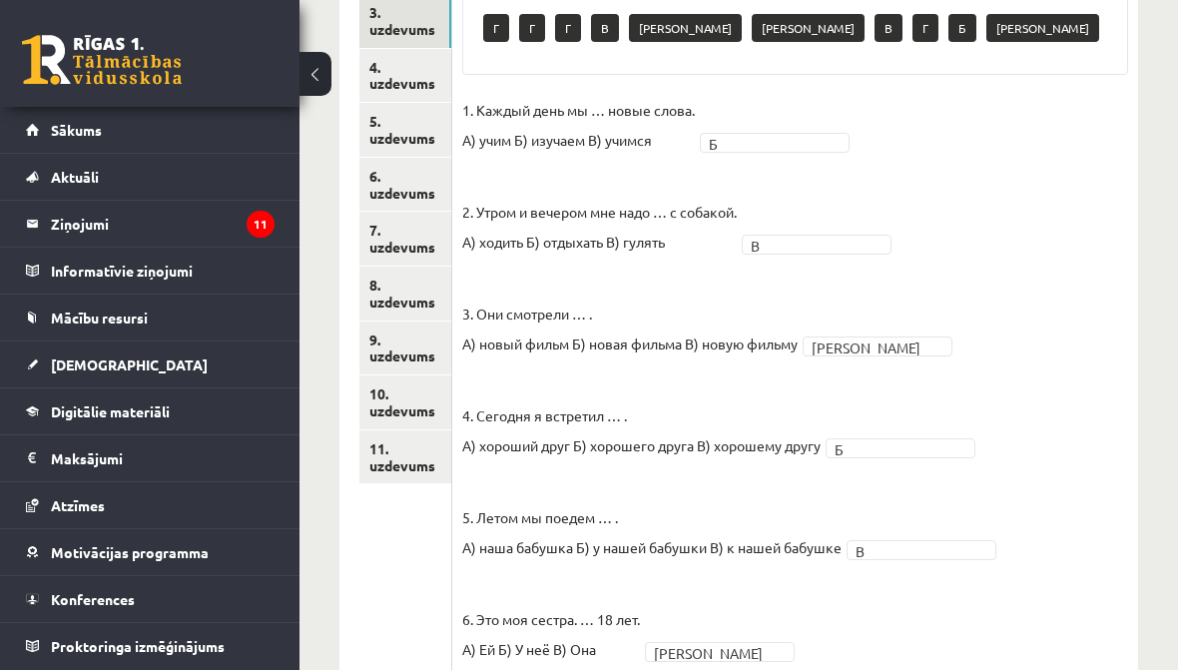
scroll to position [558, 0]
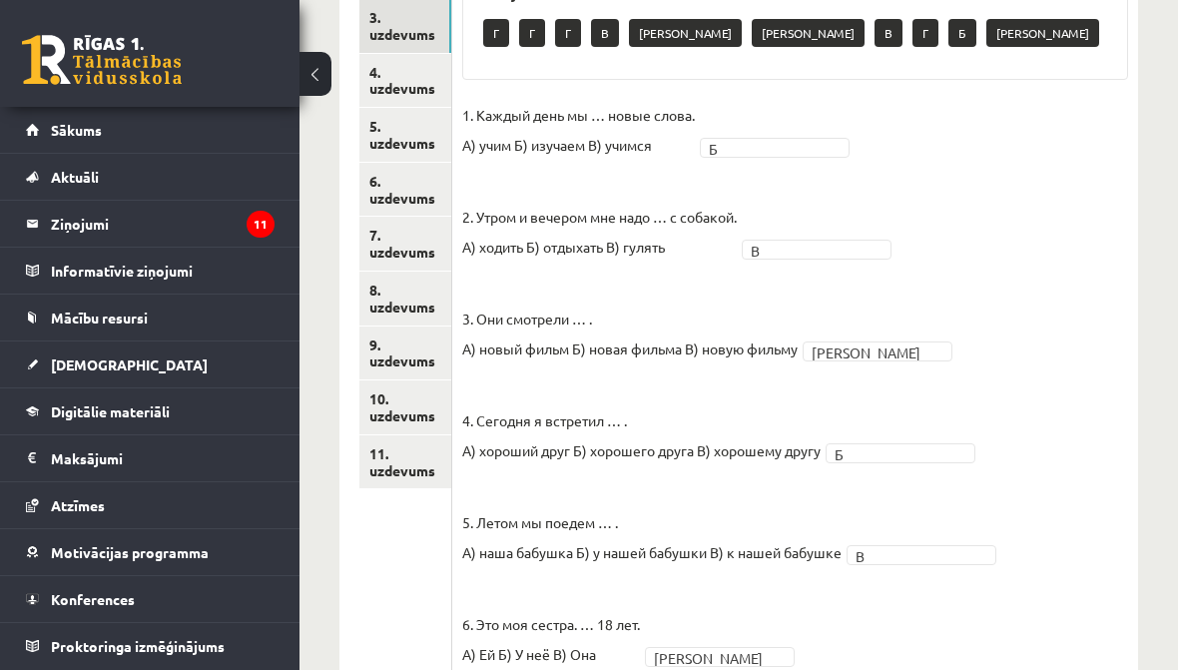
click at [390, 72] on link "4. uzdevums" at bounding box center [405, 81] width 92 height 54
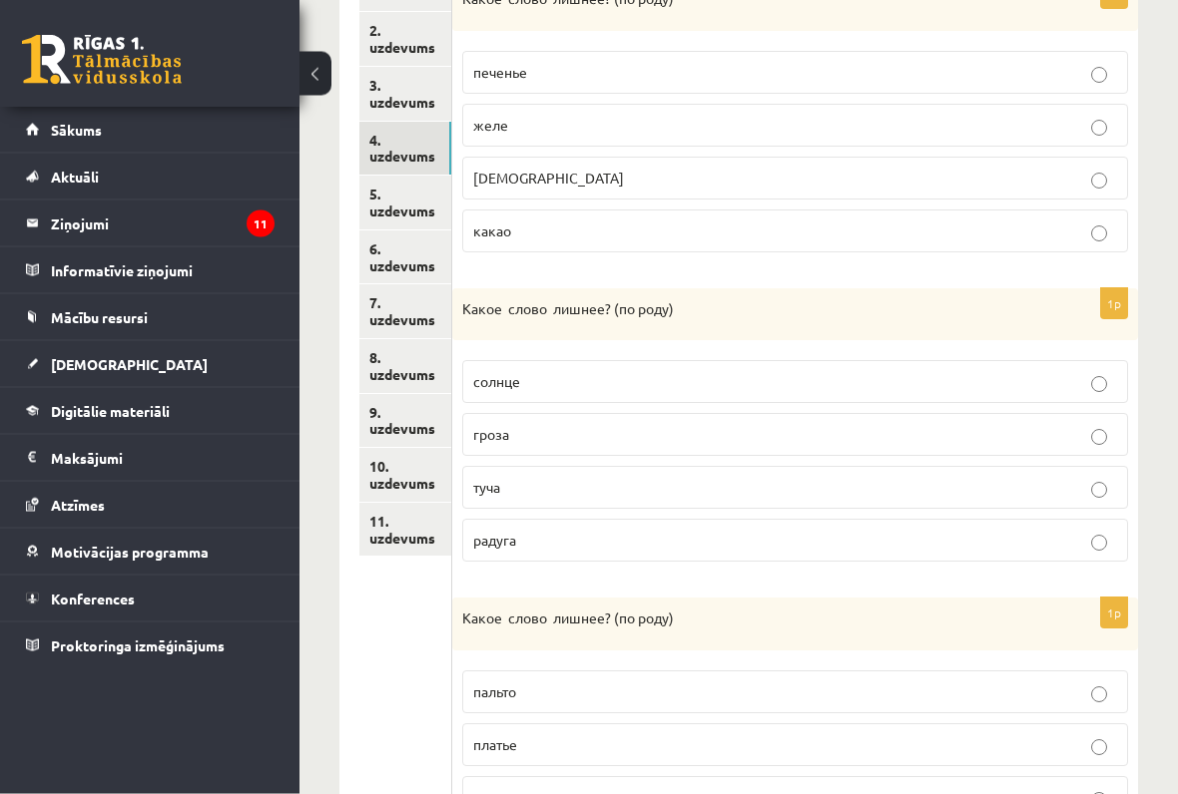
scroll to position [490, 0]
click at [1090, 183] on p "конфета" at bounding box center [795, 178] width 644 height 21
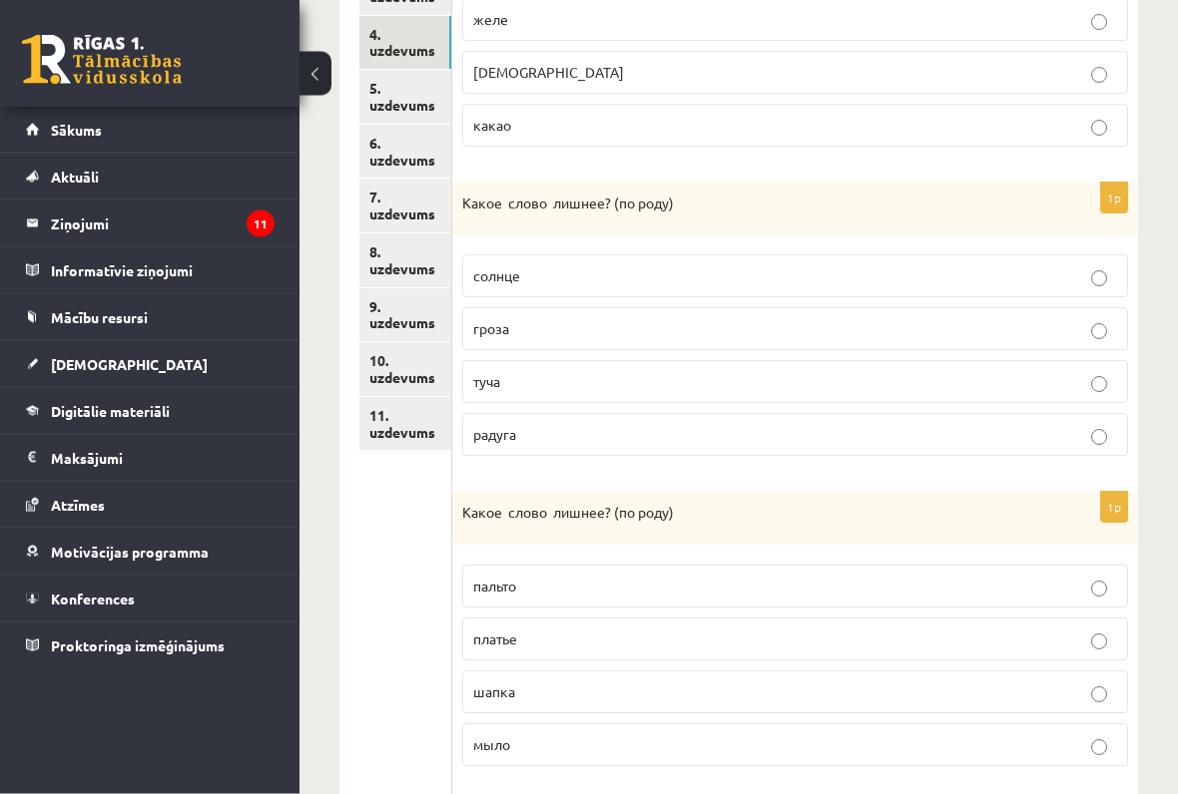
scroll to position [596, 0]
click at [1096, 290] on label "солнце" at bounding box center [795, 275] width 666 height 43
click at [1092, 284] on label "солнце" at bounding box center [795, 275] width 666 height 43
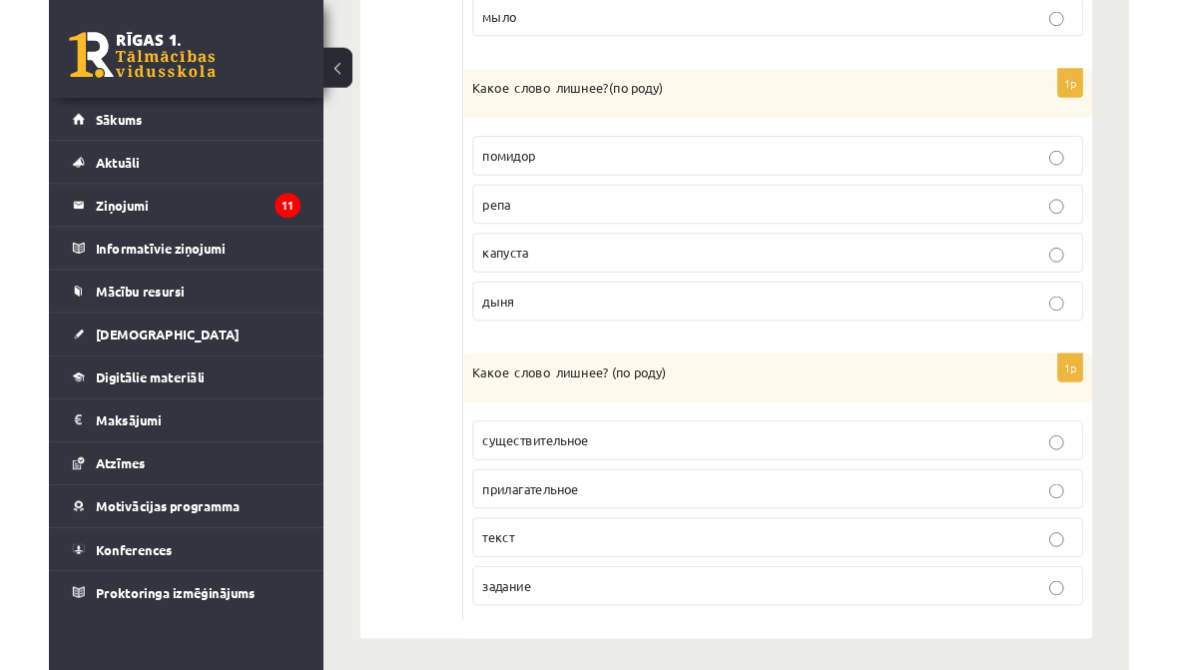
scroll to position [1349, 0]
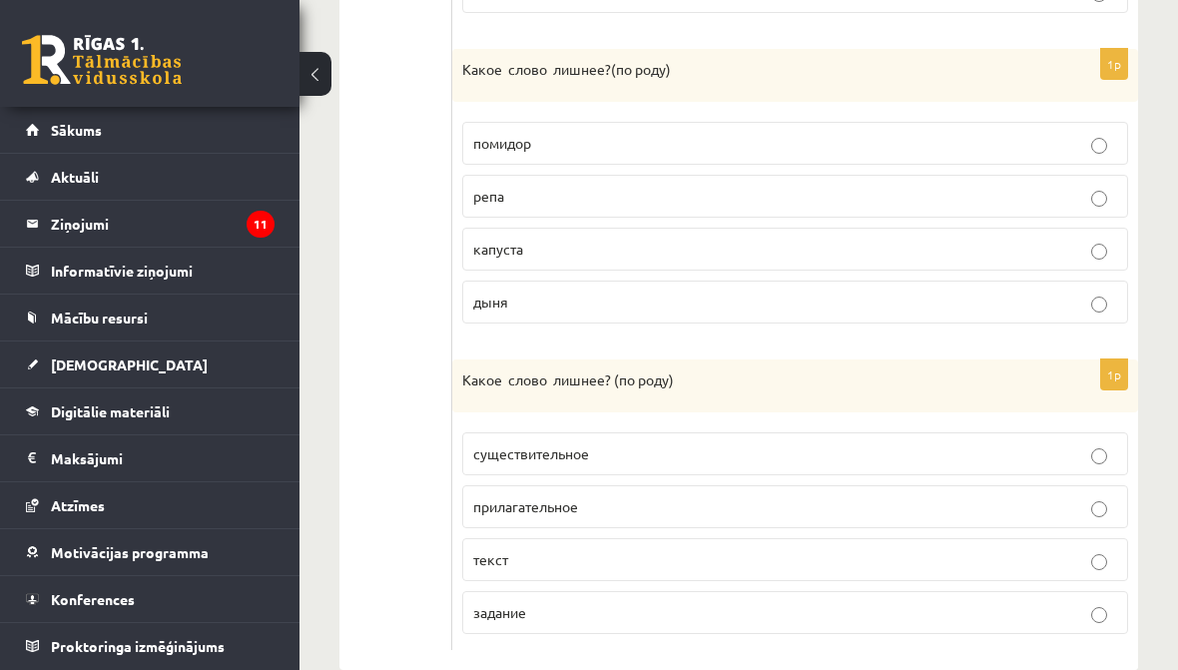
click at [1109, 122] on label "помидор" at bounding box center [795, 143] width 666 height 43
click at [1112, 140] on p "помидор" at bounding box center [795, 143] width 644 height 21
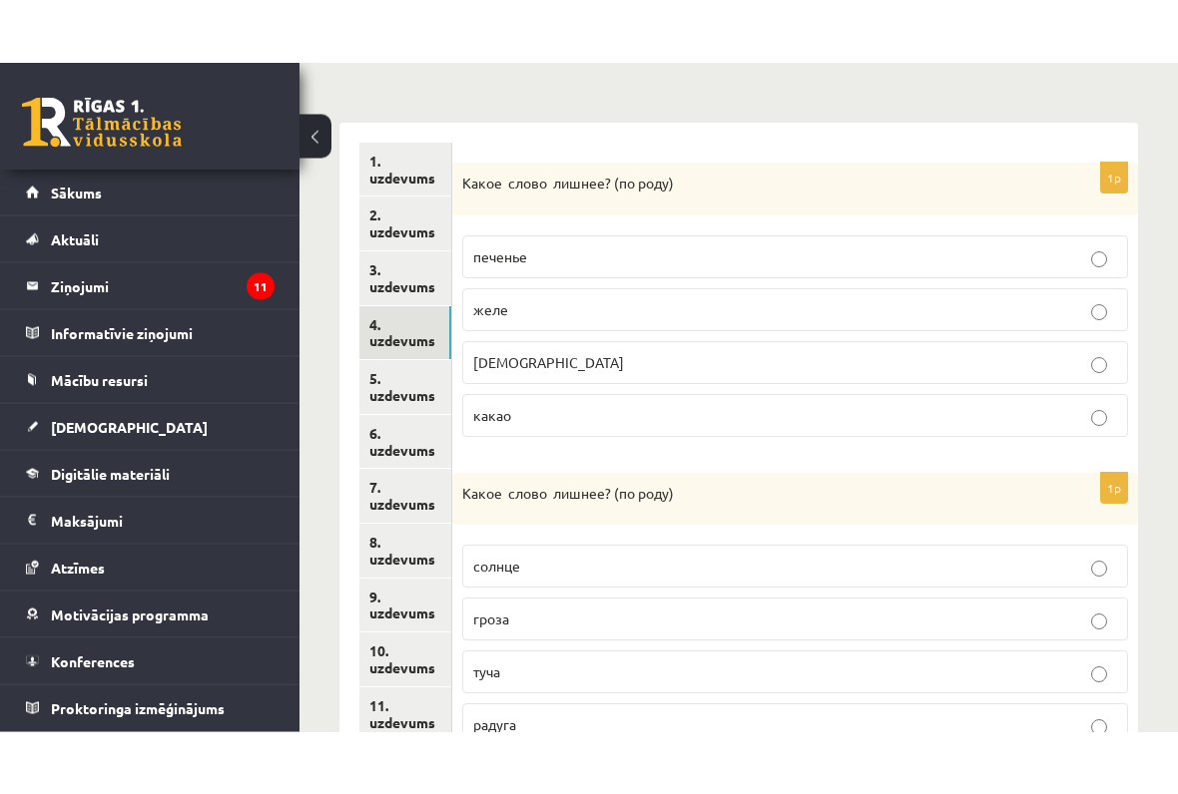
scroll to position [368, 0]
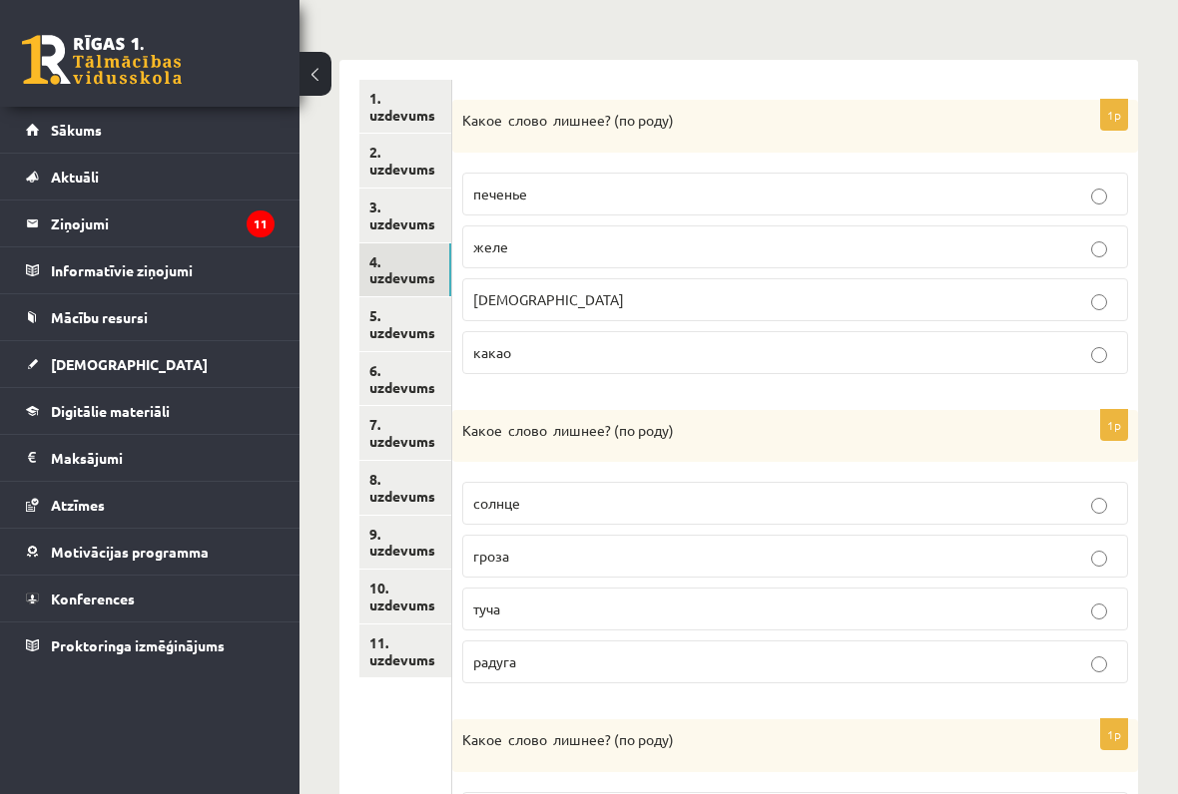
click at [378, 324] on link "5. uzdevums" at bounding box center [405, 324] width 92 height 54
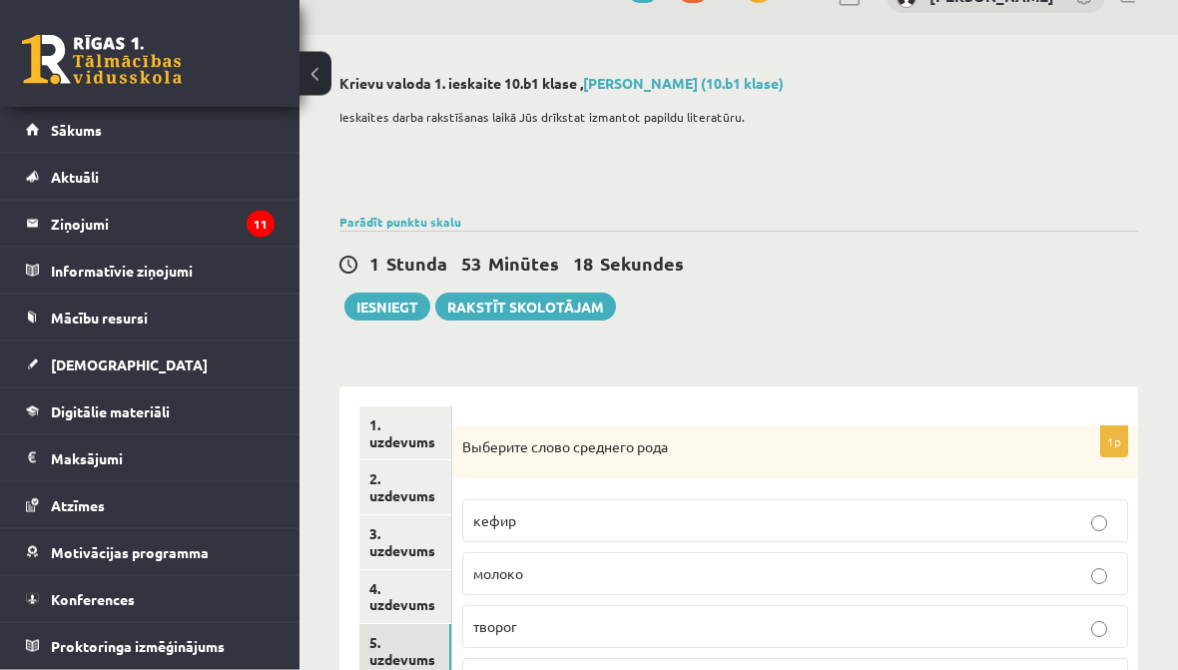
scroll to position [0, 0]
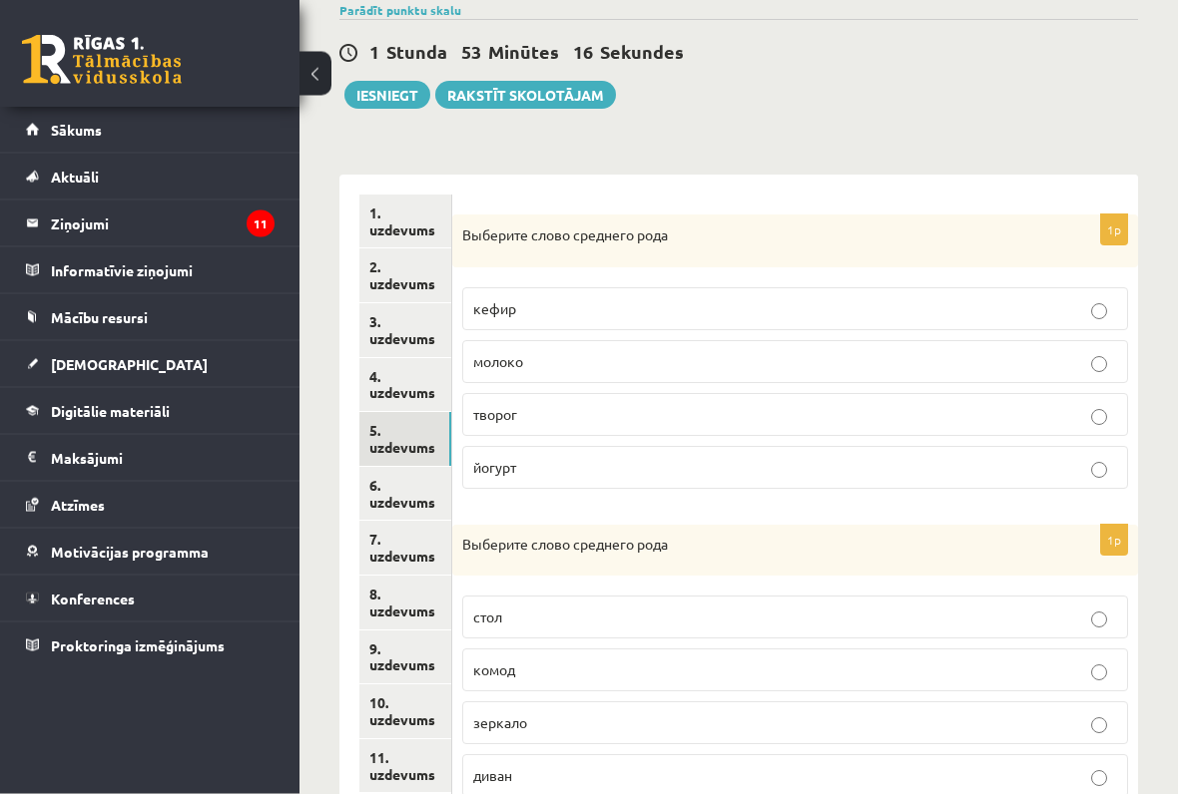
click at [394, 480] on link "6. uzdevums" at bounding box center [405, 495] width 92 height 54
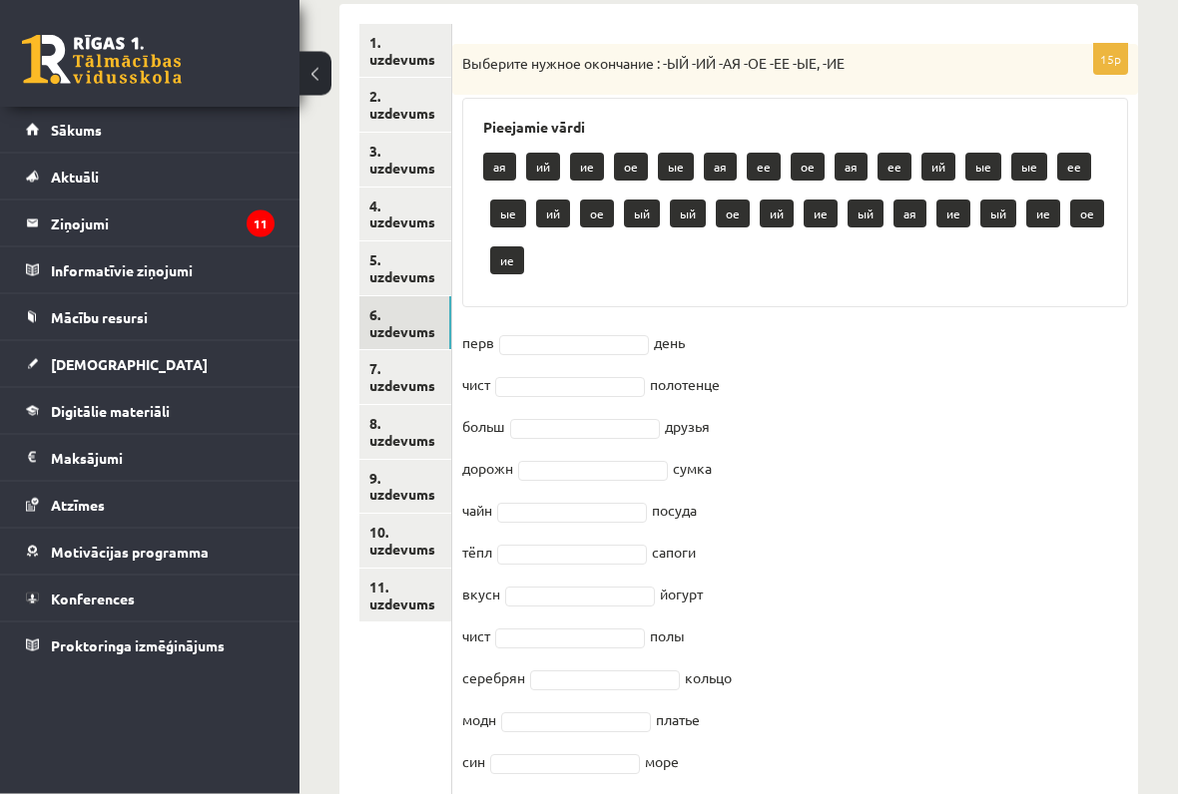
scroll to position [424, 0]
click at [592, 327] on fieldset "перв день чист полотенце больш друзья дорожн сумка чайн посуда тёпл сапоги вкус…" at bounding box center [795, 641] width 666 height 629
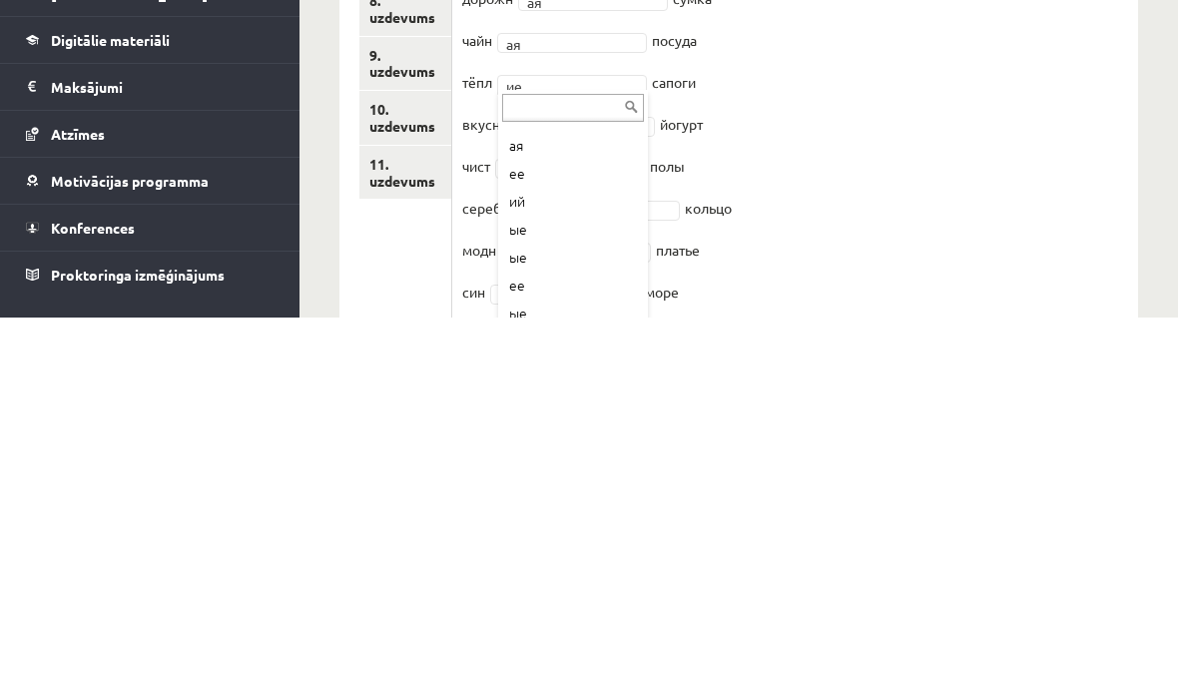
scroll to position [89, 0]
click at [528, 229] on fieldset "перв ий ** день чист ое ** полотенце больш ие ** друзья дорожн ая ** сумка чайн…" at bounding box center [795, 543] width 666 height 629
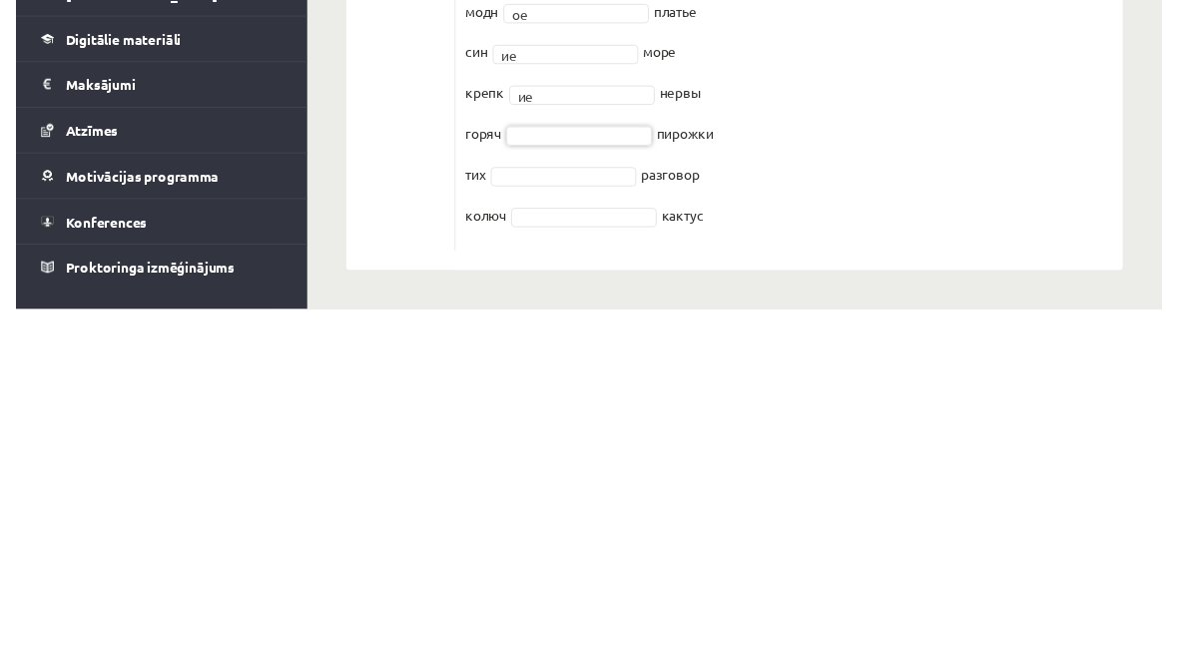
scroll to position [712, 0]
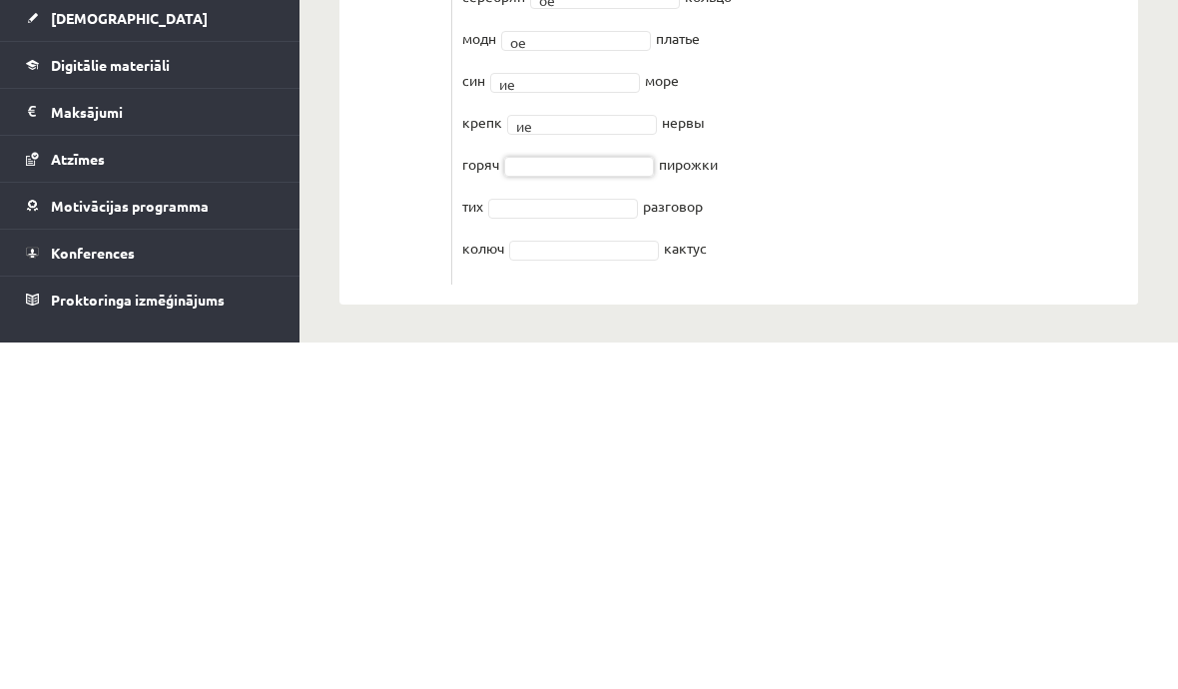
click at [514, 145] on fieldset "перв ий ** день чист ое ** полотенце больш ие ** друзья дорожн ая ** сумка чайн…" at bounding box center [795, 306] width 666 height 629
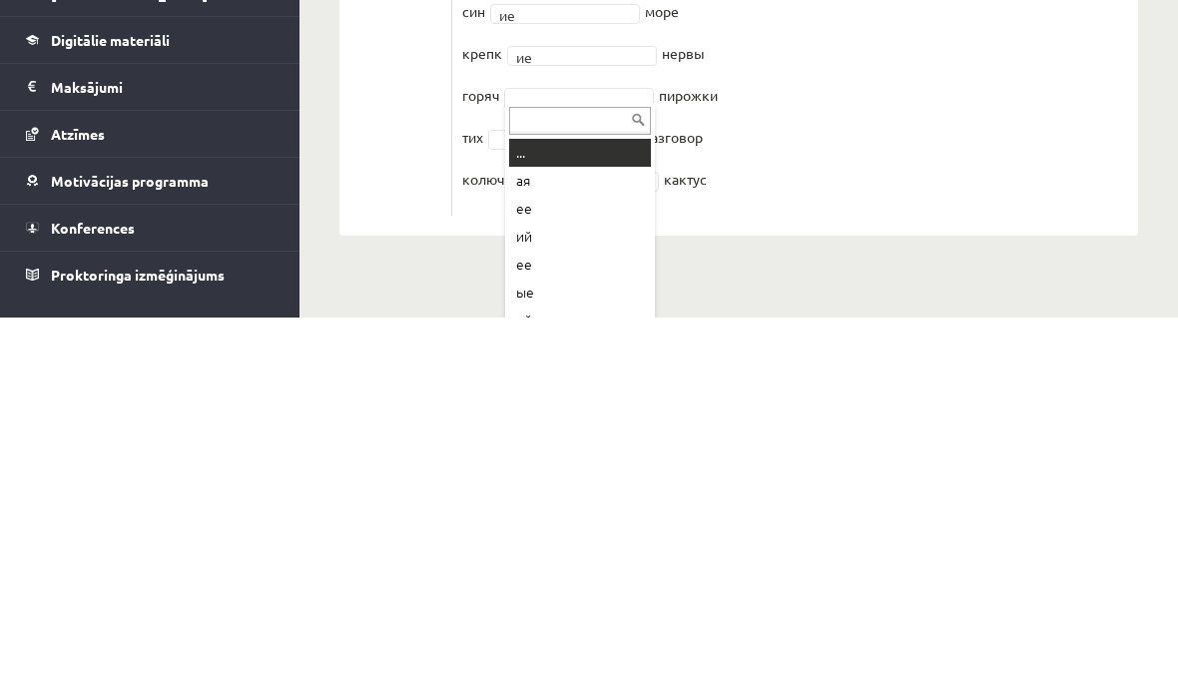
scroll to position [0, 0]
click at [621, 478] on input "text" at bounding box center [580, 492] width 142 height 28
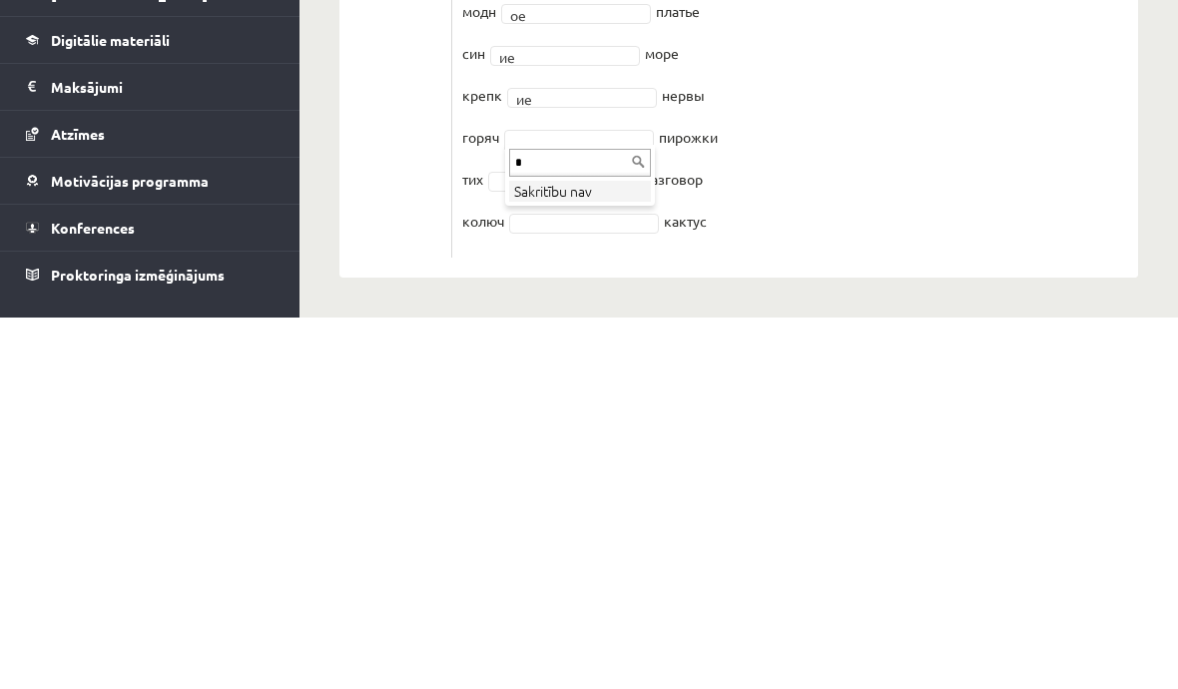
scroll to position [712, 0]
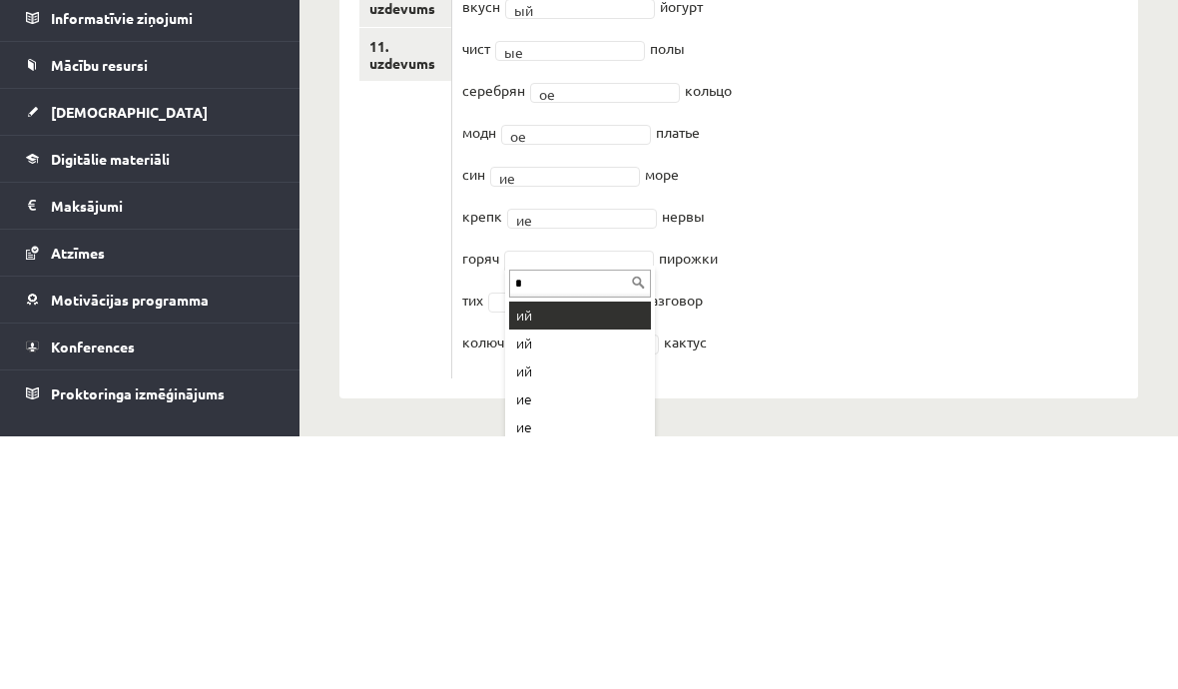
type input "**"
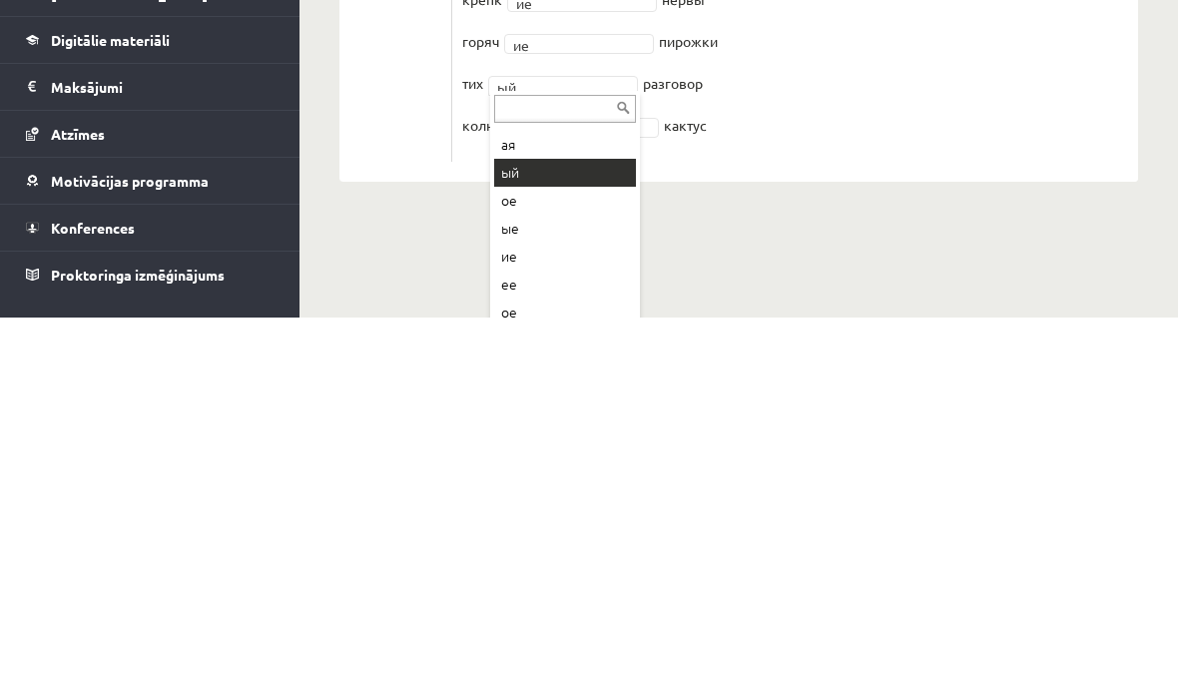
scroll to position [776, 0]
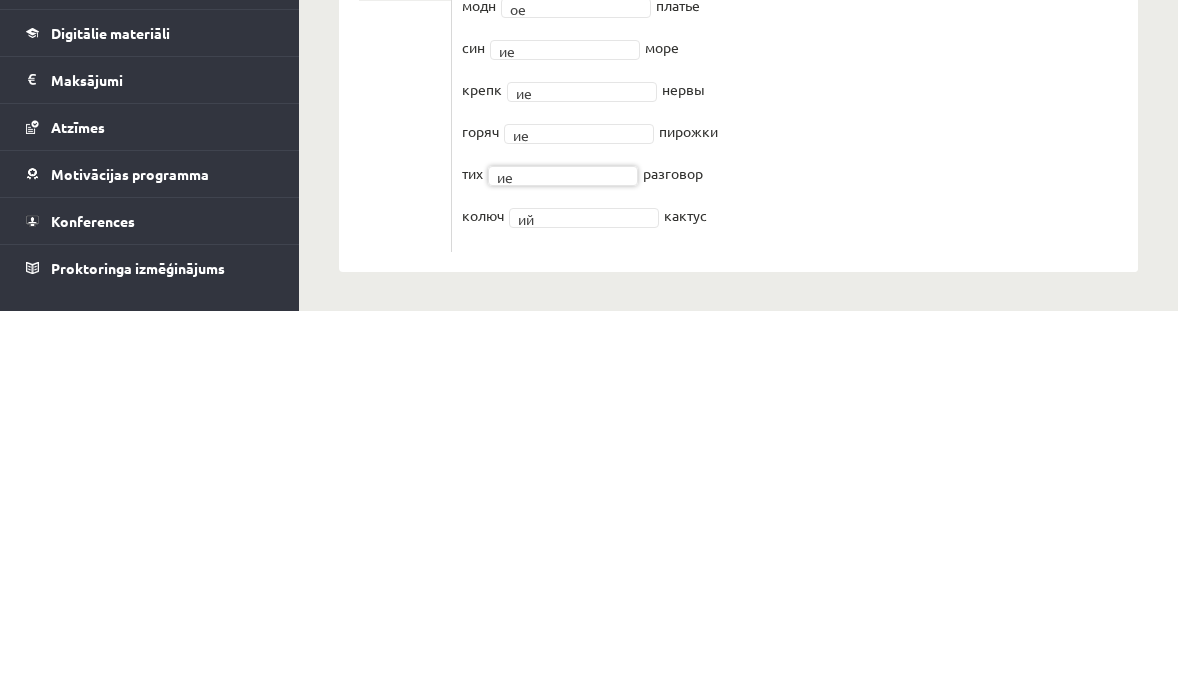
click at [1114, 134] on fieldset "перв ий ** день чист ое ** полотенце больш ие ** друзья дорожн ая ** сумка чайн…" at bounding box center [795, 305] width 666 height 629
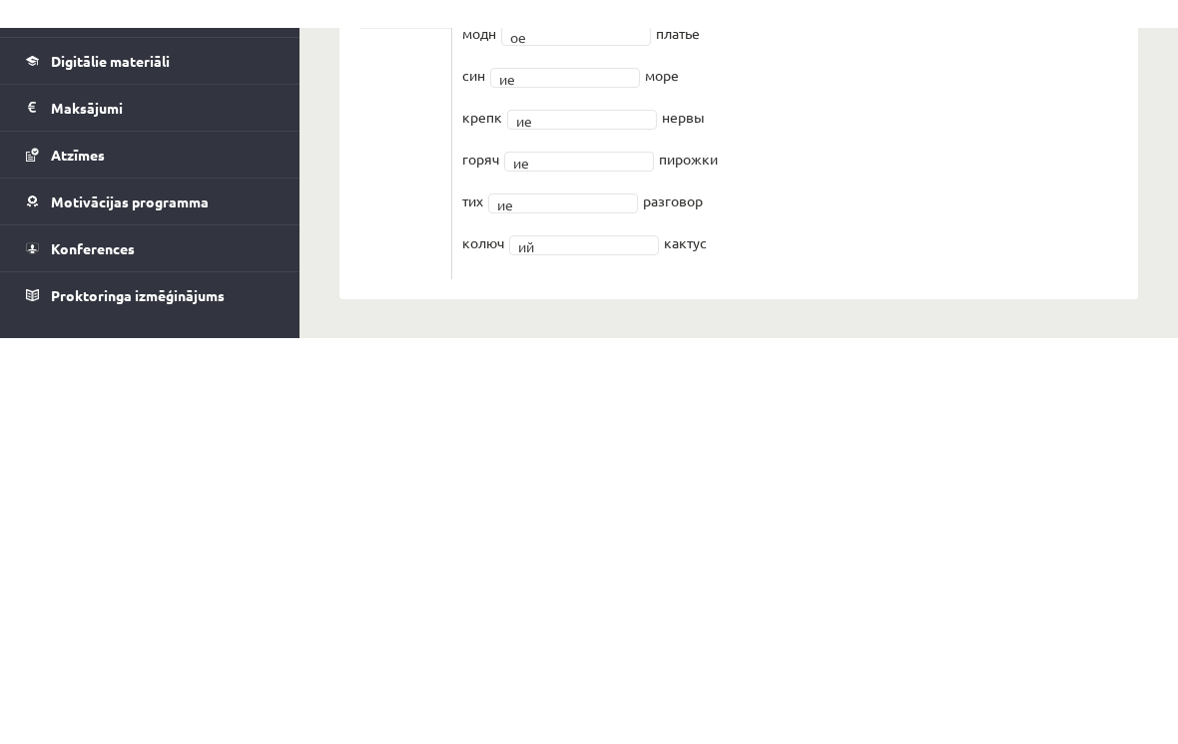
scroll to position [685, 0]
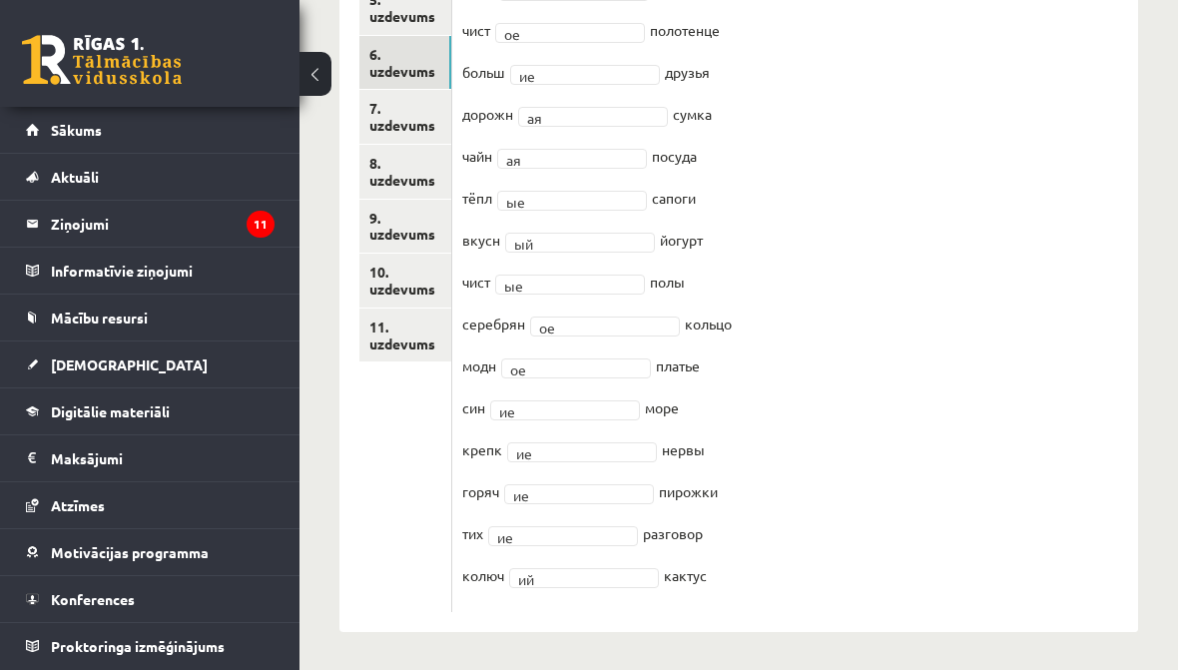
click at [395, 112] on link "7. uzdevums" at bounding box center [405, 117] width 92 height 54
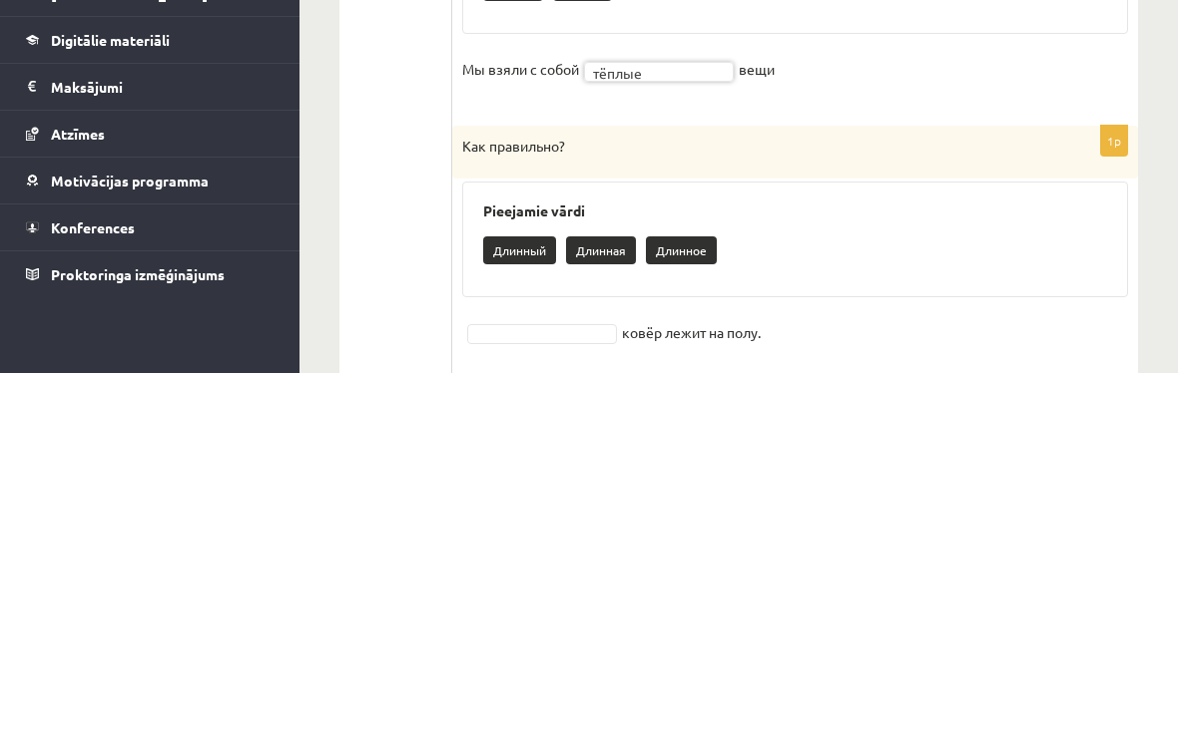
scroll to position [1549, 0]
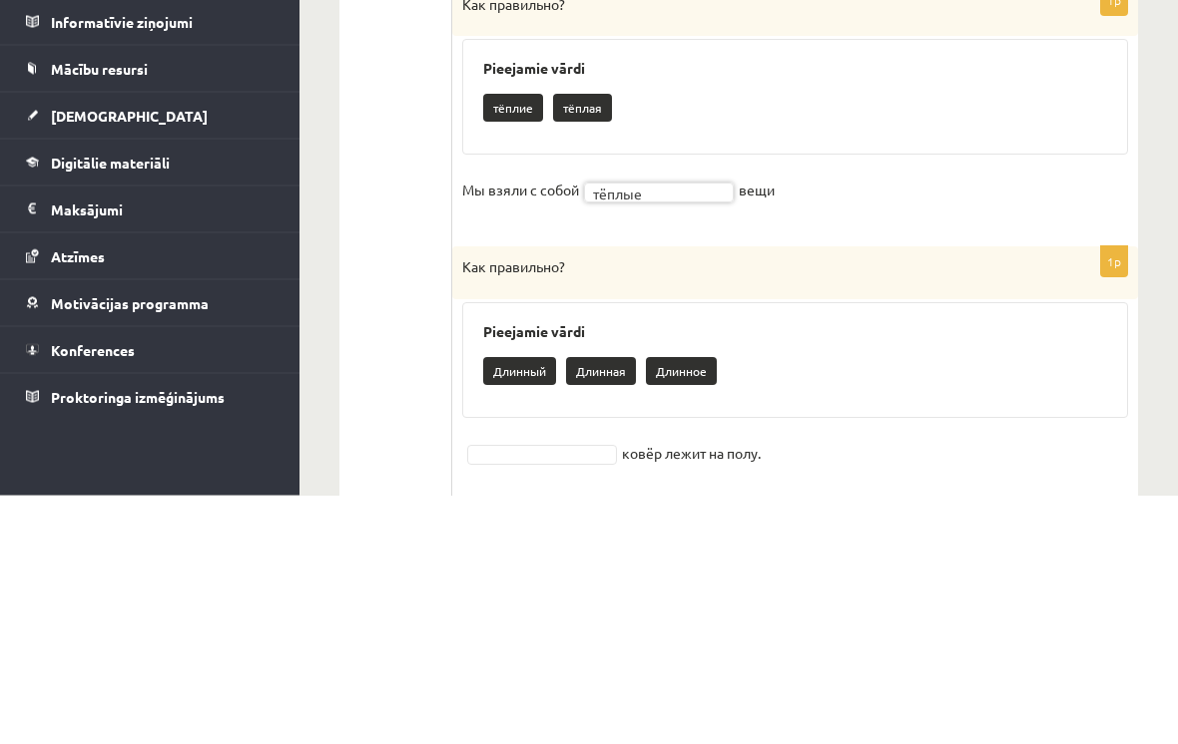
click at [747, 424] on fieldset "Мы взяли с собой тёплые ****** вещи" at bounding box center [795, 445] width 666 height 42
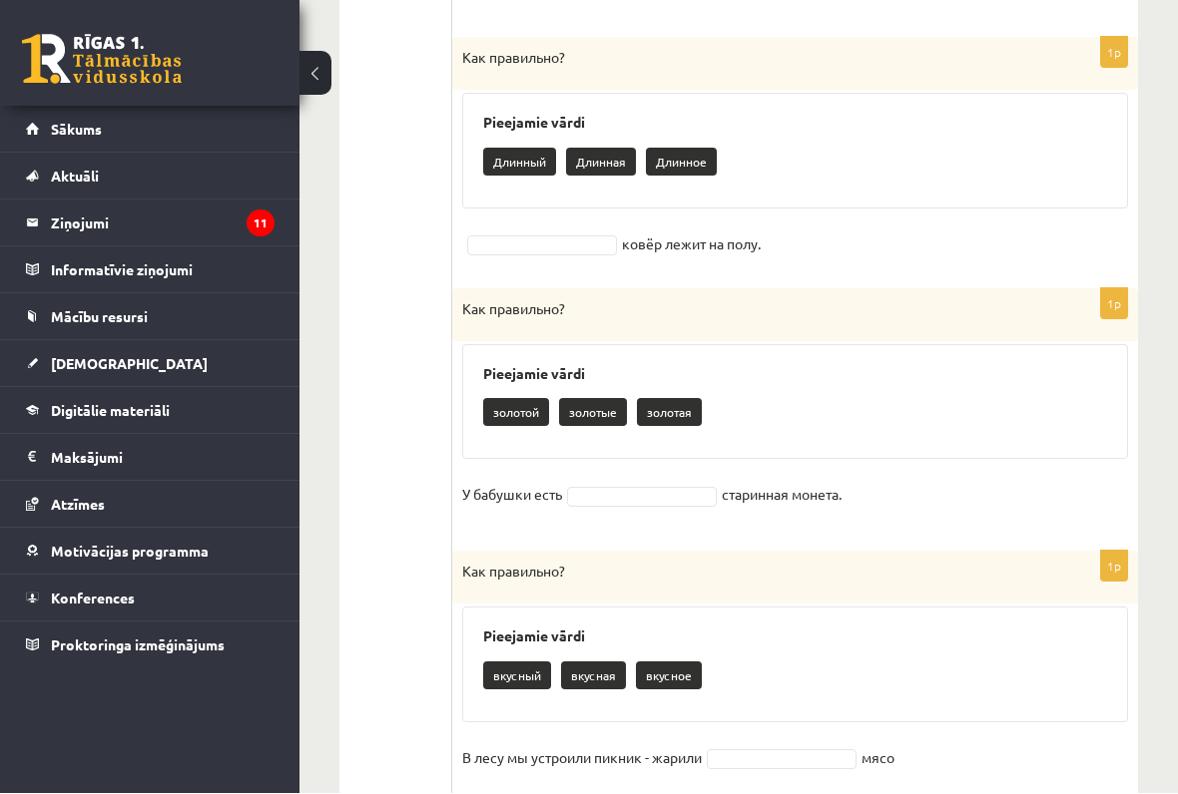
scroll to position [2008, 0]
click at [543, 148] on p "Длинный" at bounding box center [519, 162] width 73 height 28
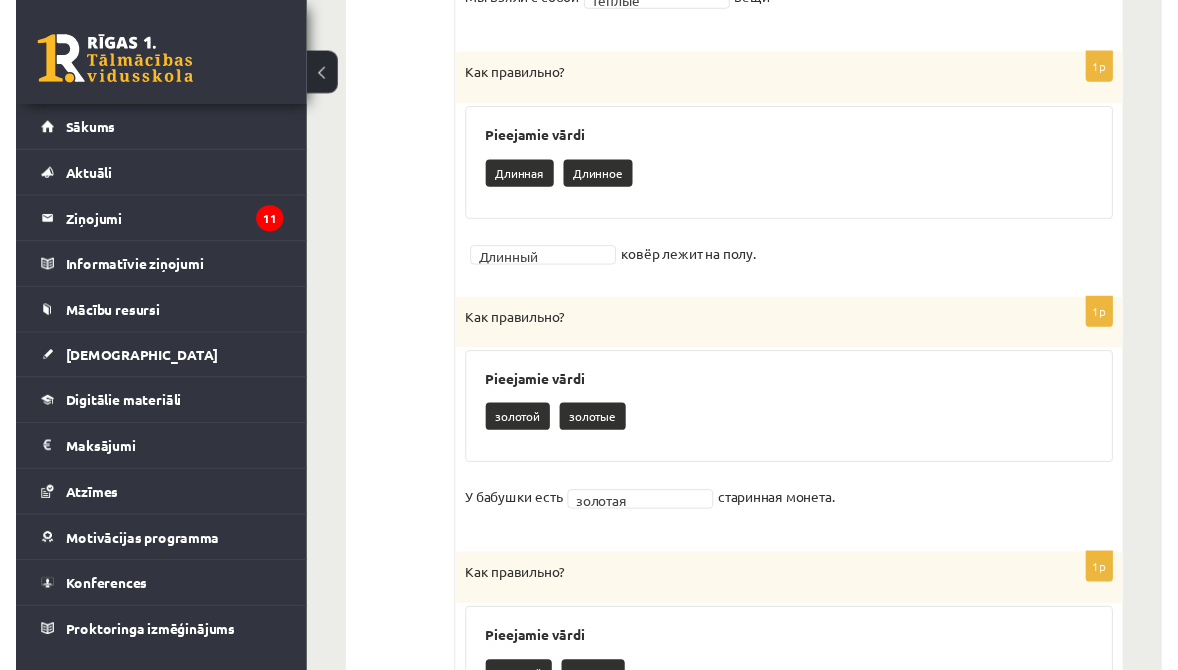
scroll to position [1958, 0]
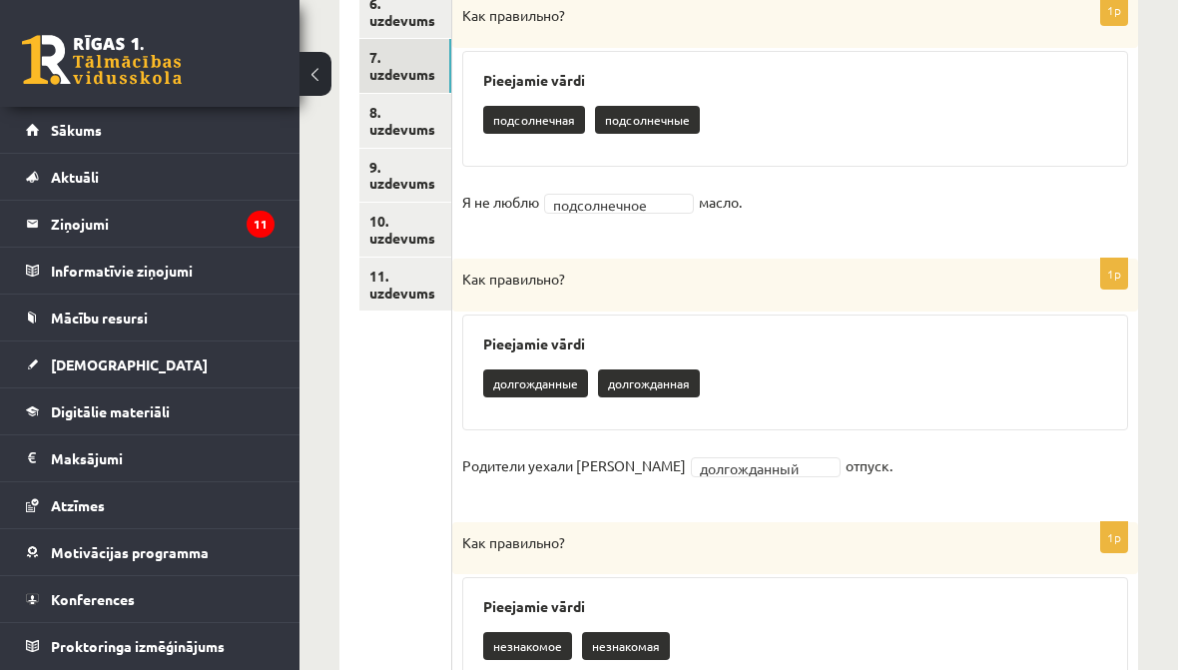
scroll to position [705, 0]
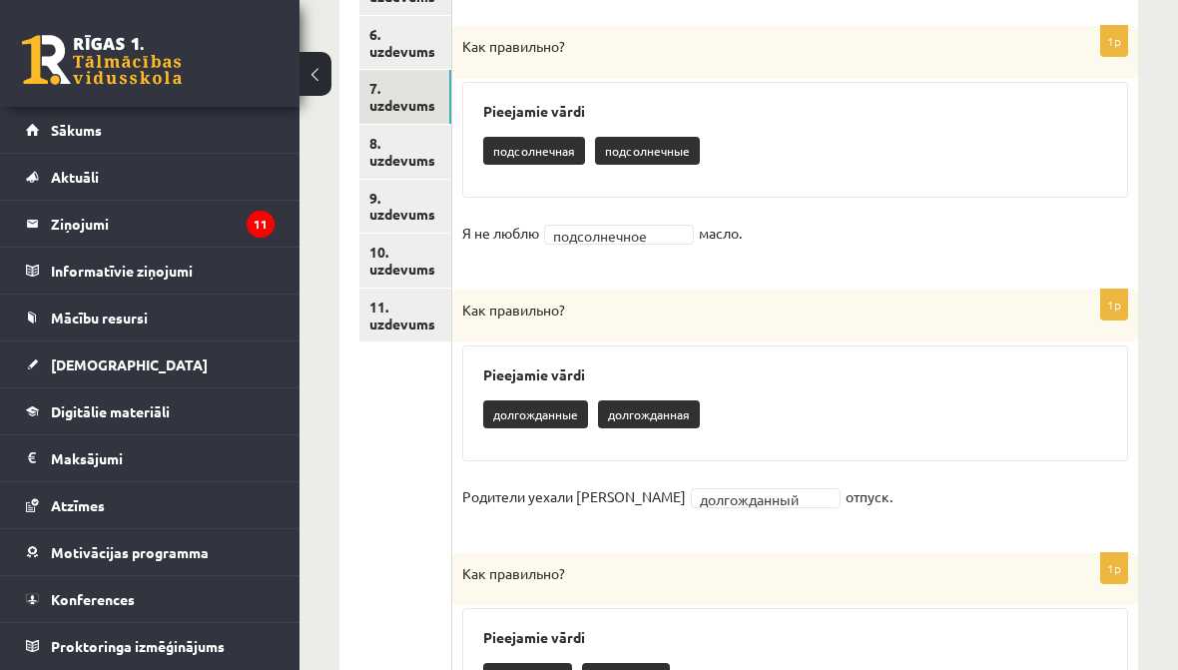
click at [401, 145] on link "8. uzdevums" at bounding box center [405, 152] width 92 height 54
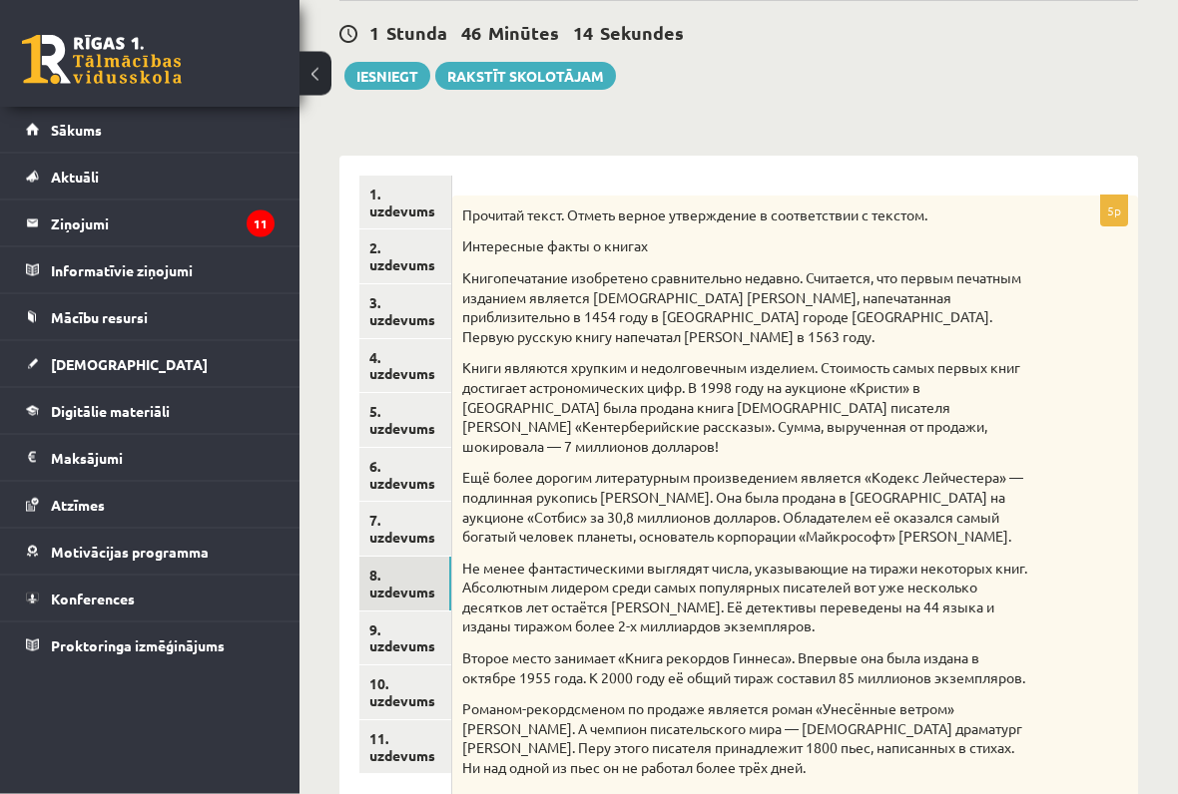
scroll to position [272, 0]
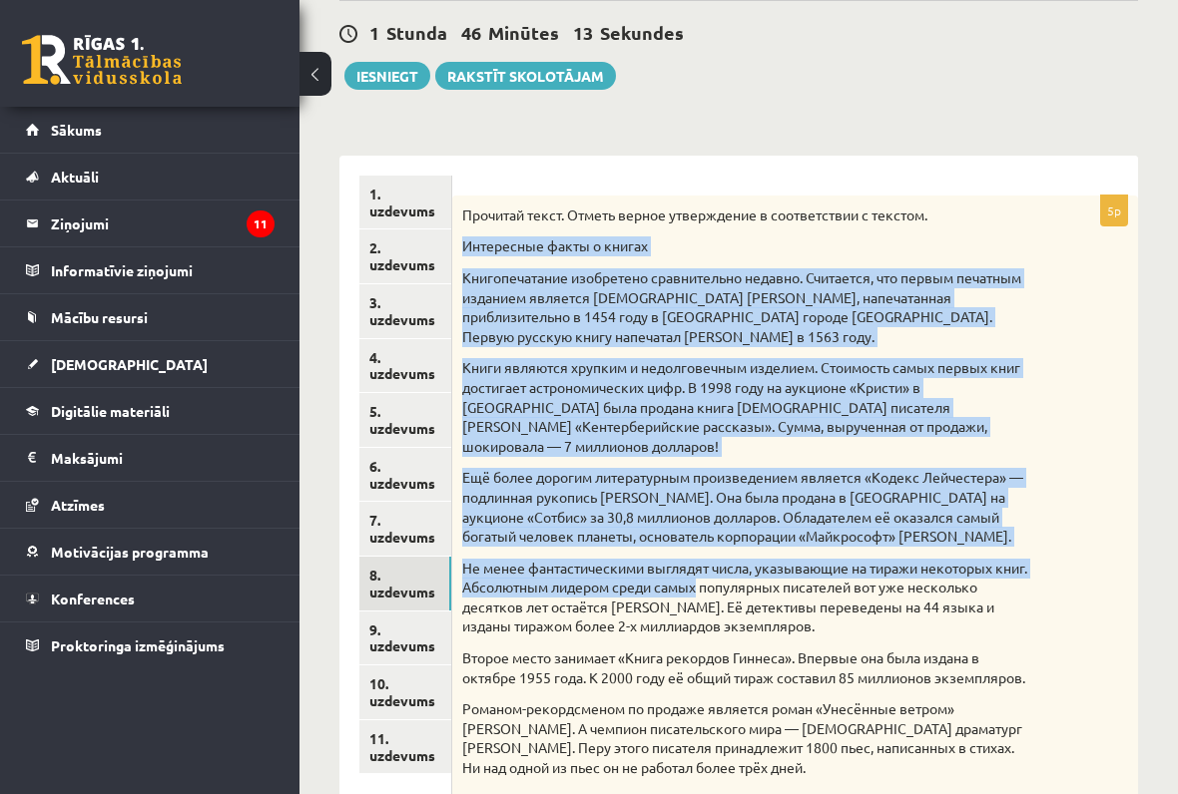
click at [478, 226] on div "Прочитай текст. Отметь верное утверждение в соответствии с текстом. Интересные …" at bounding box center [795, 659] width 686 height 926
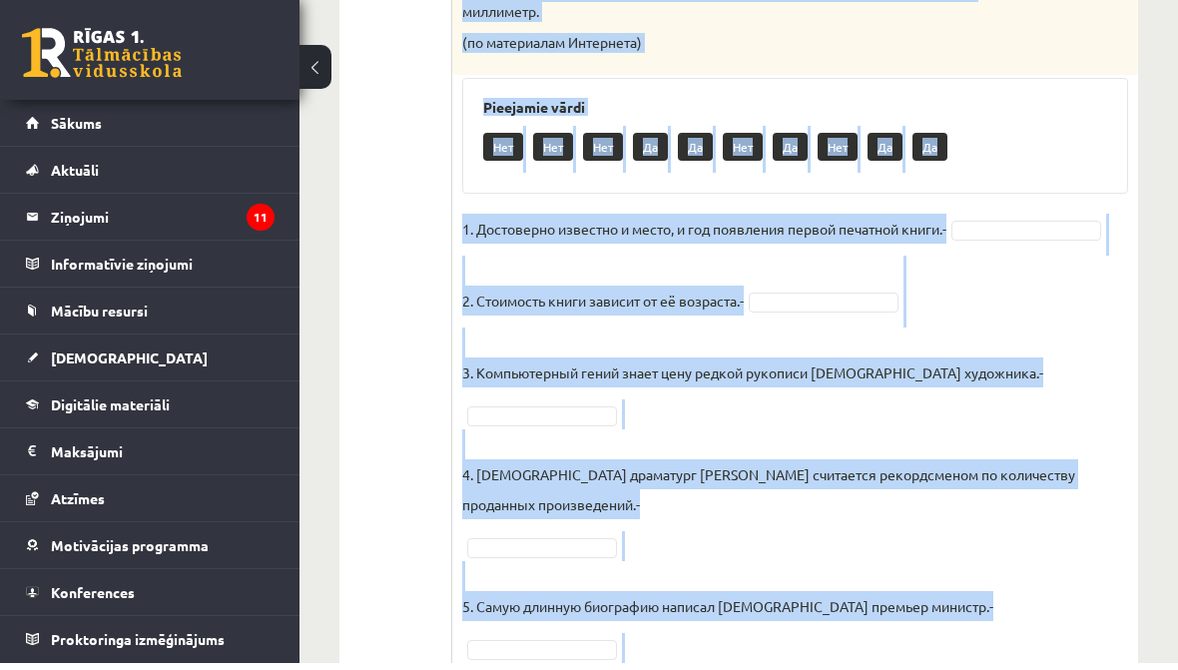
scroll to position [1319, 0]
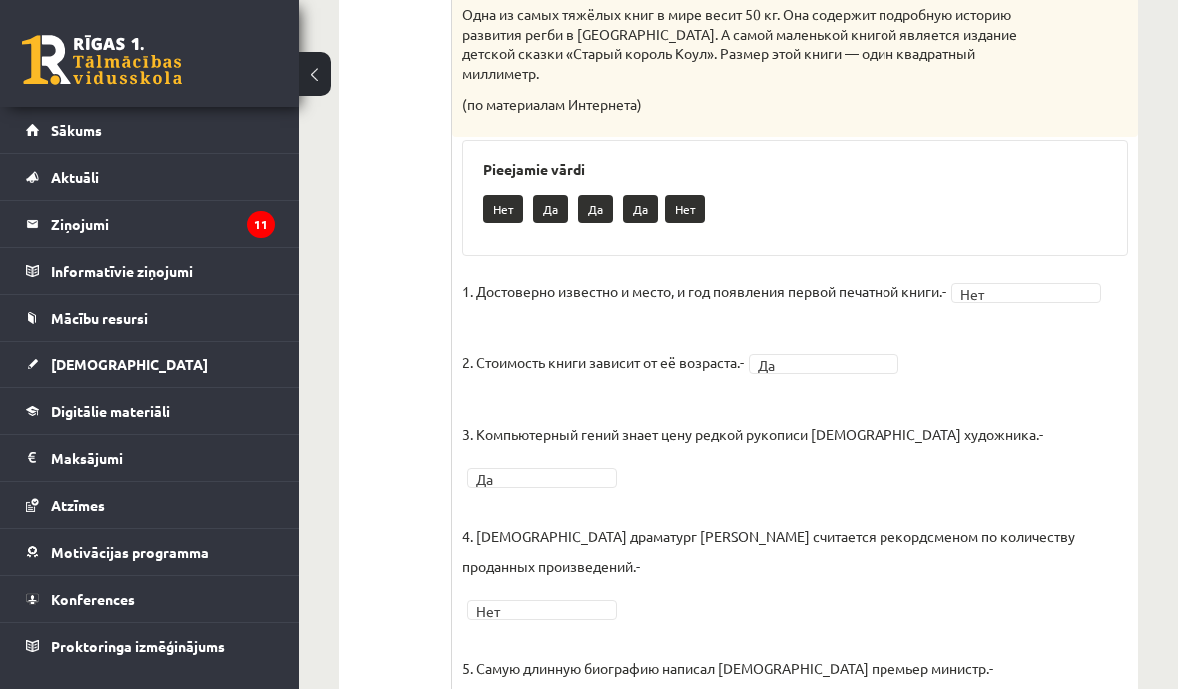
scroll to position [1216, 0]
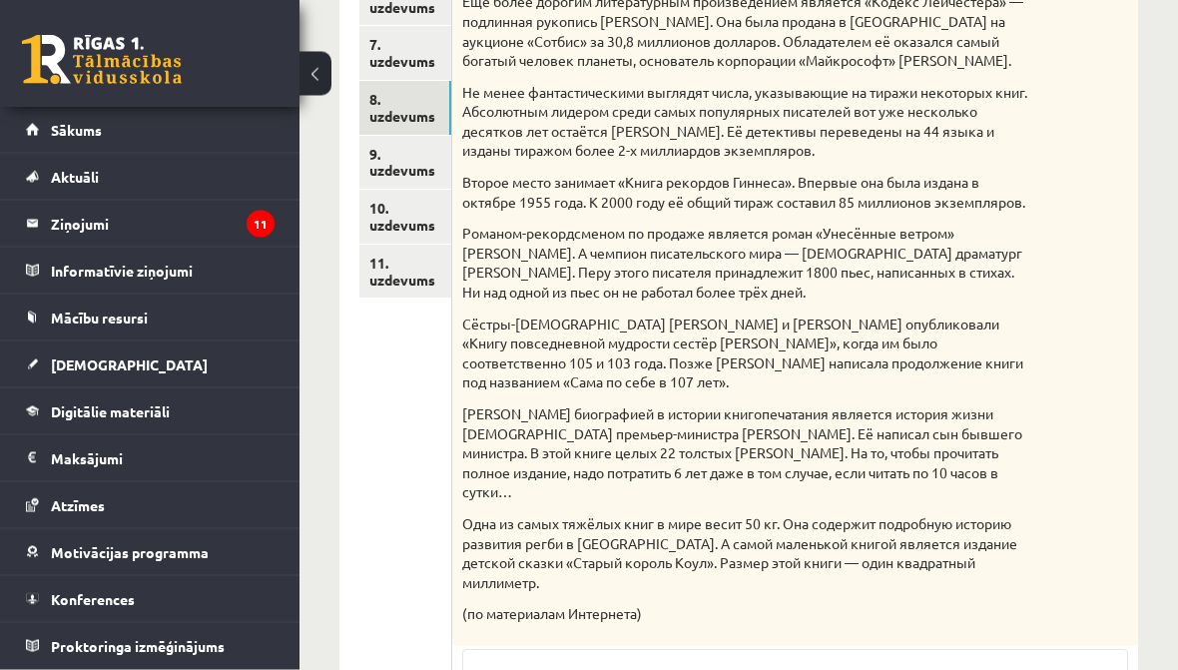
scroll to position [748, 0]
click at [401, 161] on link "9. uzdevums" at bounding box center [405, 163] width 92 height 54
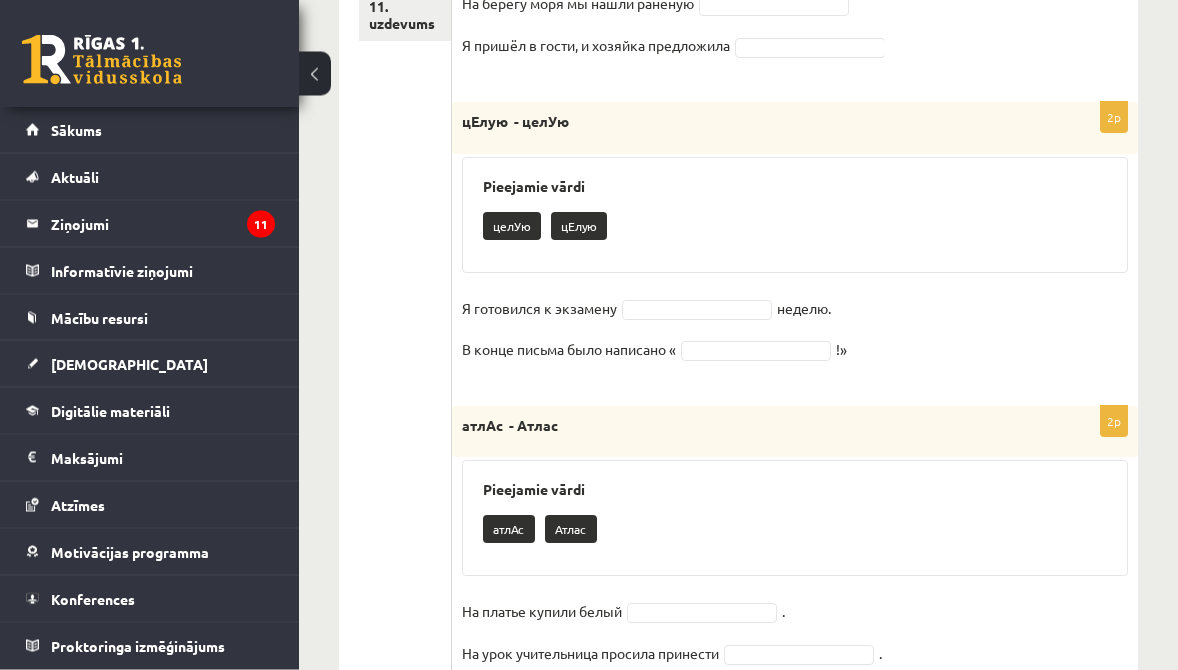
scroll to position [1078, 0]
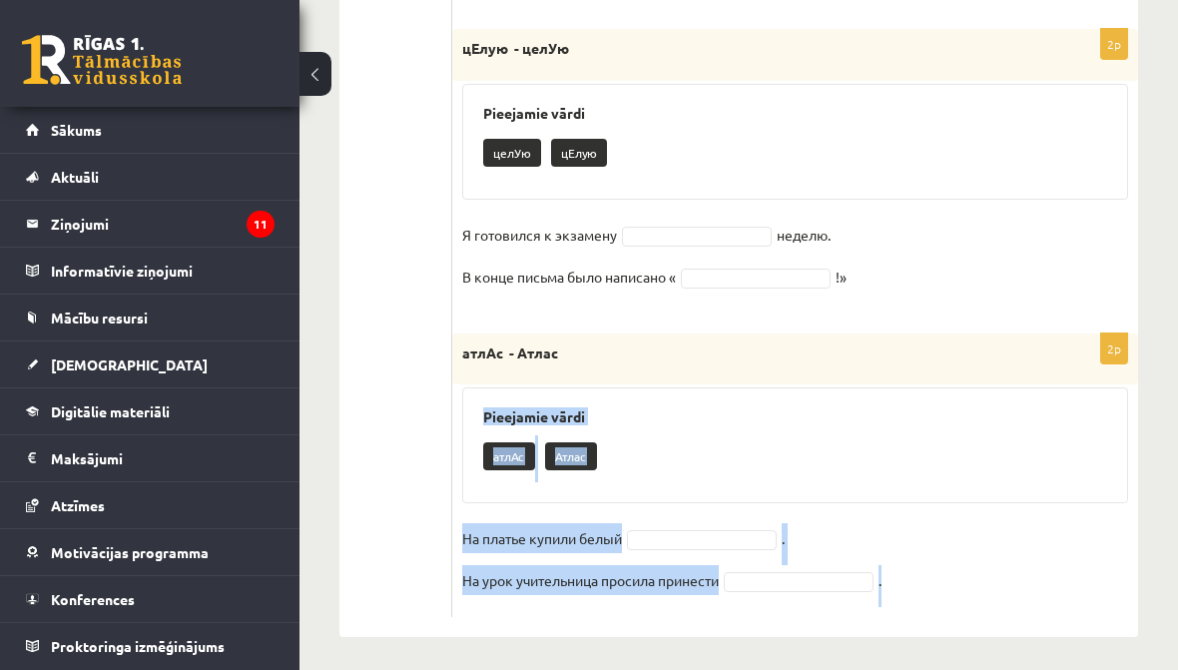
click at [477, 410] on div "Pieejamie vārdi атлАс Атлас" at bounding box center [795, 445] width 666 height 116
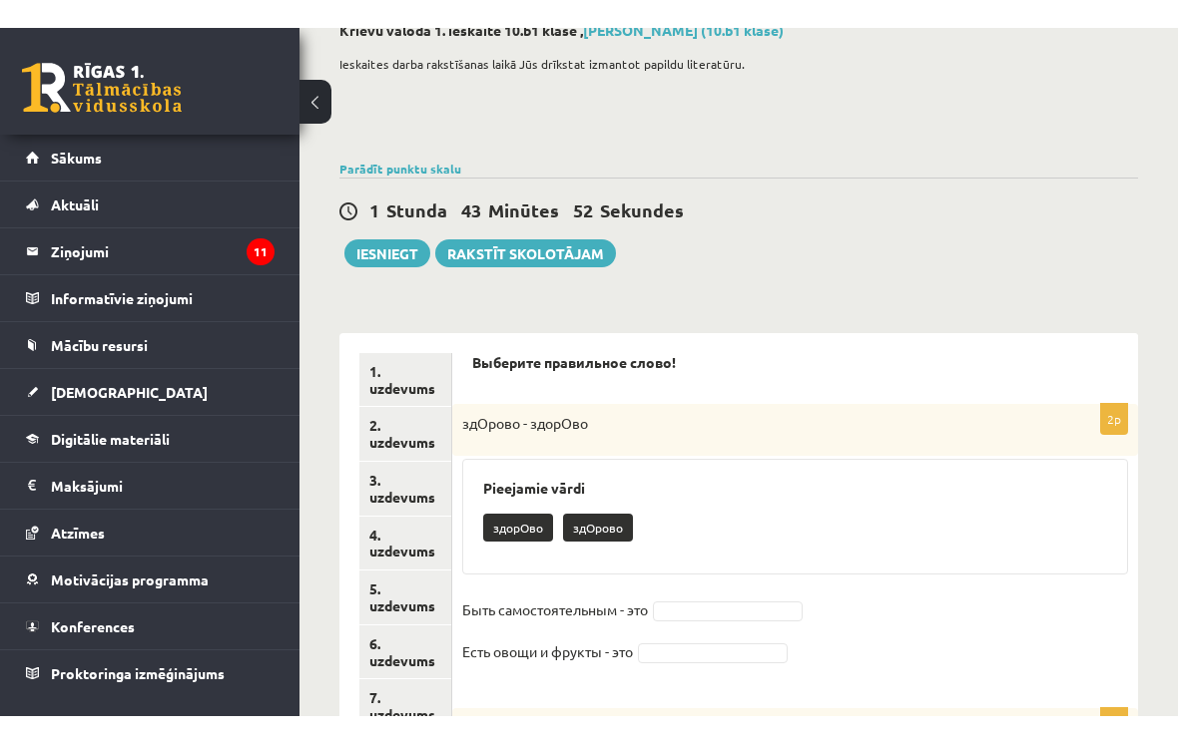
scroll to position [0, 0]
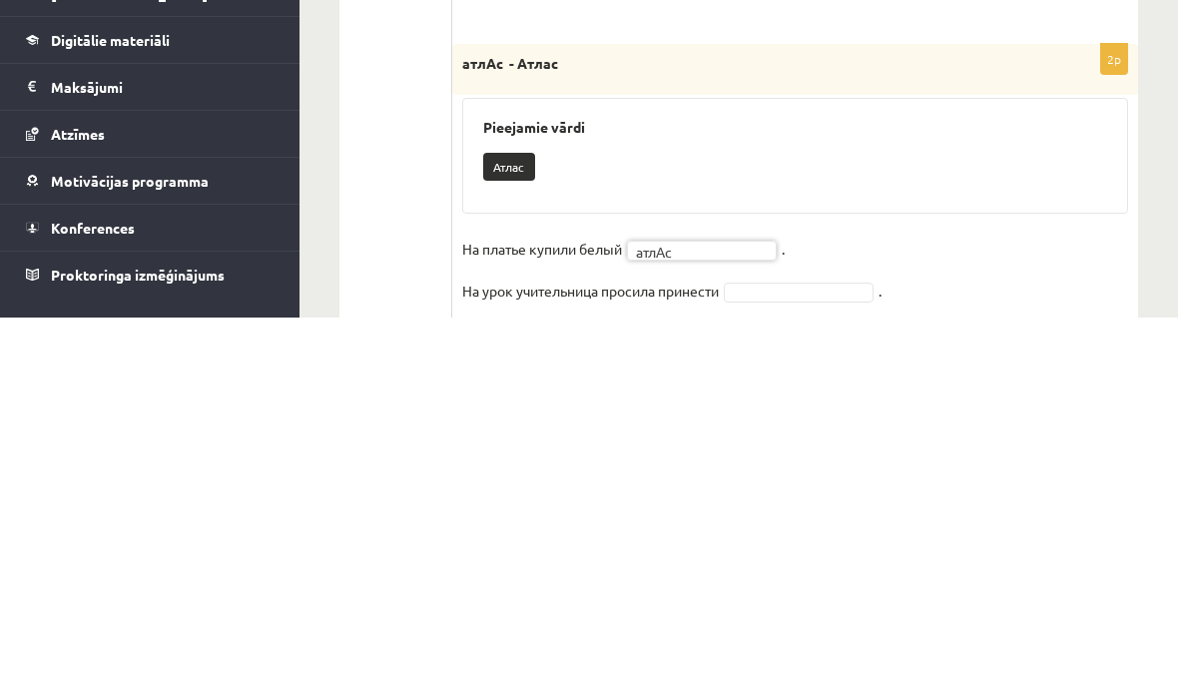
click at [396, 218] on ul "1. uzdevums 2. uzdevums 3. uzdevums 4. uzdevums 5. uzdevums 6. uzdevums 7. uzde…" at bounding box center [405, 75] width 93 height 1246
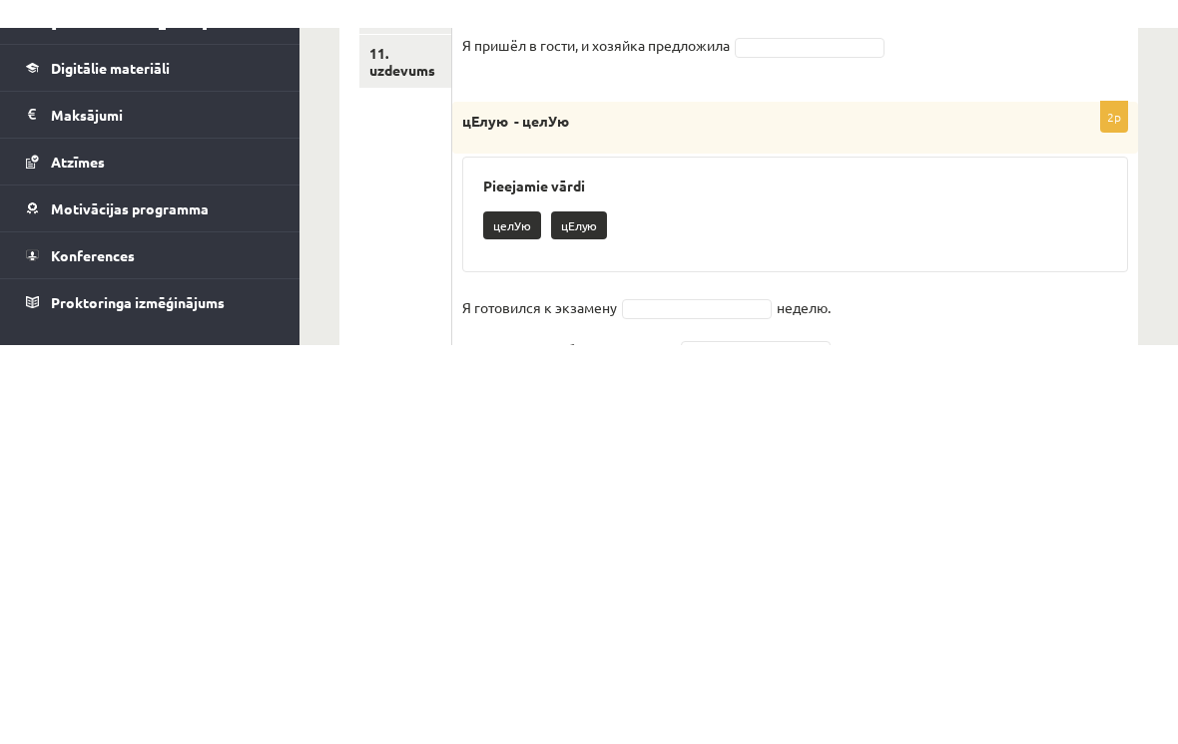
scroll to position [651, 0]
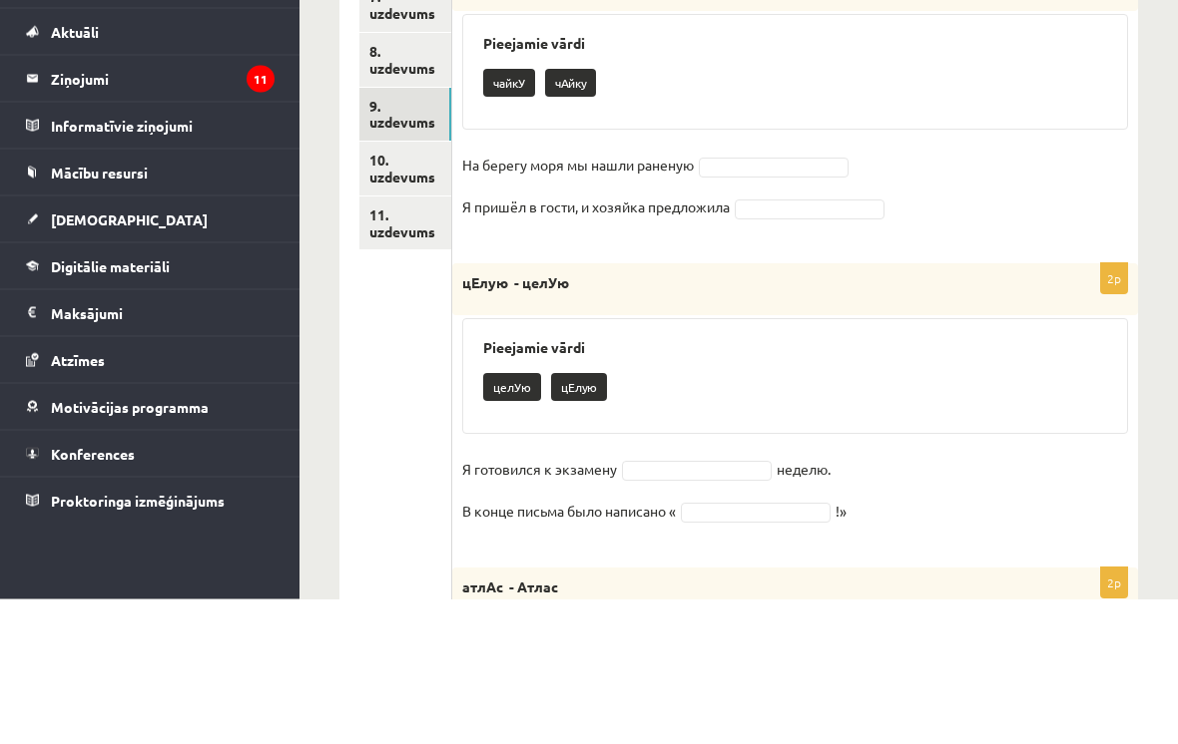
click at [1146, 208] on div "**********" at bounding box center [738, 241] width 878 height 1631
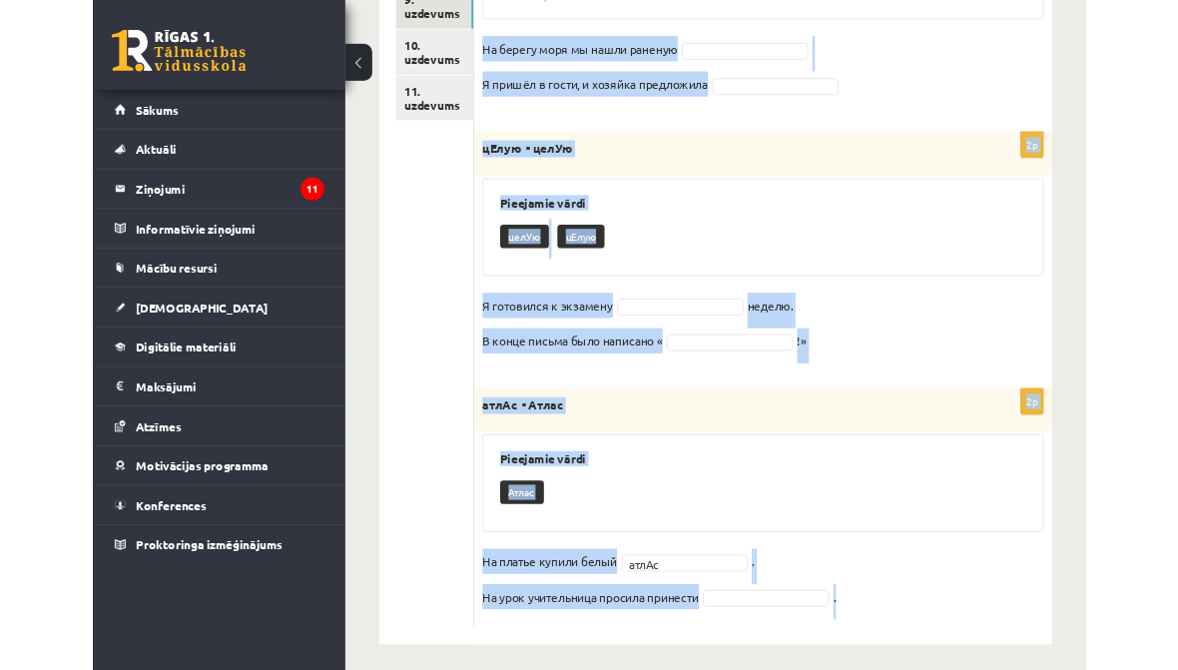
scroll to position [906, 0]
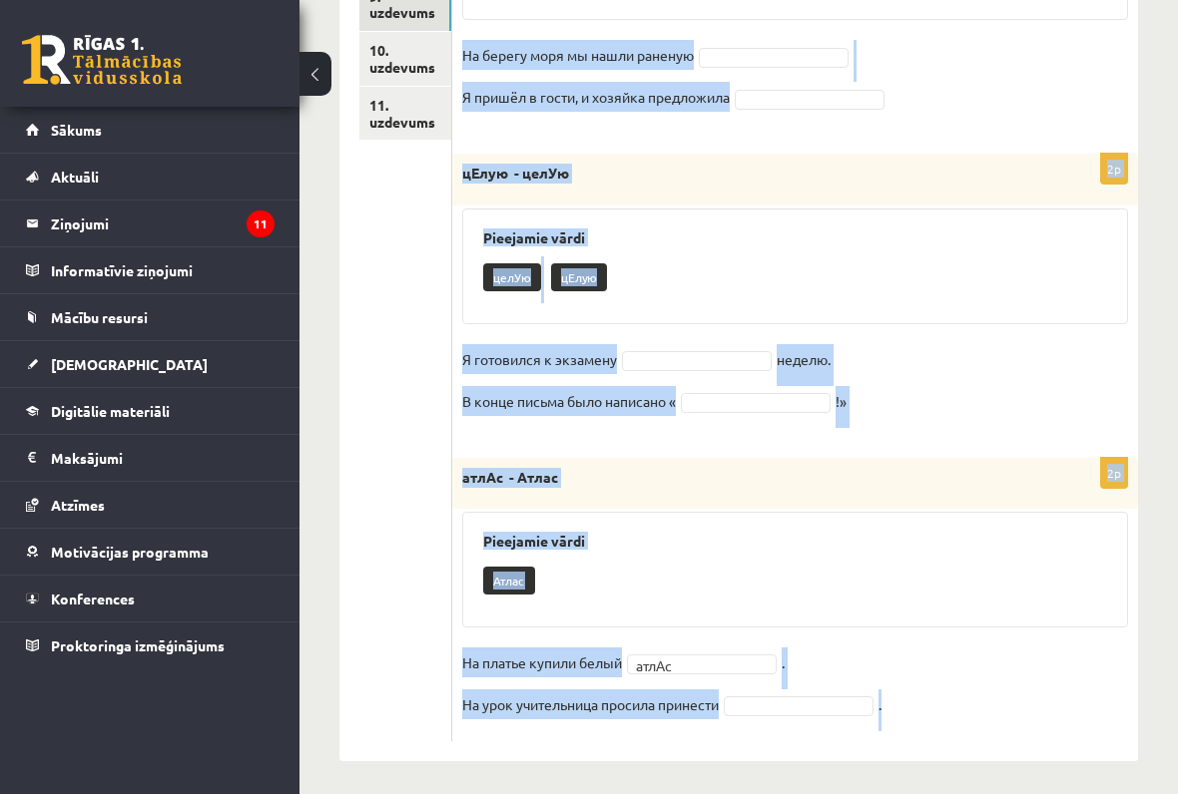
copy form "здОрово - здорОво Pieejamie vārdi Быть самостоятельным - это здОрово Есть овощи…"
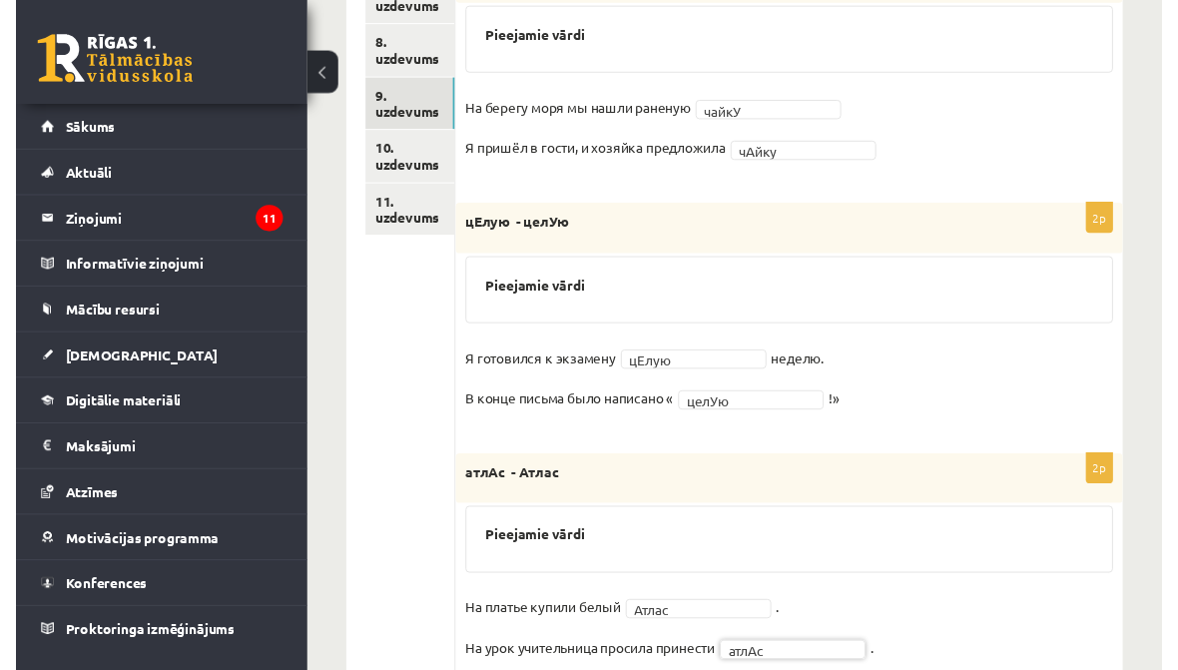
scroll to position [790, 0]
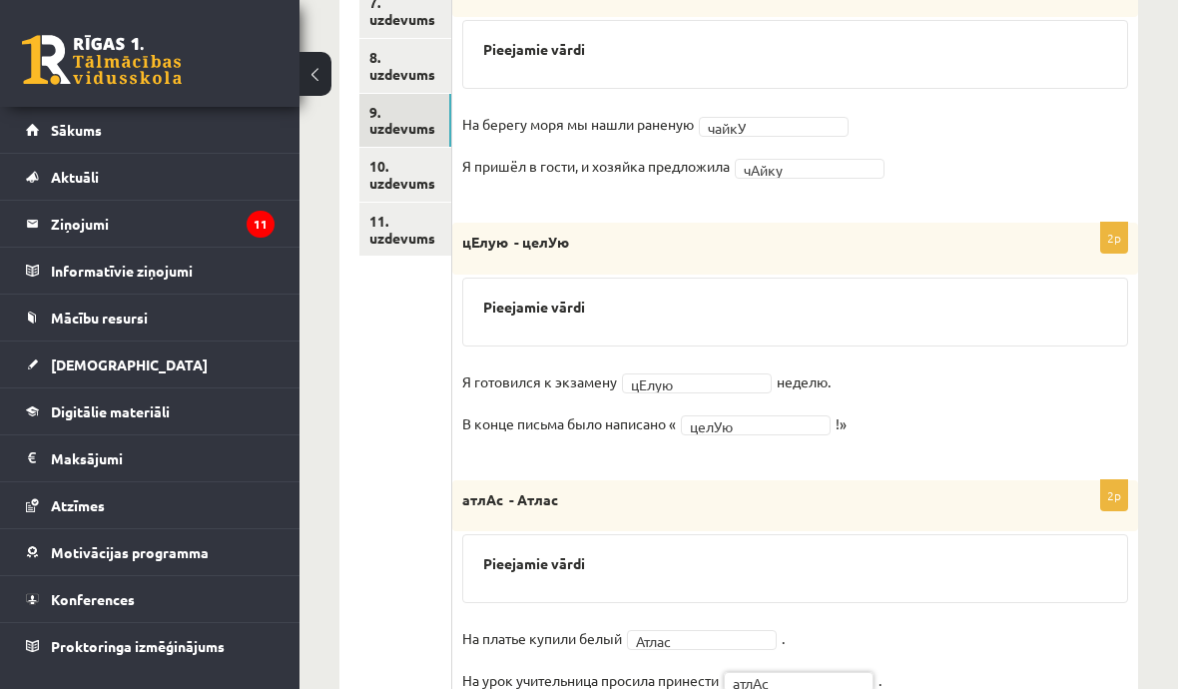
click at [393, 170] on link "10. uzdevums" at bounding box center [405, 175] width 92 height 54
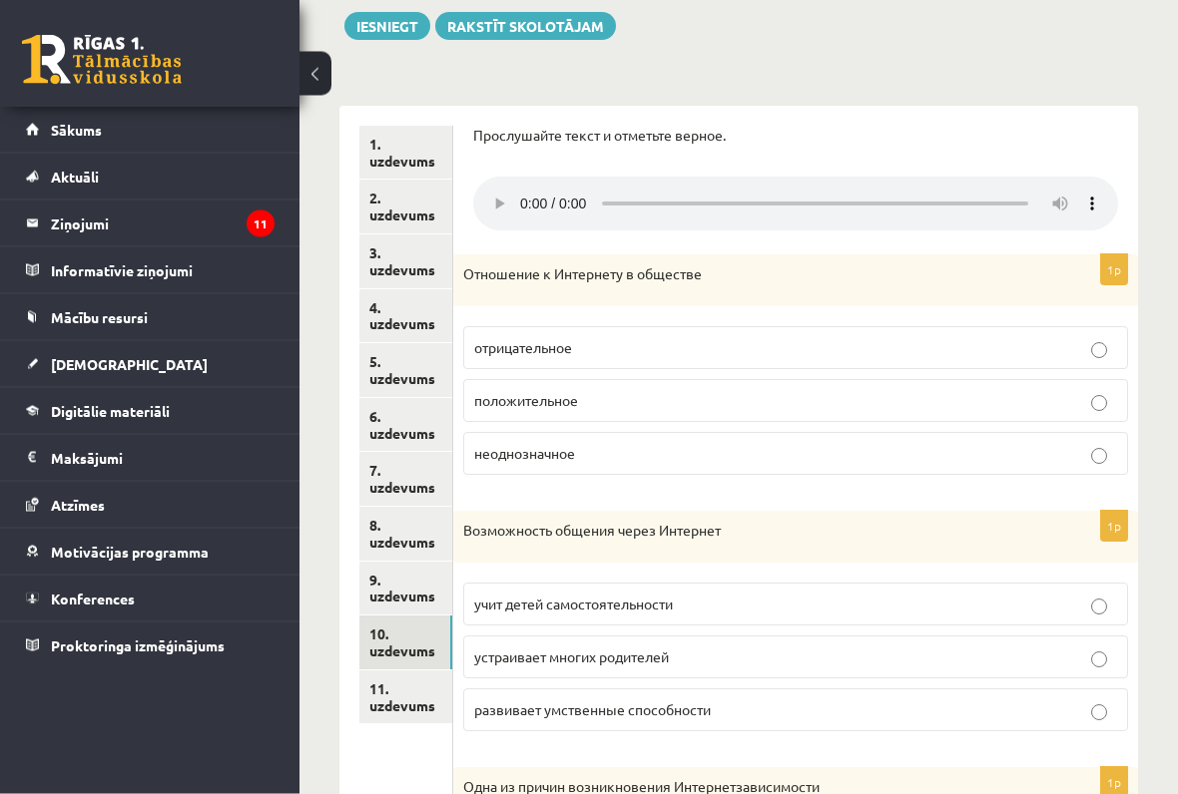
scroll to position [322, 0]
click at [527, 186] on audio at bounding box center [795, 204] width 645 height 54
click at [519, 177] on audio at bounding box center [795, 204] width 645 height 54
click at [521, 182] on audio at bounding box center [795, 204] width 645 height 54
click at [515, 177] on audio at bounding box center [795, 204] width 645 height 54
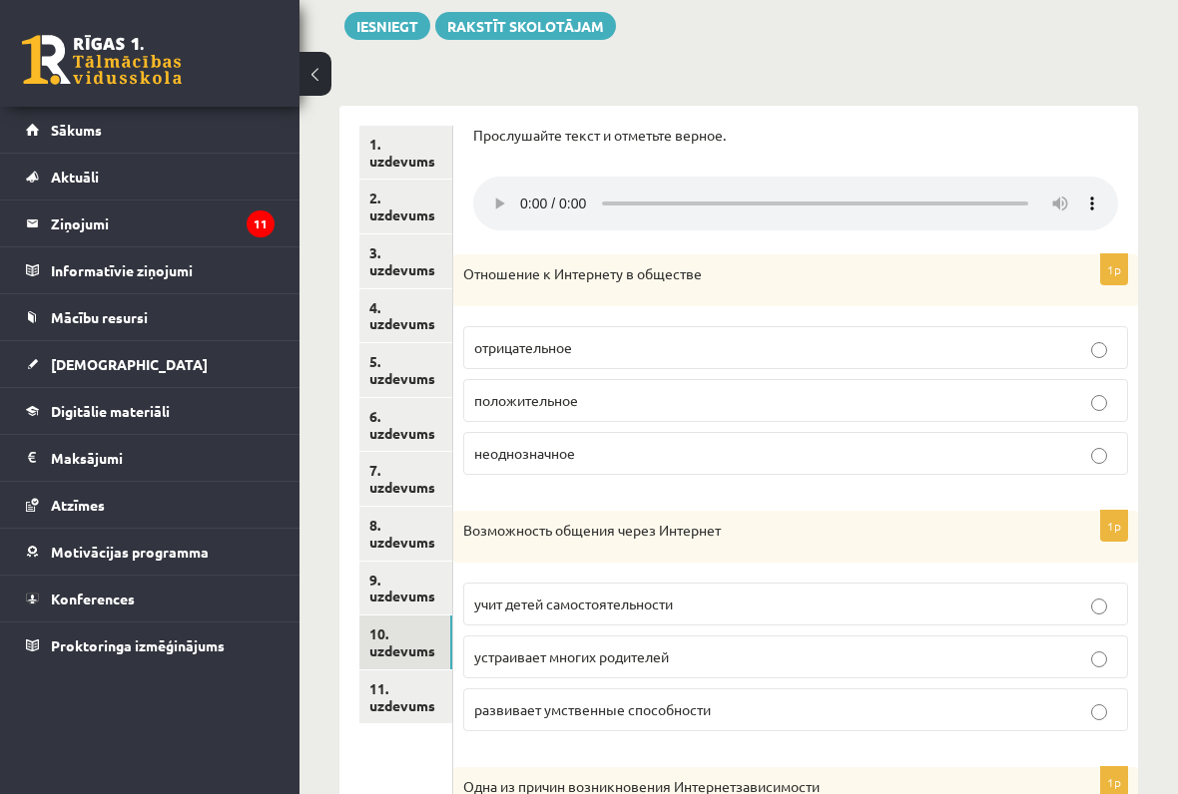
click at [523, 189] on audio at bounding box center [795, 204] width 645 height 54
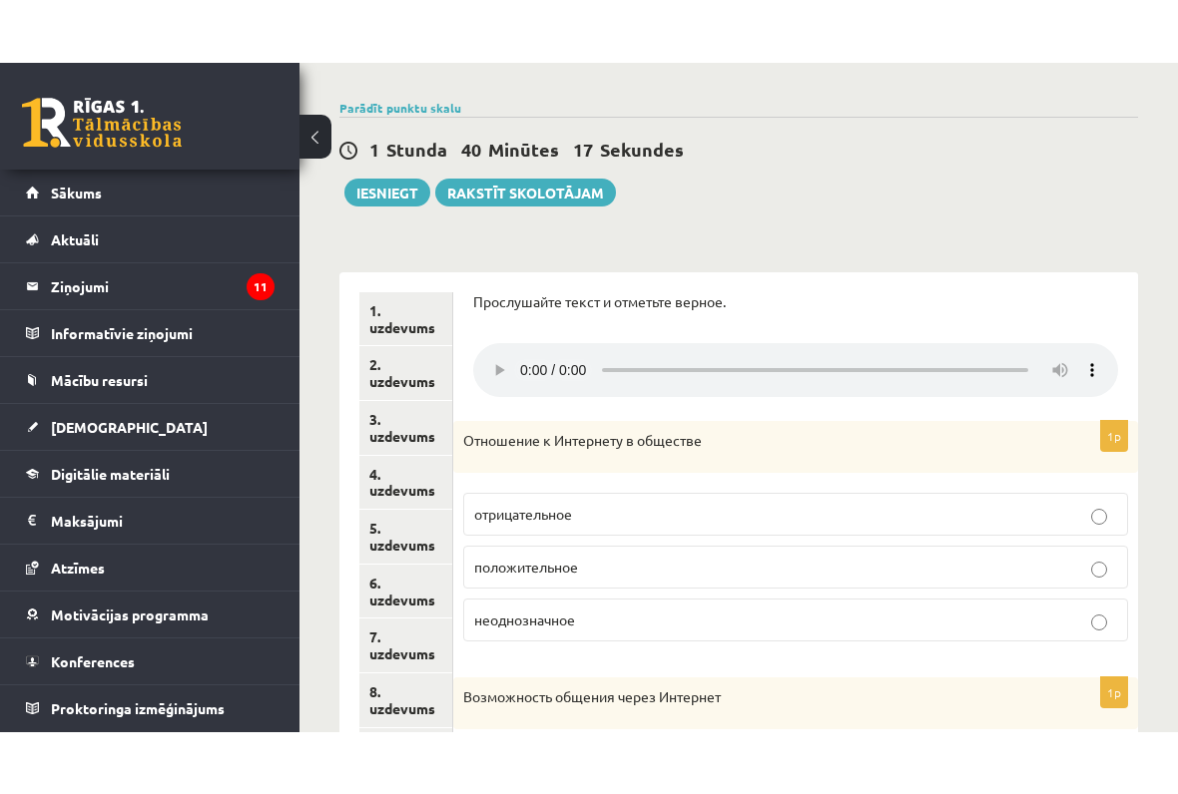
scroll to position [207, 0]
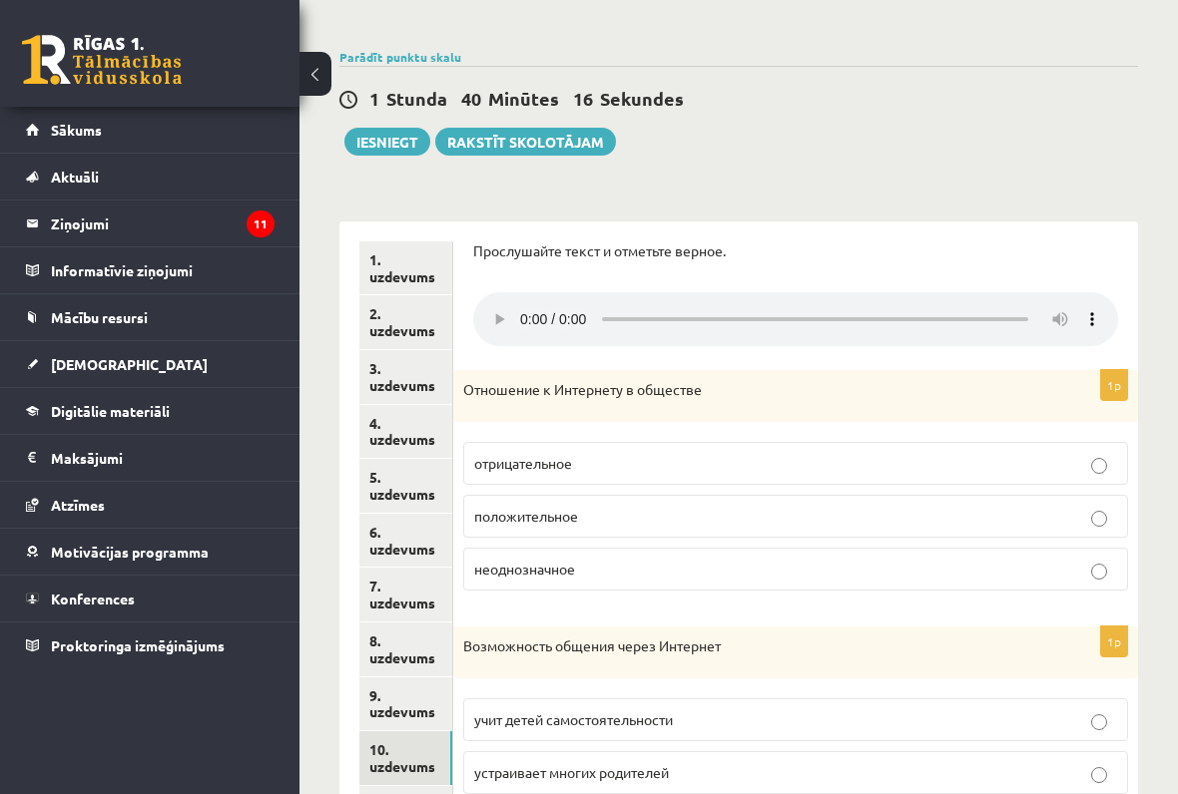
click at [519, 321] on audio at bounding box center [795, 319] width 645 height 54
click at [1096, 312] on audio at bounding box center [795, 319] width 645 height 54
click at [1055, 312] on audio at bounding box center [795, 319] width 645 height 54
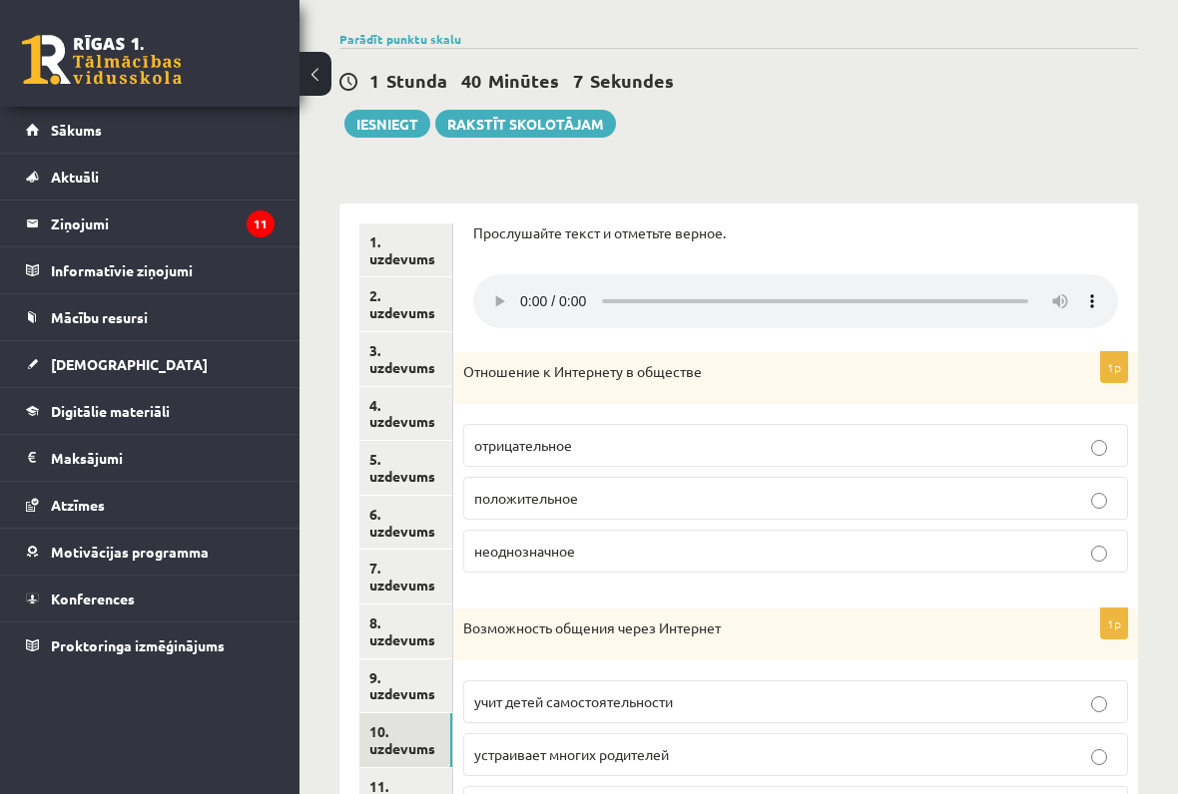
scroll to position [224, 0]
click at [1064, 291] on audio at bounding box center [795, 302] width 645 height 54
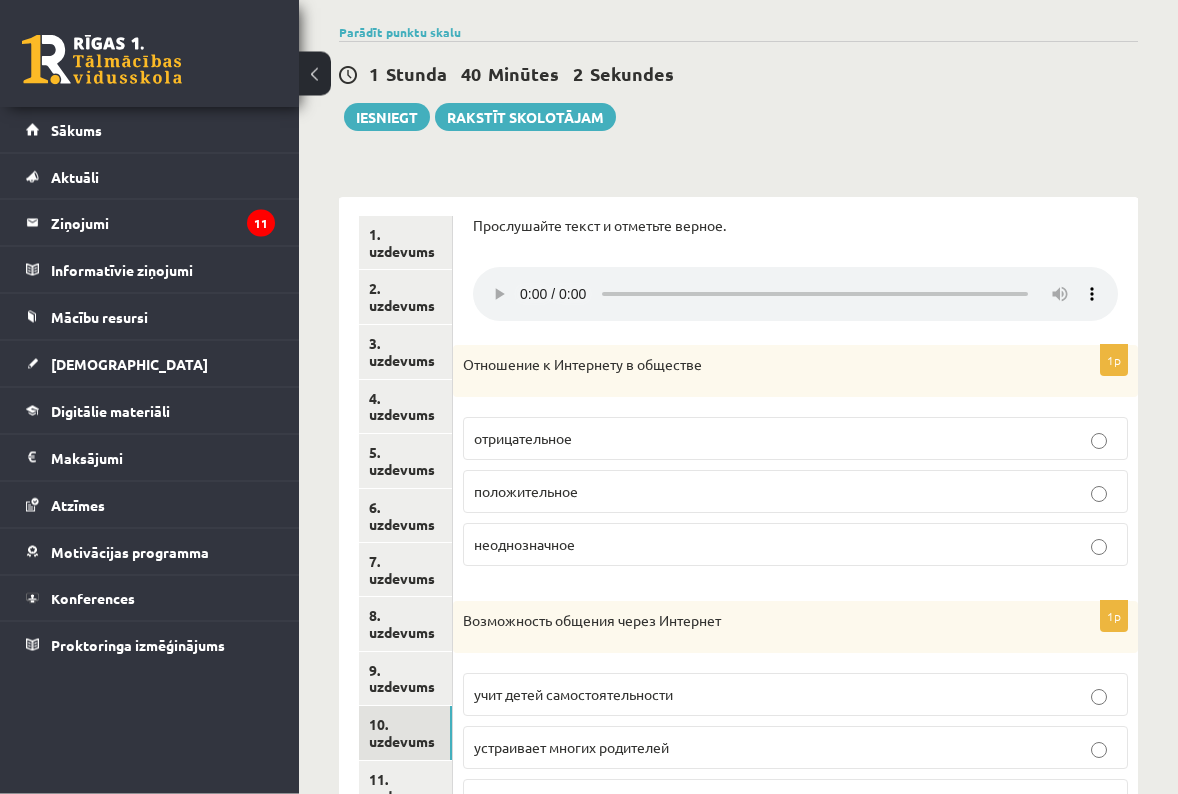
scroll to position [233, 0]
click at [502, 275] on audio at bounding box center [795, 293] width 645 height 54
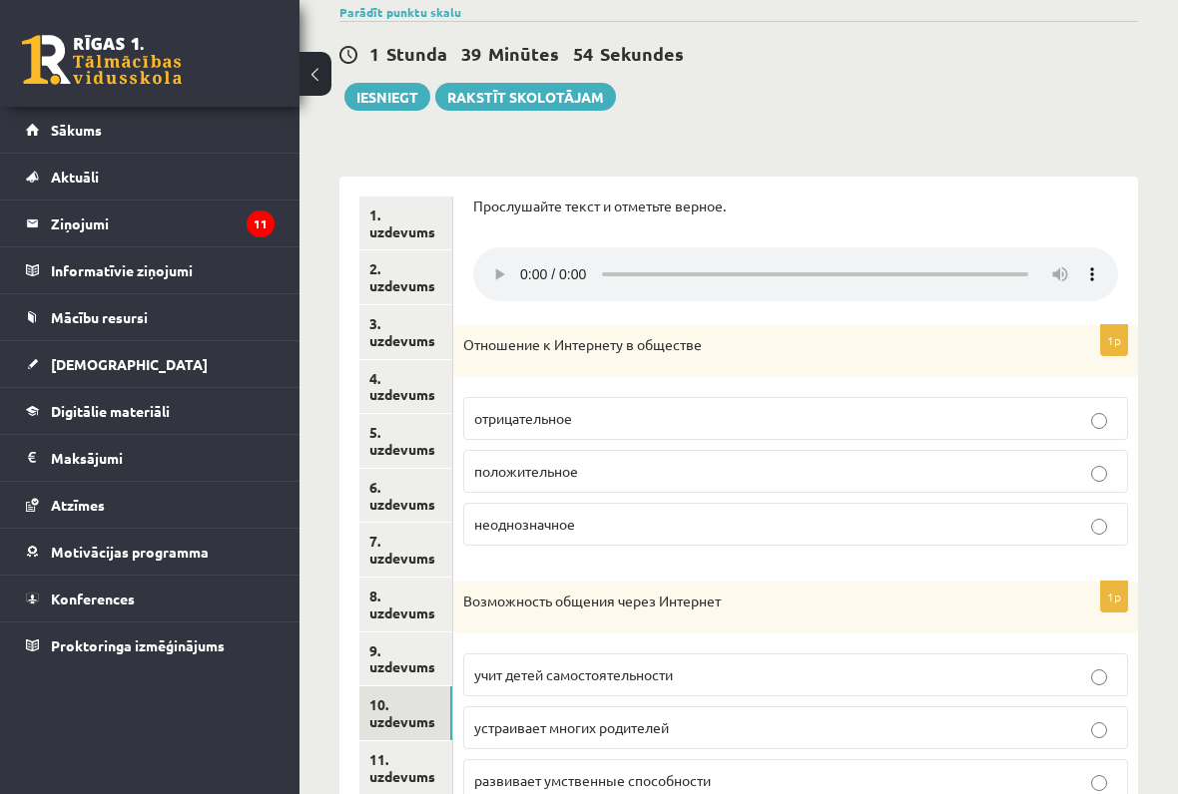
scroll to position [261, 0]
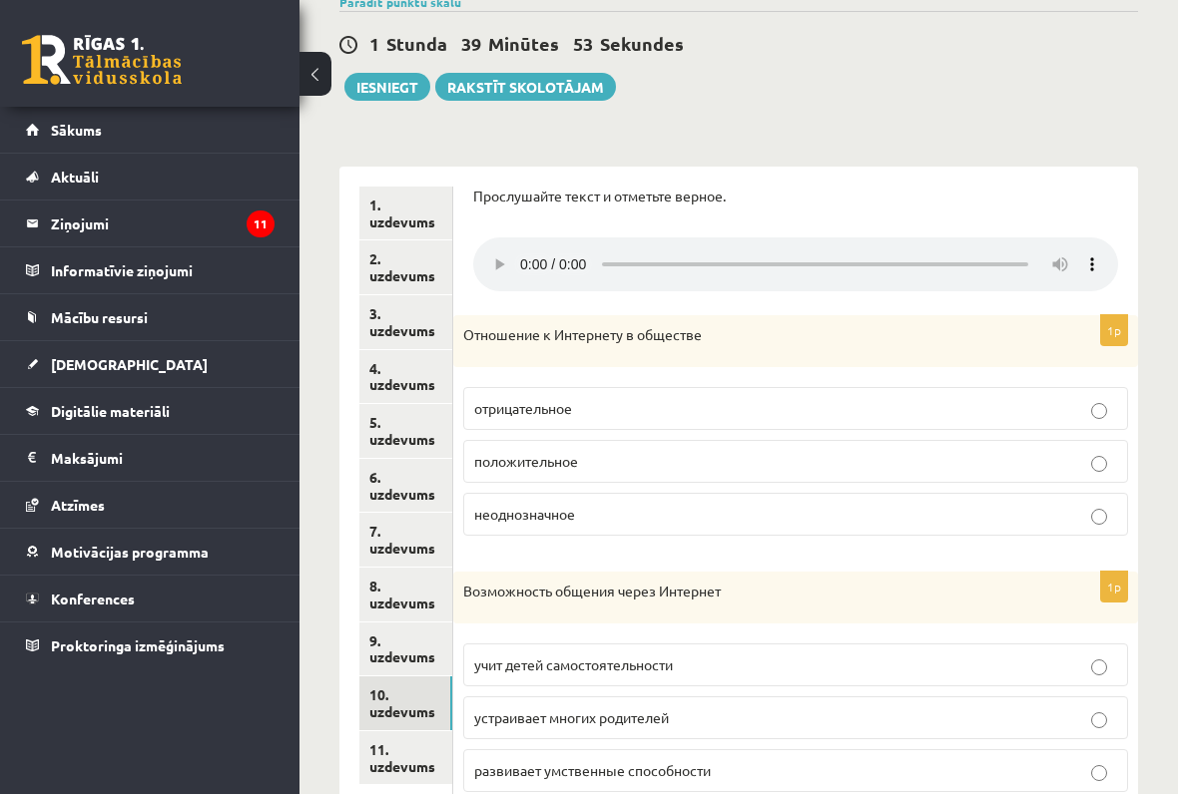
click at [536, 257] on audio at bounding box center [795, 264] width 645 height 54
click at [1096, 251] on audio at bounding box center [795, 264] width 645 height 54
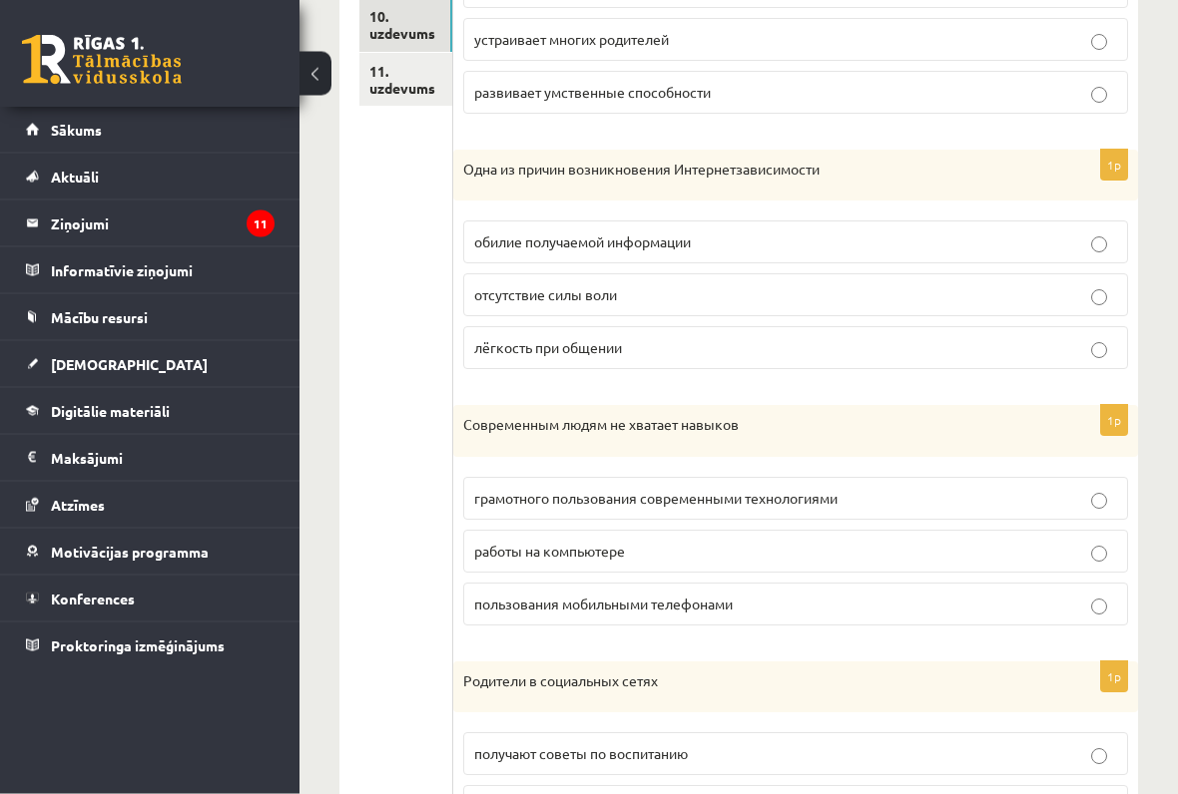
scroll to position [940, 0]
click at [1036, 488] on p "грамотного пользования современными технологиями" at bounding box center [795, 498] width 643 height 21
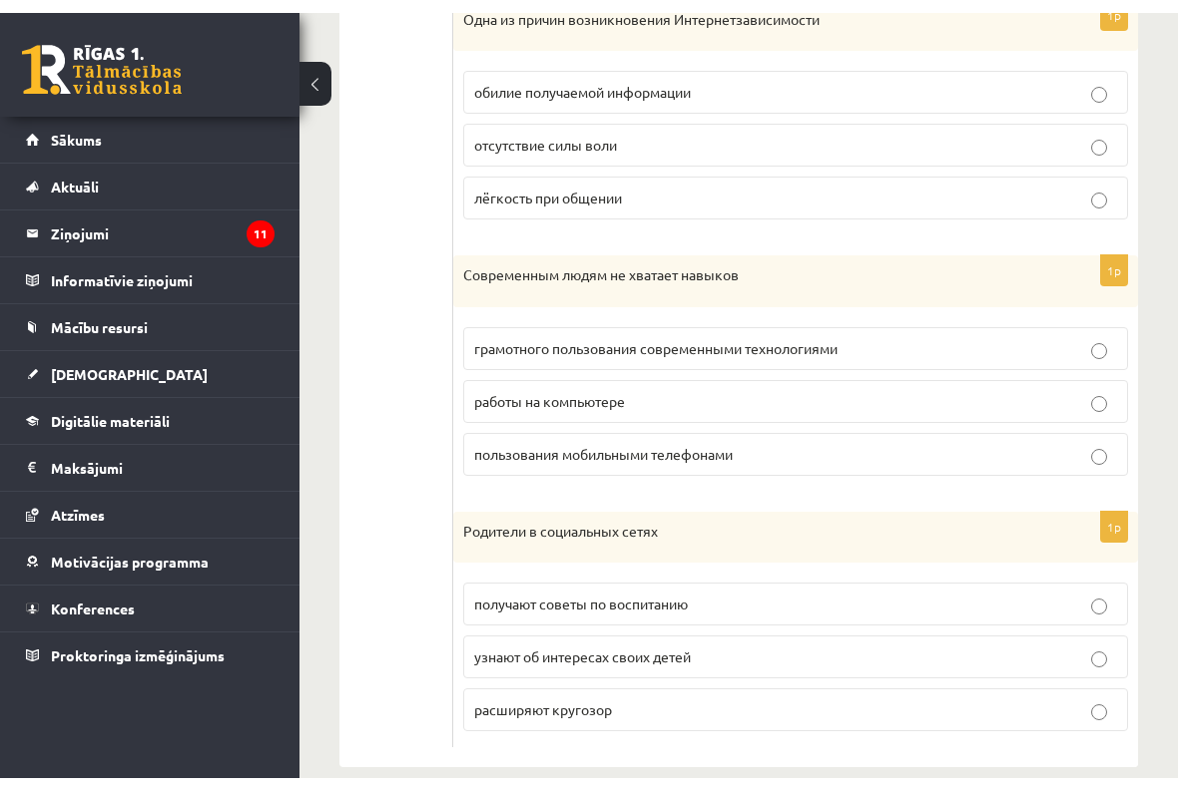
scroll to position [1077, 0]
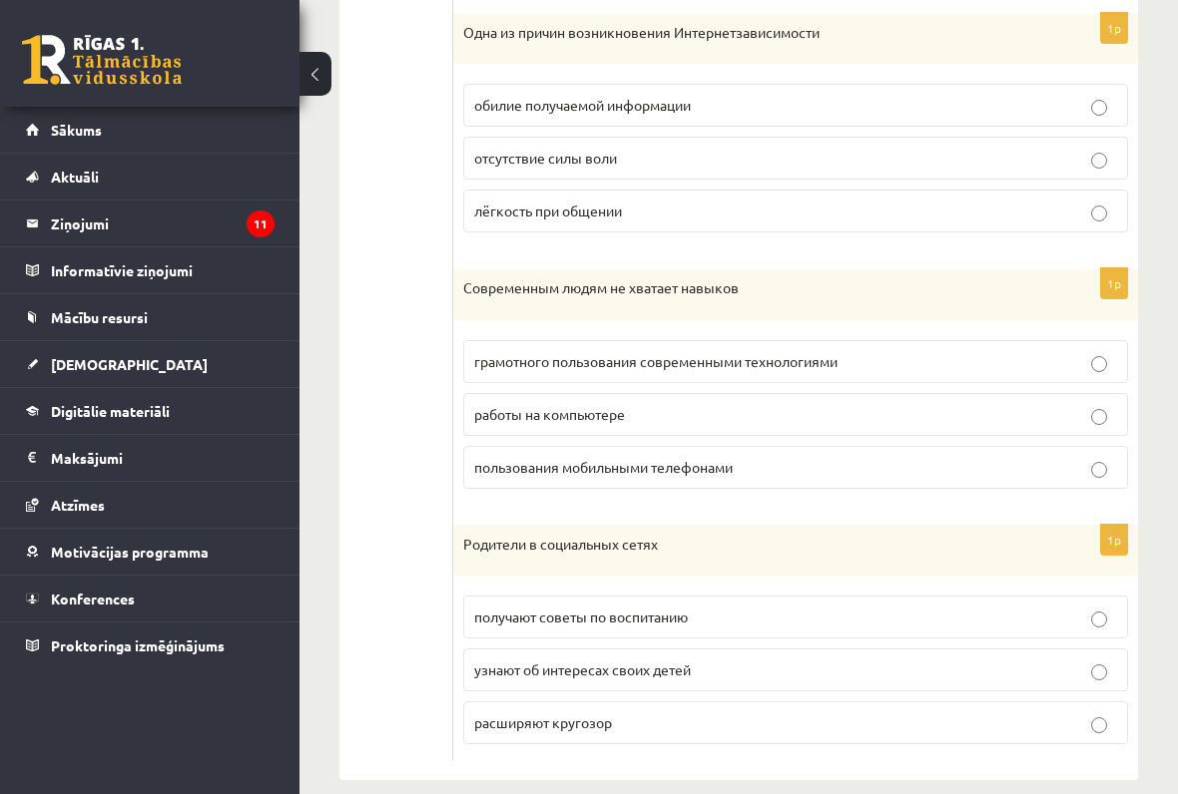
click at [1022, 660] on p "узнают об интересах своих детей" at bounding box center [795, 670] width 643 height 21
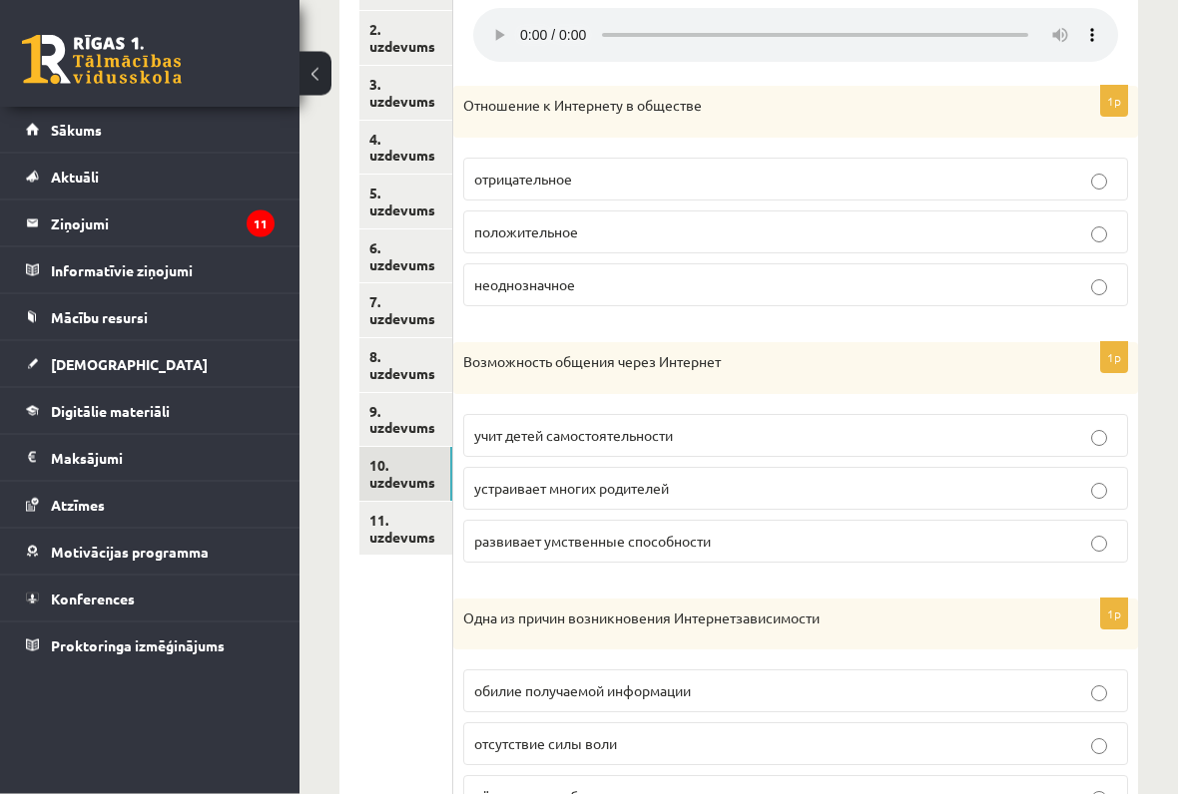
scroll to position [491, 0]
click at [1084, 25] on audio at bounding box center [795, 35] width 645 height 54
click at [1077, 274] on p "неоднозначное" at bounding box center [795, 284] width 643 height 21
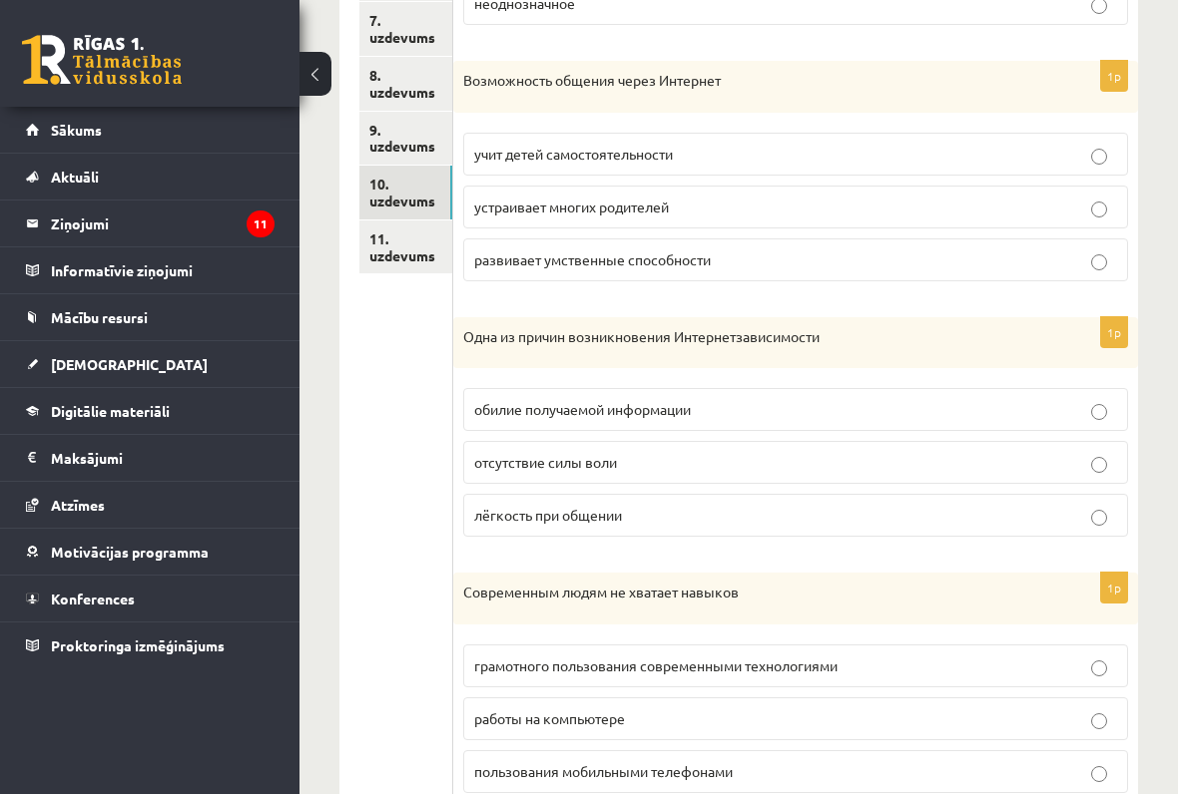
scroll to position [787, 0]
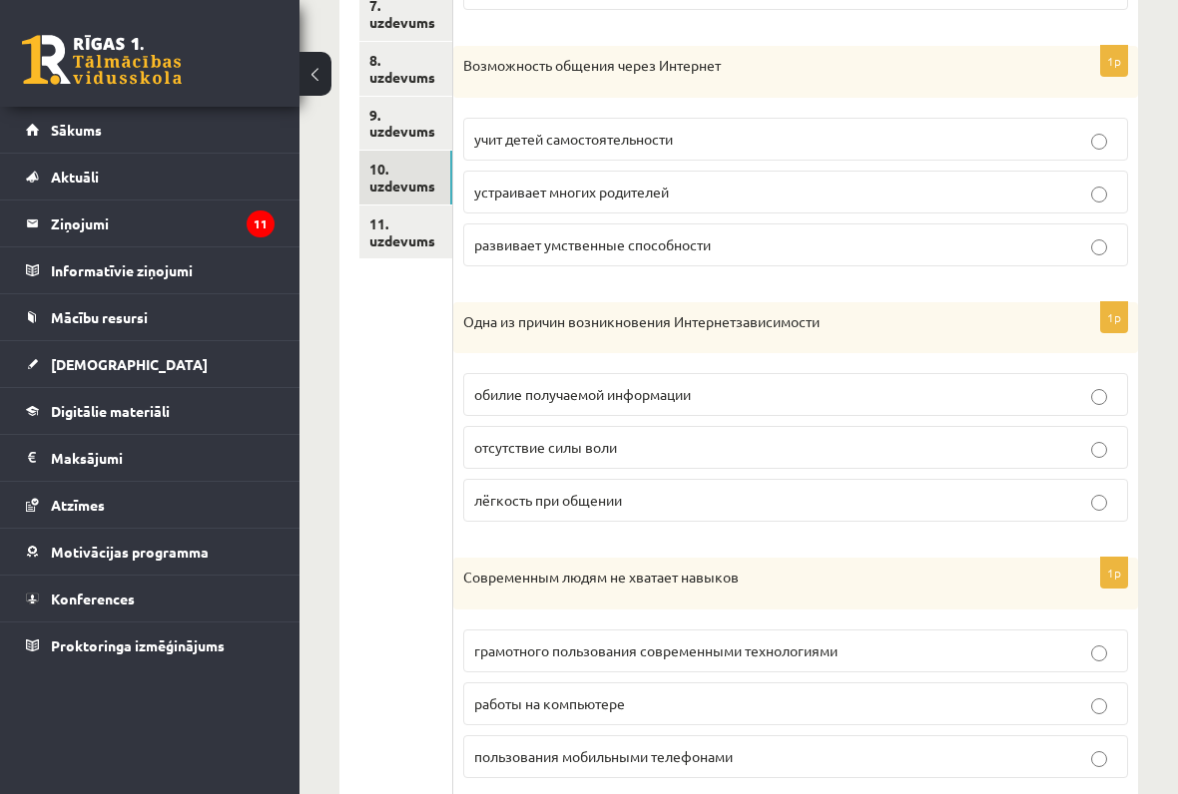
click at [1110, 437] on p "отсутствие силы воли" at bounding box center [795, 447] width 643 height 21
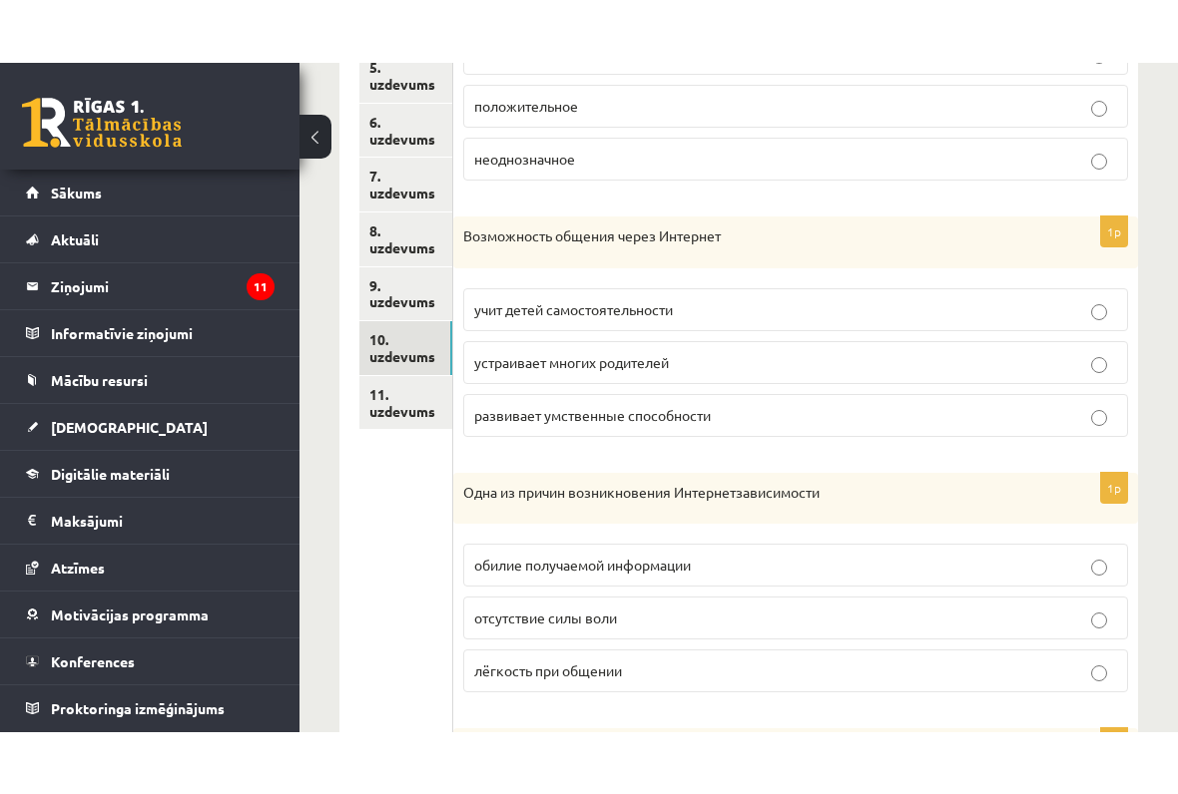
scroll to position [673, 0]
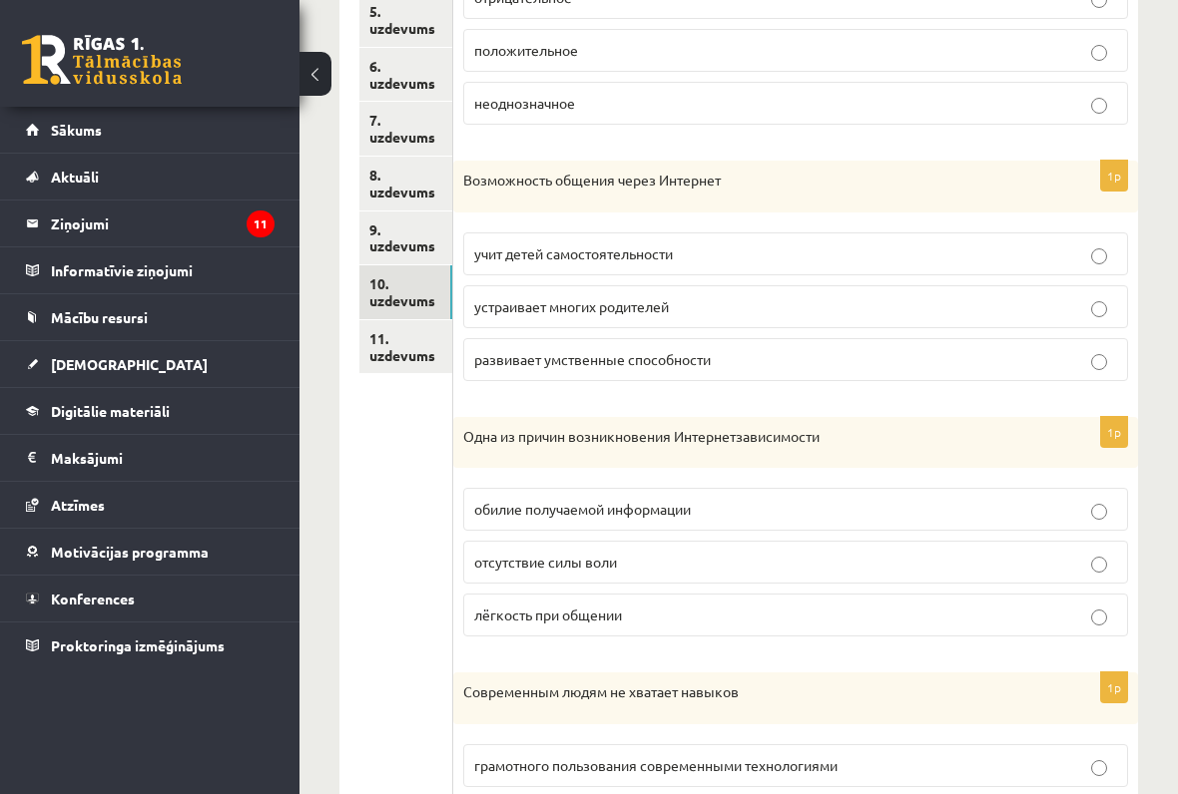
click at [387, 320] on link "11. uzdevums" at bounding box center [405, 347] width 93 height 54
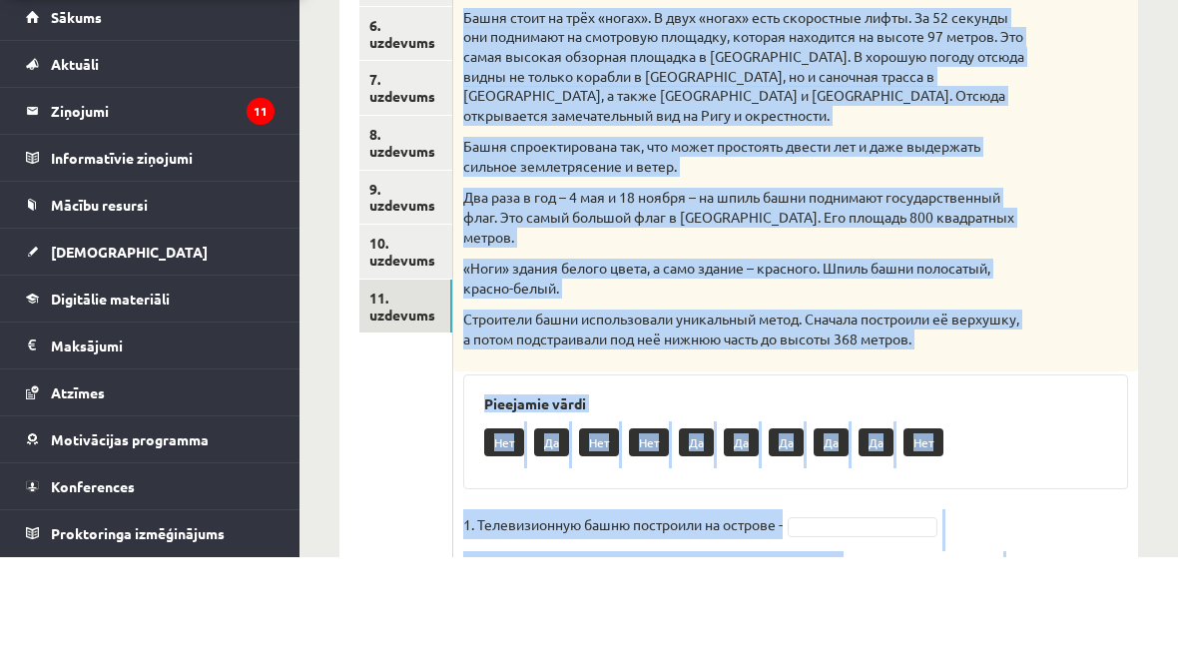
scroll to position [740, 0]
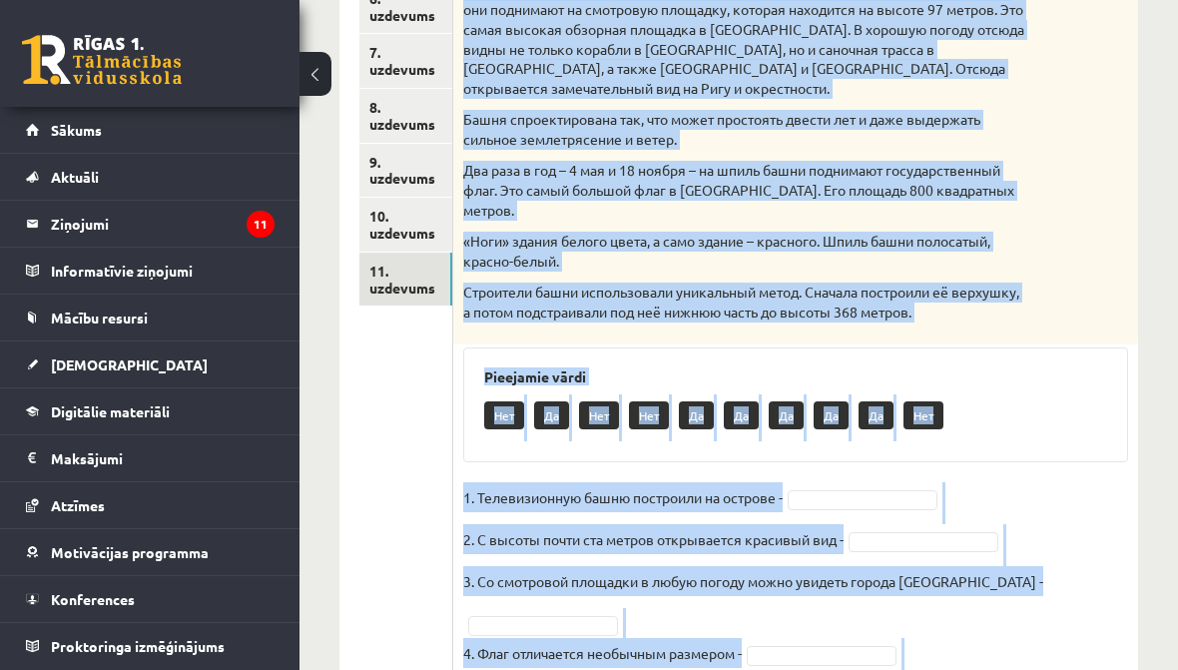
click at [398, 501] on ul "1. uzdevums 2. uzdevums 3. uzdevums 4. uzdevums 5. uzdevums 6. uzdevums 7. uzde…" at bounding box center [406, 220] width 94 height 1025
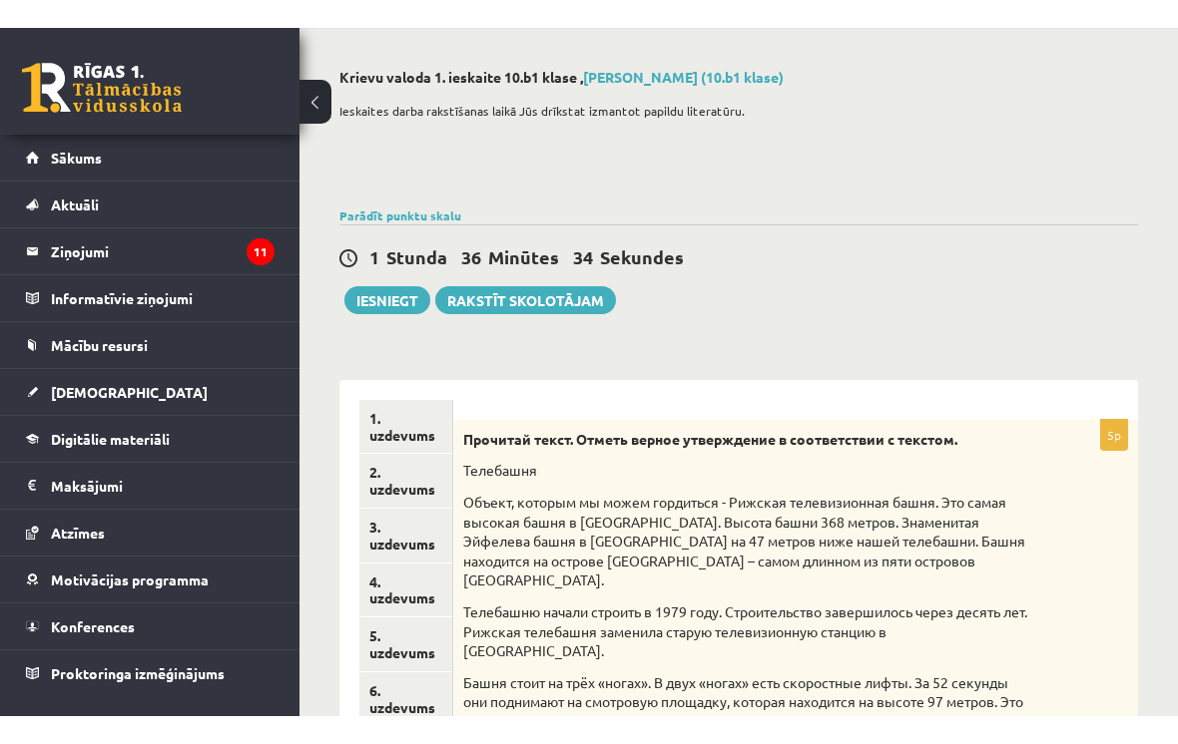
scroll to position [0, 0]
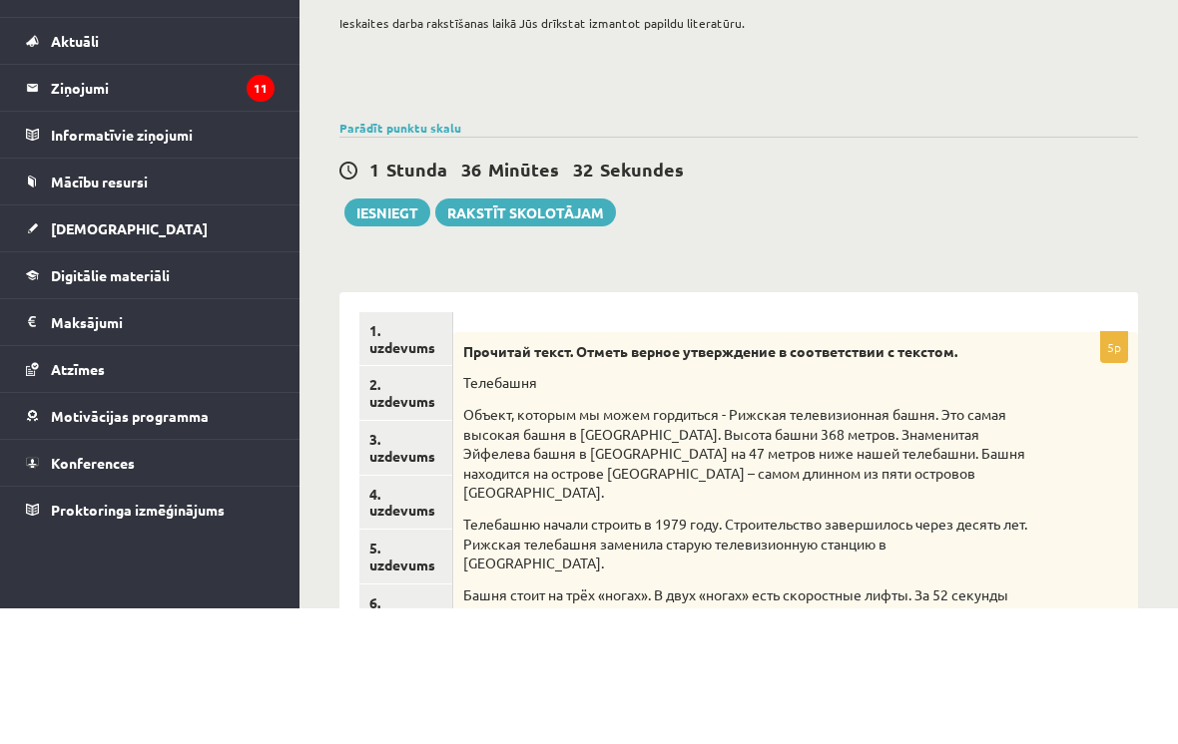
click at [376, 334] on button "Iesniegt" at bounding box center [387, 348] width 86 height 28
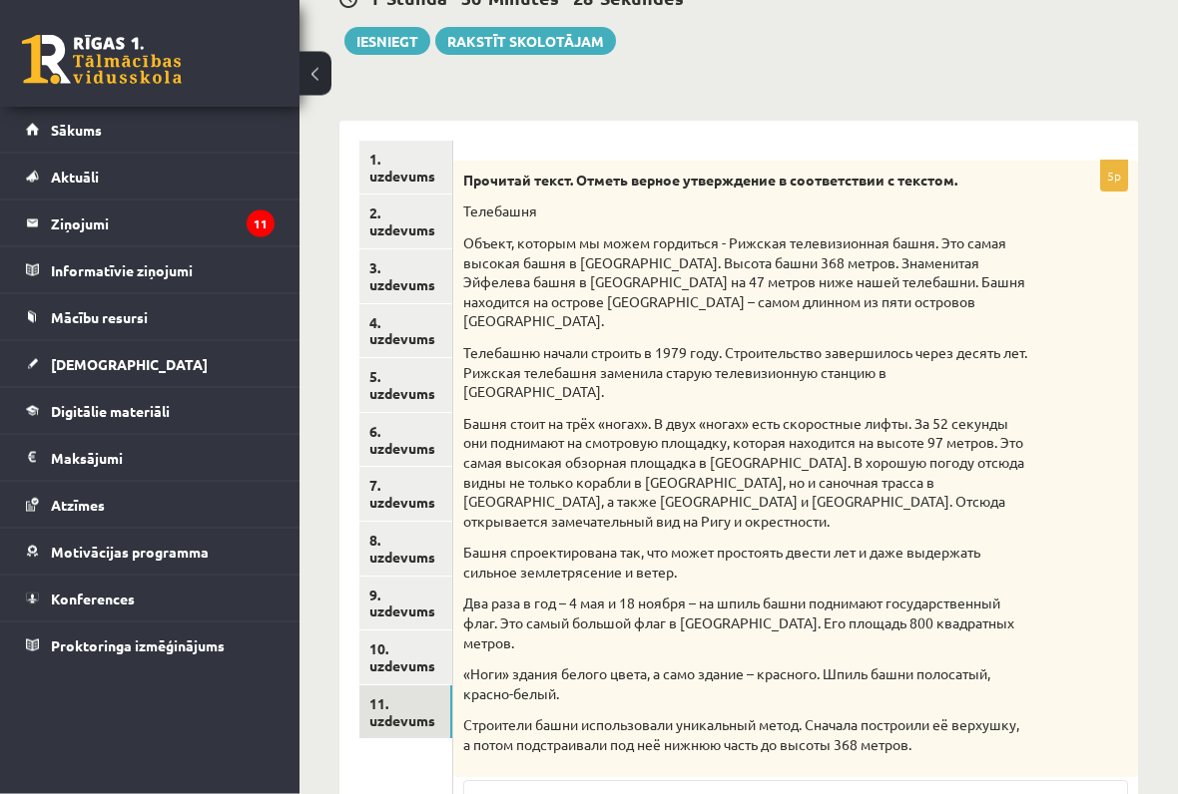
scroll to position [307, 0]
click at [412, 494] on link "7. uzdevums" at bounding box center [405, 494] width 93 height 54
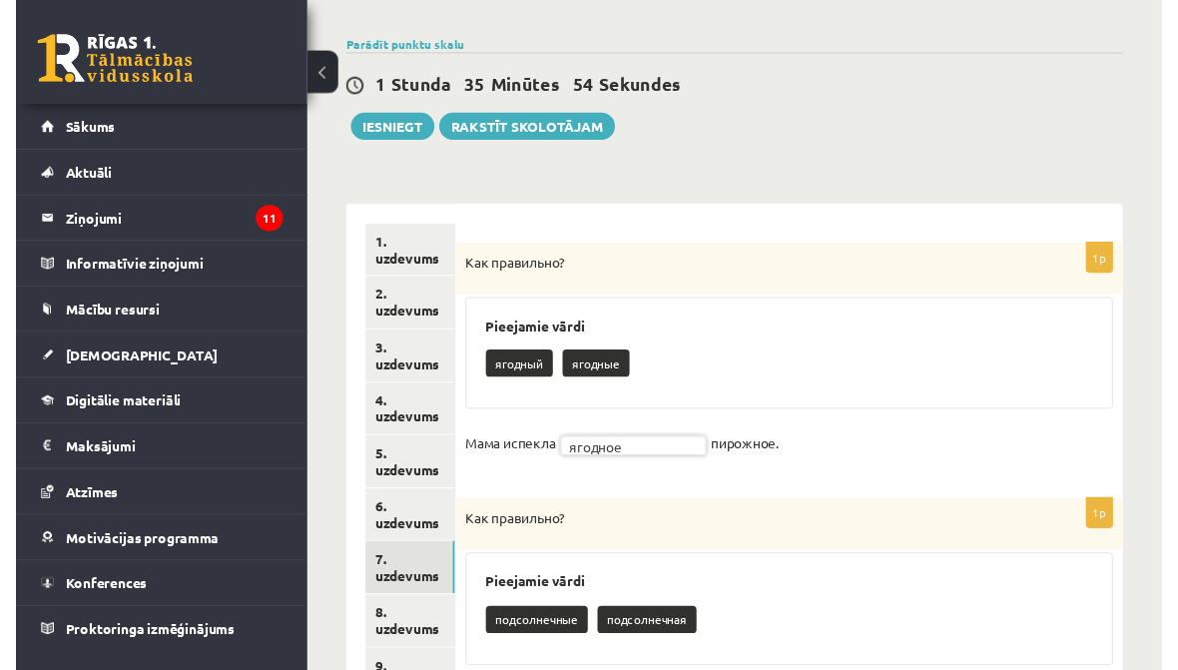
scroll to position [202, 0]
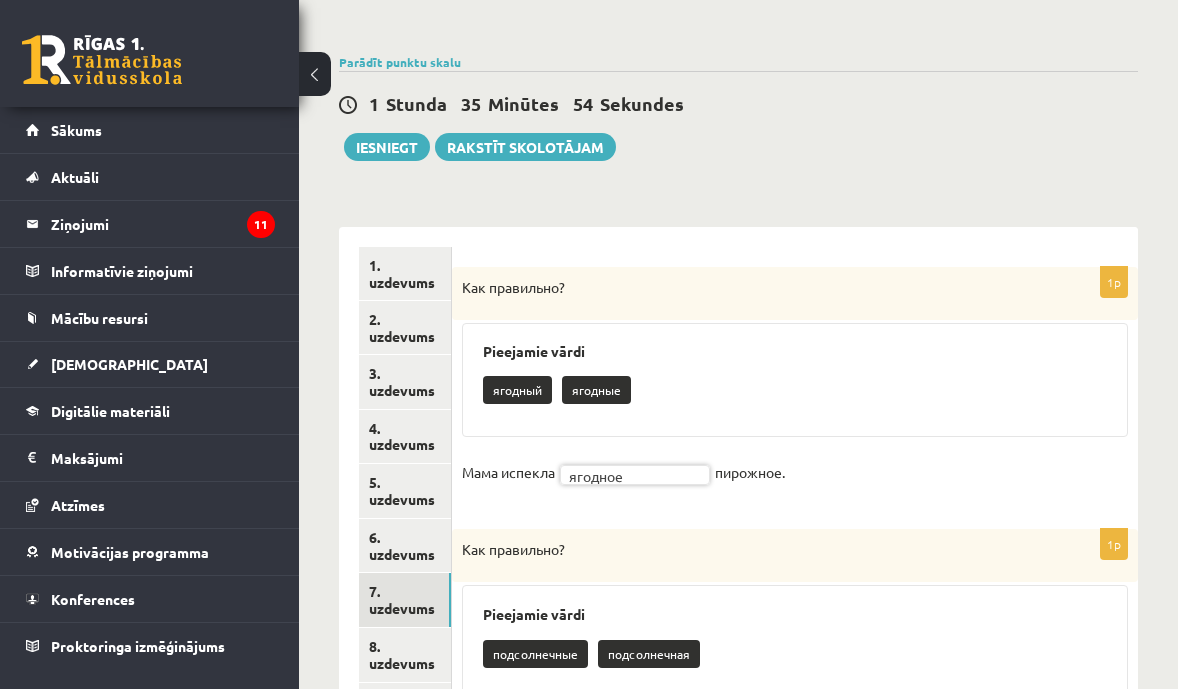
click at [372, 133] on button "Iesniegt" at bounding box center [387, 147] width 86 height 28
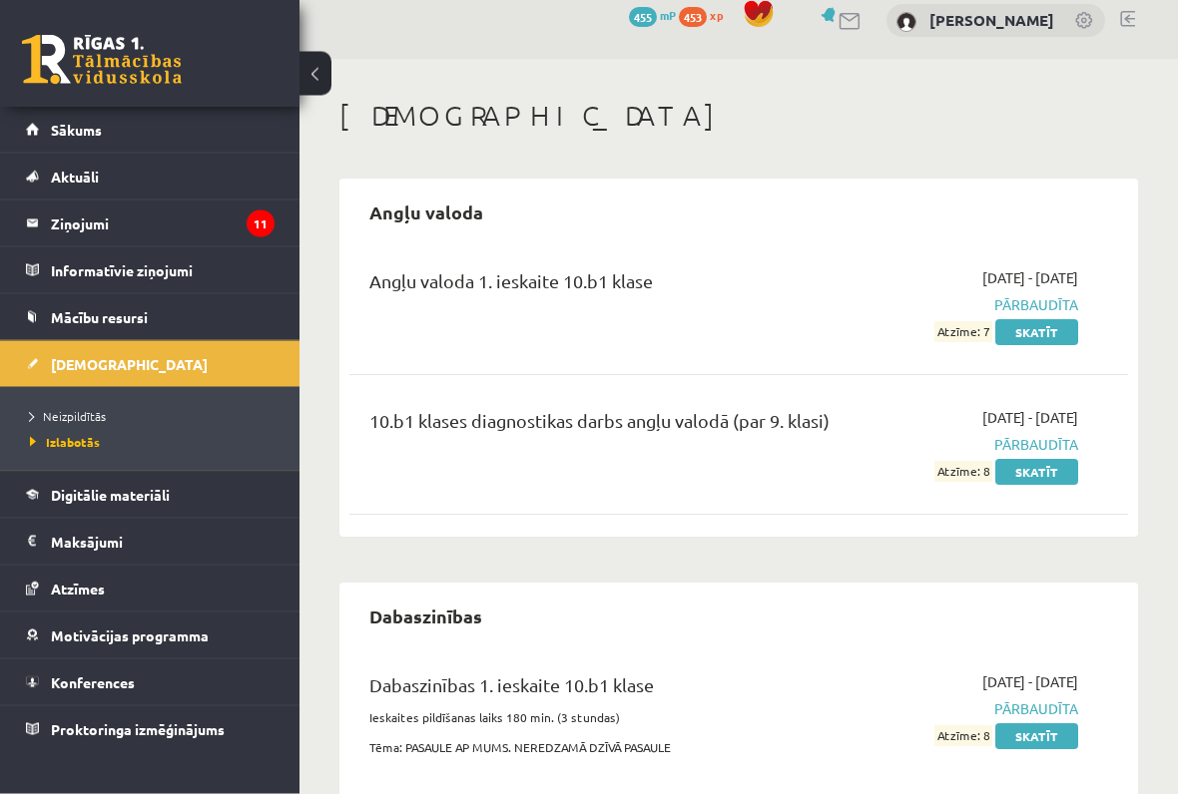
scroll to position [18, 0]
click at [67, 420] on span "Neizpildītās" at bounding box center [68, 416] width 76 height 16
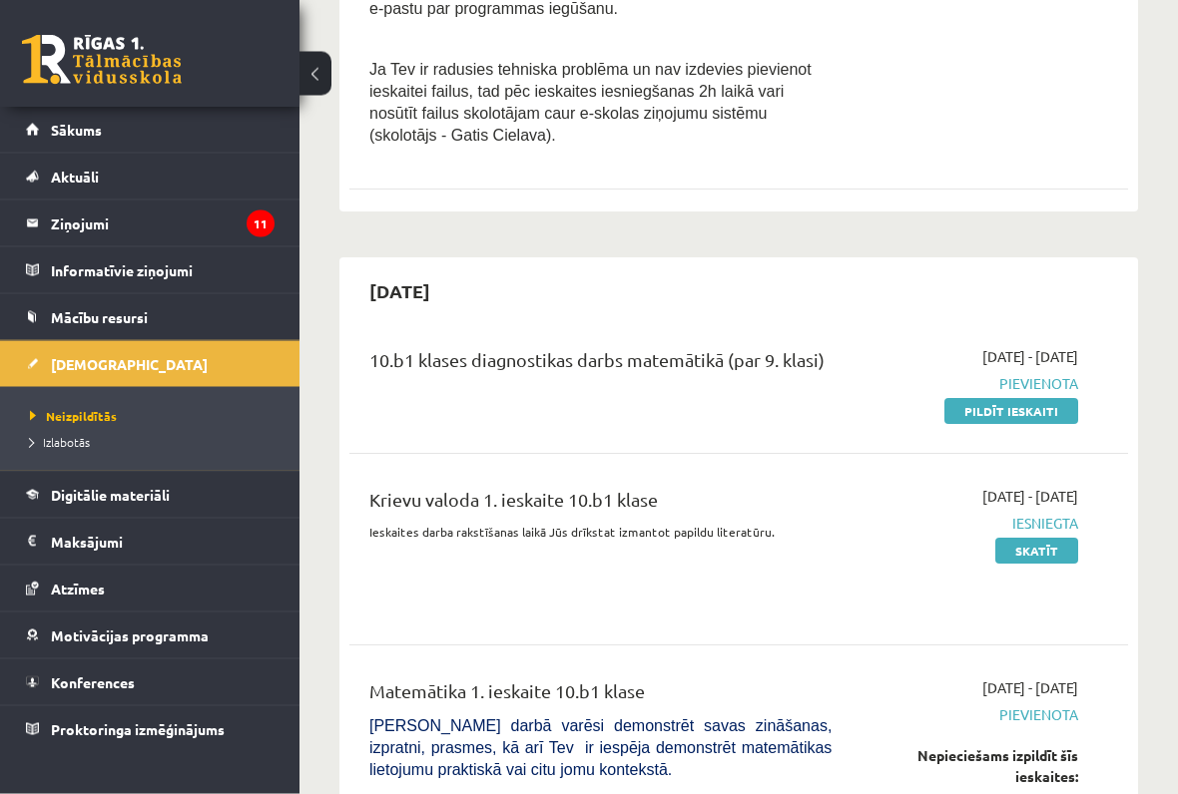
scroll to position [645, 0]
click at [1047, 401] on link "Pildīt ieskaiti" at bounding box center [1011, 411] width 134 height 26
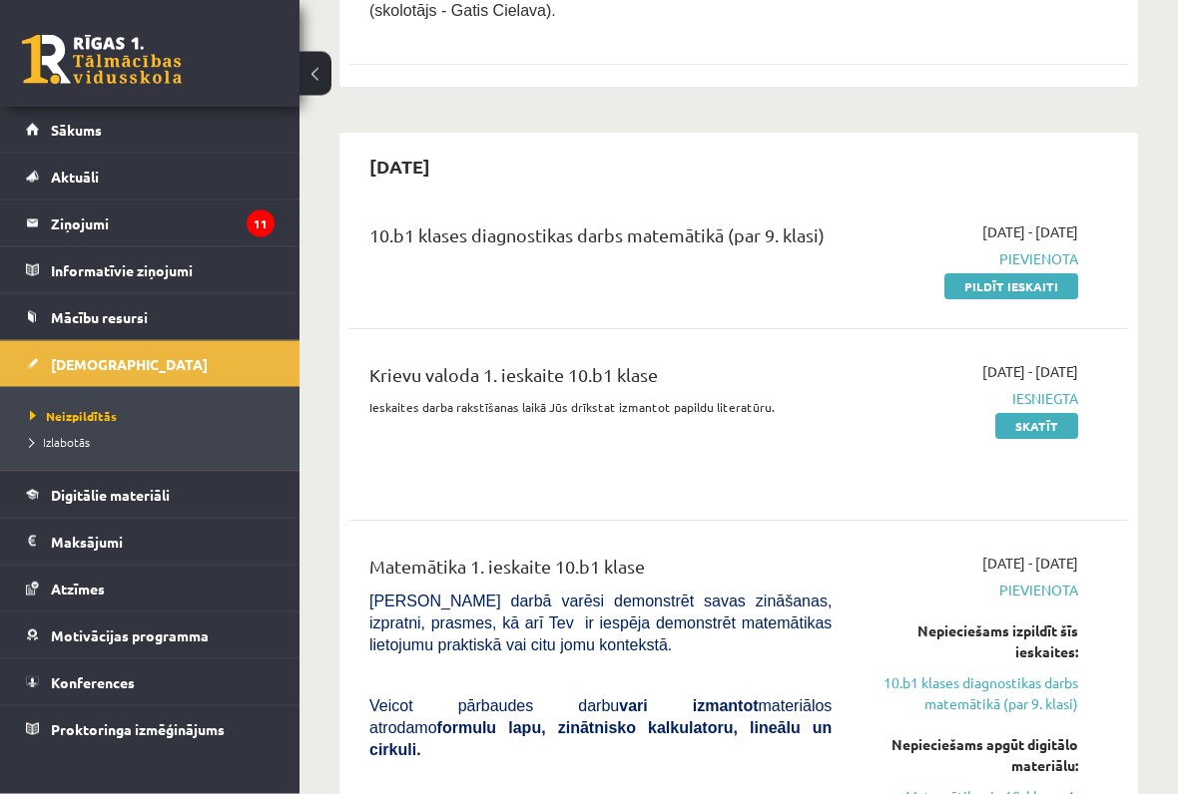
scroll to position [769, 0]
click at [1041, 273] on link "Pildīt ieskaiti" at bounding box center [1011, 286] width 134 height 26
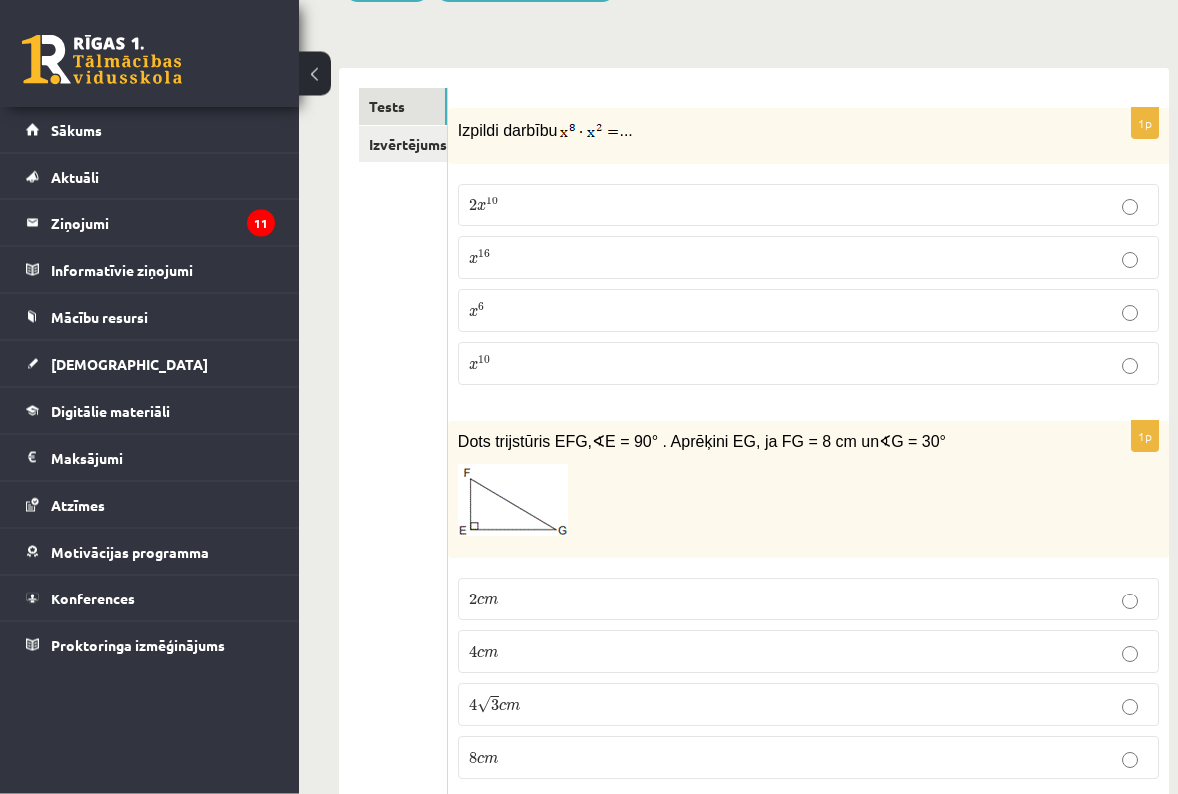
scroll to position [271, 0]
click at [724, 424] on div "Dots trijstūris EFG, ∢ E = 90° . Aprēķini EG, ja FG = 8 cm un ∢ G = 30°" at bounding box center [808, 488] width 720 height 137
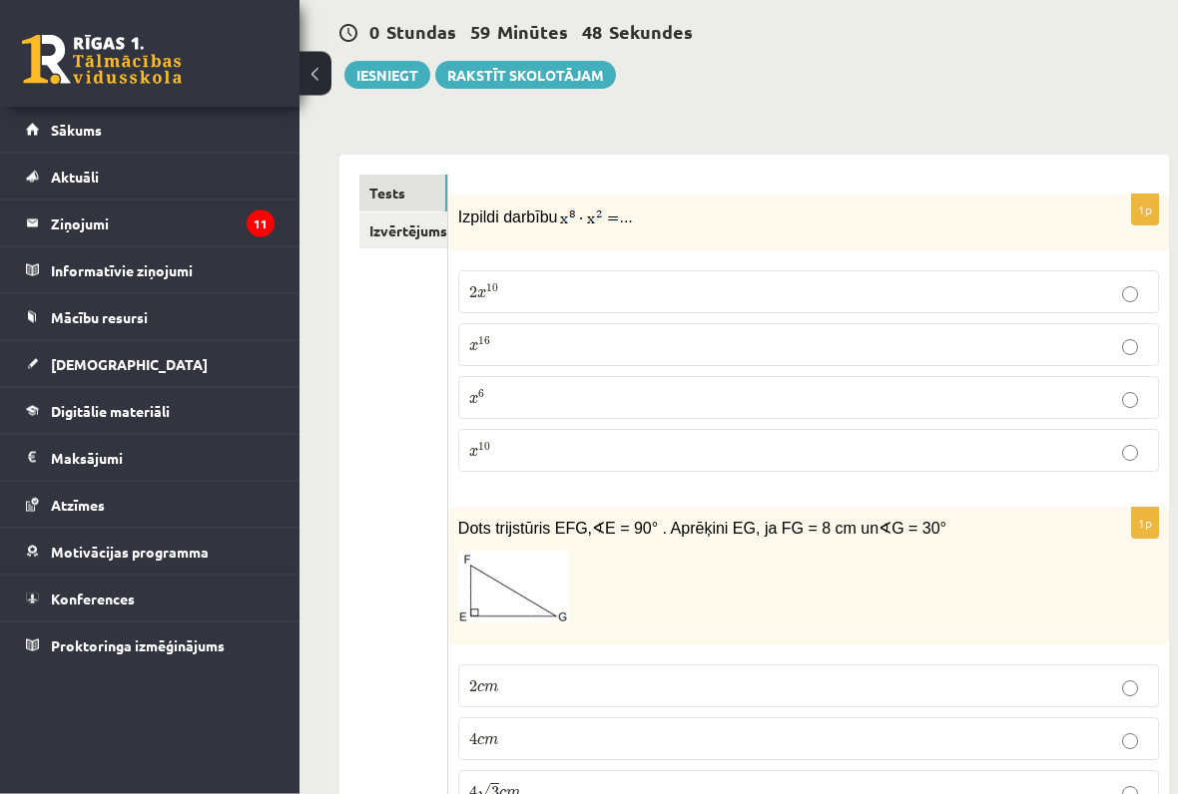
scroll to position [184, 0]
copy div "Izpildi darbību ... 2 x 10 2 x 10 x 16 x 16 x 6 x 6 x 10"
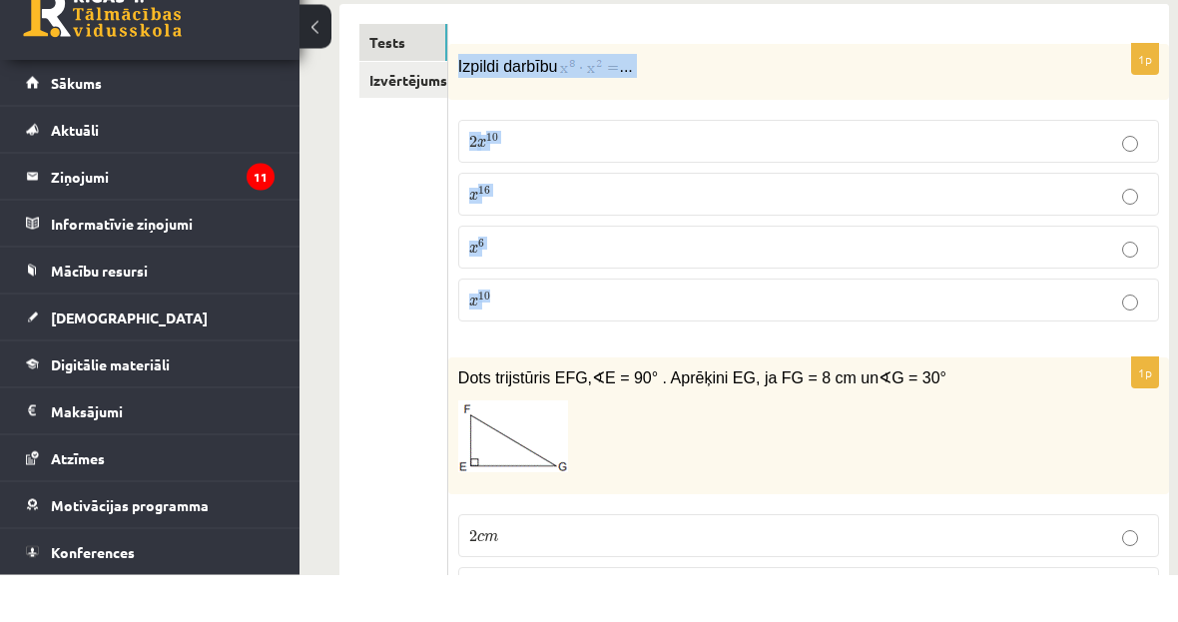
scroll to position [334, 0]
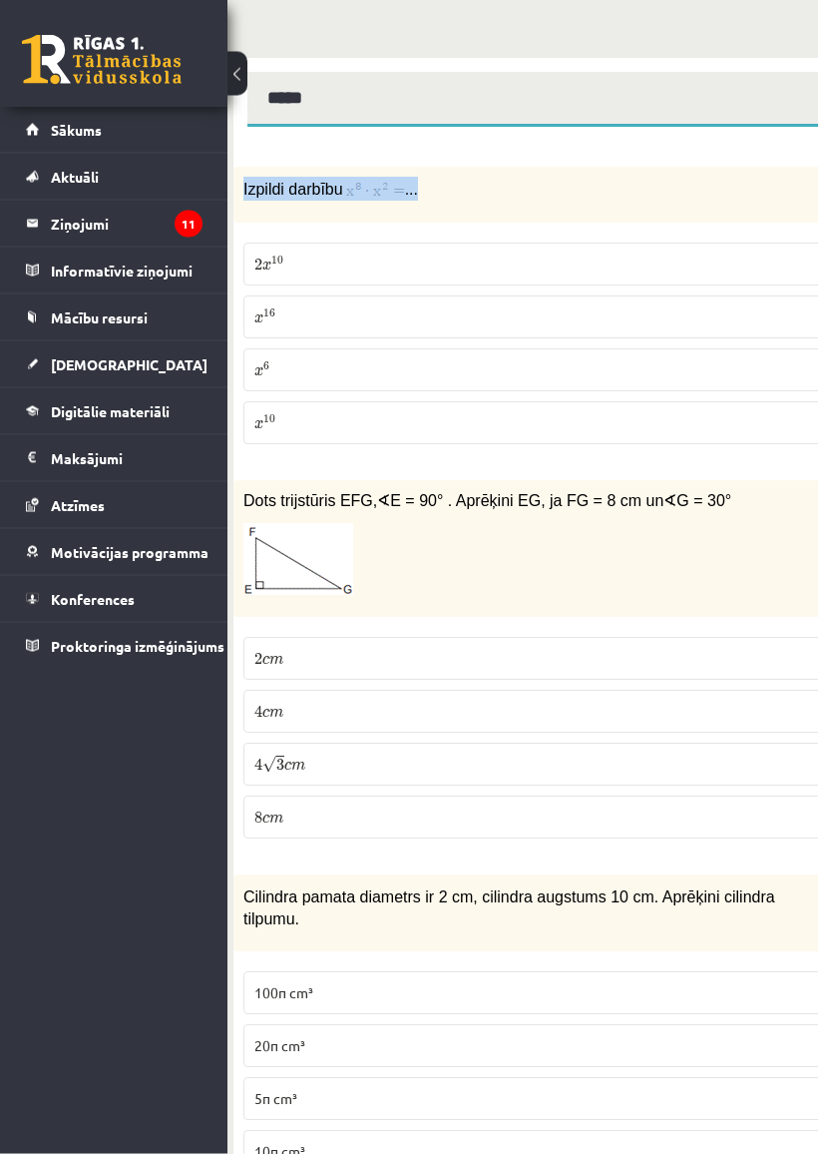
scroll to position [270, 7]
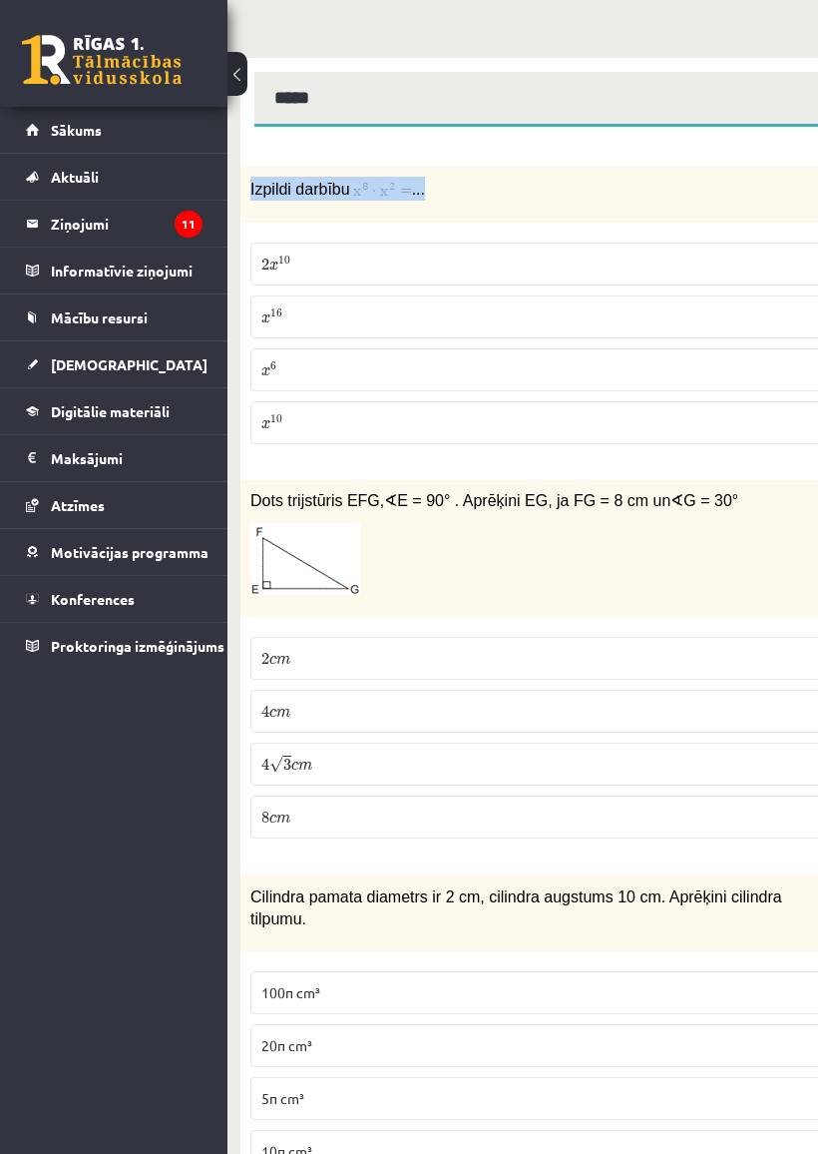
click at [662, 174] on div "Izpildi darbību ..." at bounding box center [593, 195] width 707 height 56
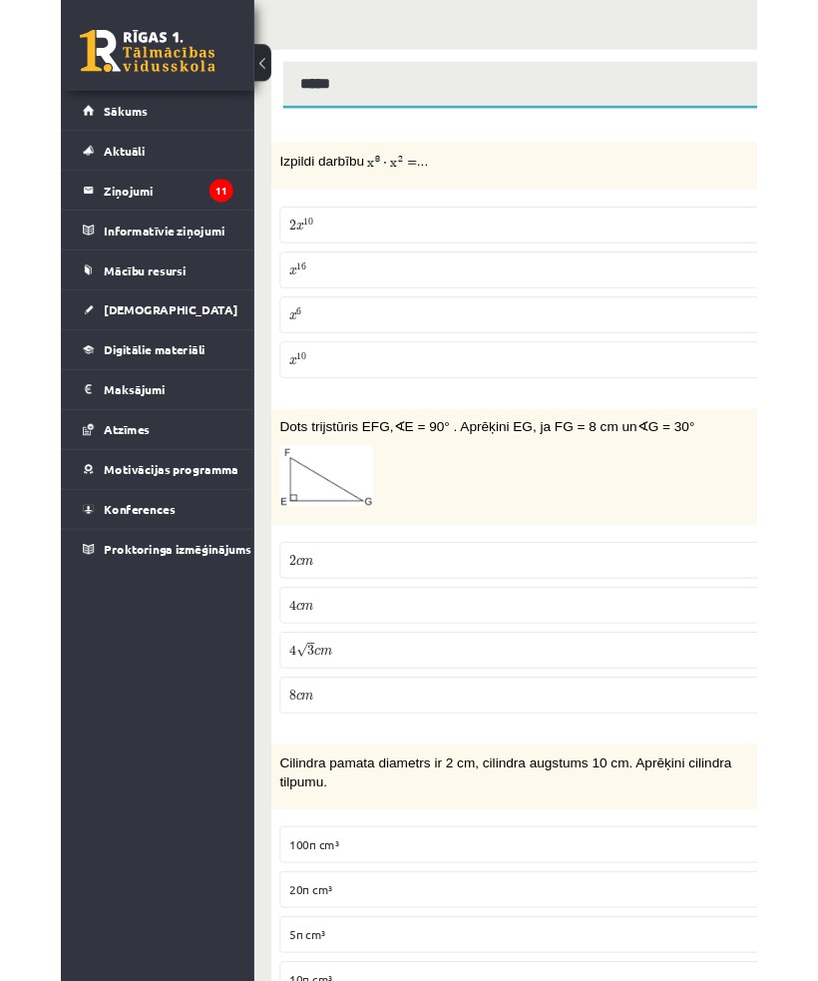
scroll to position [374, 0]
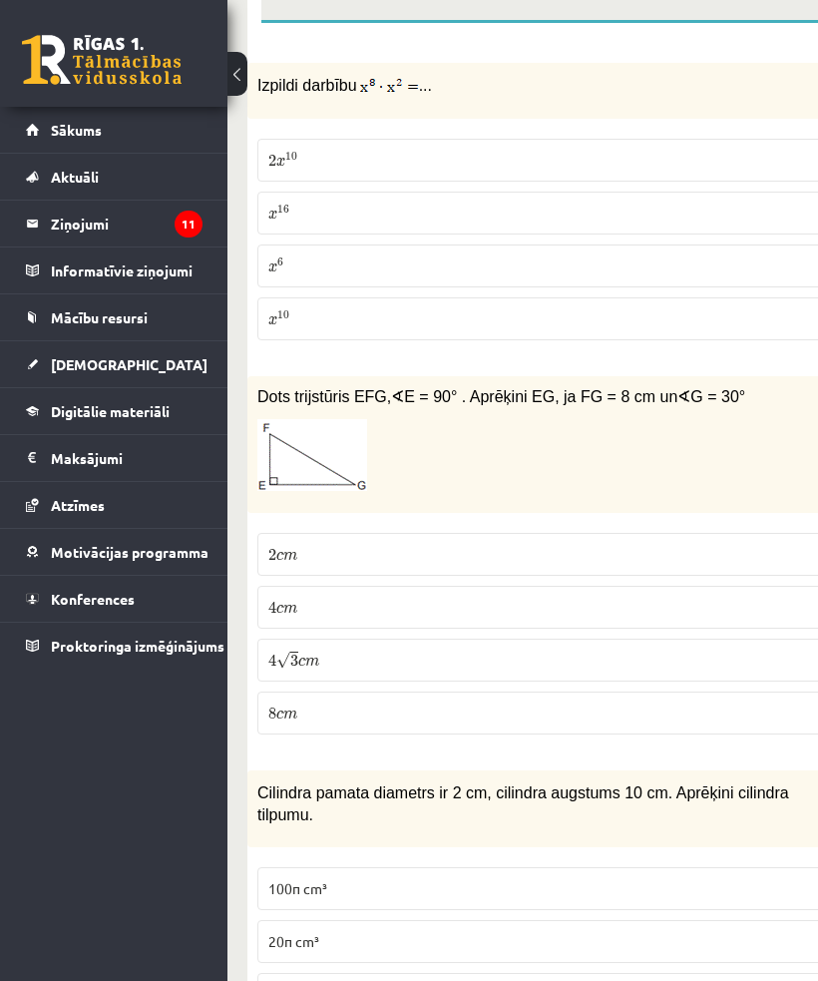
click at [636, 162] on p "2 x 10 2 x 10" at bounding box center [600, 160] width 665 height 21
click at [544, 309] on p "x 10 x 10" at bounding box center [600, 318] width 665 height 21
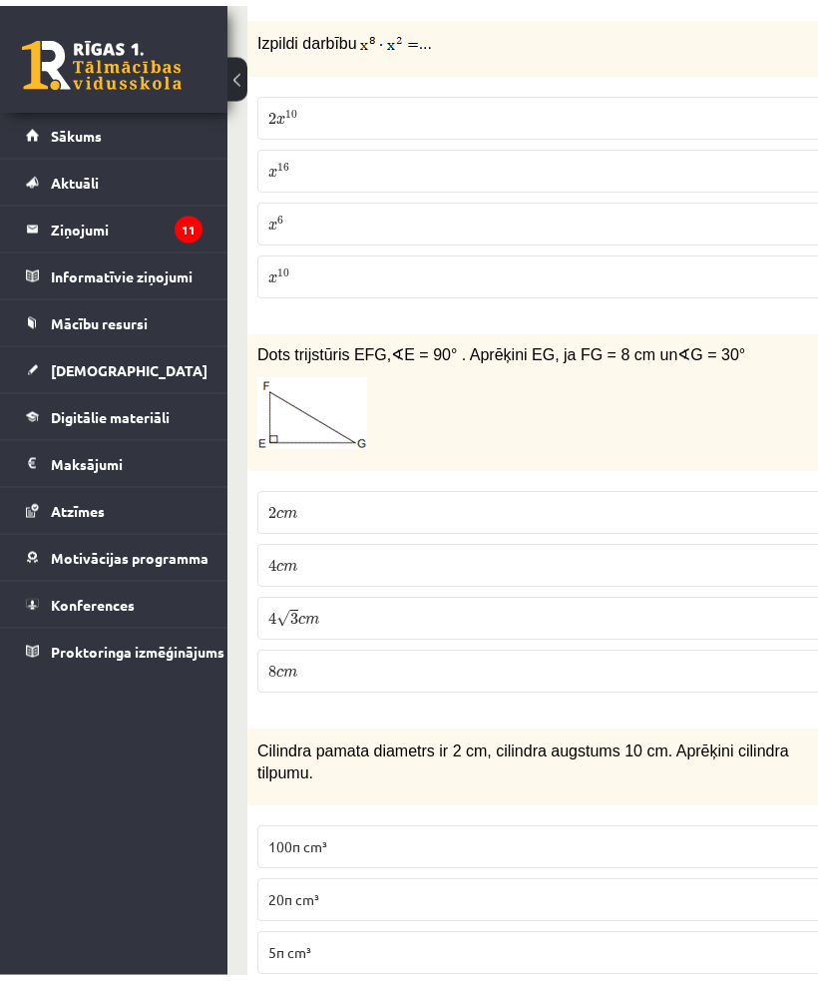
scroll to position [422, 0]
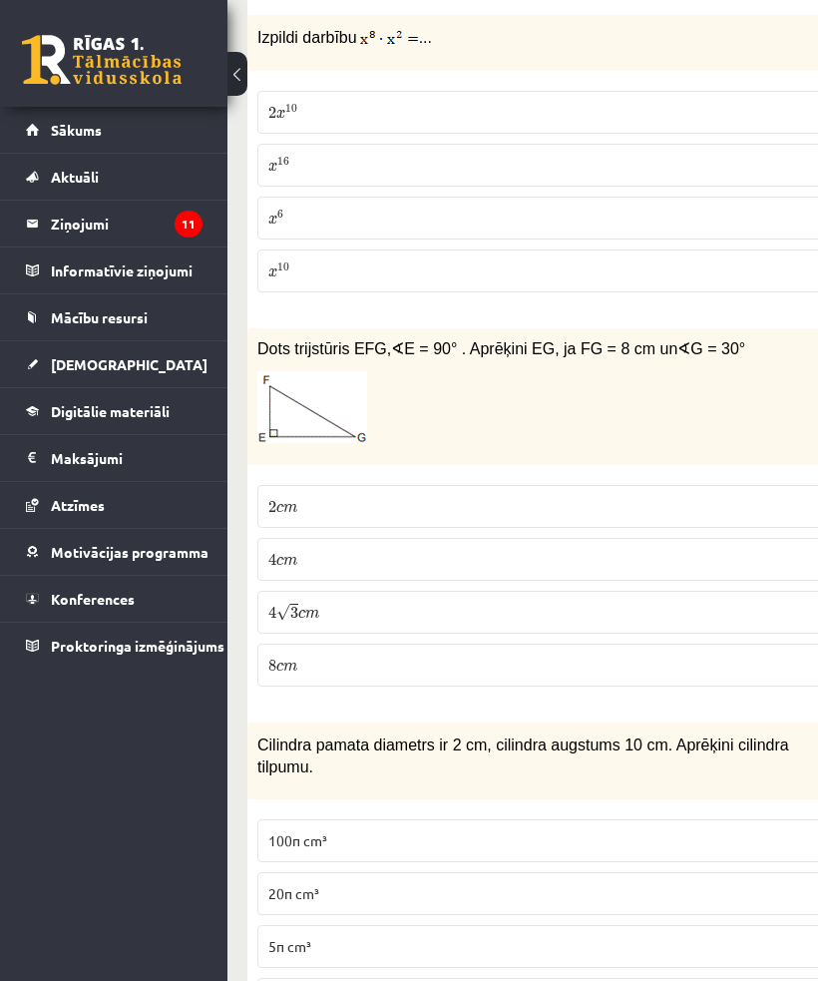
click at [509, 552] on p "4 c m 4 c m" at bounding box center [600, 559] width 665 height 21
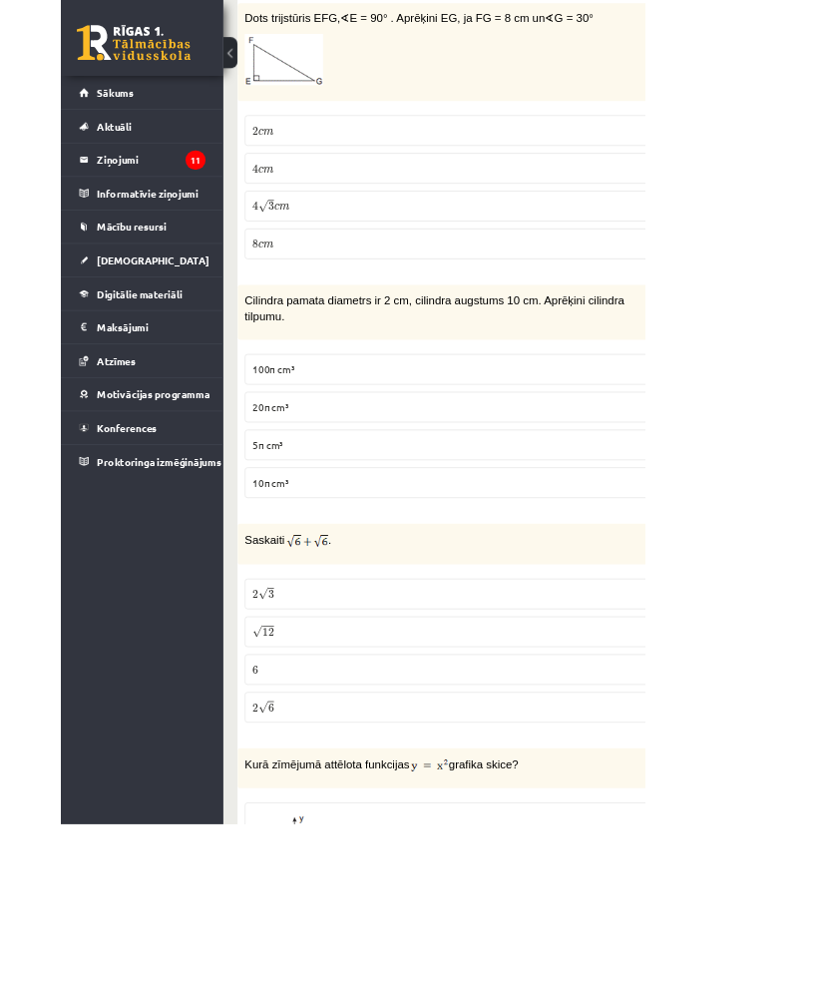
scroll to position [870, 0]
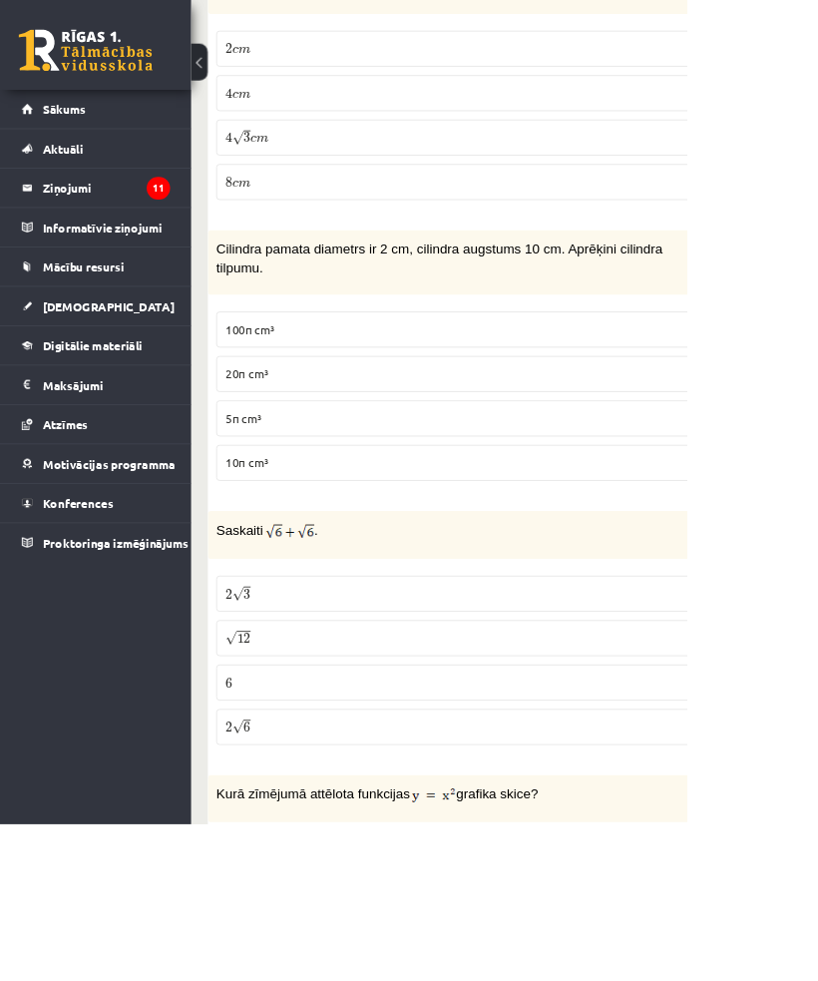
click at [854, 548] on p "10π cm³" at bounding box center [600, 551] width 665 height 21
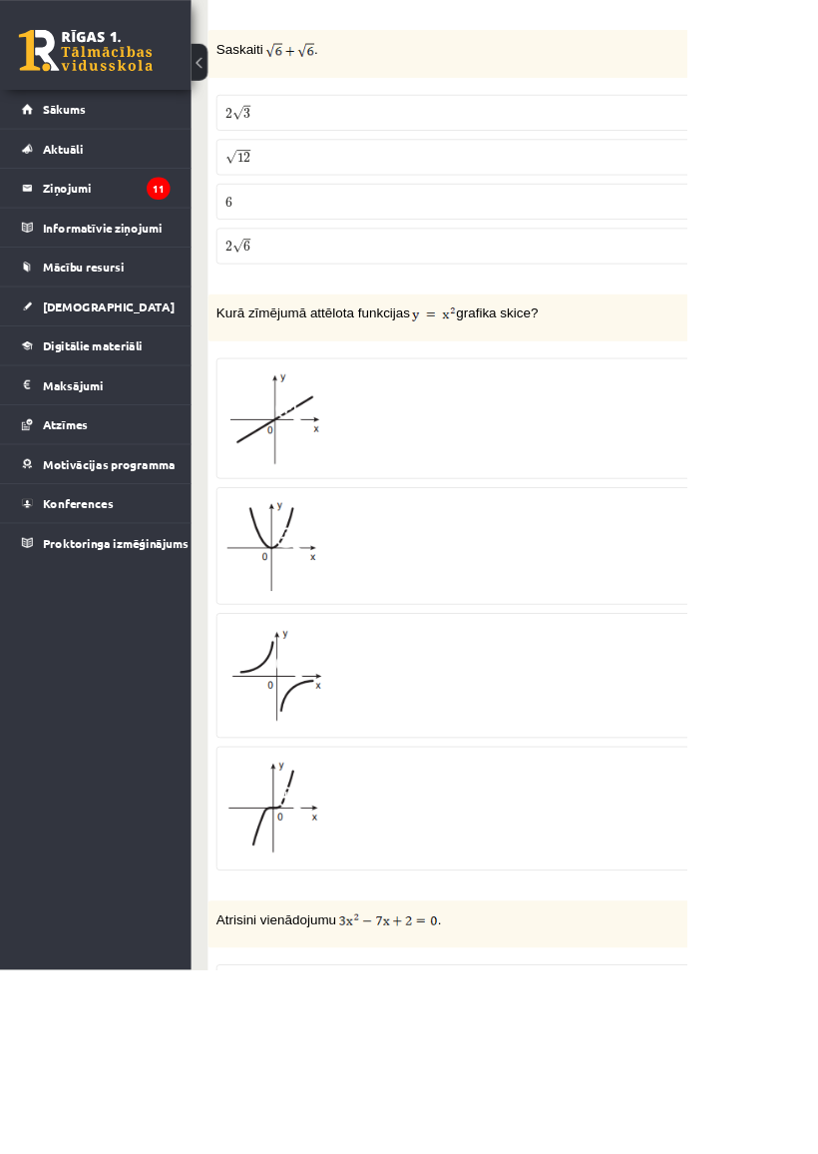
scroll to position [1443, 0]
click at [928, 275] on label "2 √ 6 2 6" at bounding box center [600, 292] width 687 height 43
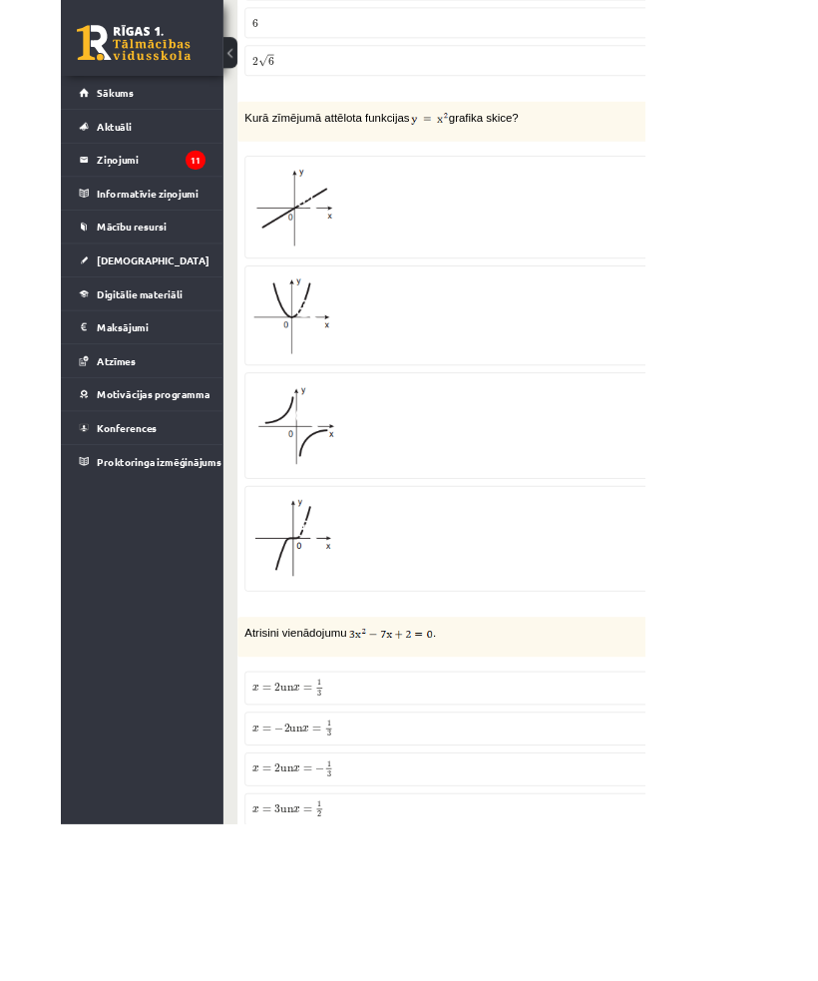
scroll to position [1775, 0]
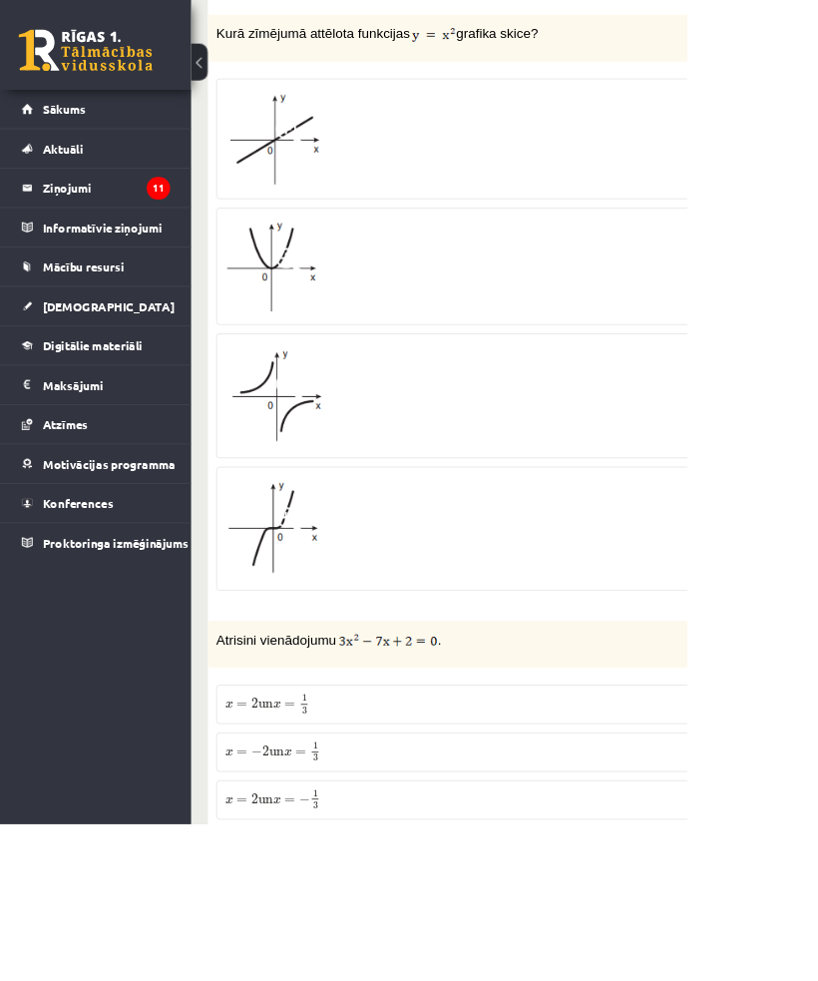
click at [908, 284] on div at bounding box center [600, 317] width 665 height 118
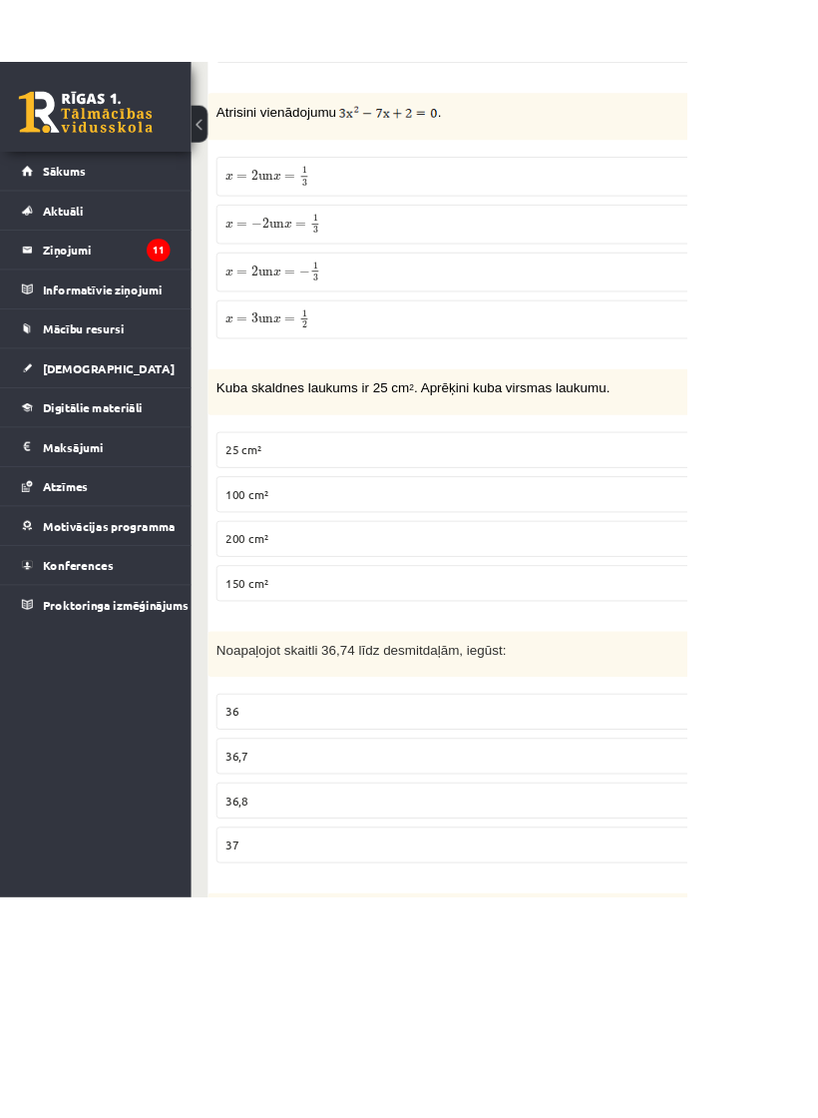
scroll to position [2486, 0]
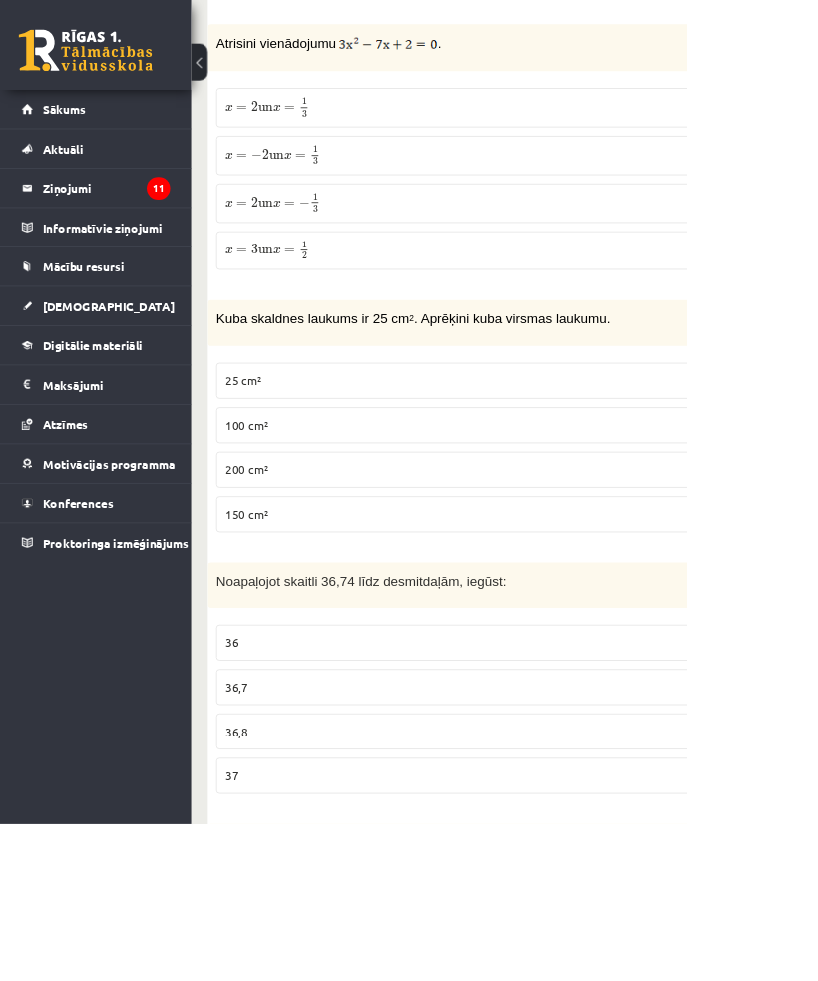
click at [905, 105] on label "x = 2 un x = 1 3 x = 2 un x = 1 3" at bounding box center [600, 128] width 687 height 47
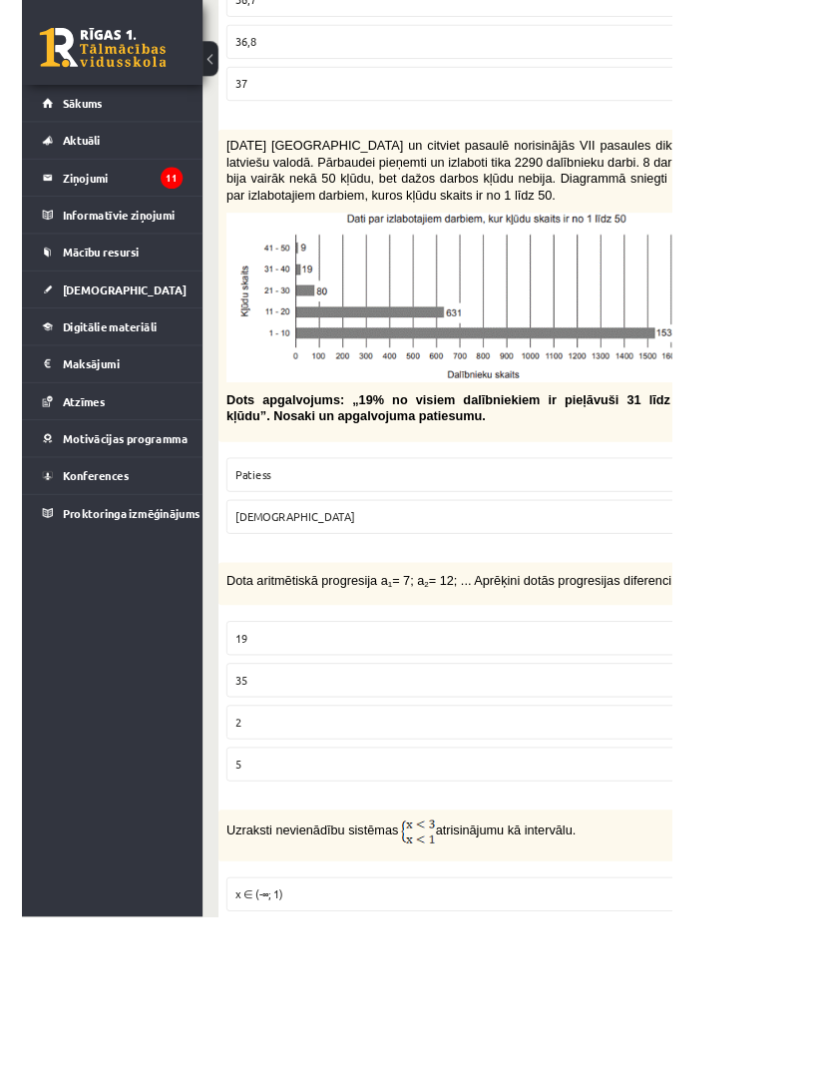
scroll to position [3428, 0]
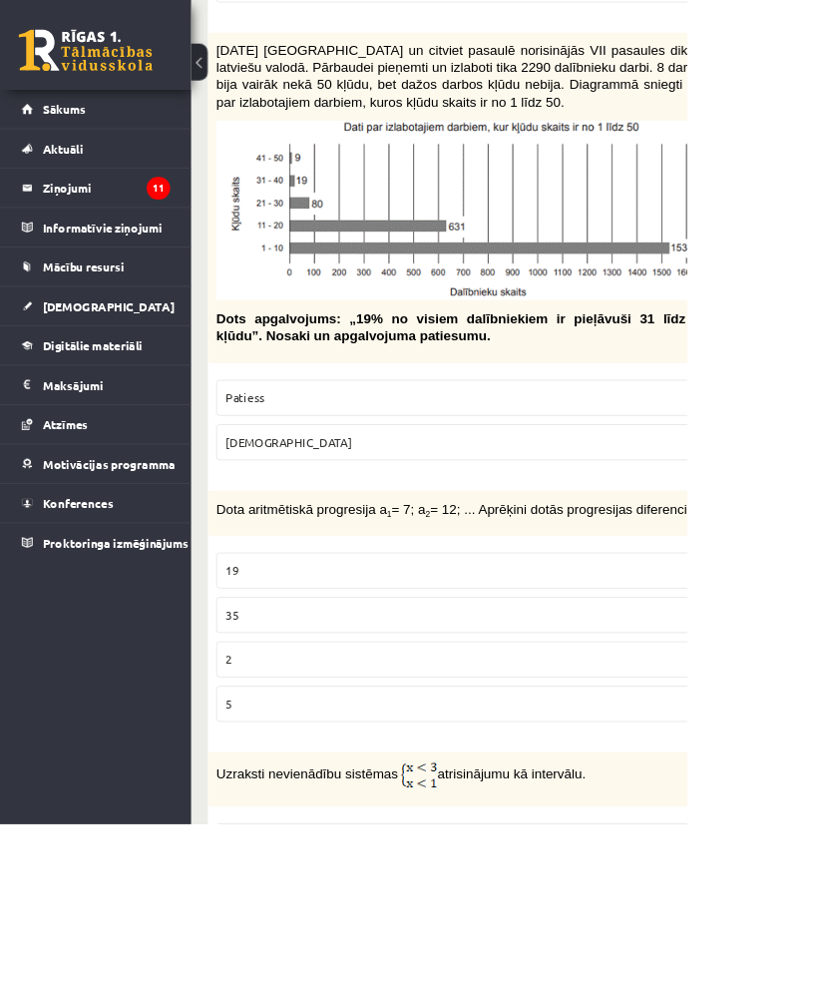
click at [926, 467] on p "Patiess" at bounding box center [600, 473] width 665 height 21
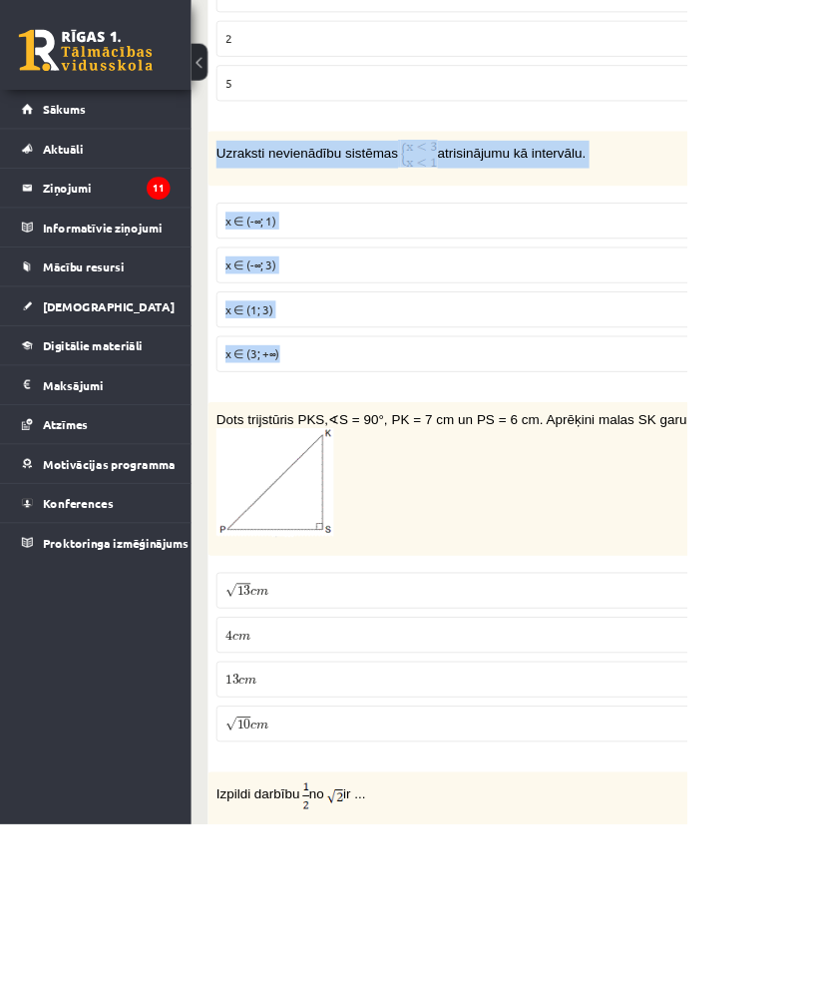
scroll to position [4167, 0]
click at [741, 442] on label "x ∈ (3; +∞)" at bounding box center [600, 420] width 687 height 43
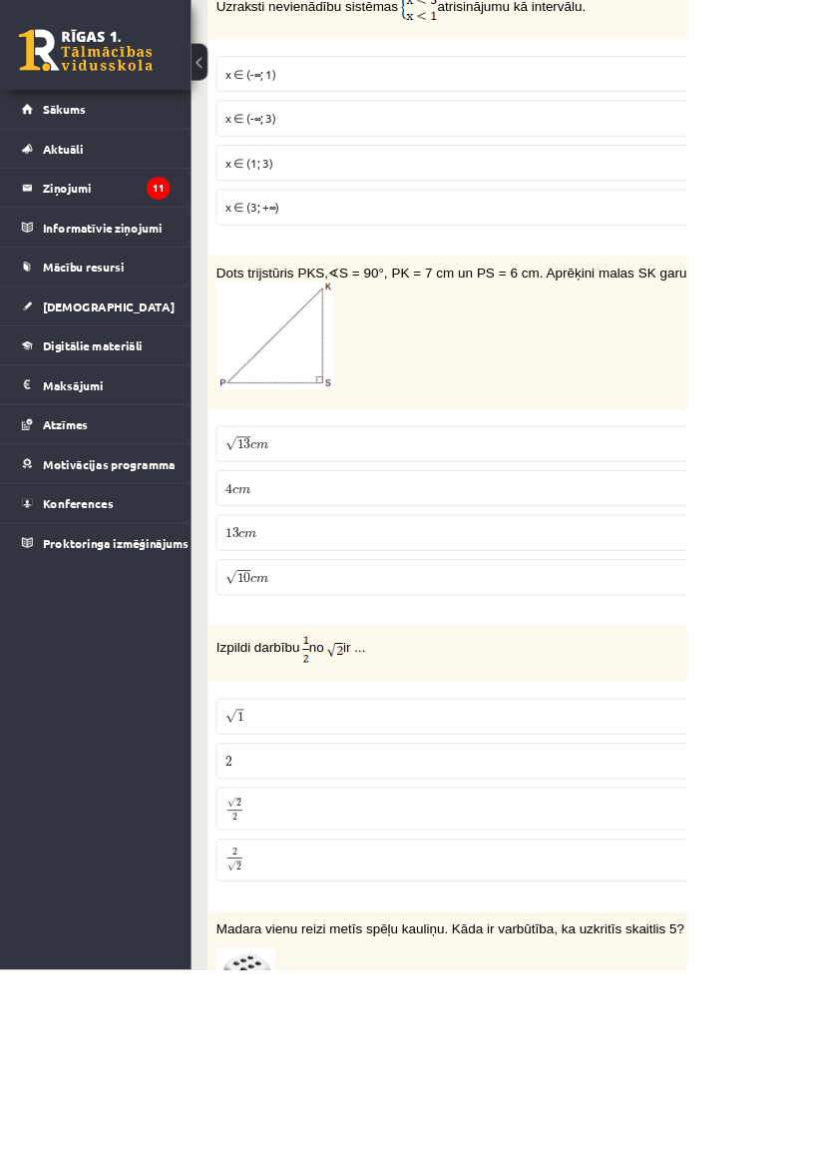
scroll to position [4342, 0]
click at [291, 96] on span "x ∈ (-∞; 1)" at bounding box center [298, 87] width 61 height 18
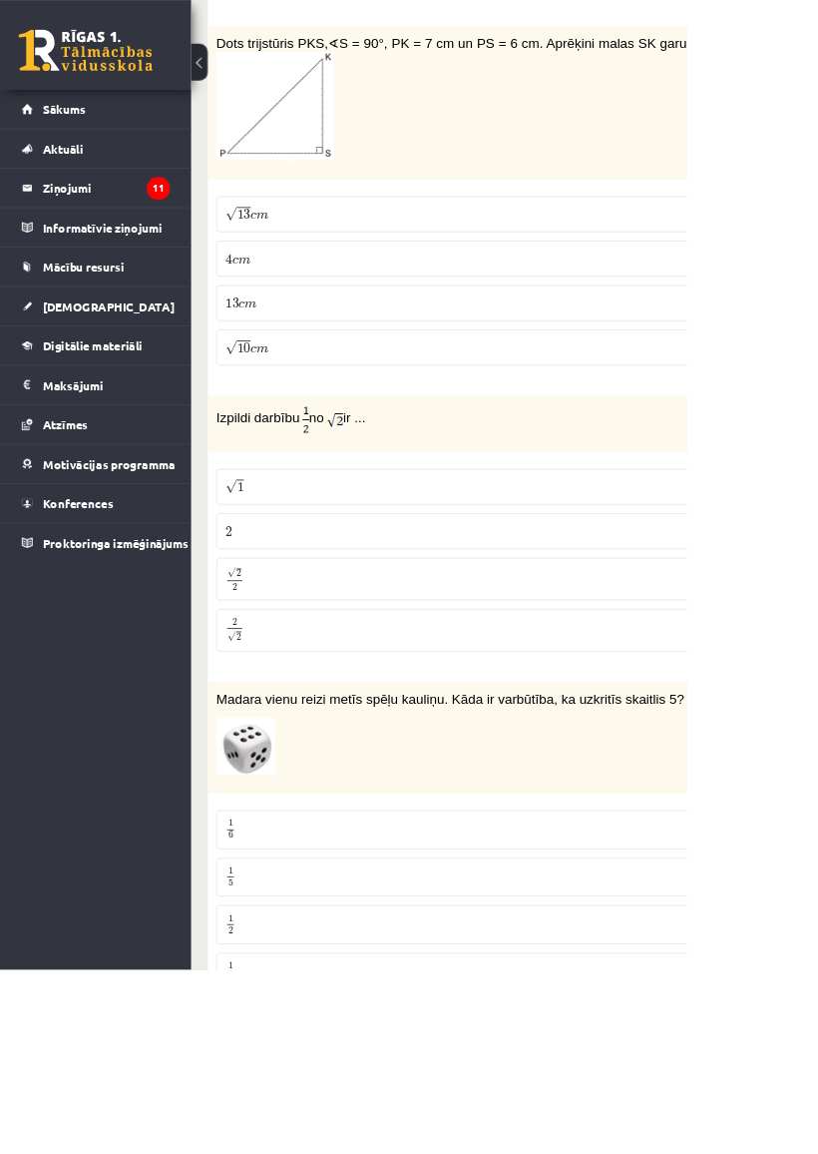
scroll to position [4614, 0]
click at [526, 276] on label "√ 13 c m 13 c m" at bounding box center [600, 255] width 687 height 43
click at [520, 276] on label "√ 13 c m 13 c m" at bounding box center [600, 255] width 687 height 43
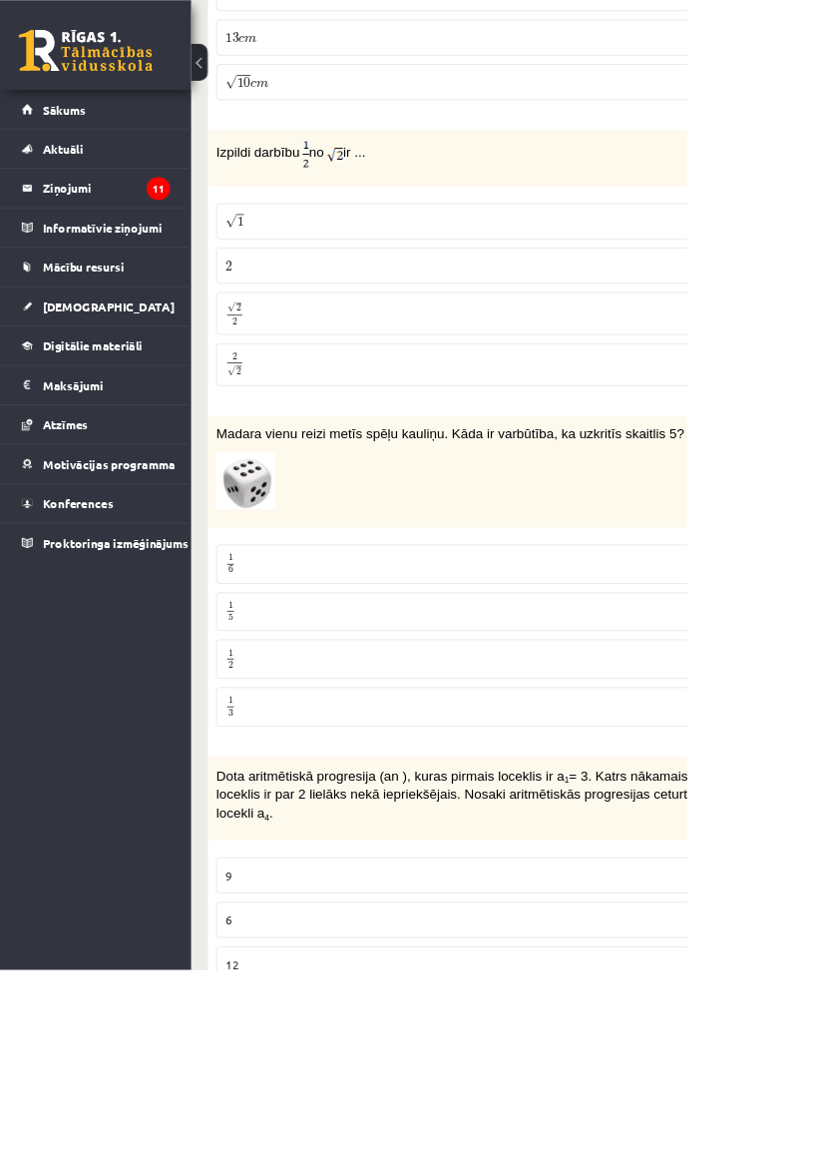
scroll to position [4928, 0]
click at [278, 669] on span "1 6" at bounding box center [274, 674] width 12 height 23
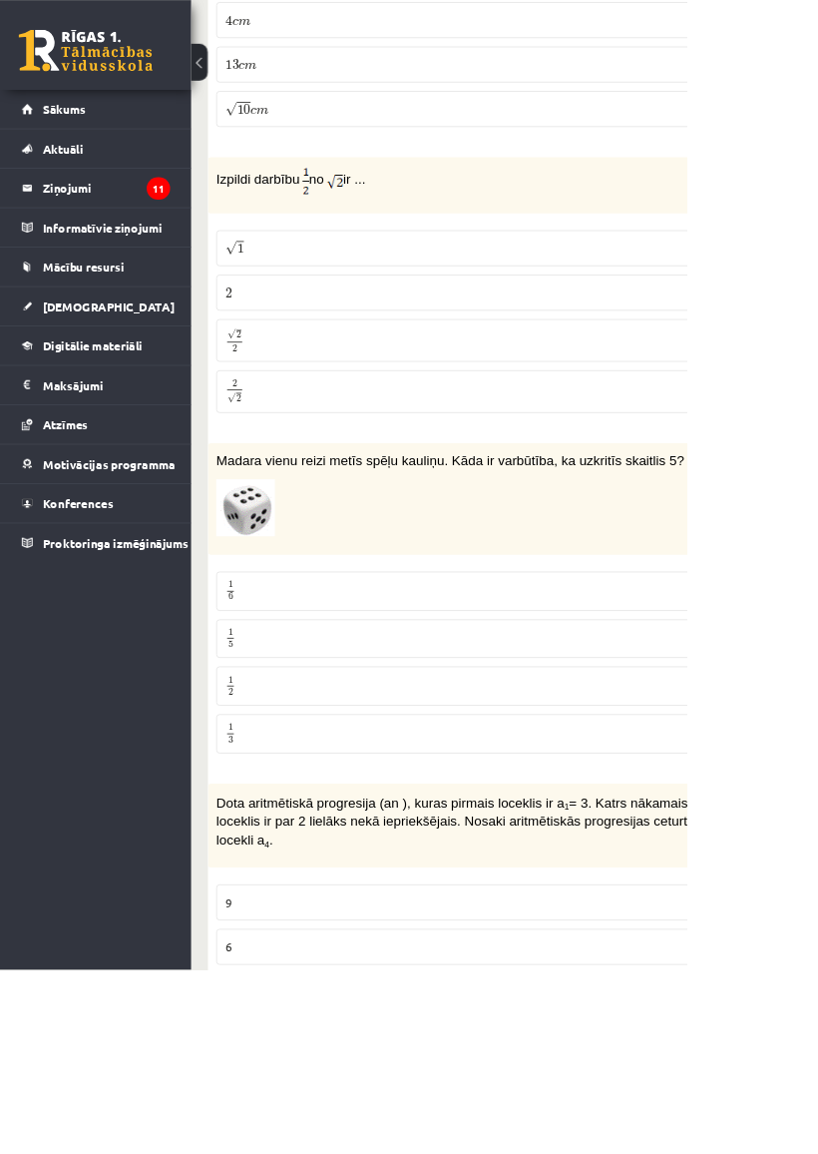
scroll to position [4899, 0]
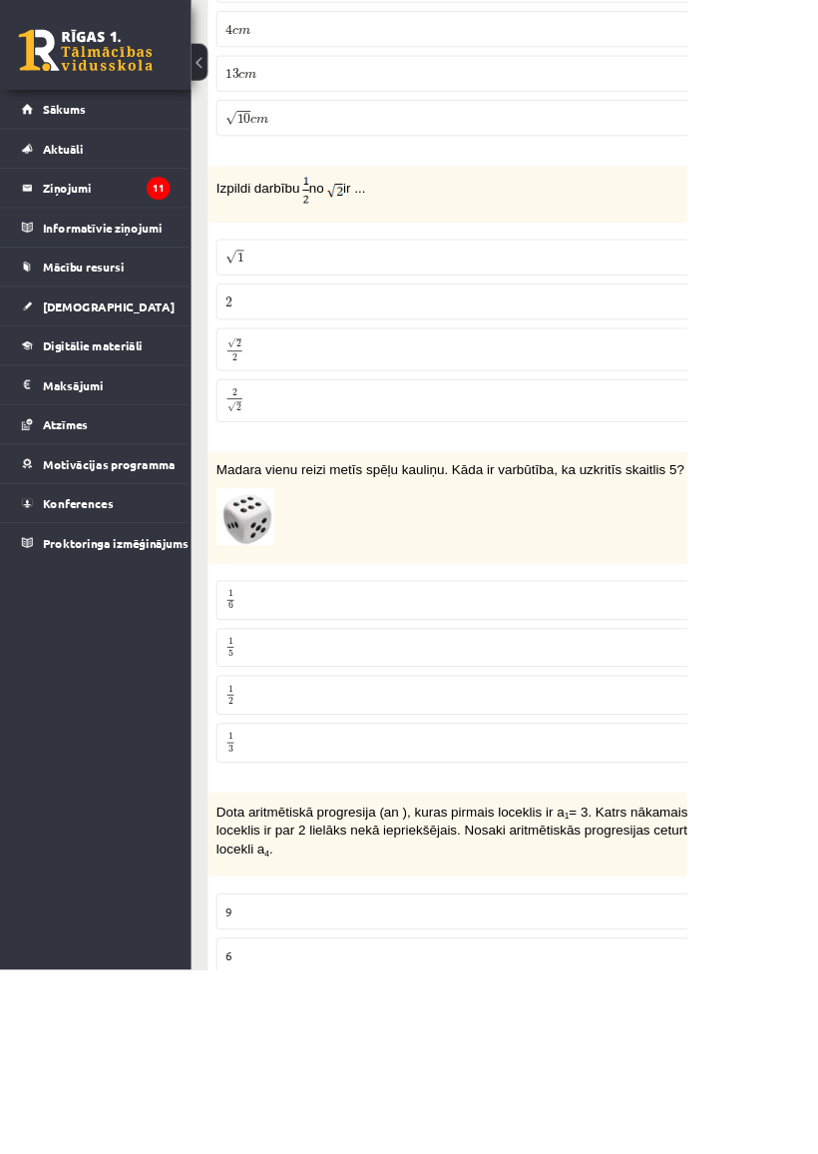
click at [280, 430] on span "2" at bounding box center [279, 425] width 6 height 9
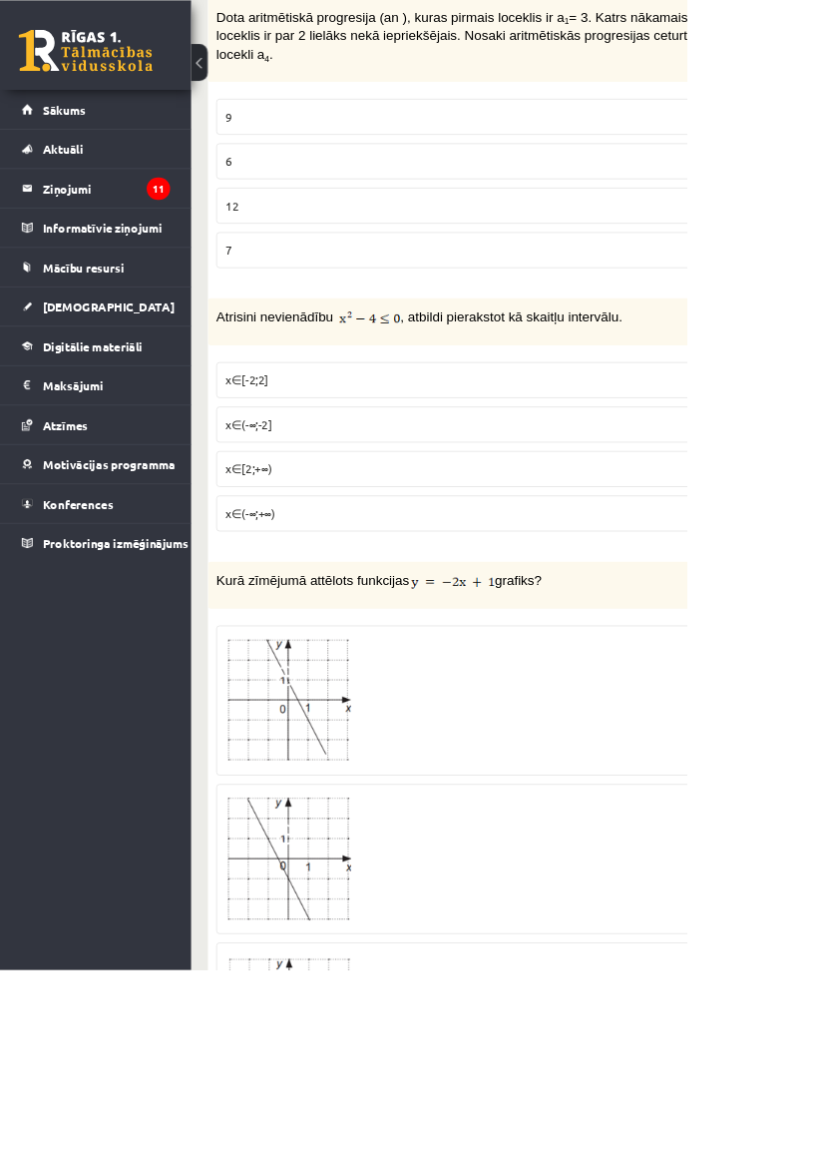
scroll to position [5834, 0]
click at [300, 143] on p "9" at bounding box center [600, 138] width 665 height 21
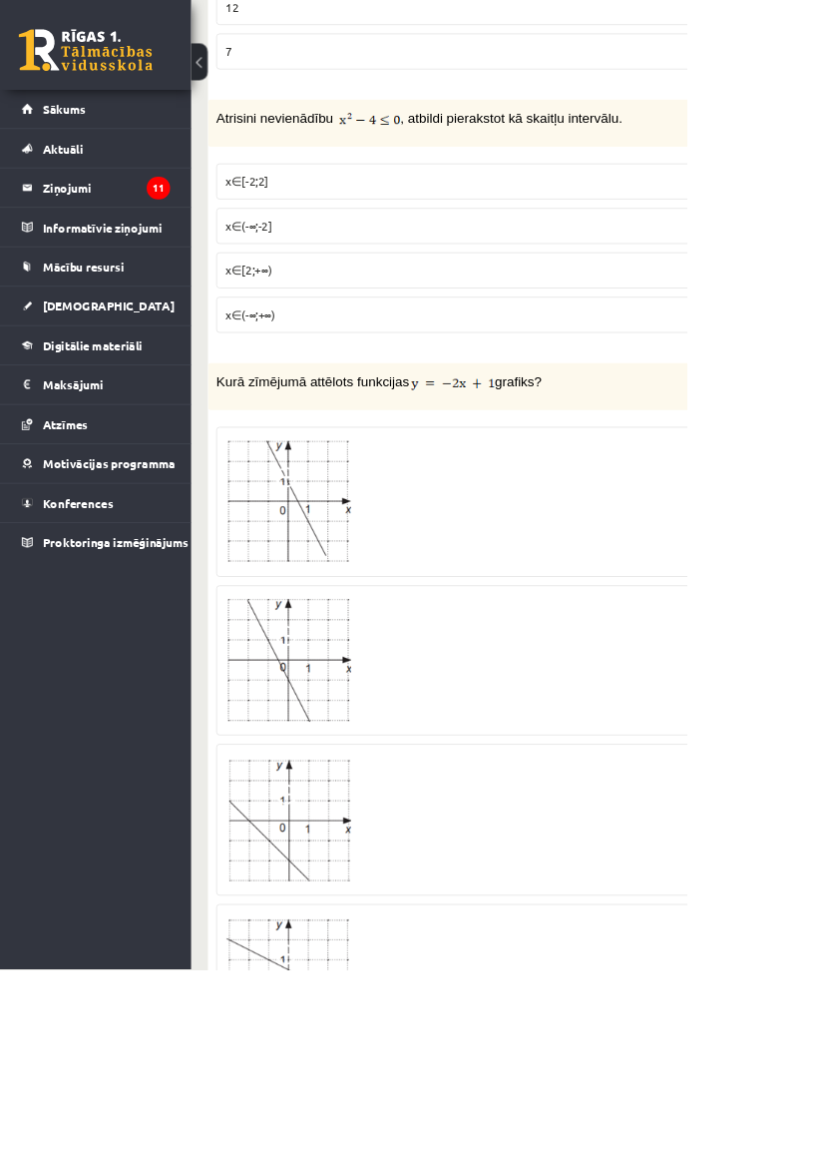
scroll to position [6070, 0]
click at [279, 224] on span "x∈[-2;2]" at bounding box center [294, 215] width 52 height 18
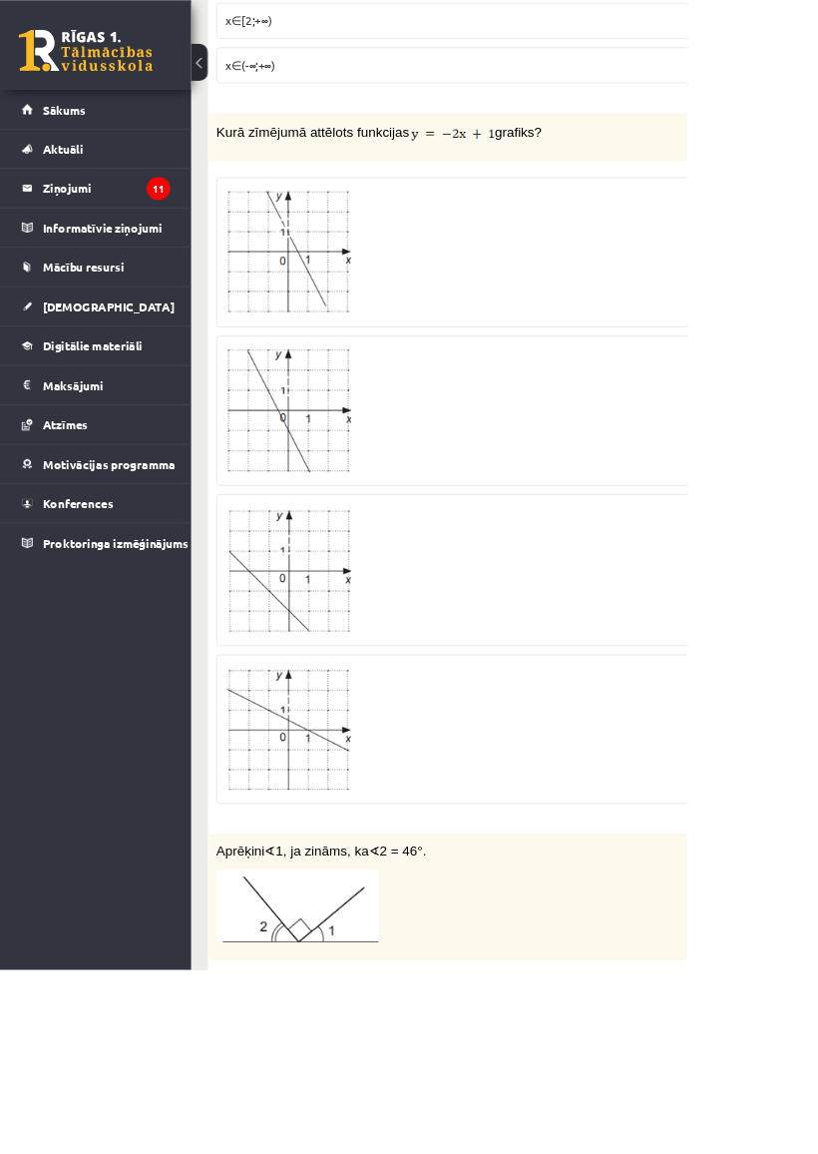
scroll to position [6367, 0]
click at [541, 299] on div at bounding box center [600, 300] width 665 height 157
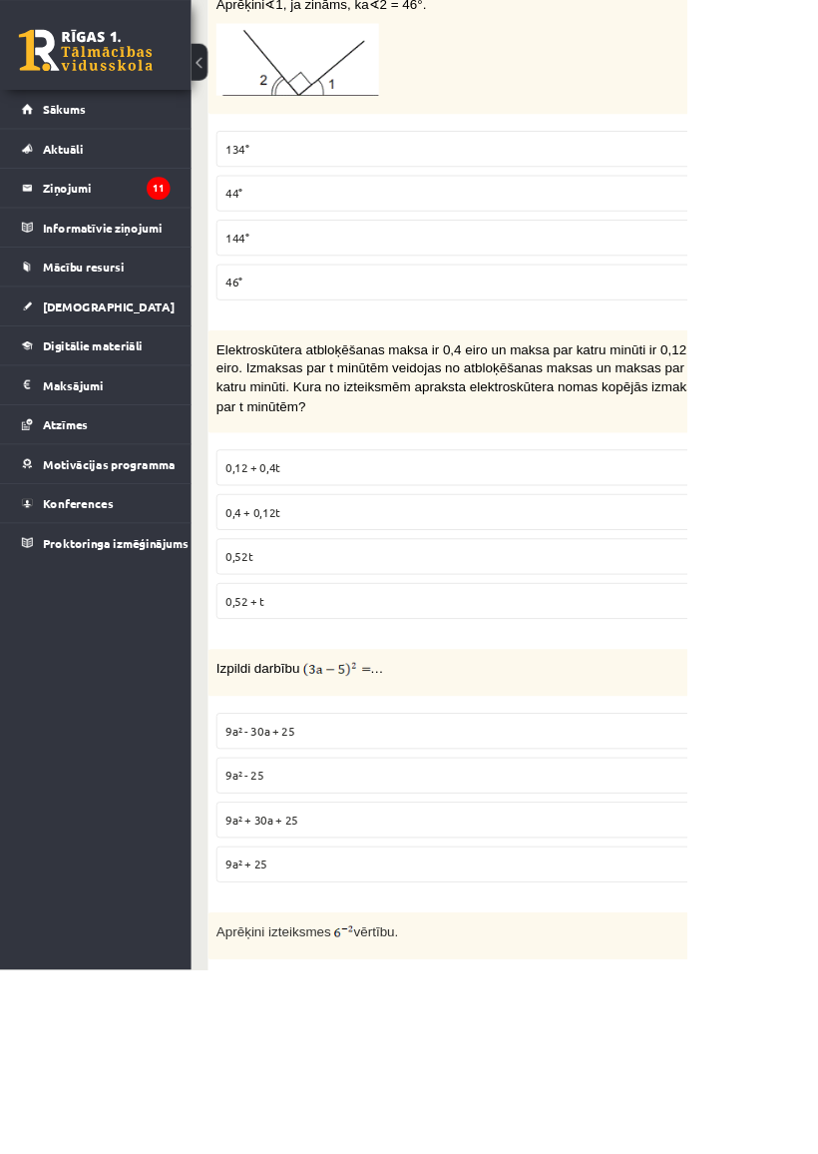
scroll to position [7373, 0]
click at [282, 173] on label "134°" at bounding box center [600, 177] width 687 height 43
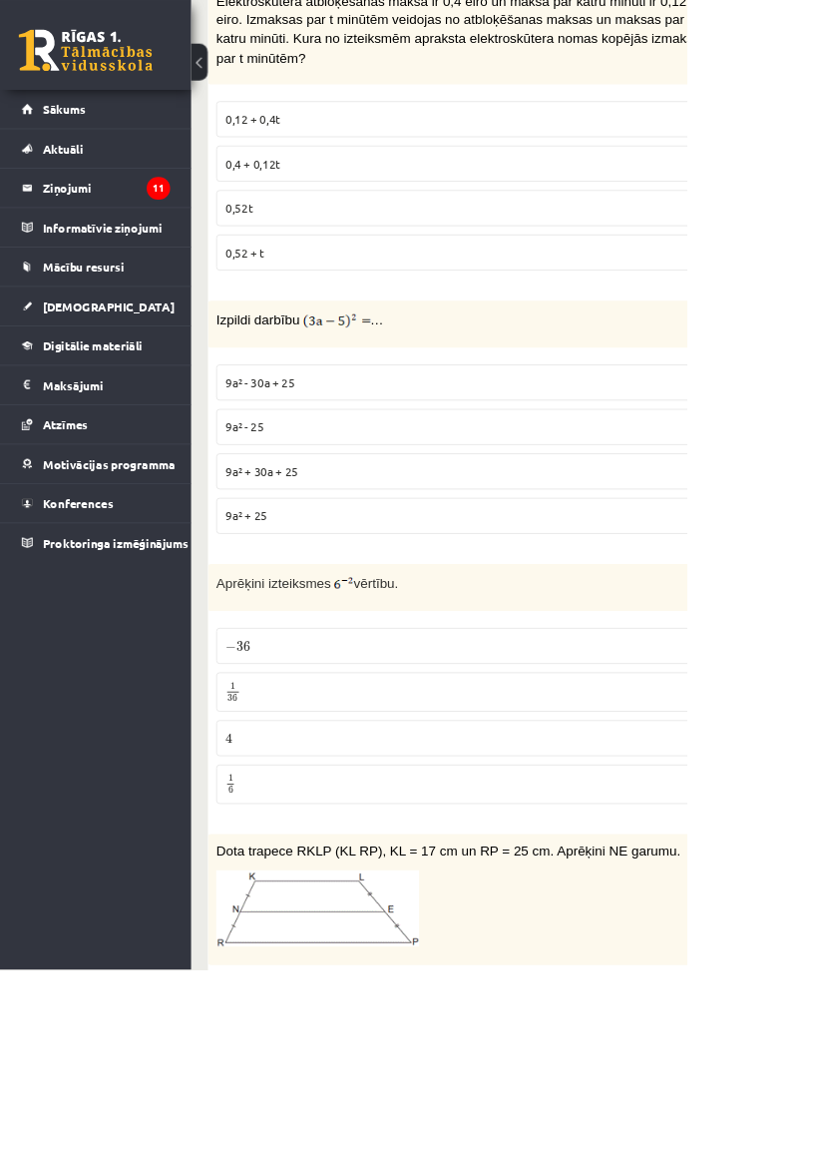
scroll to position [7789, 0]
click at [288, 203] on span "0,4 + 0,12t" at bounding box center [301, 194] width 66 height 18
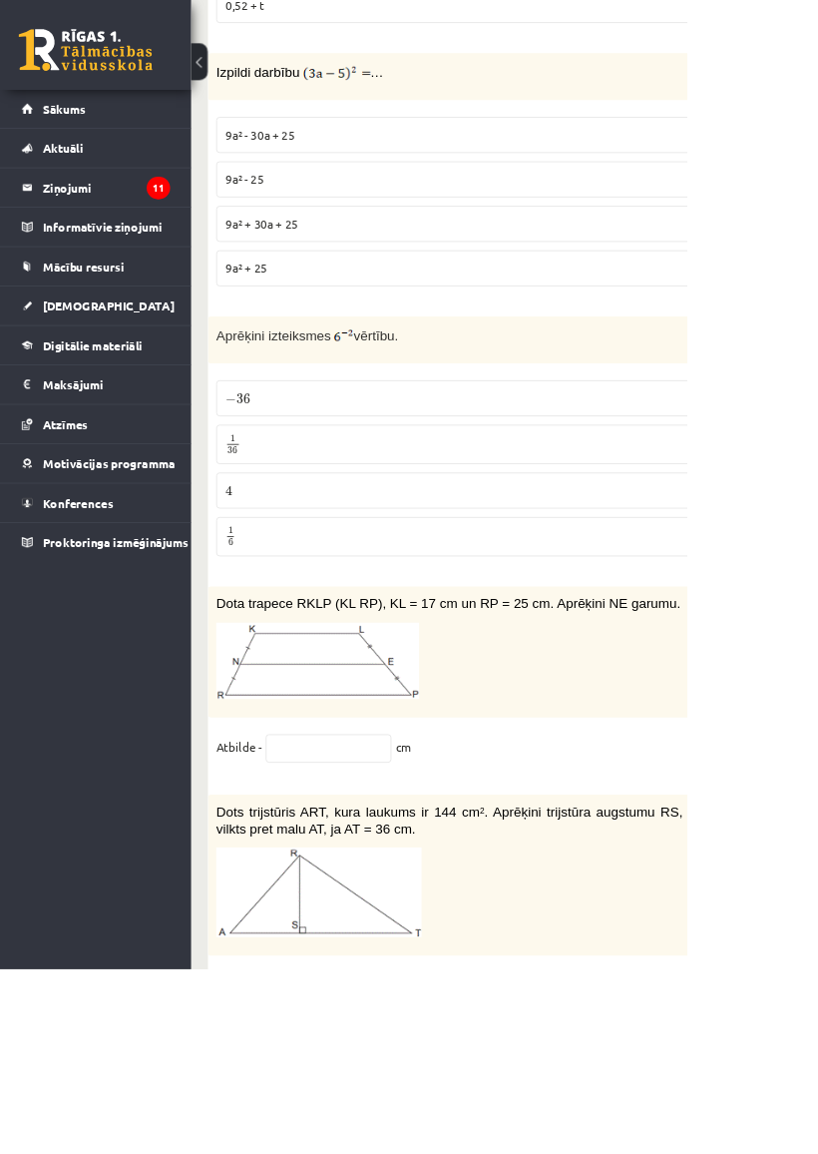
scroll to position [8083, 0]
click at [285, 163] on span "9a² - 30a + 25" at bounding box center [309, 160] width 83 height 18
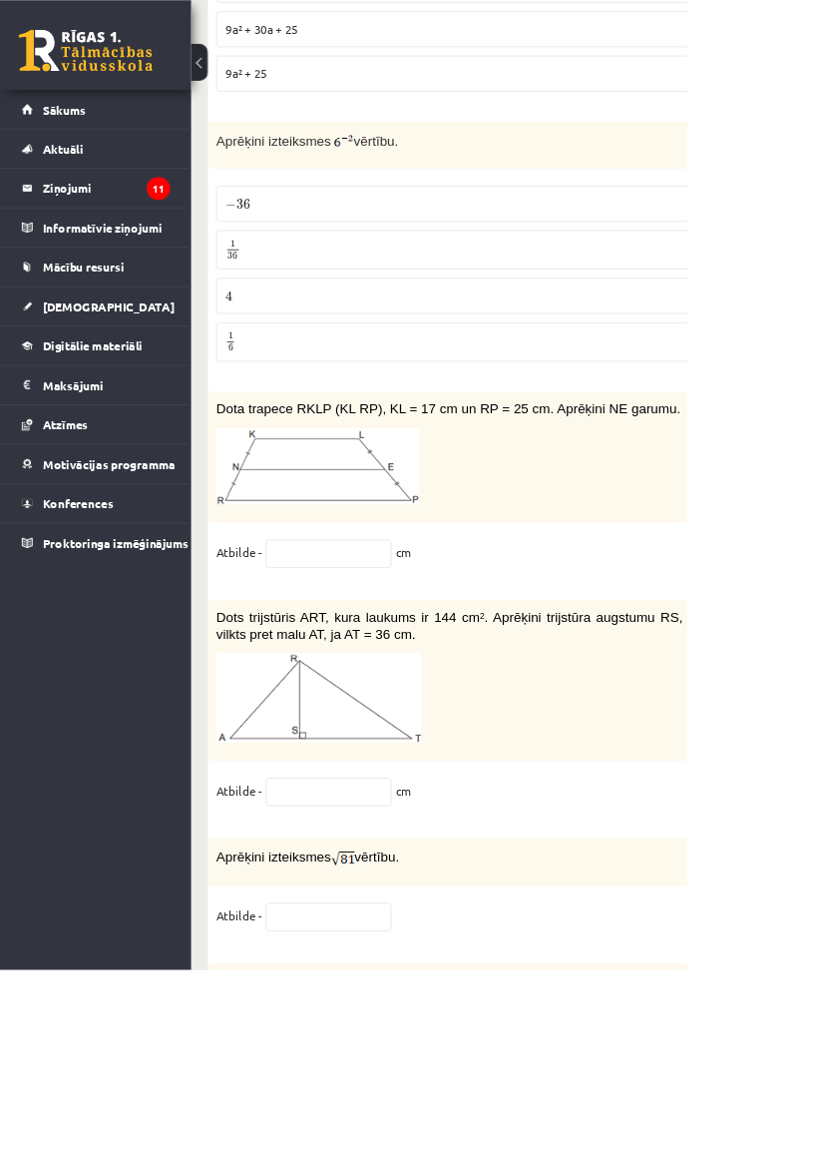
scroll to position [8314, 0]
click at [280, 291] on span "1" at bounding box center [277, 289] width 14 height 9
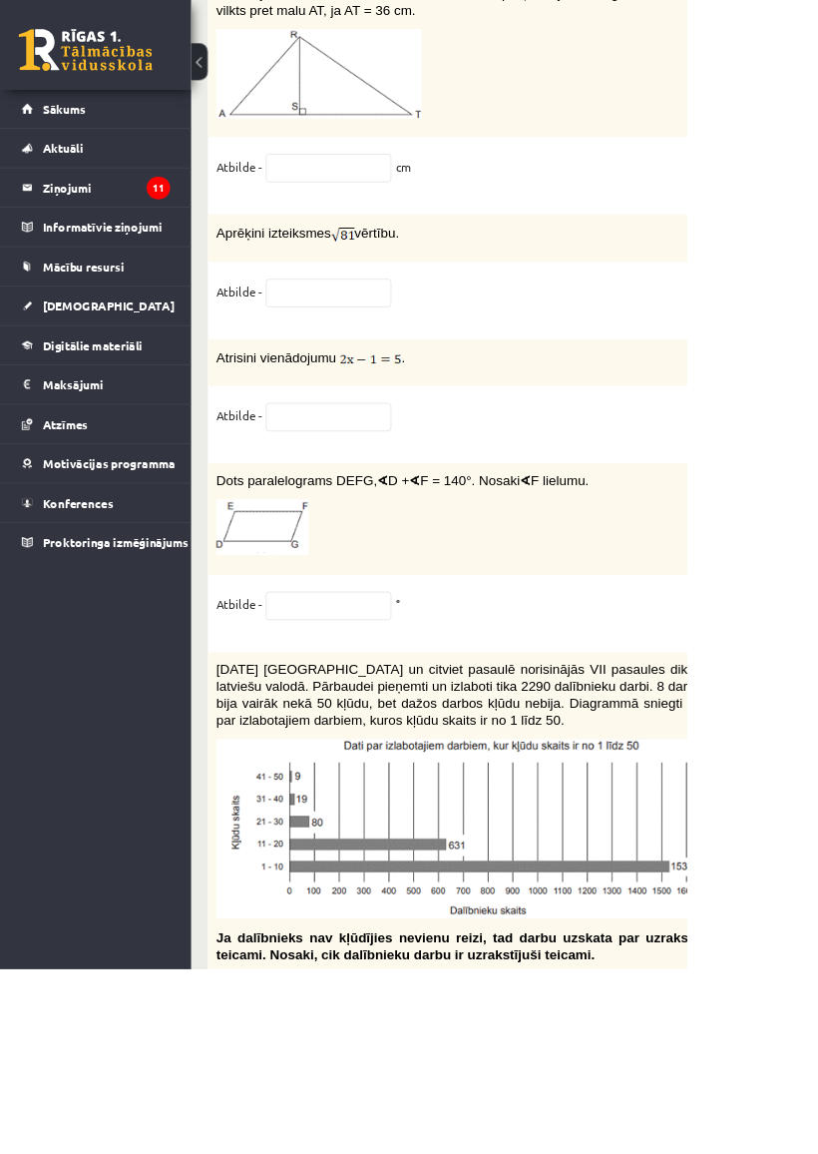
scroll to position [9055, 0]
click at [361, 212] on input "text" at bounding box center [391, 202] width 150 height 34
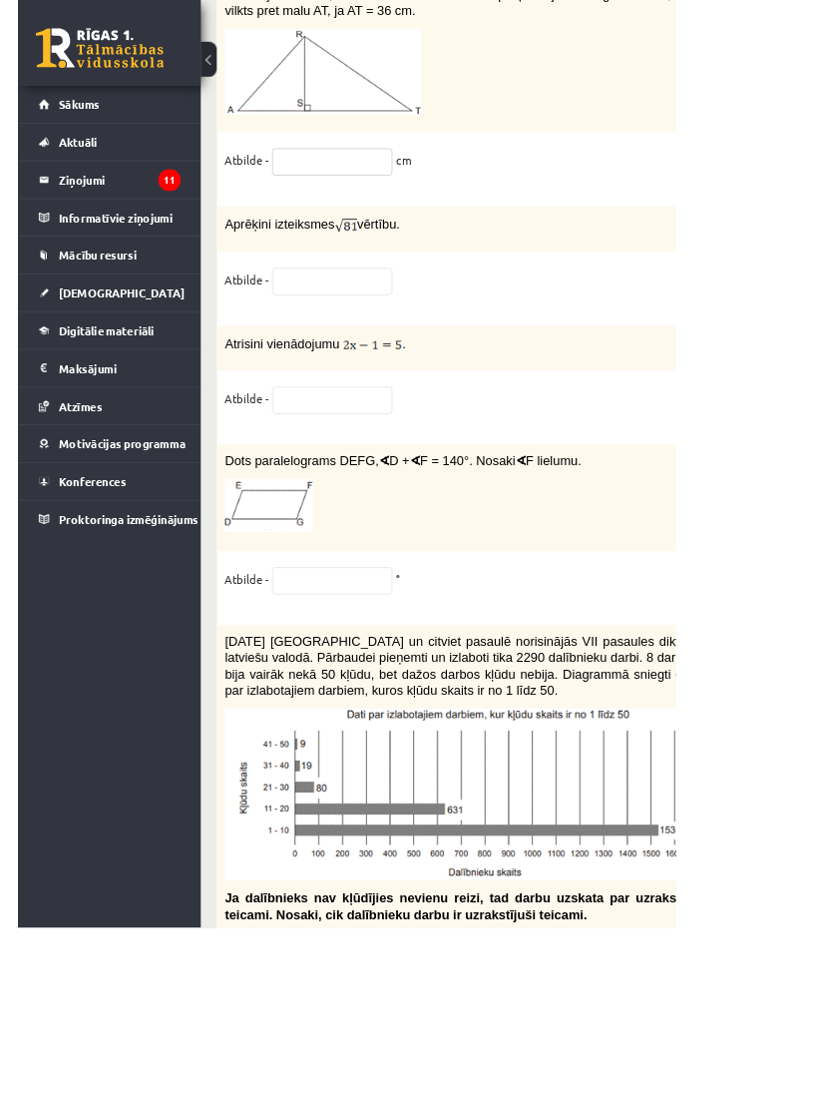
scroll to position [9054, 0]
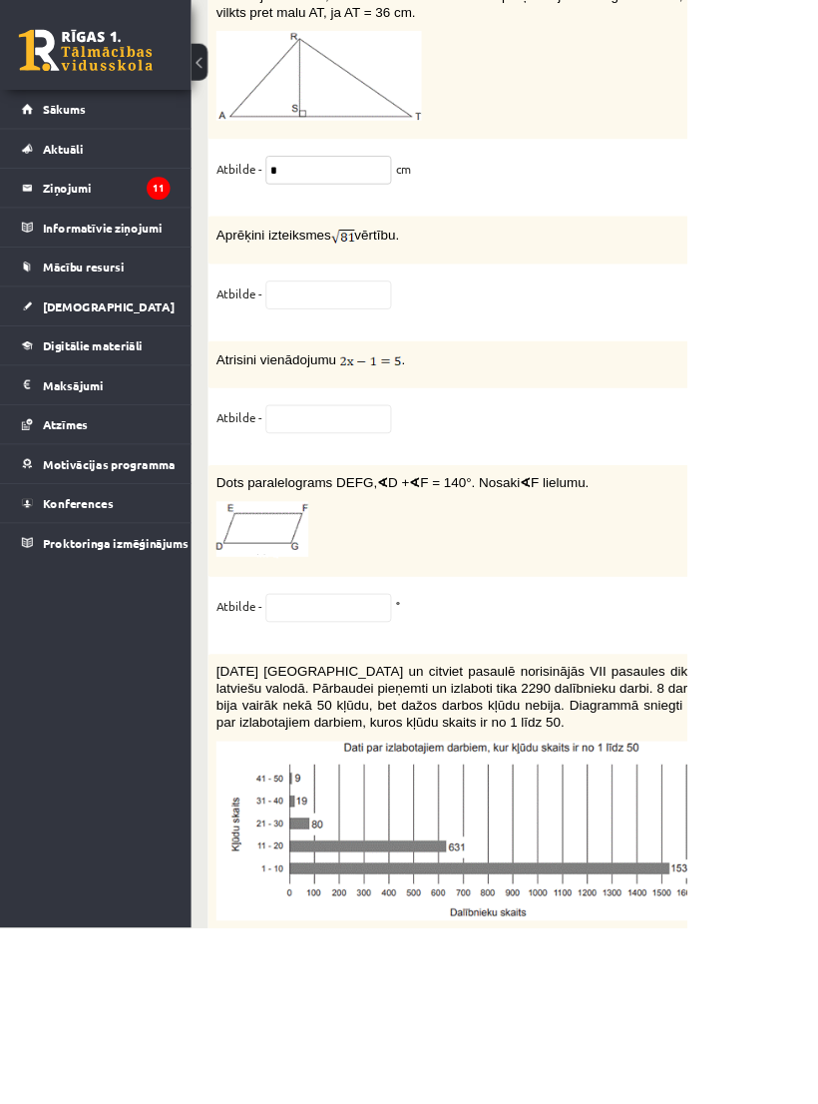
type input "*"
click at [373, 368] on input "text" at bounding box center [391, 351] width 150 height 34
type input "***"
click at [351, 516] on input "text" at bounding box center [391, 499] width 150 height 34
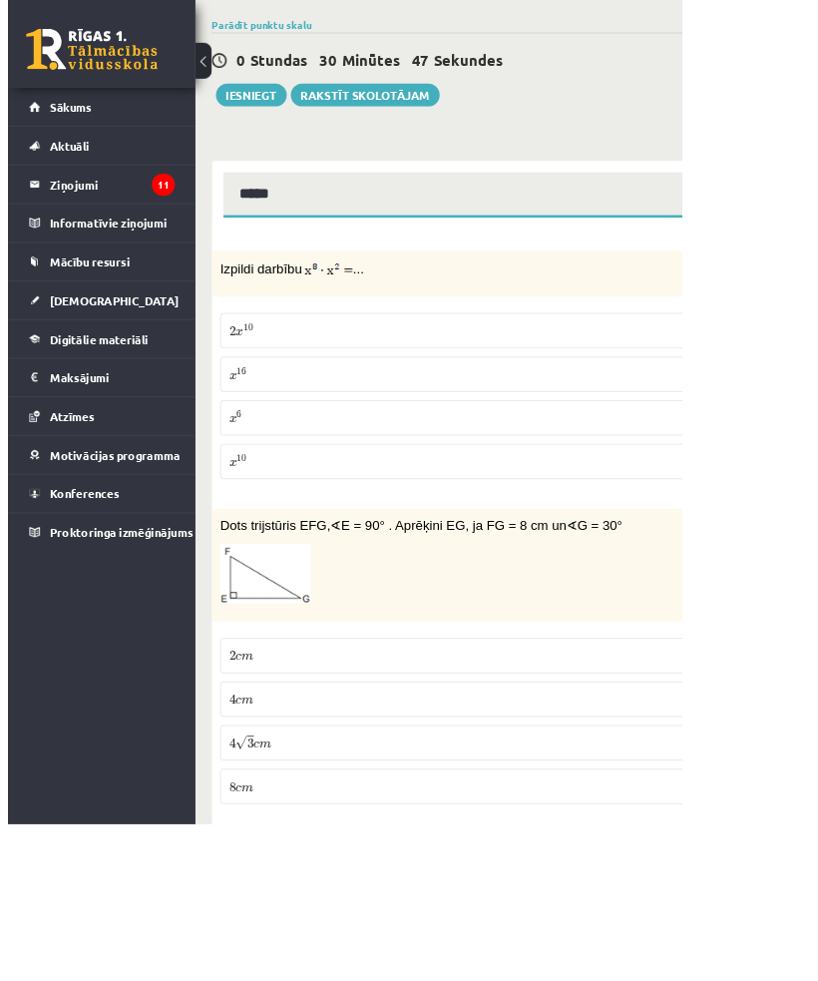
scroll to position [0, 0]
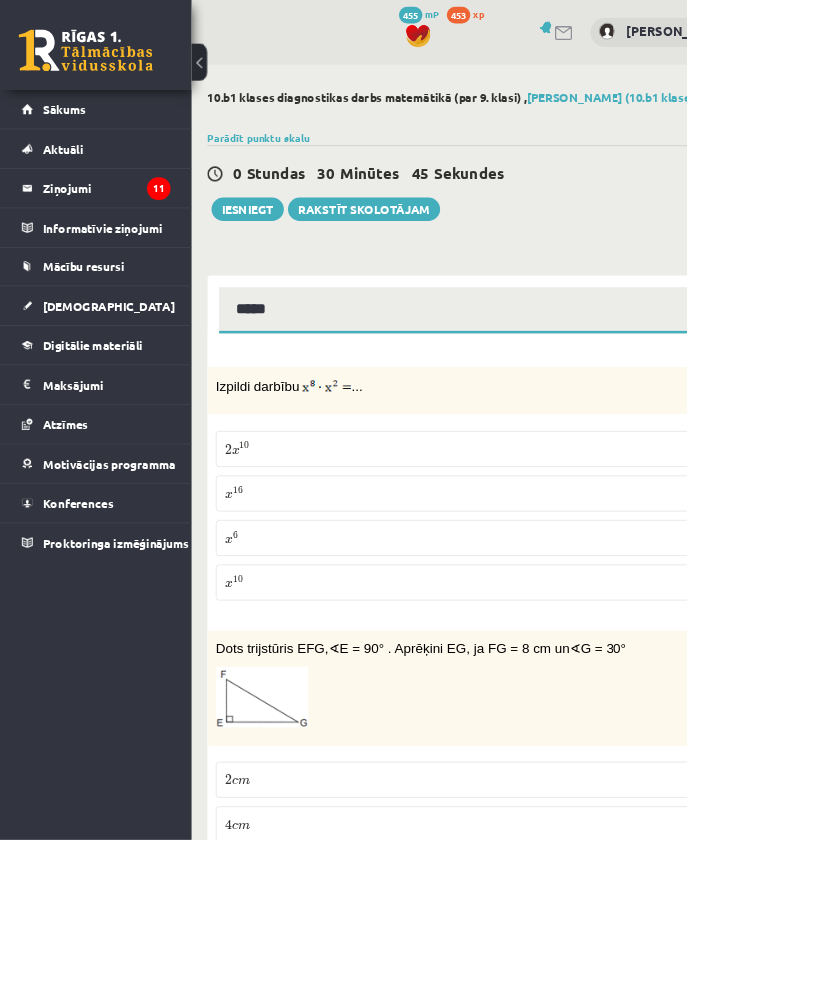
type input "*"
click at [296, 246] on button "Iesniegt" at bounding box center [295, 249] width 86 height 28
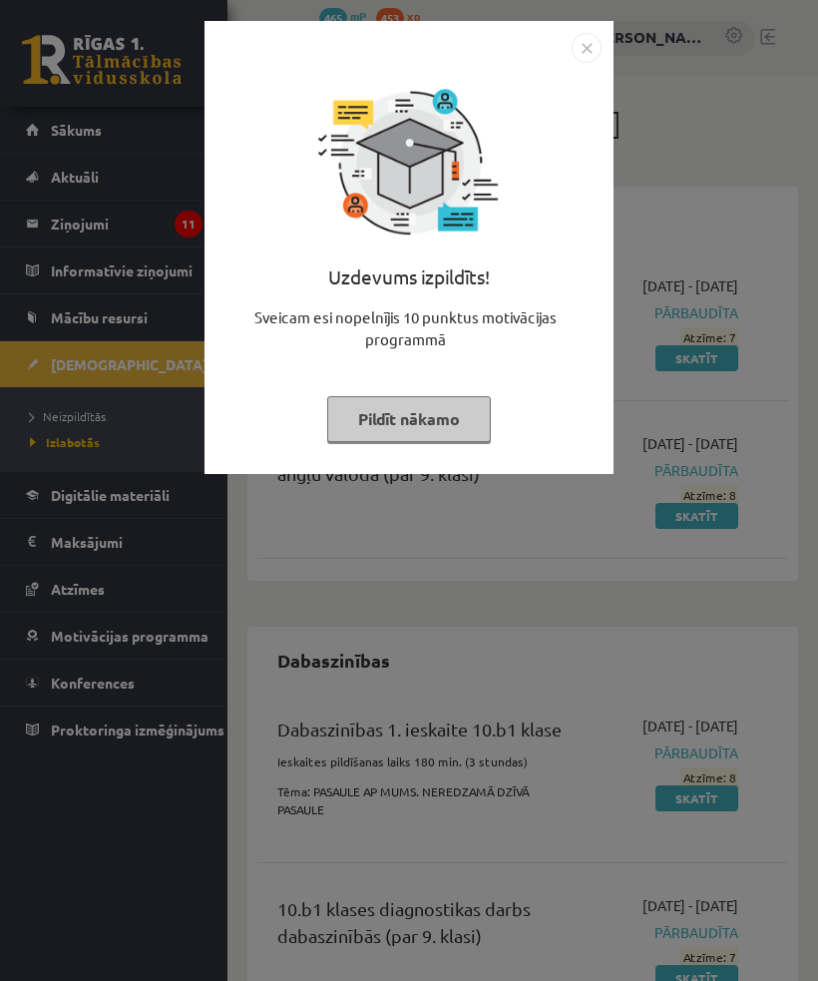
click at [592, 53] on img "Close" at bounding box center [587, 48] width 30 height 30
